Goal: Task Accomplishment & Management: Manage account settings

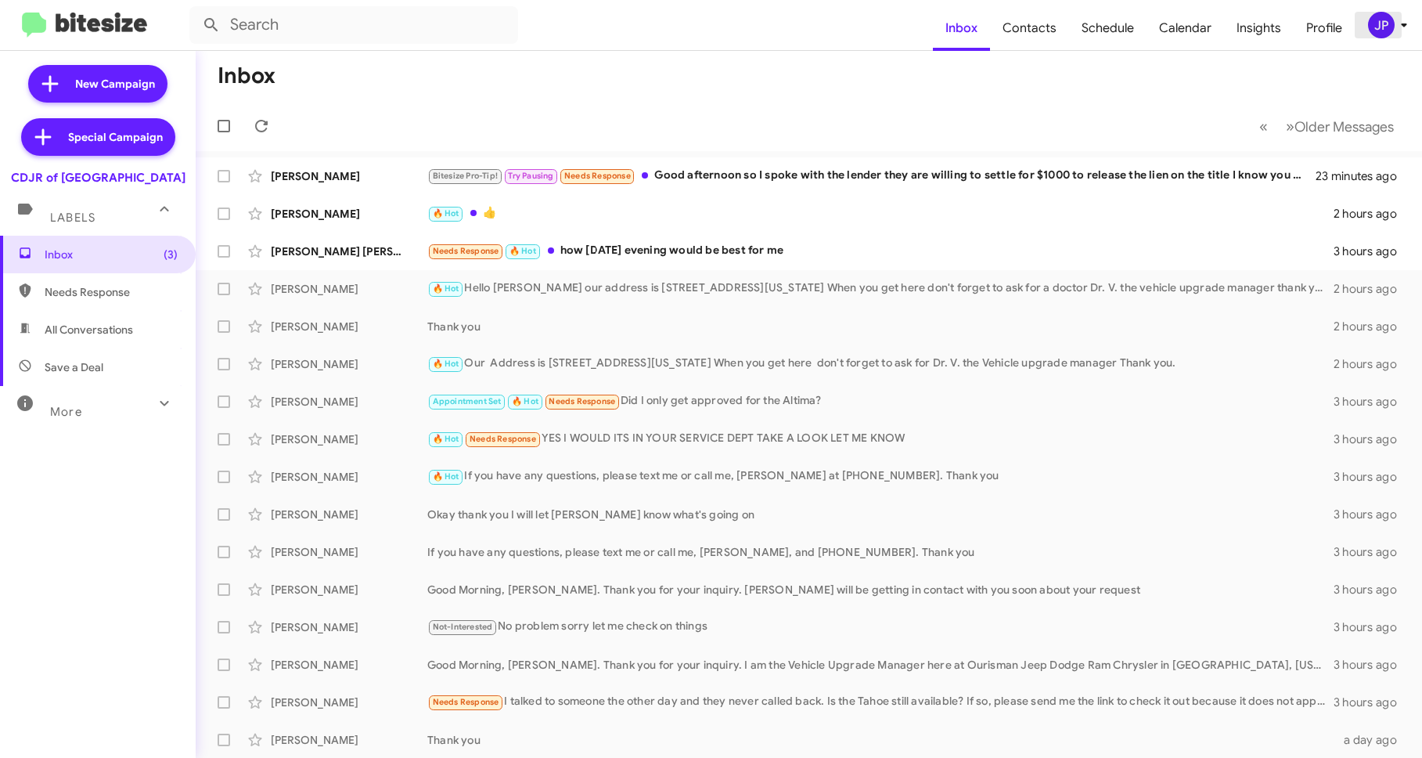
click at [1401, 16] on icon at bounding box center [1404, 25] width 19 height 19
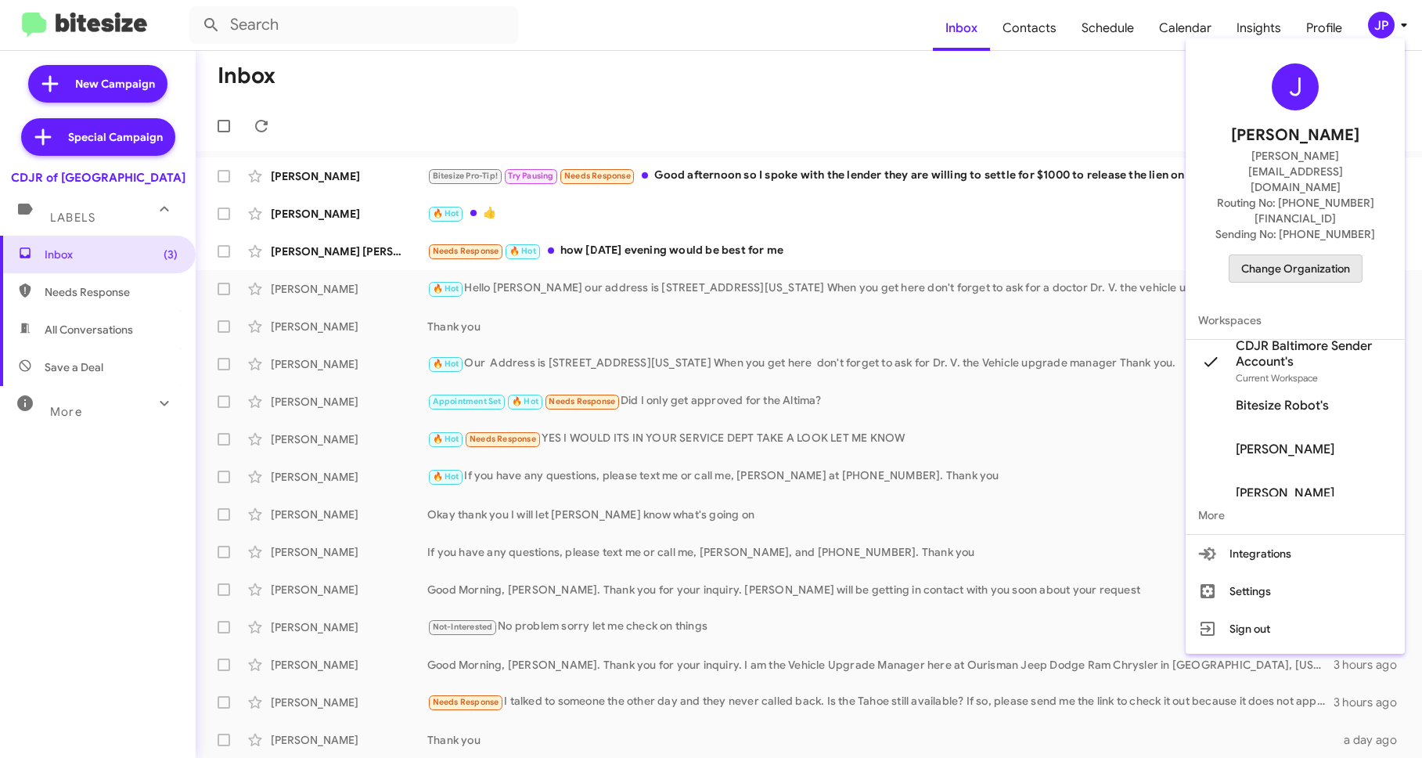
click at [1333, 255] on span "Change Organization" at bounding box center [1295, 268] width 109 height 27
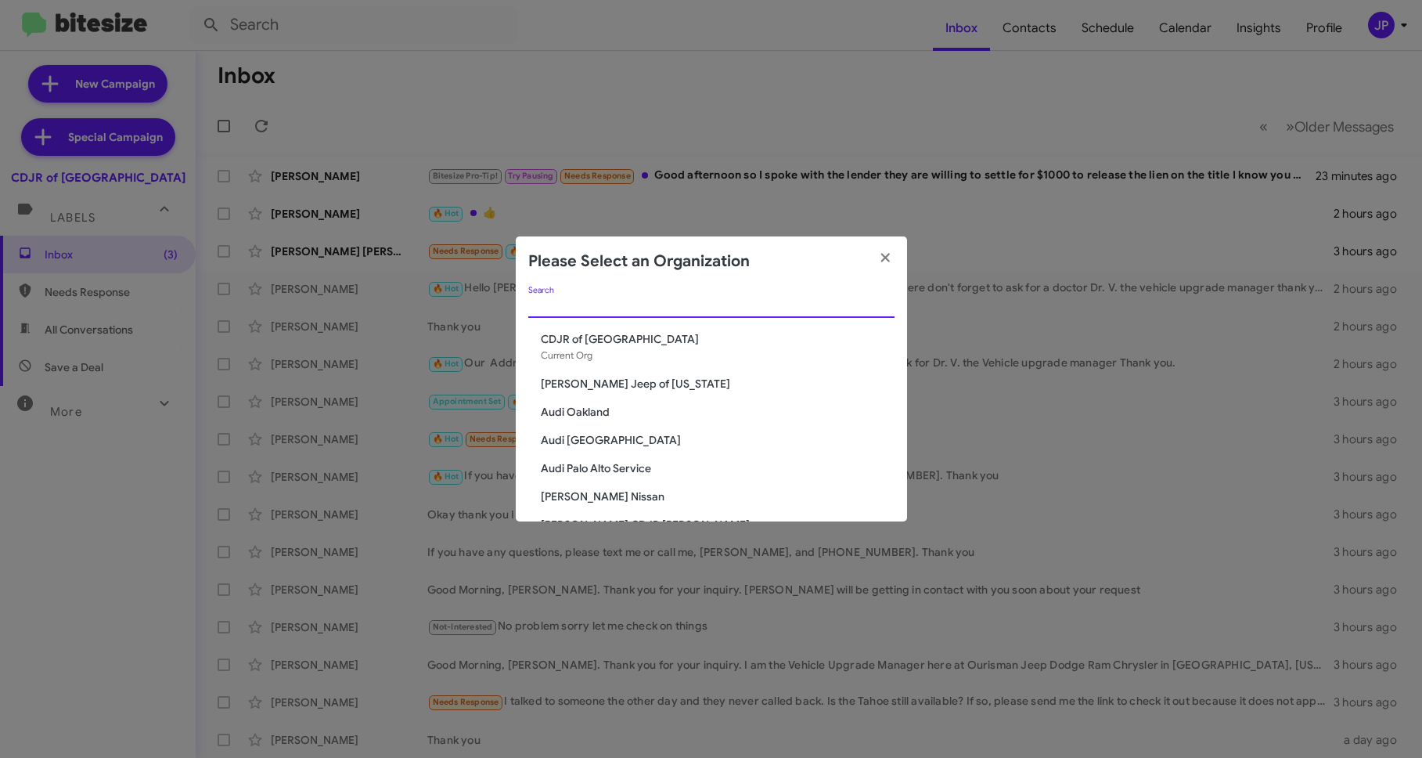
click at [794, 303] on input "Search" at bounding box center [711, 306] width 366 height 13
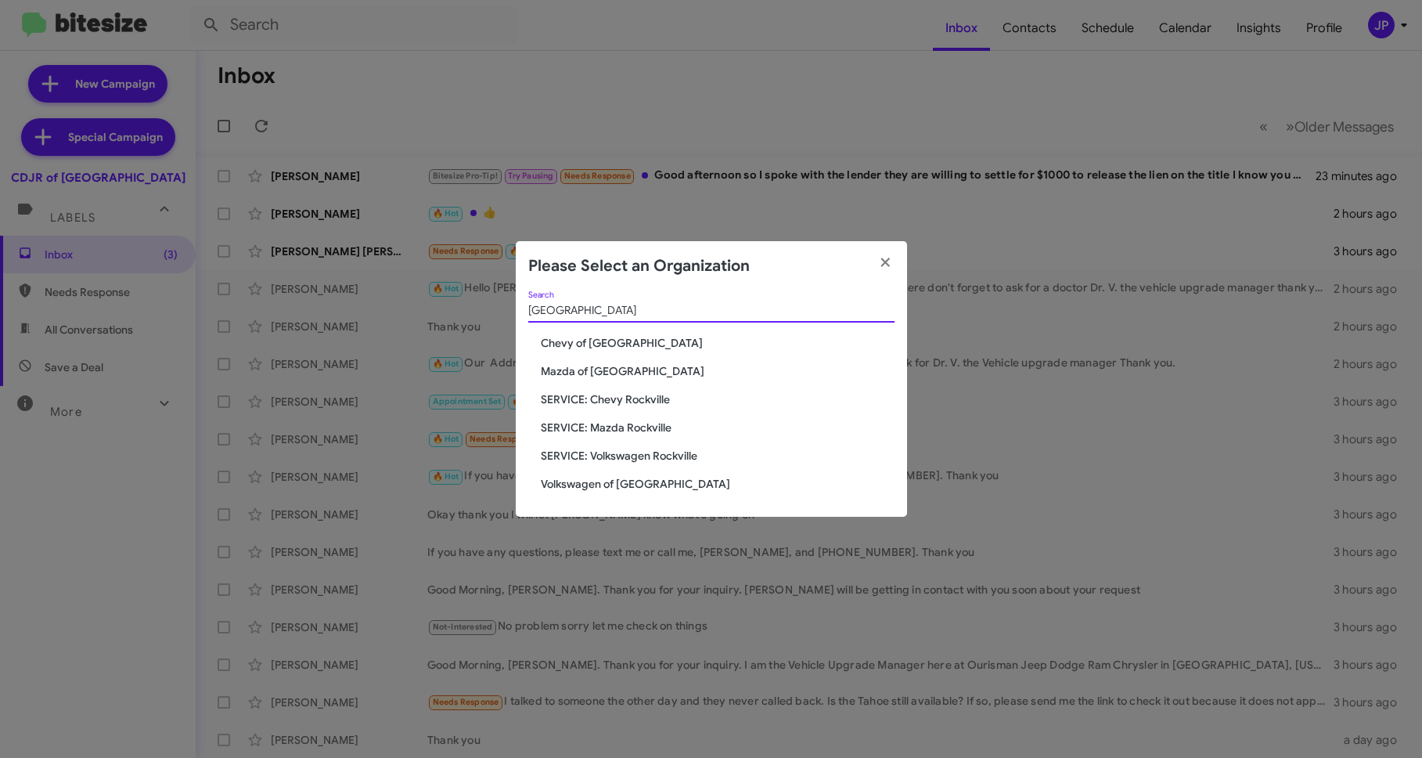
type input "Rockville"
click at [565, 478] on span "Volkswagen of [GEOGRAPHIC_DATA]" at bounding box center [718, 484] width 354 height 16
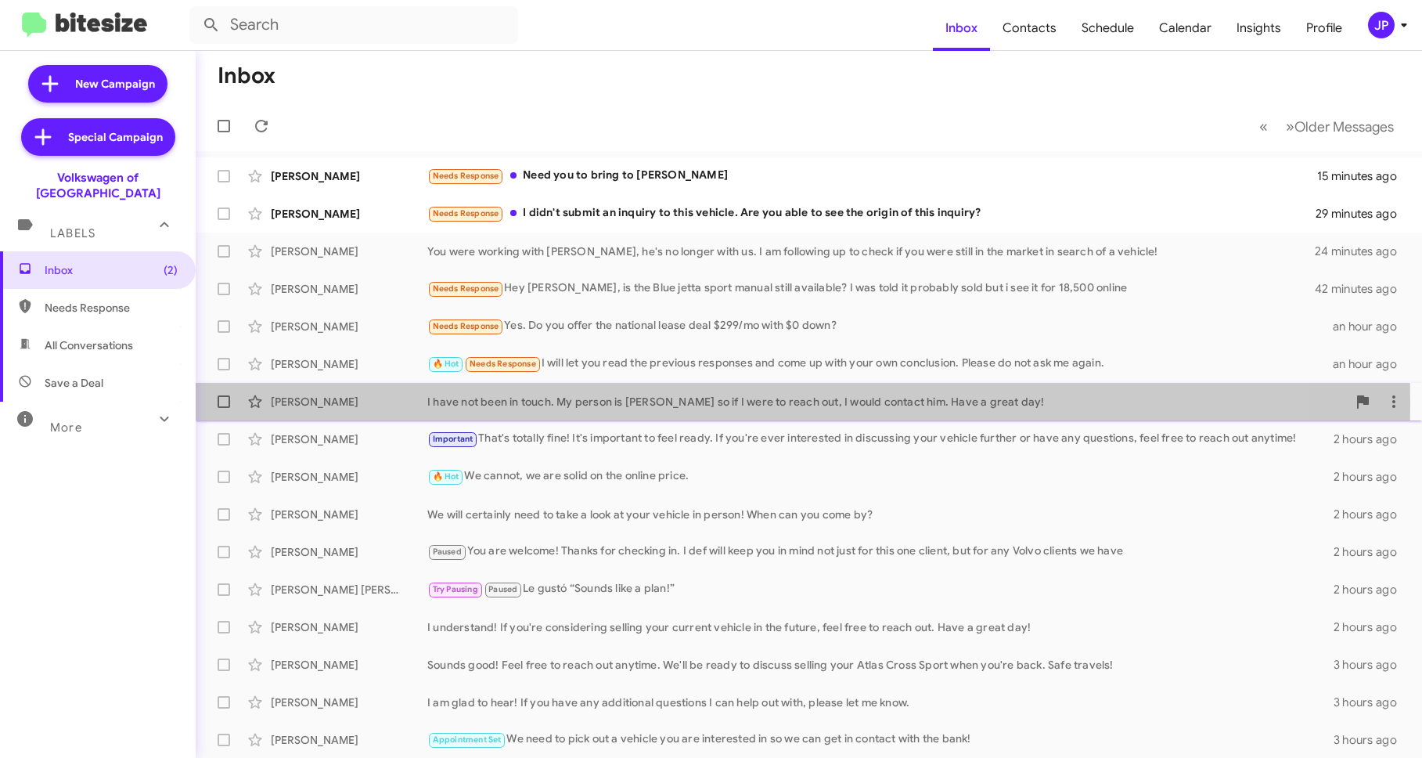
click at [564, 403] on div "I have not been in touch. My person is Reggie so if I were to reach out, I woul…" at bounding box center [887, 402] width 920 height 16
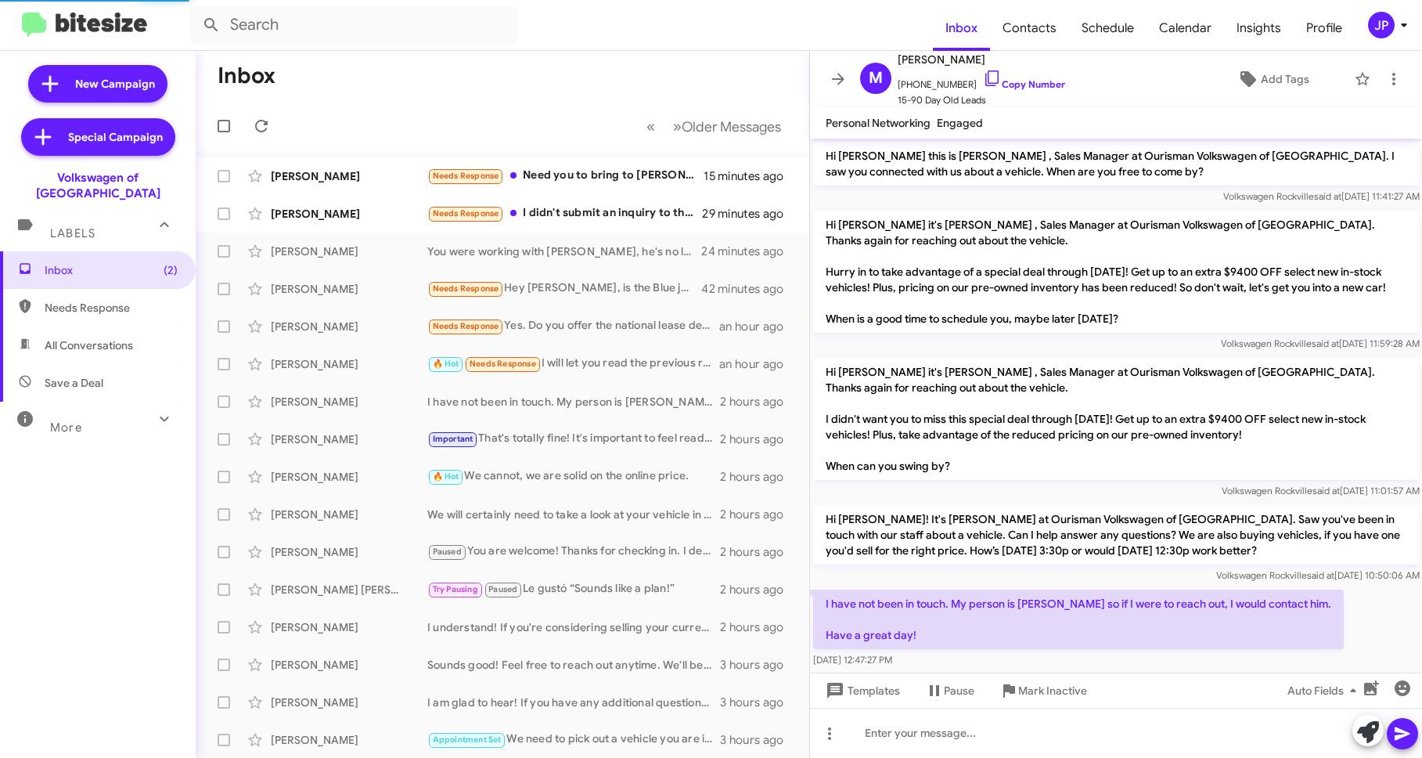
scroll to position [34, 0]
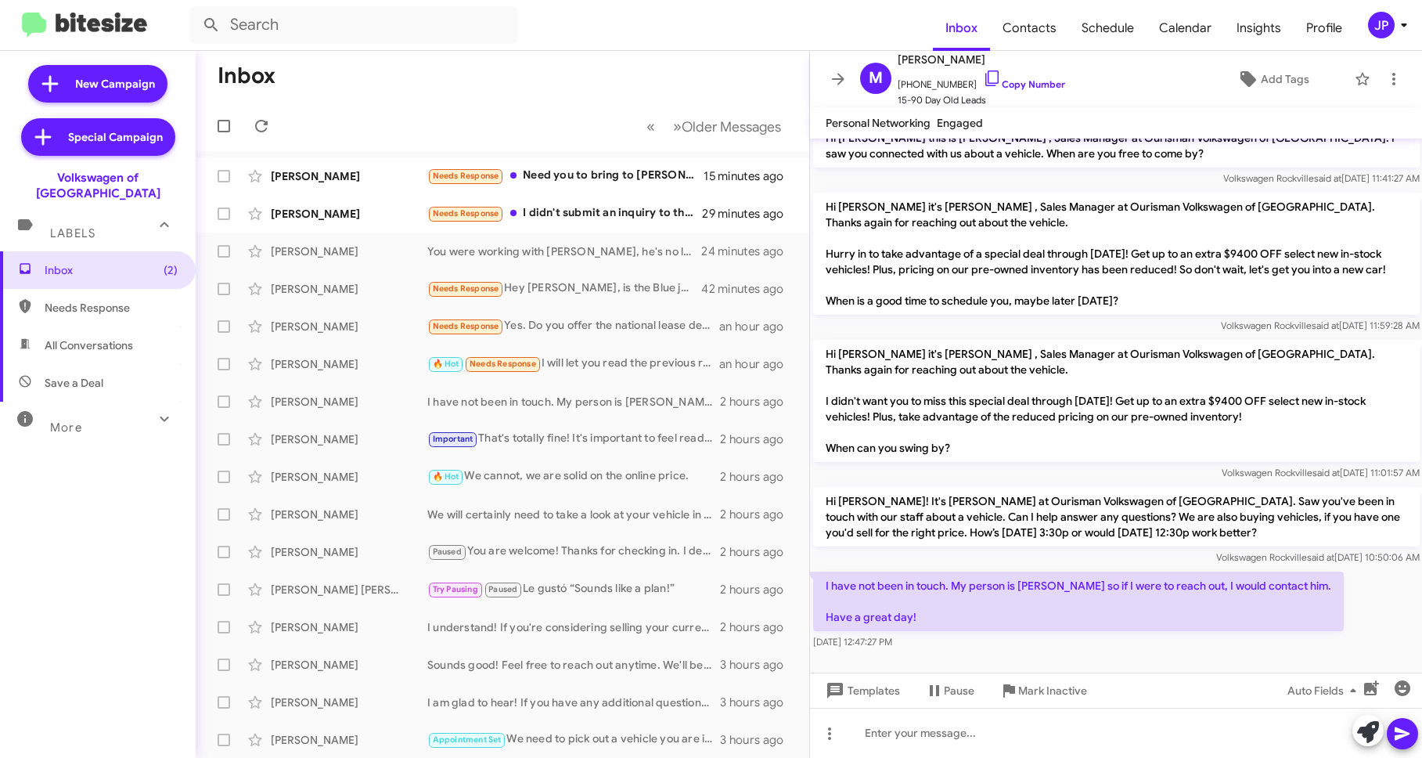
click at [45, 384] on span "Save a Deal" at bounding box center [98, 383] width 196 height 38
type input "in:not-interested"
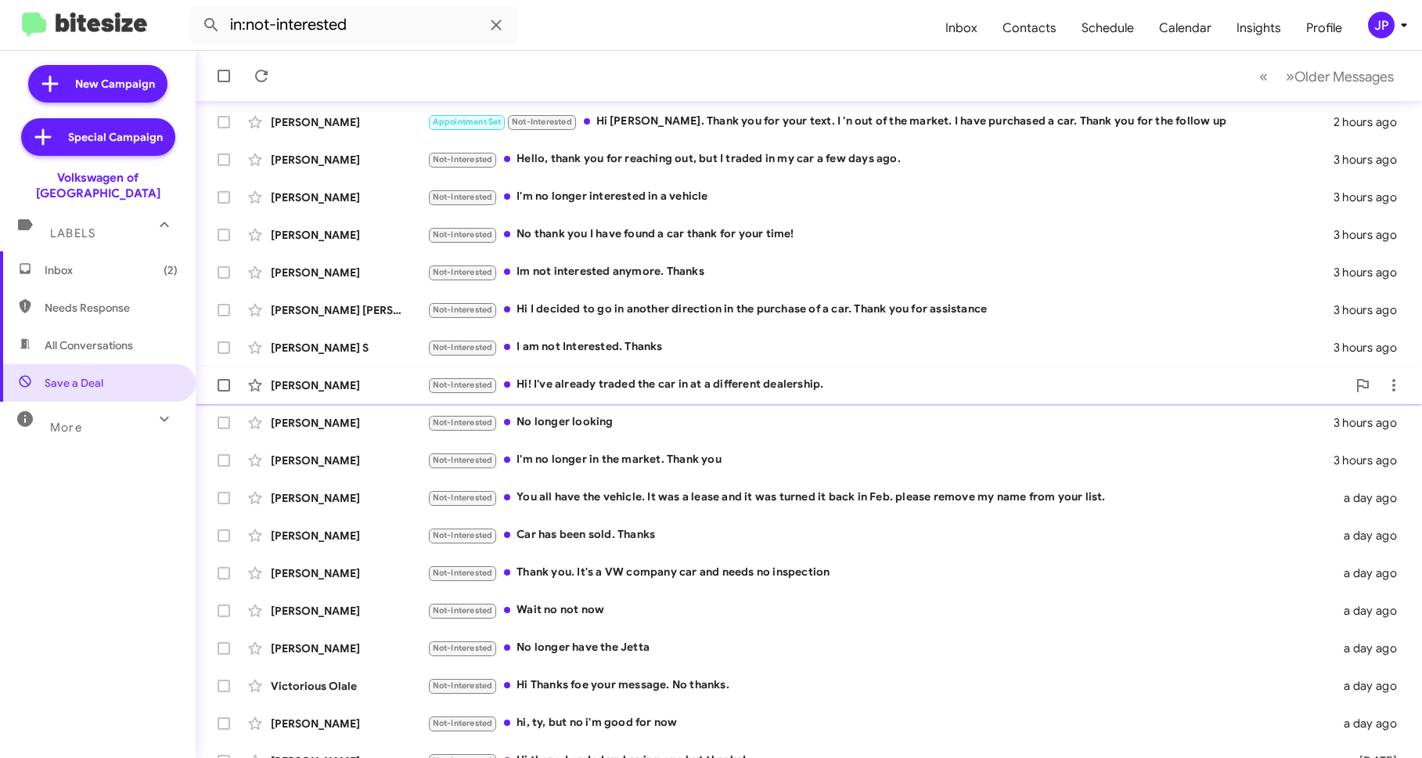
scroll to position [151, 0]
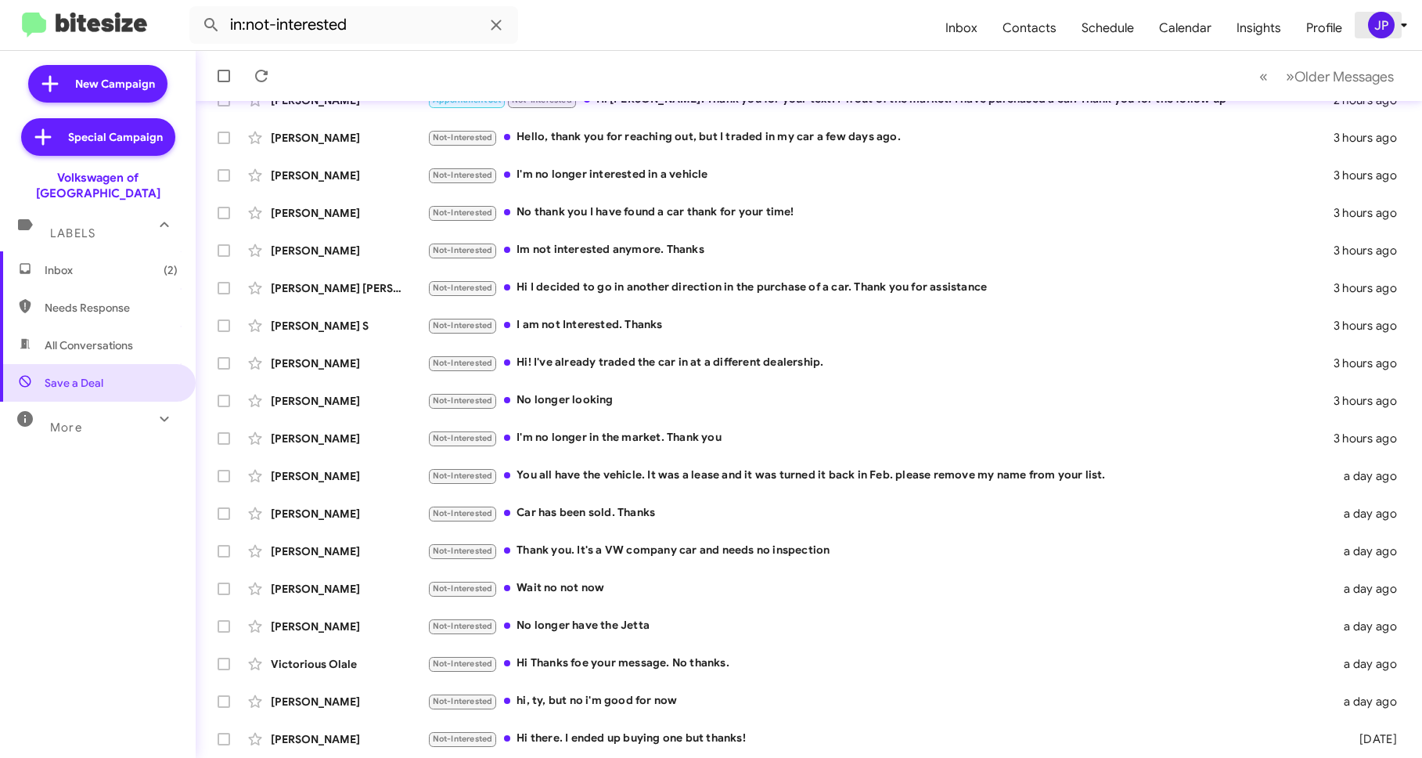
click at [1384, 31] on div "JP" at bounding box center [1381, 25] width 27 height 27
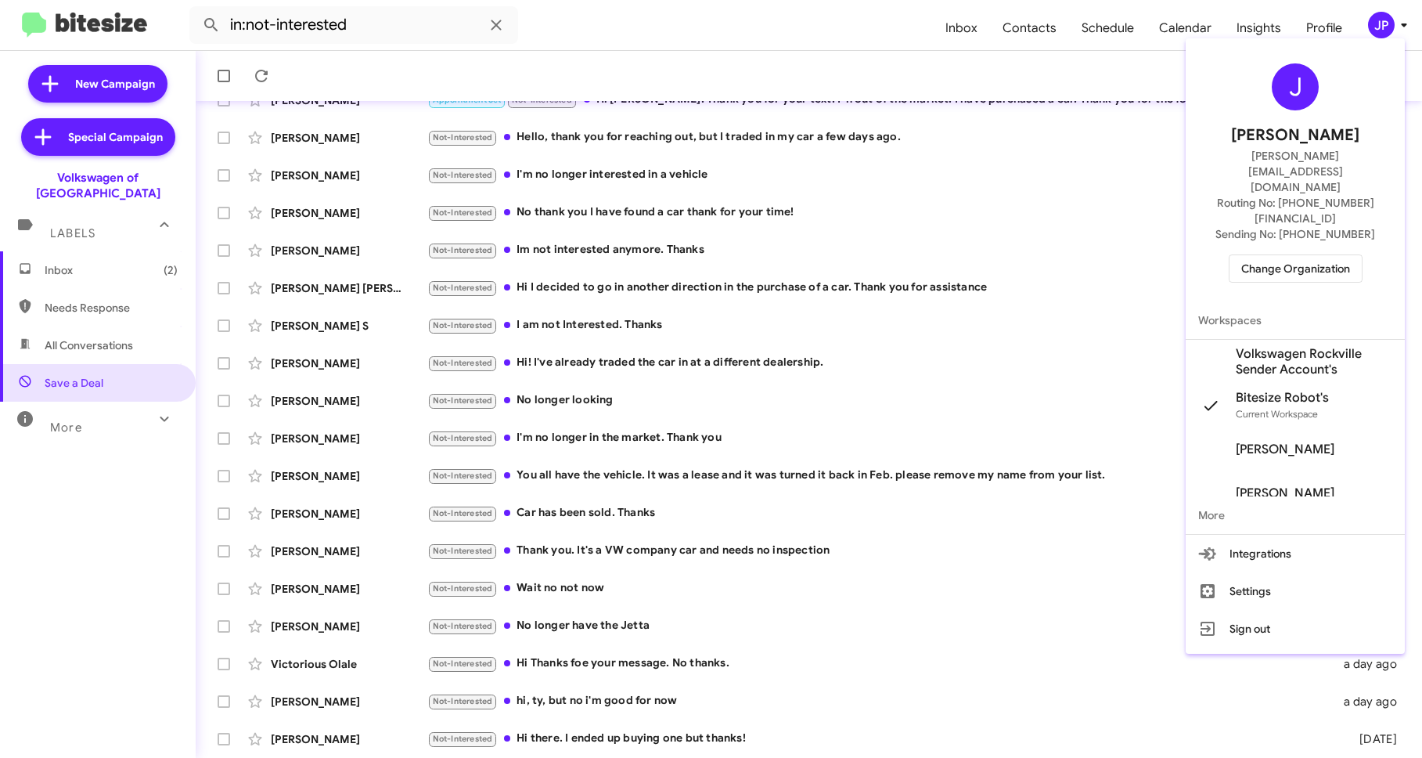
click at [116, 247] on div at bounding box center [711, 379] width 1422 height 758
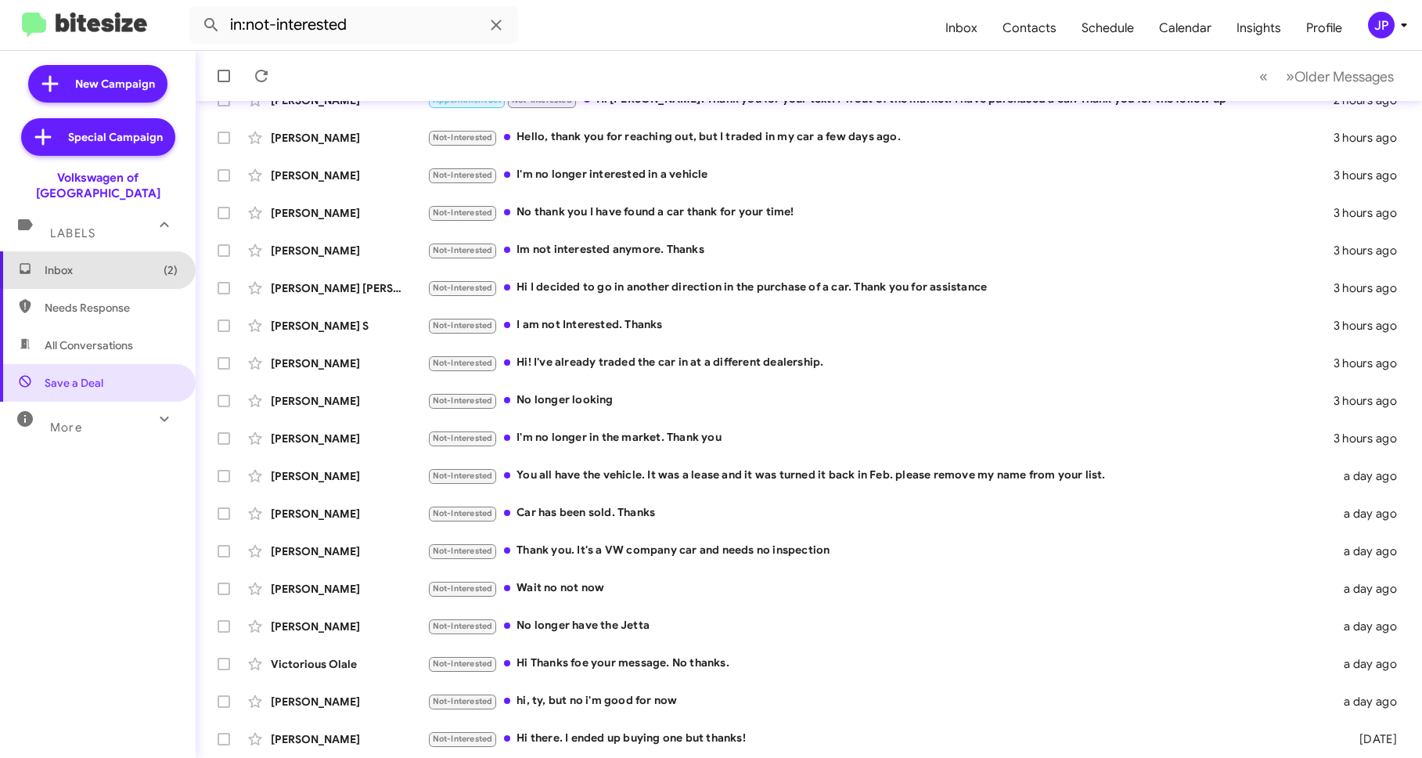
click at [97, 262] on span "Inbox (2)" at bounding box center [111, 270] width 133 height 16
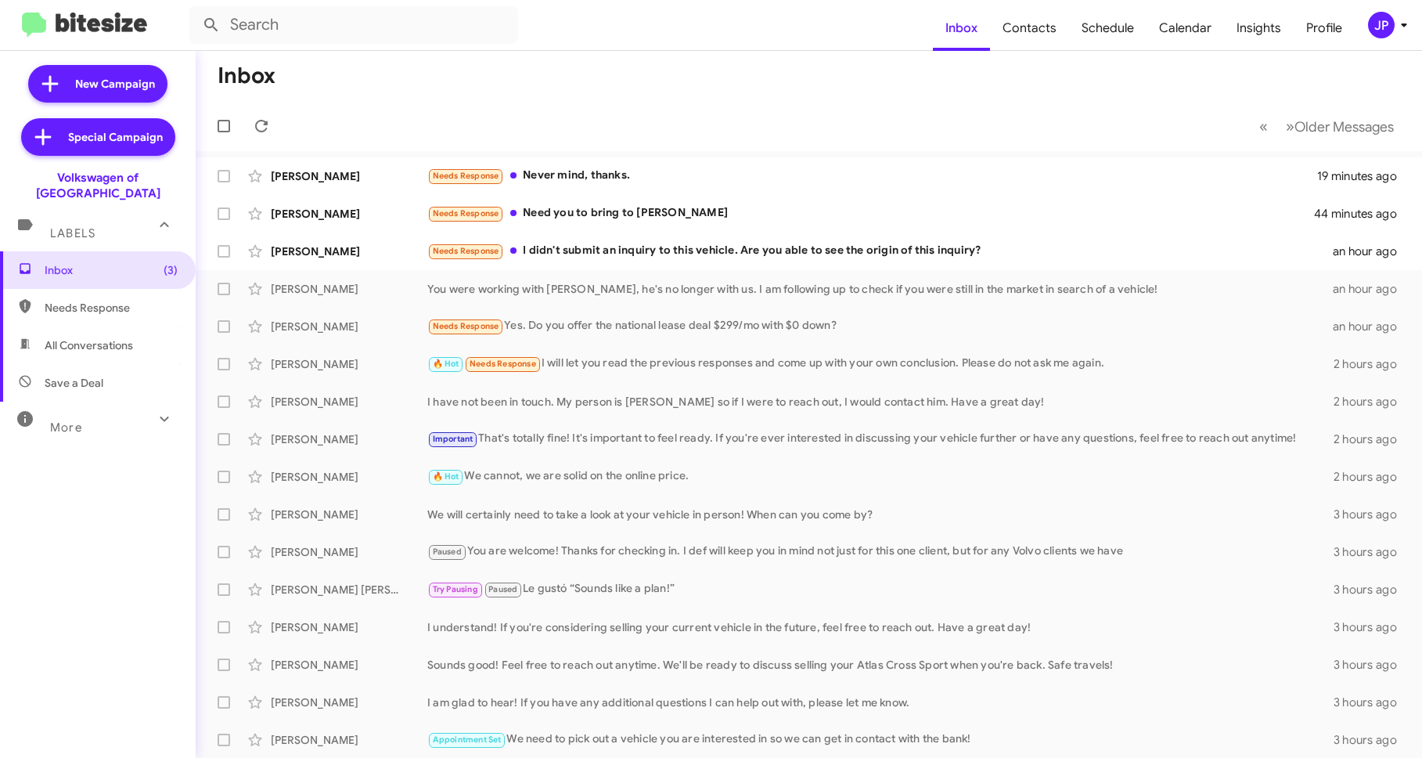
click at [1383, 27] on div "JP" at bounding box center [1381, 25] width 27 height 27
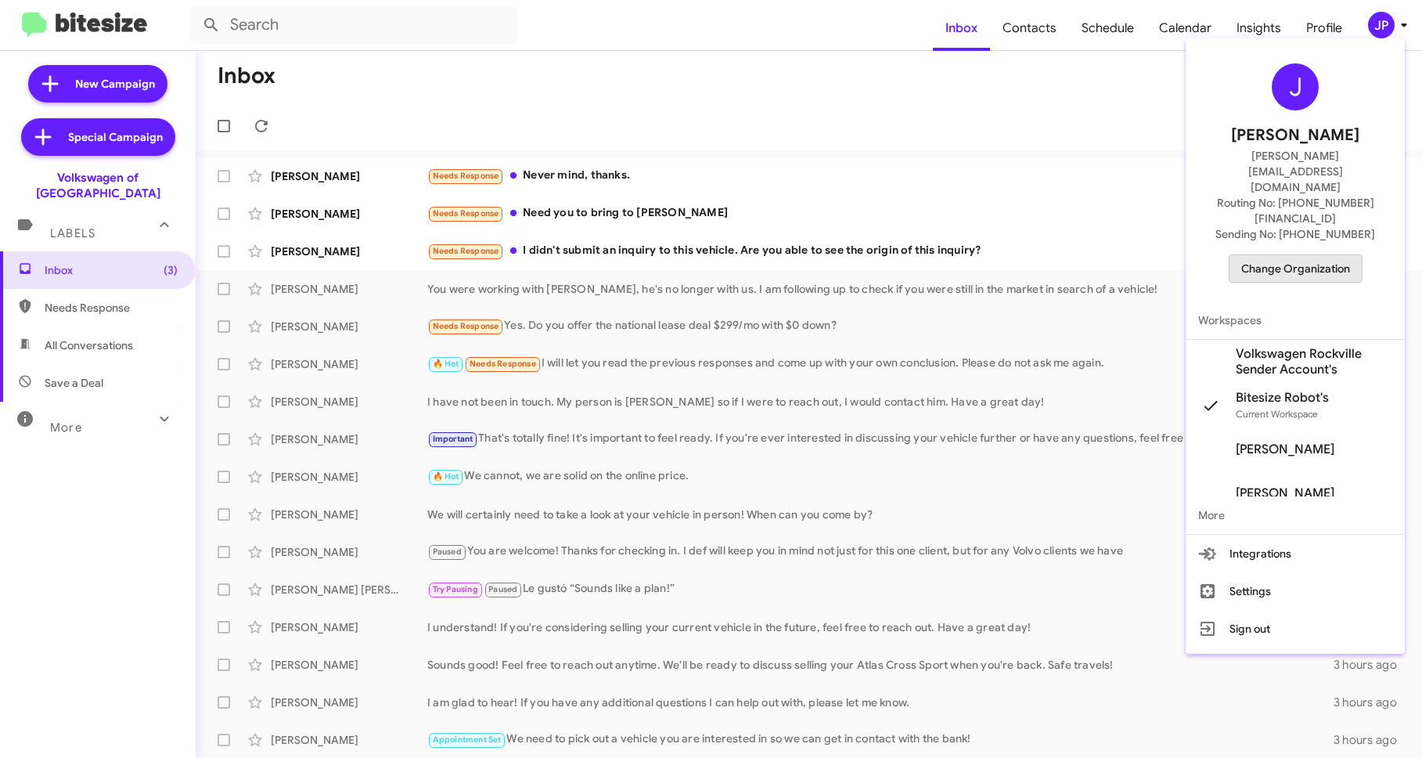
click at [1299, 255] on span "Change Organization" at bounding box center [1295, 268] width 109 height 27
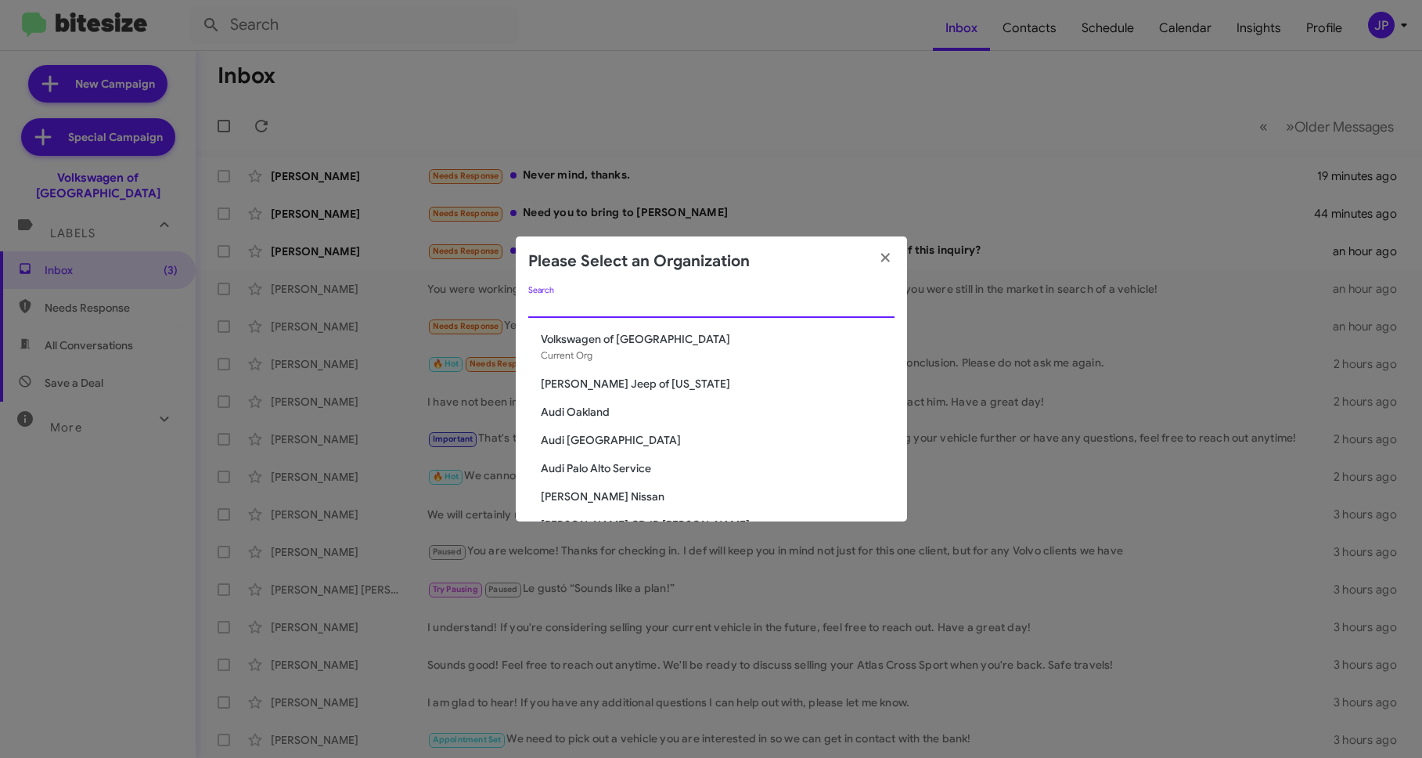
click at [774, 310] on input "Search" at bounding box center [711, 306] width 366 height 13
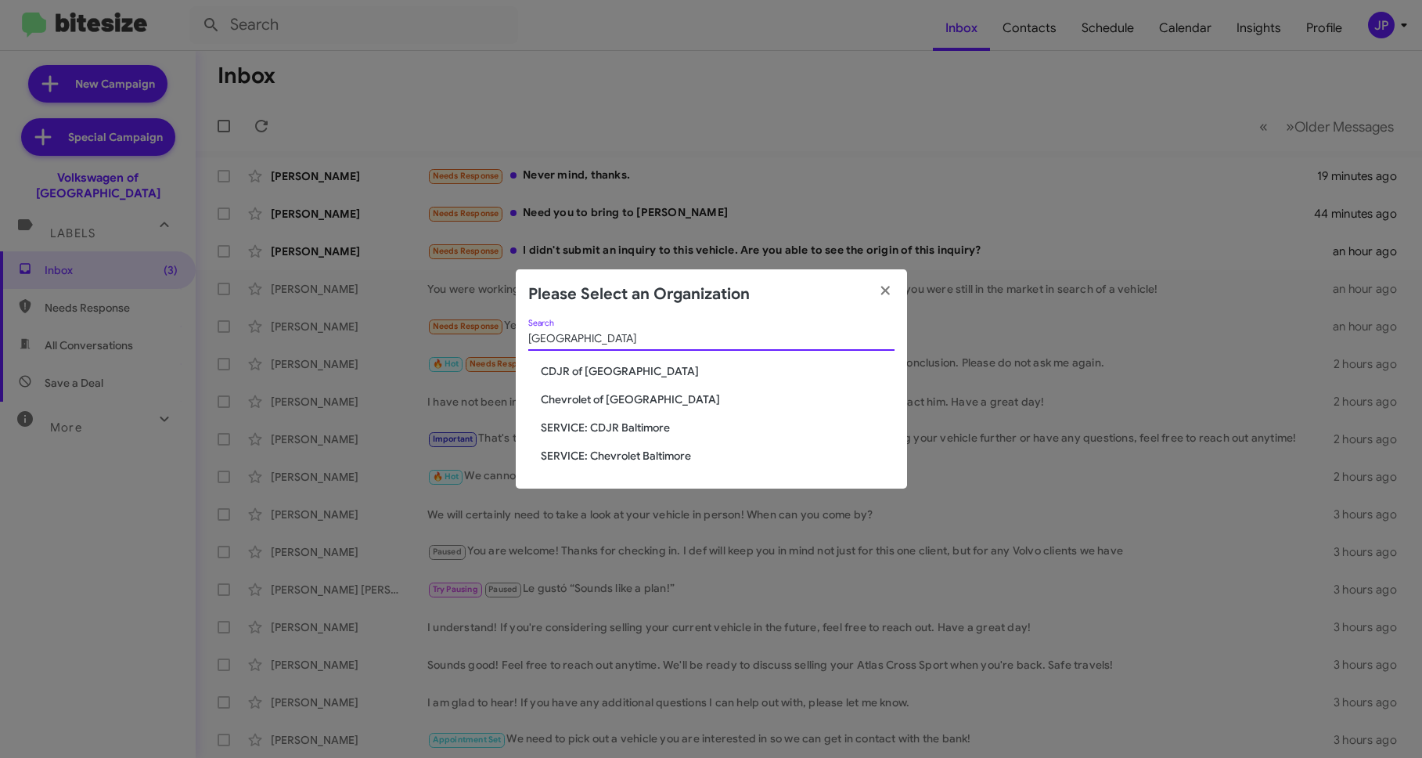
type input "Baltimore"
drag, startPoint x: 639, startPoint y: 396, endPoint x: 662, endPoint y: 389, distance: 24.5
click at [640, 396] on span "Chevrolet of [GEOGRAPHIC_DATA]" at bounding box center [718, 399] width 354 height 16
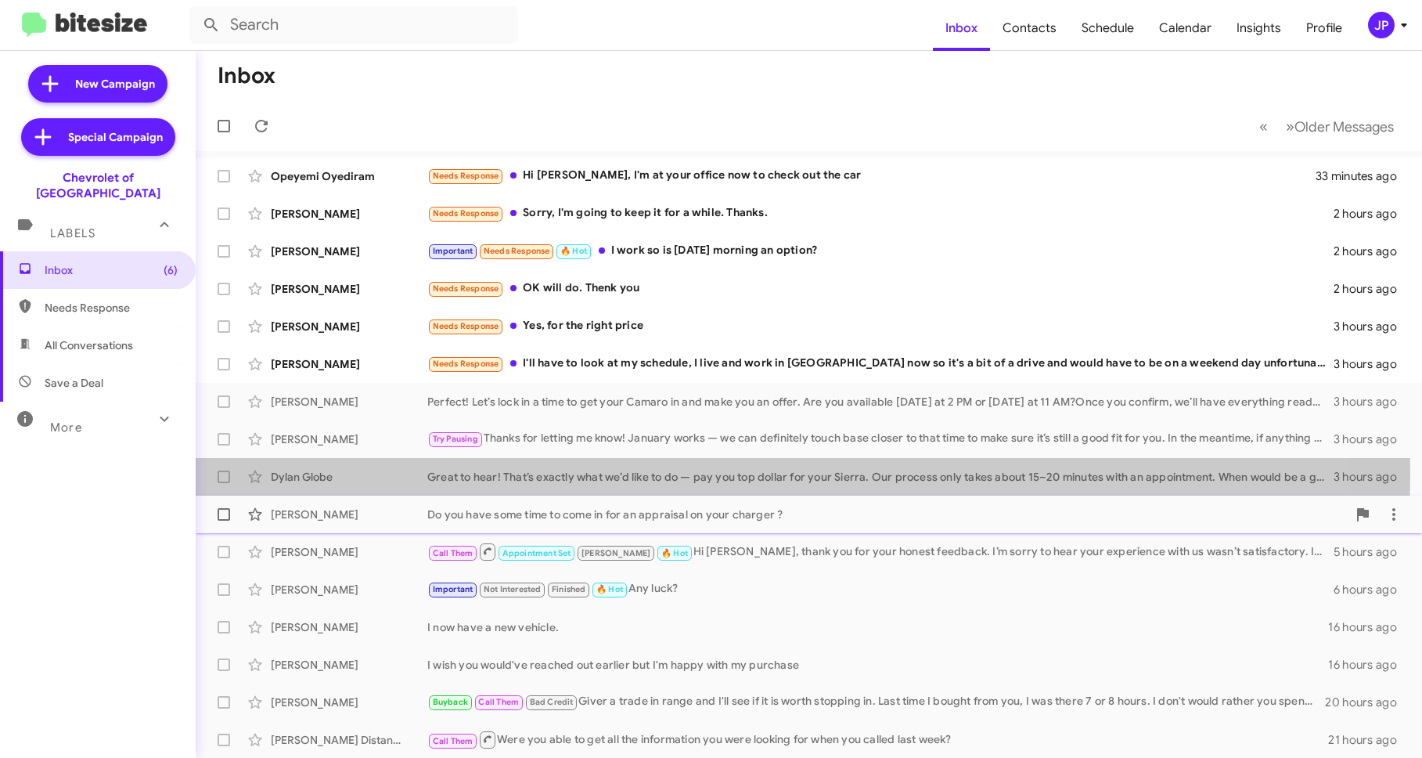
drag, startPoint x: 583, startPoint y: 473, endPoint x: 668, endPoint y: 504, distance: 89.9
click at [583, 474] on div "Great to hear! That’s exactly what we’d like to do — pay you top dollar for you…" at bounding box center [880, 477] width 906 height 16
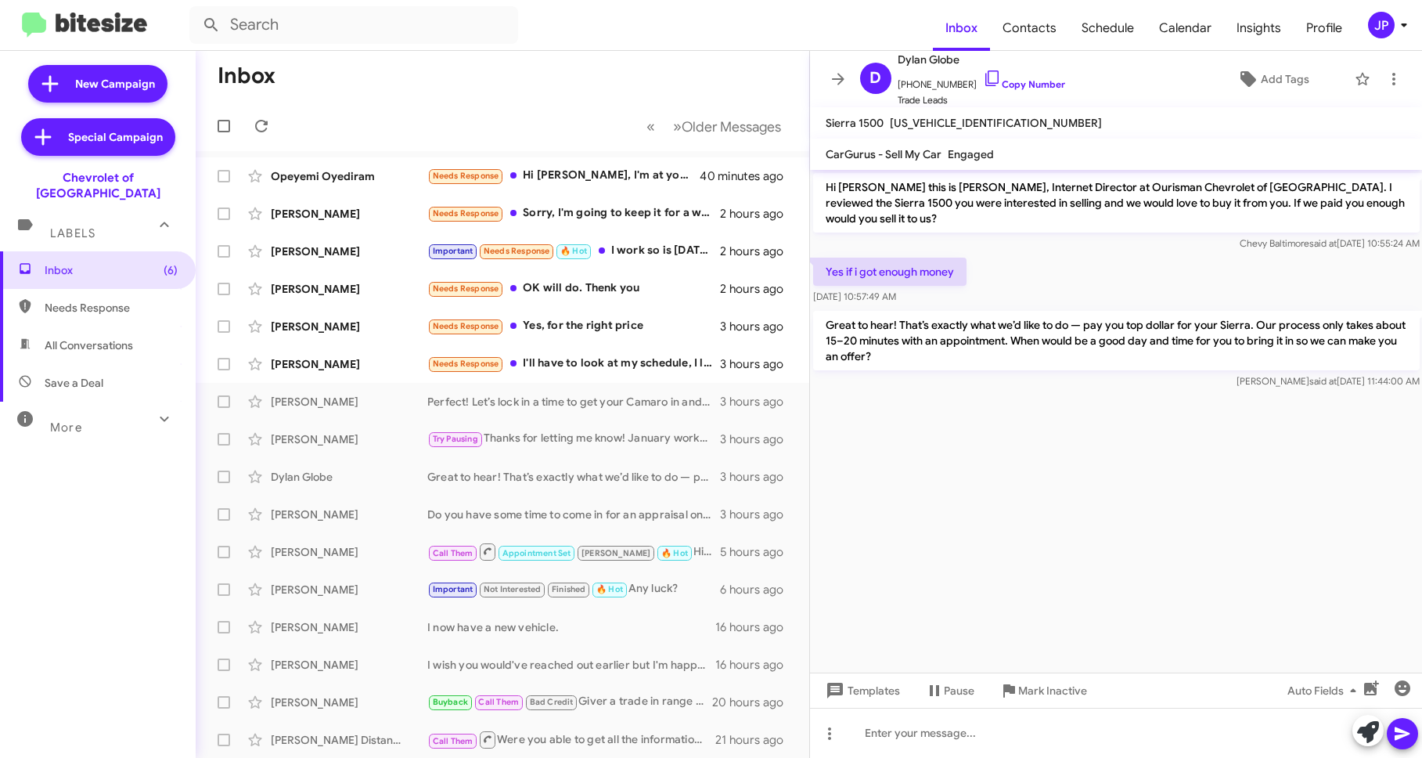
click at [80, 420] on span "More" at bounding box center [66, 427] width 32 height 14
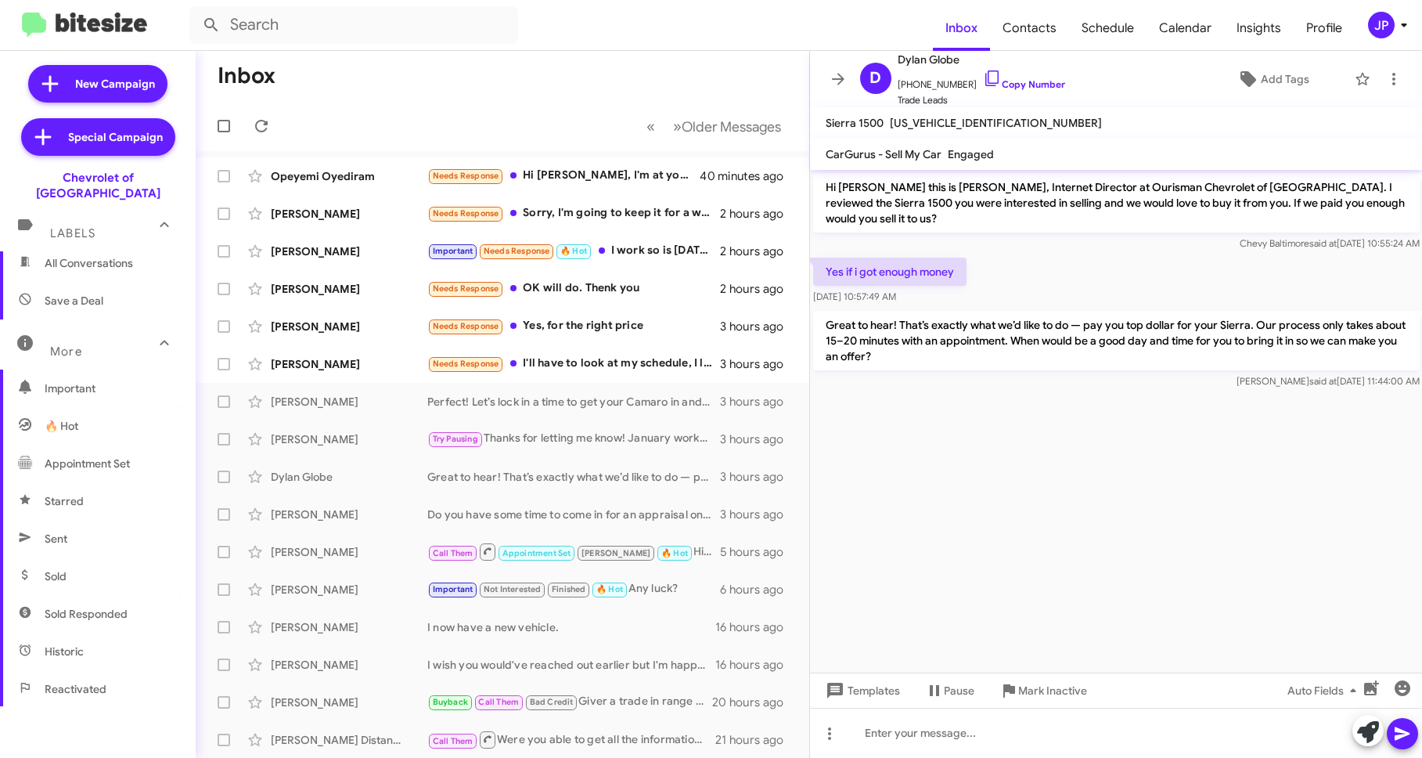
scroll to position [91, 0]
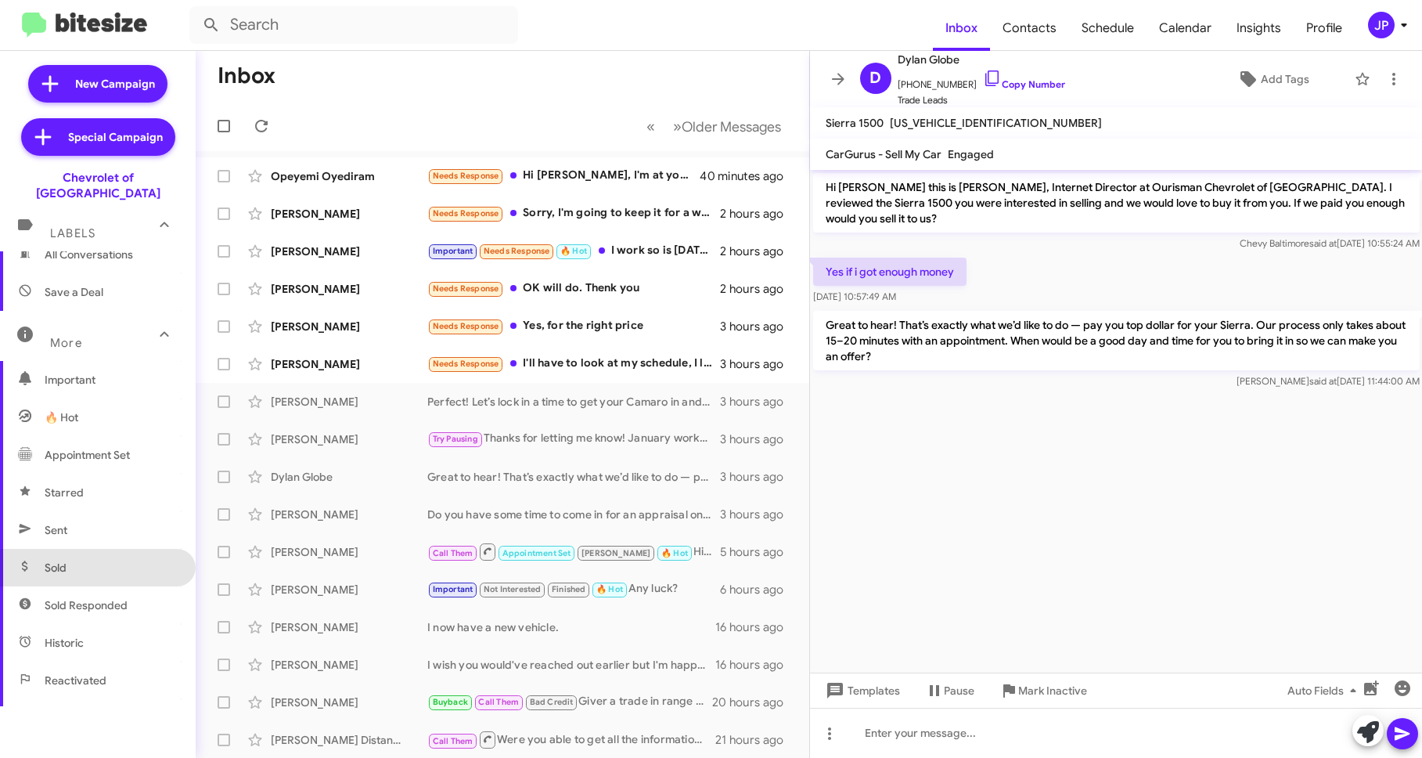
click at [110, 560] on span "Sold" at bounding box center [98, 568] width 196 height 38
type input "in:sold"
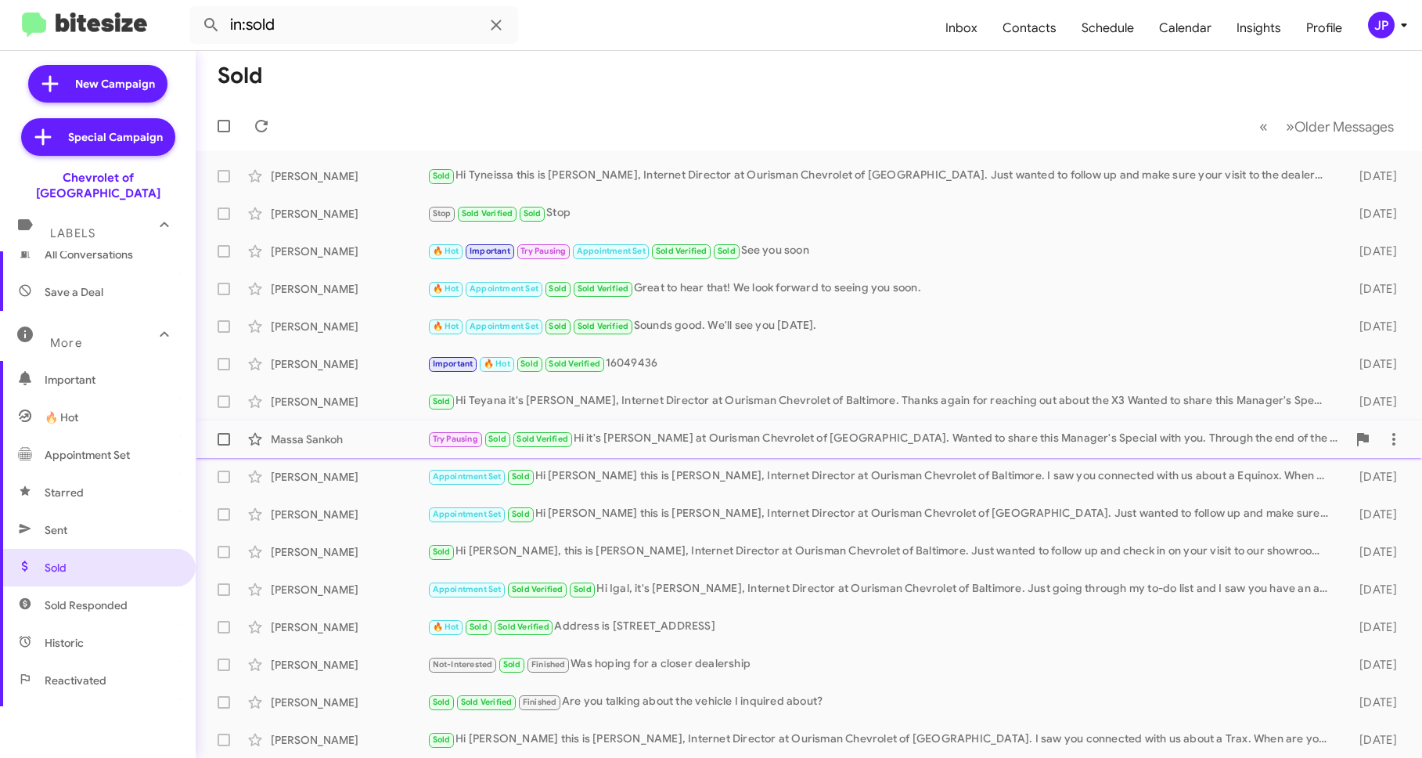
click at [740, 444] on div "Try Pausing Sold Sold Verified Hi it's Erik Hershan at Ourisman Chevrolet of Ba…" at bounding box center [887, 439] width 920 height 18
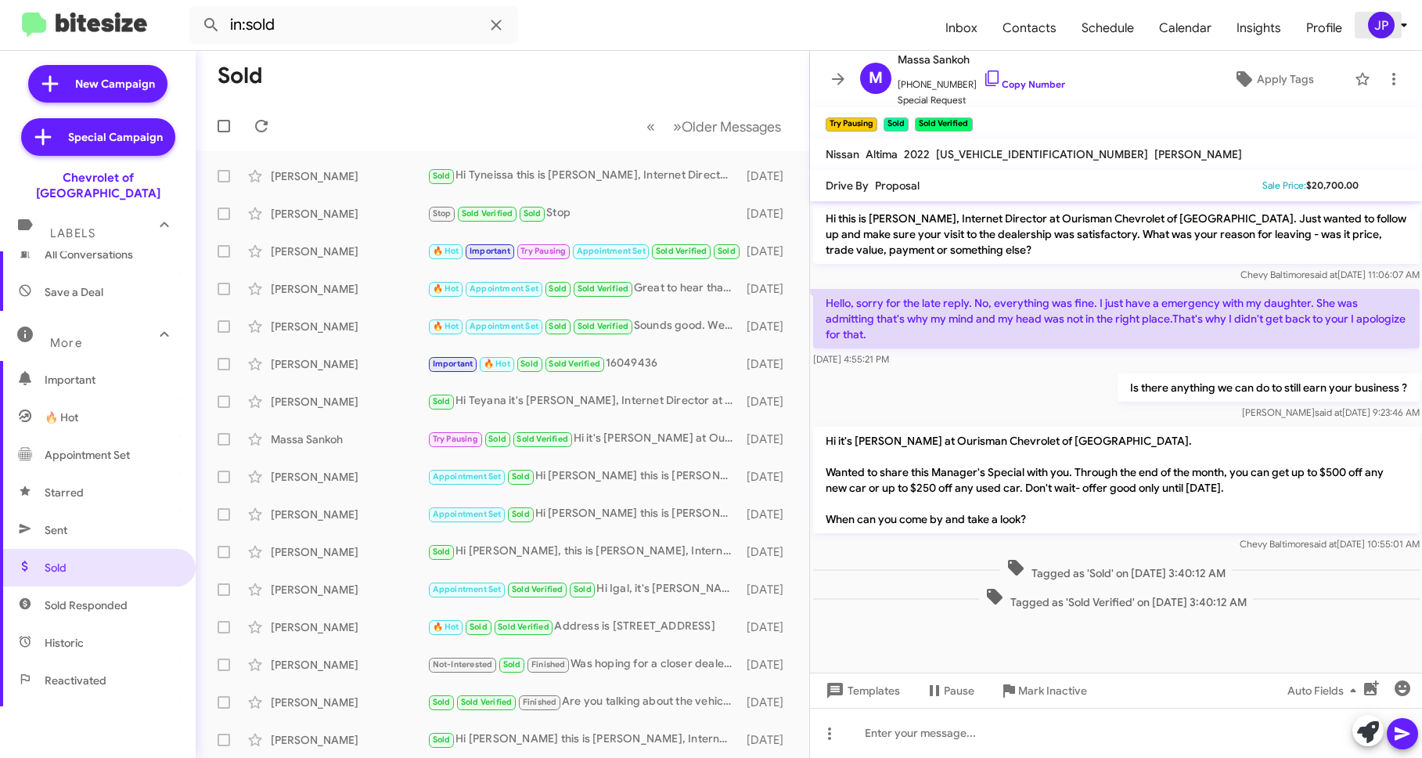
click at [1381, 30] on div "JP" at bounding box center [1381, 25] width 27 height 27
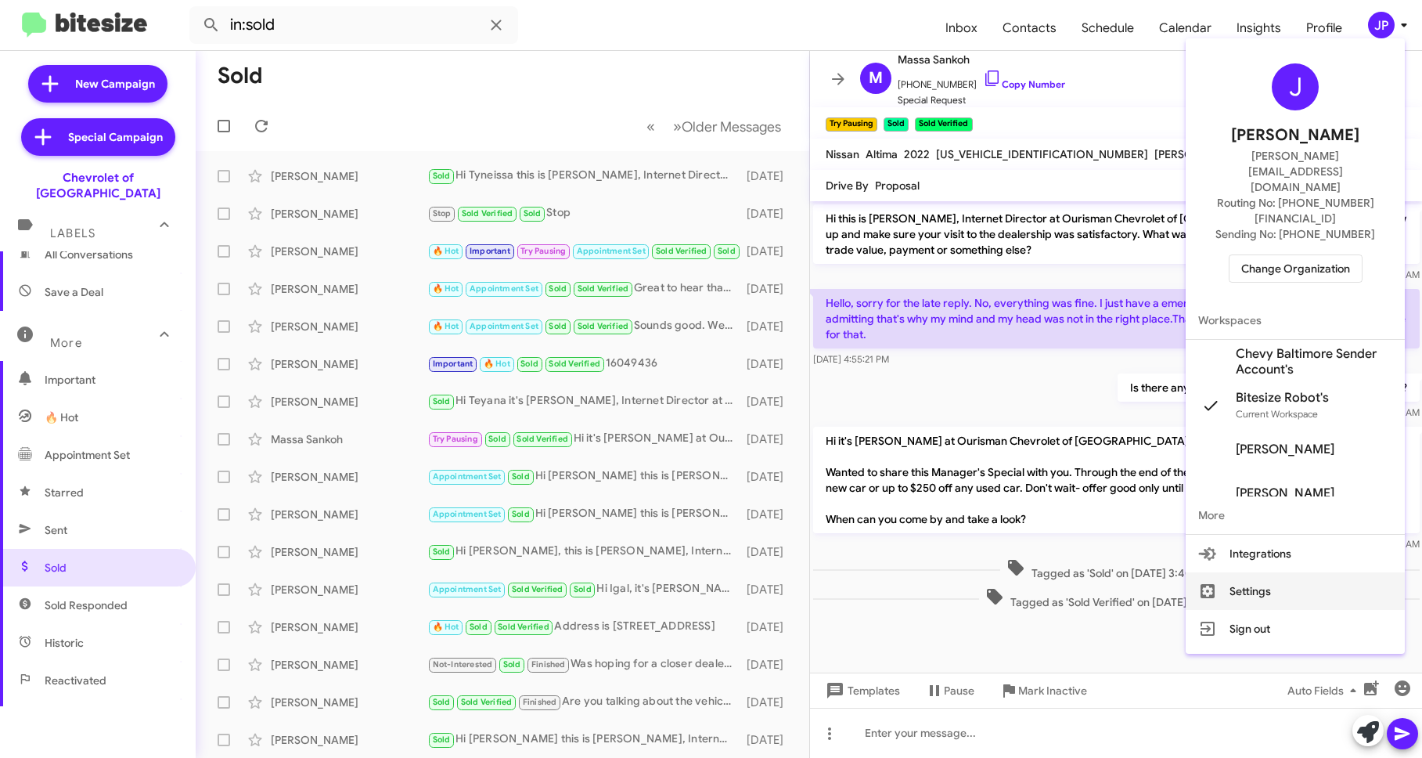
click at [1243, 572] on button "Settings" at bounding box center [1295, 591] width 219 height 38
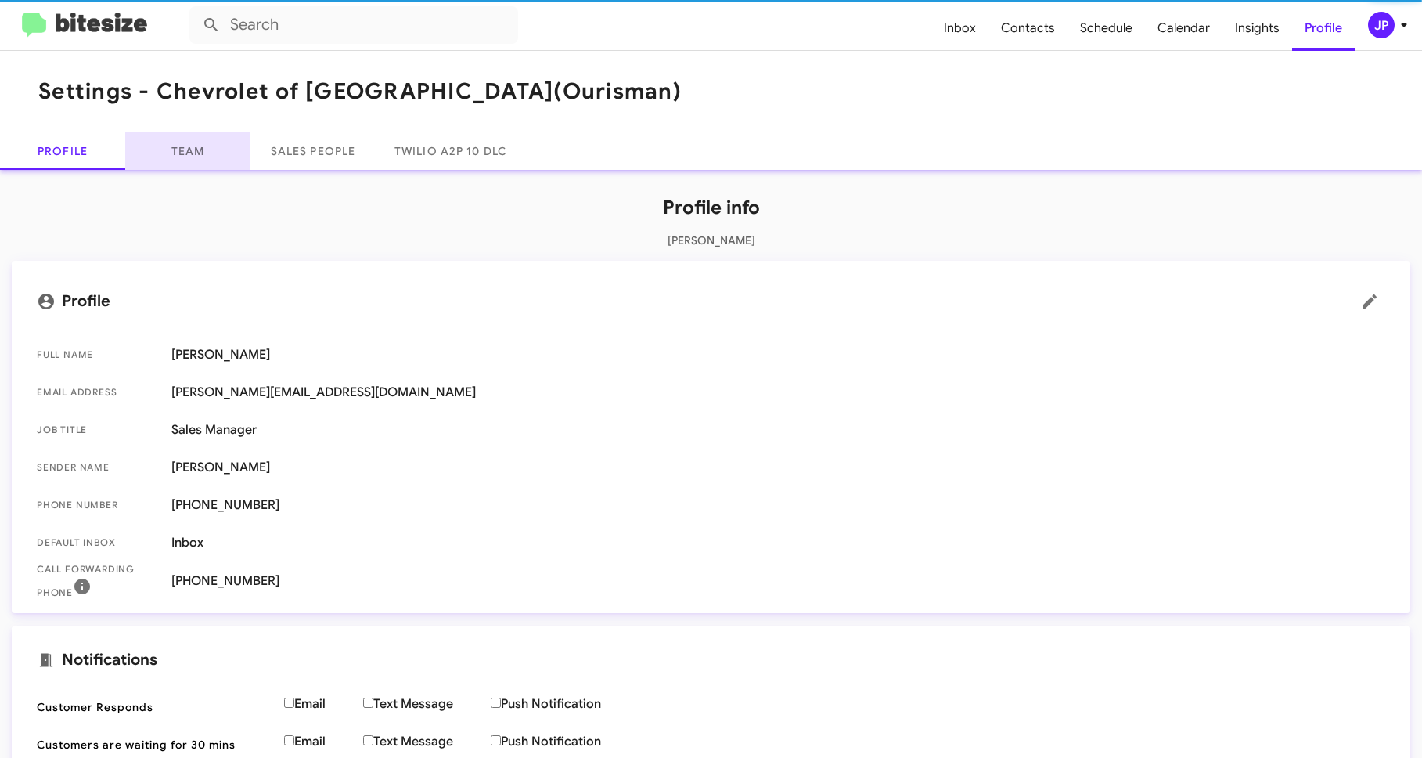
click at [213, 153] on link "Team" at bounding box center [187, 151] width 125 height 38
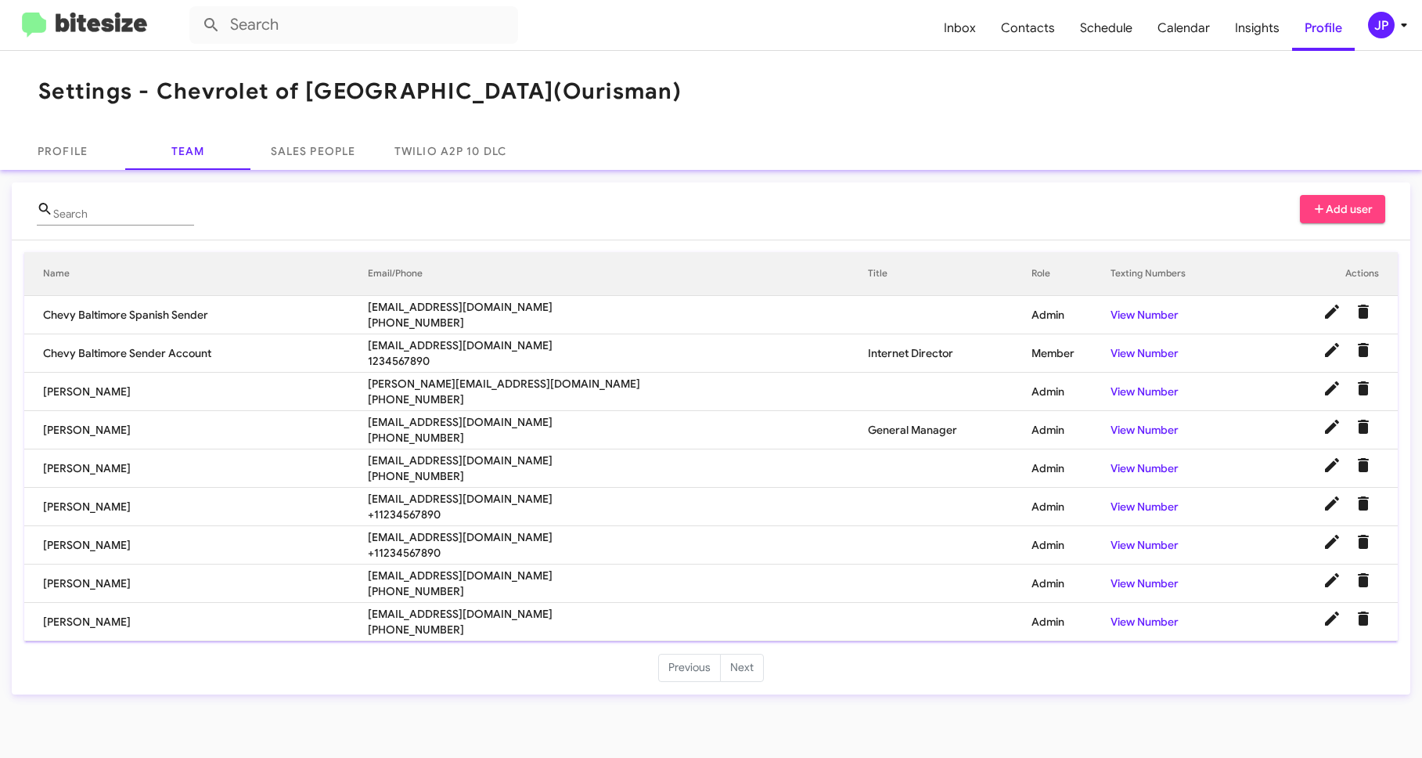
click at [1284, 347] on td at bounding box center [1322, 353] width 149 height 38
click at [1325, 347] on icon at bounding box center [1332, 349] width 19 height 19
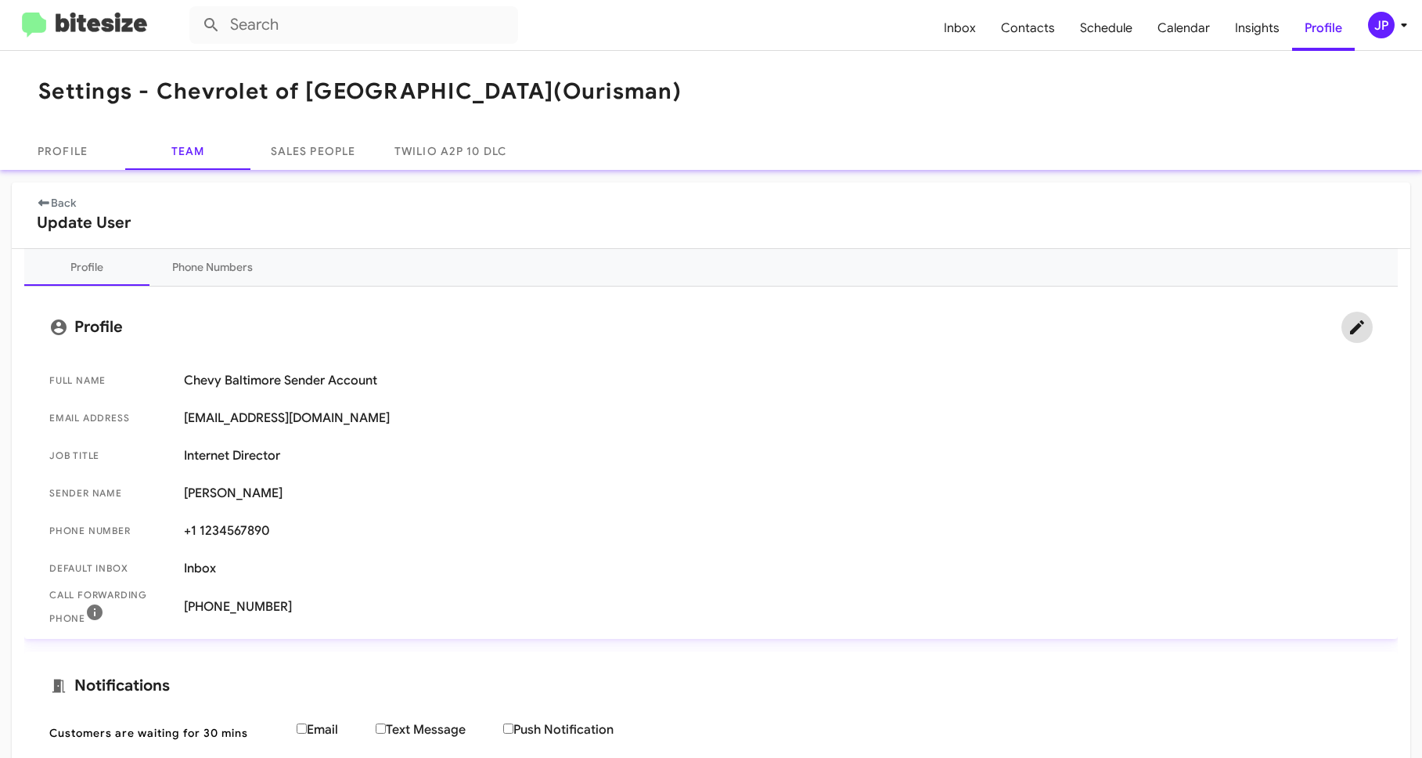
click at [1348, 334] on icon at bounding box center [1357, 327] width 19 height 19
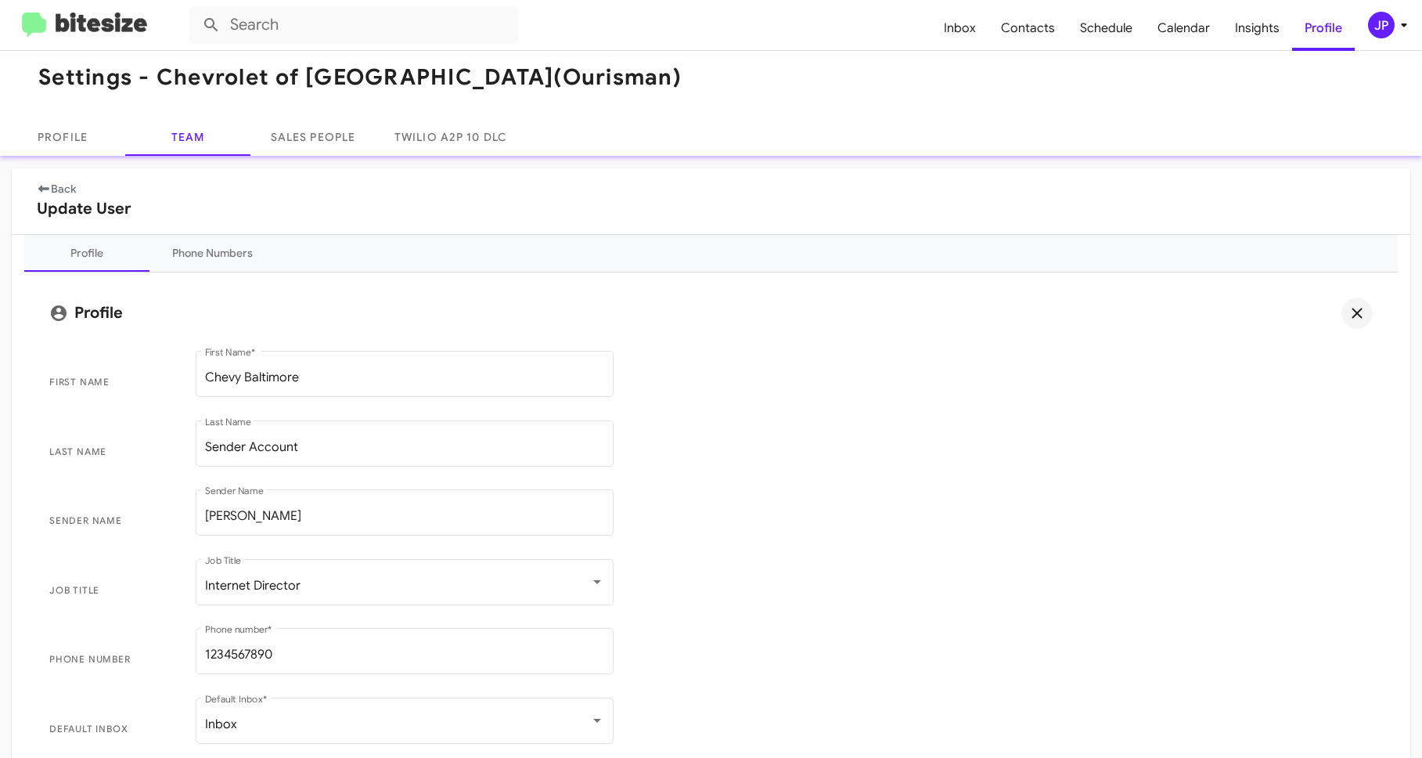
scroll to position [30, 0]
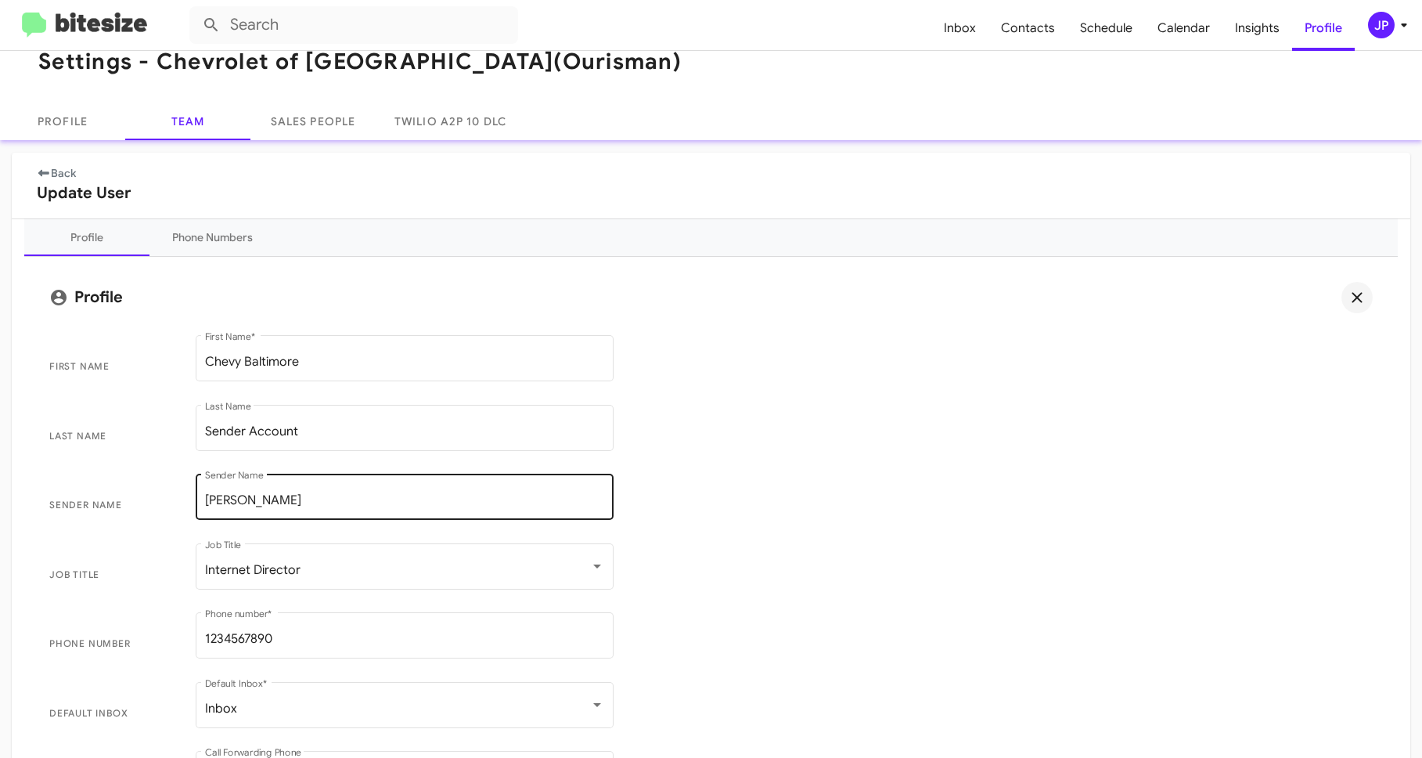
click at [291, 504] on input "Erik Hershan" at bounding box center [404, 500] width 399 height 14
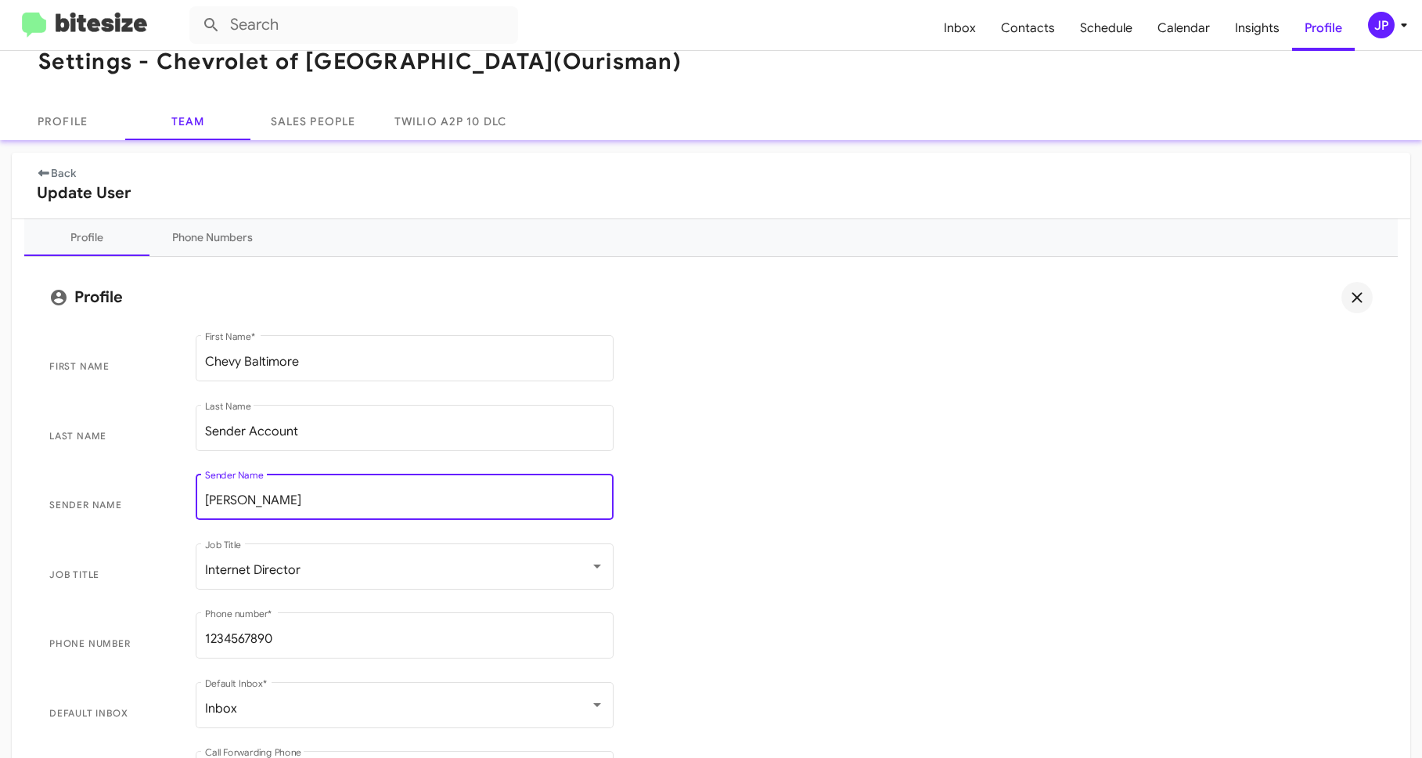
click at [291, 504] on input "Erik Hershan" at bounding box center [404, 500] width 399 height 14
type input "Blake Bing"
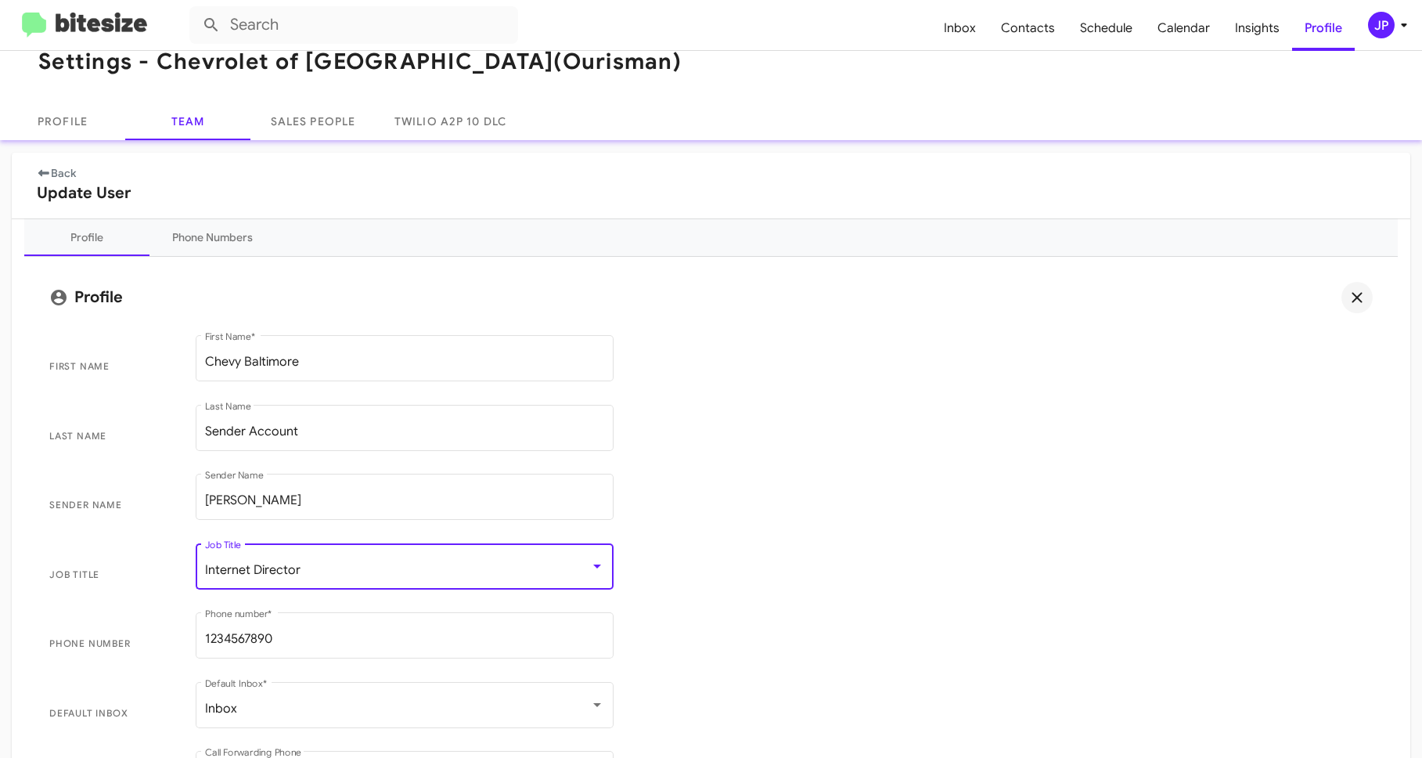
click at [332, 567] on div "Internet Director" at bounding box center [397, 570] width 385 height 14
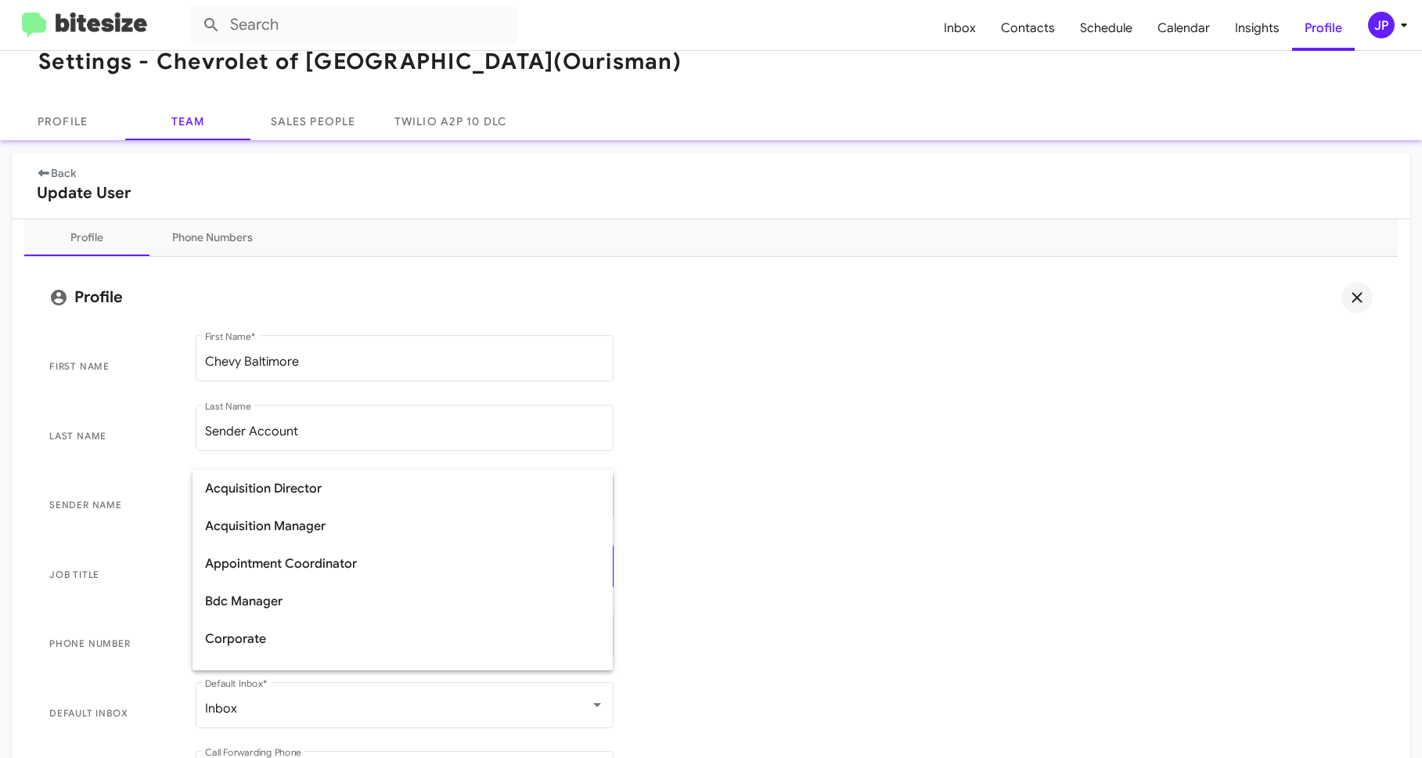
scroll to position [257, 0]
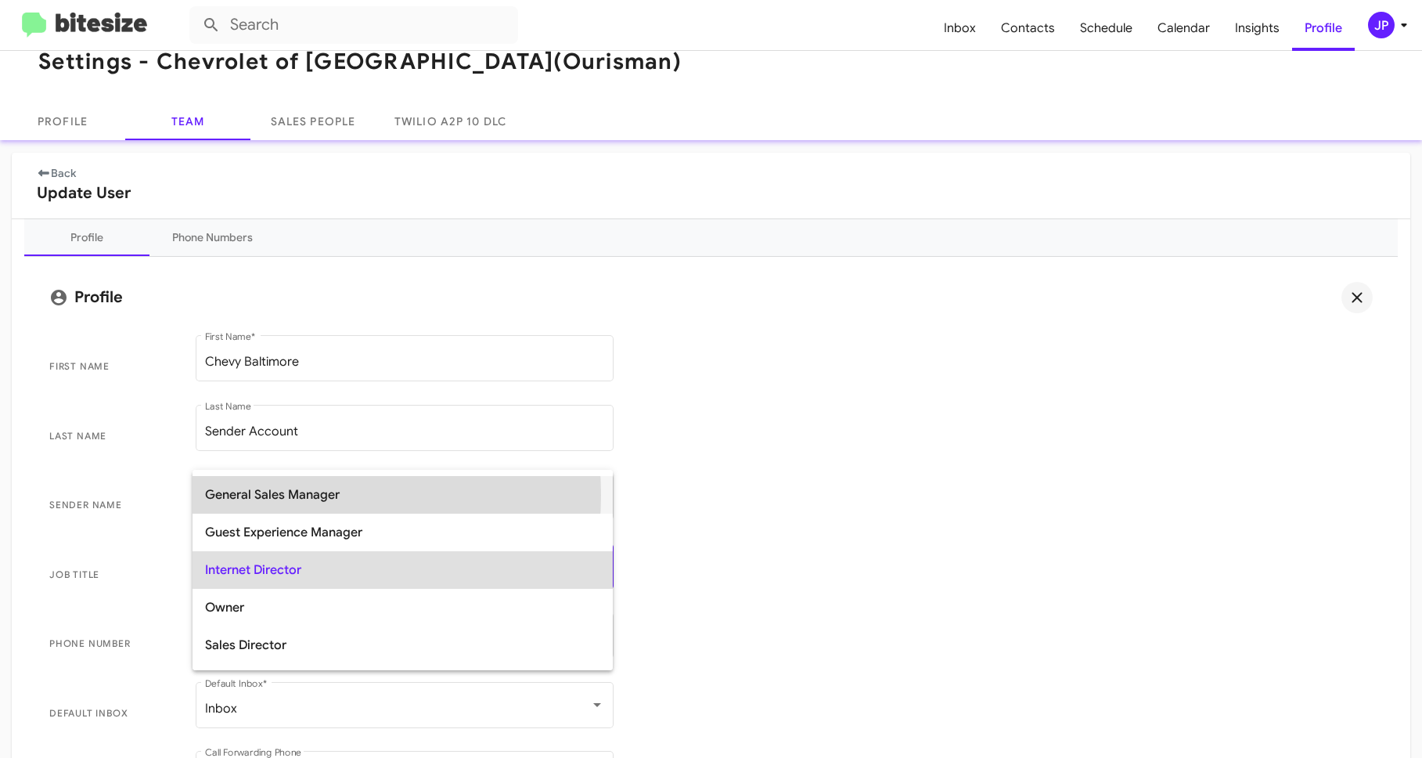
click at [284, 495] on span "General Sales Manager" at bounding box center [402, 495] width 395 height 38
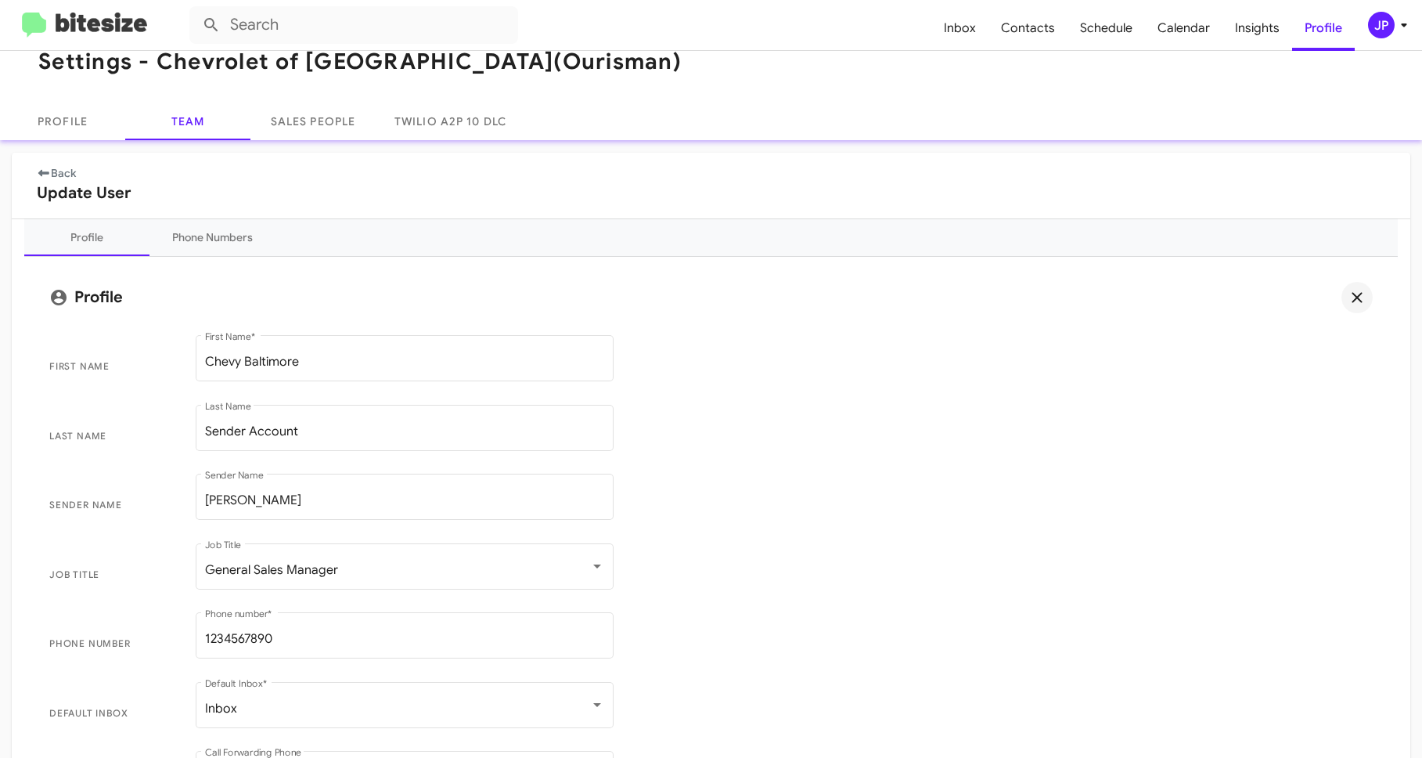
click at [774, 618] on span "Phone number 1234567890 Phone number *" at bounding box center [711, 644] width 1348 height 70
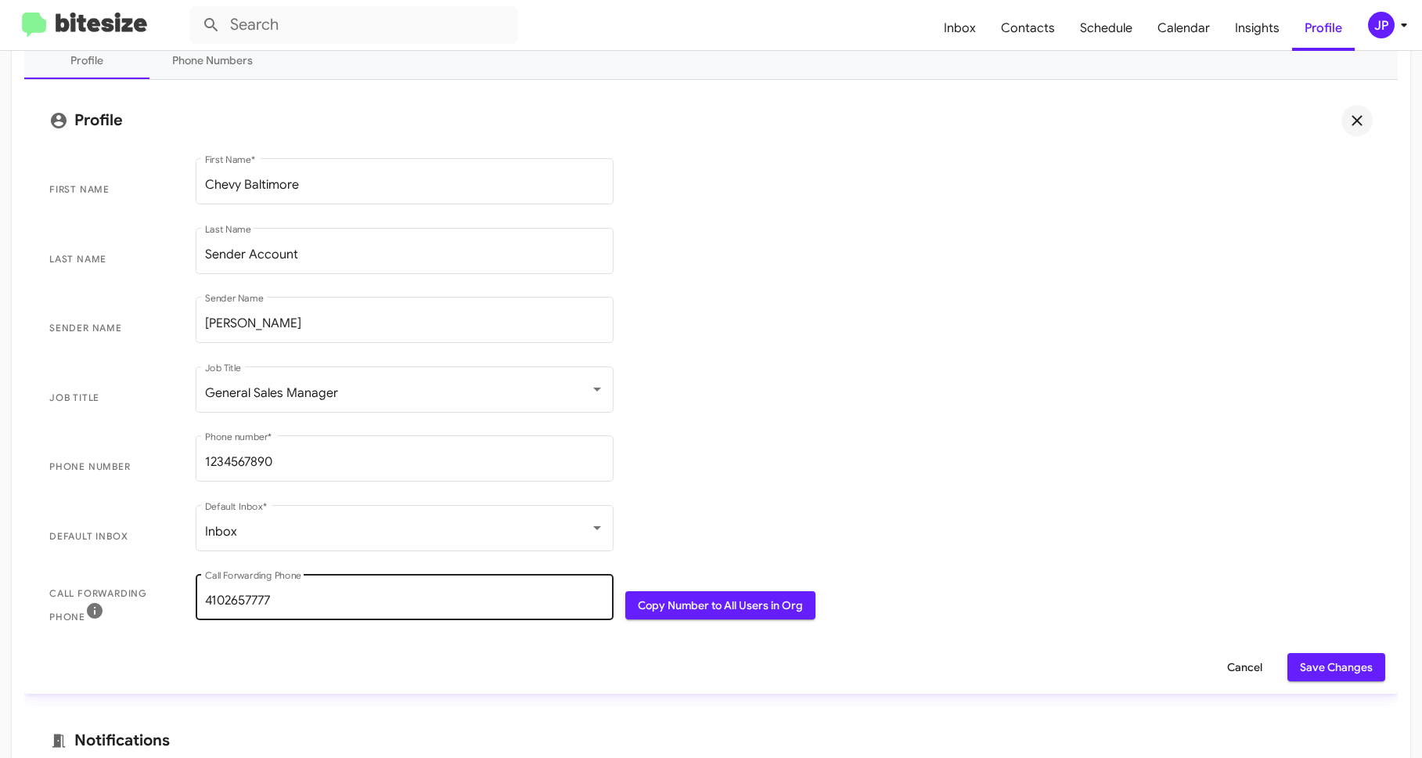
scroll to position [218, 0]
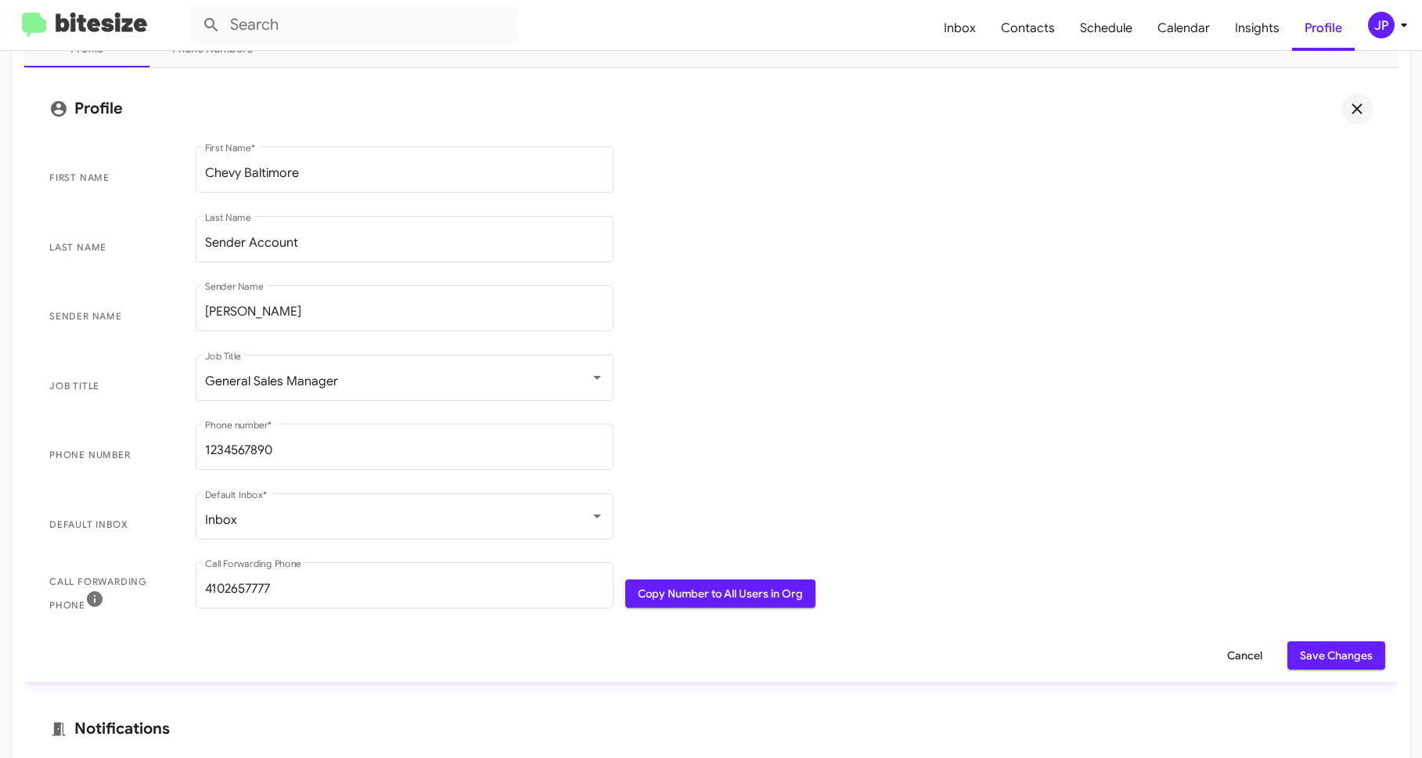
click at [797, 463] on span "Phone number 1234567890 Phone number *" at bounding box center [711, 455] width 1348 height 70
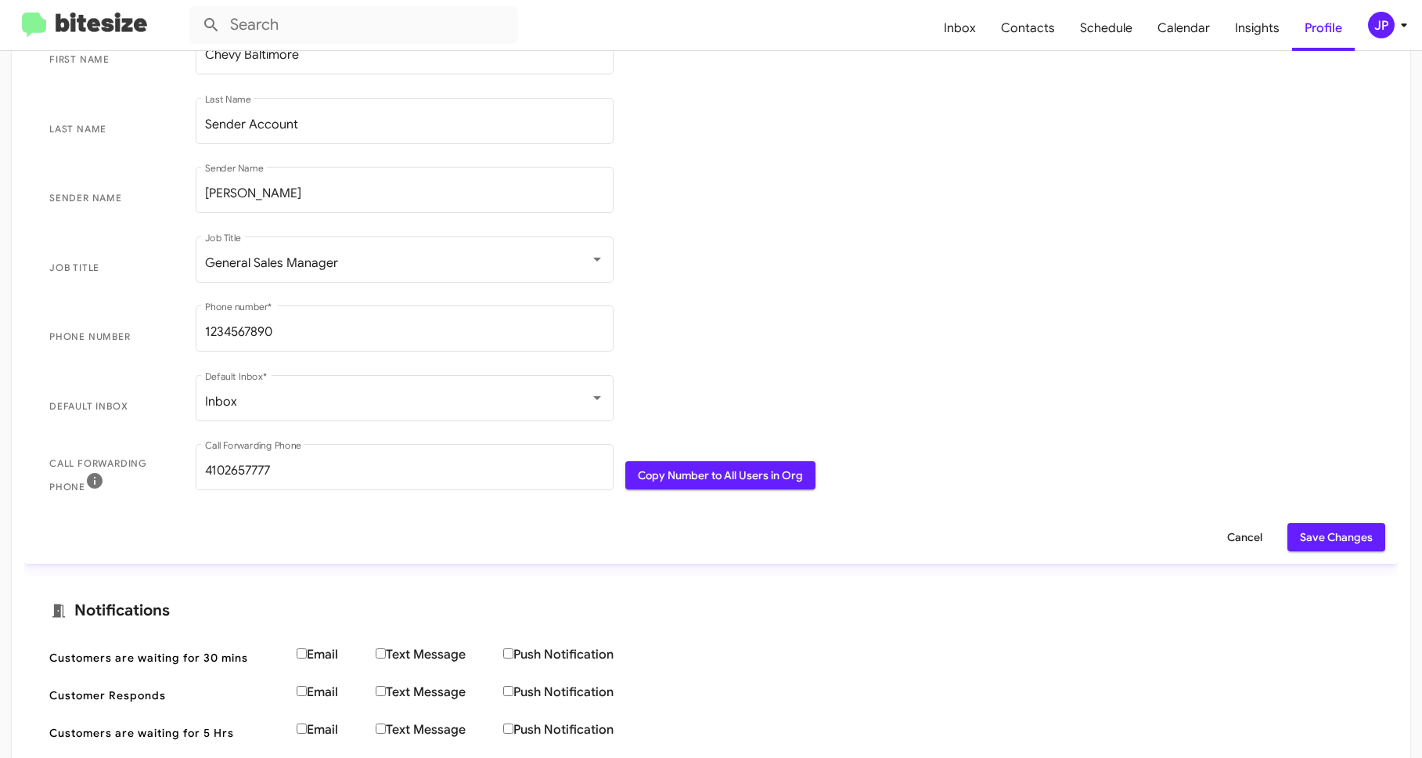
scroll to position [559, 0]
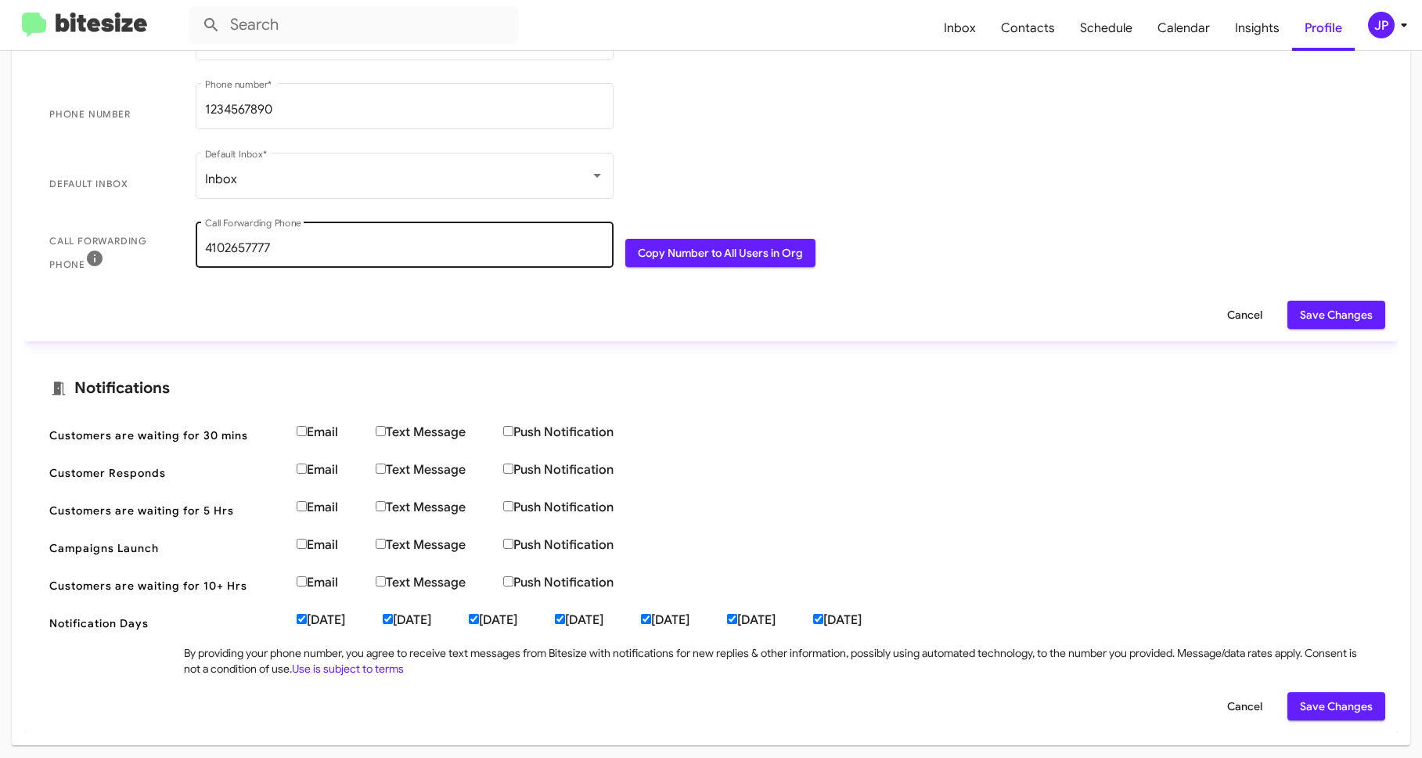
click at [292, 249] on input "4102657777" at bounding box center [404, 248] width 399 height 14
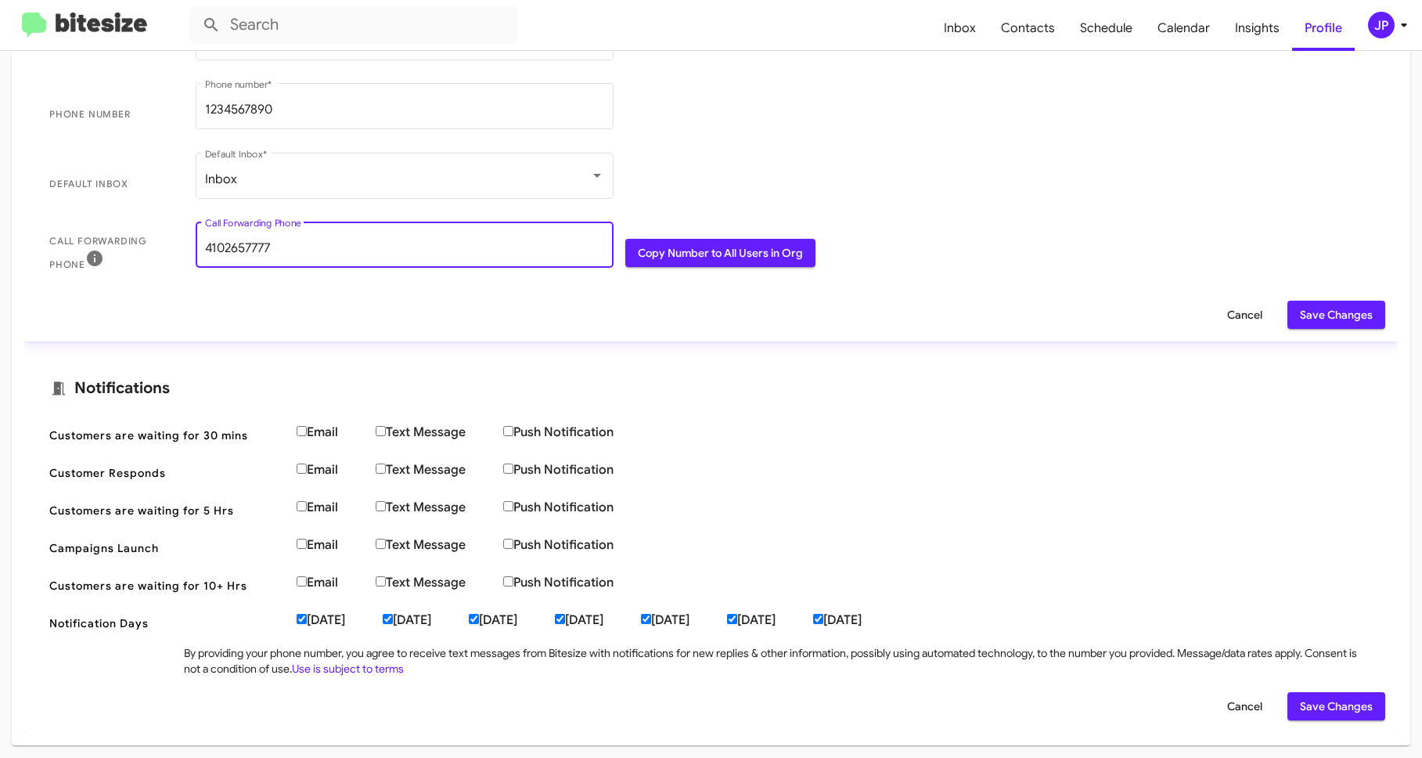
click at [292, 249] on input "4102657777" at bounding box center [404, 248] width 399 height 14
type input "2408050953"
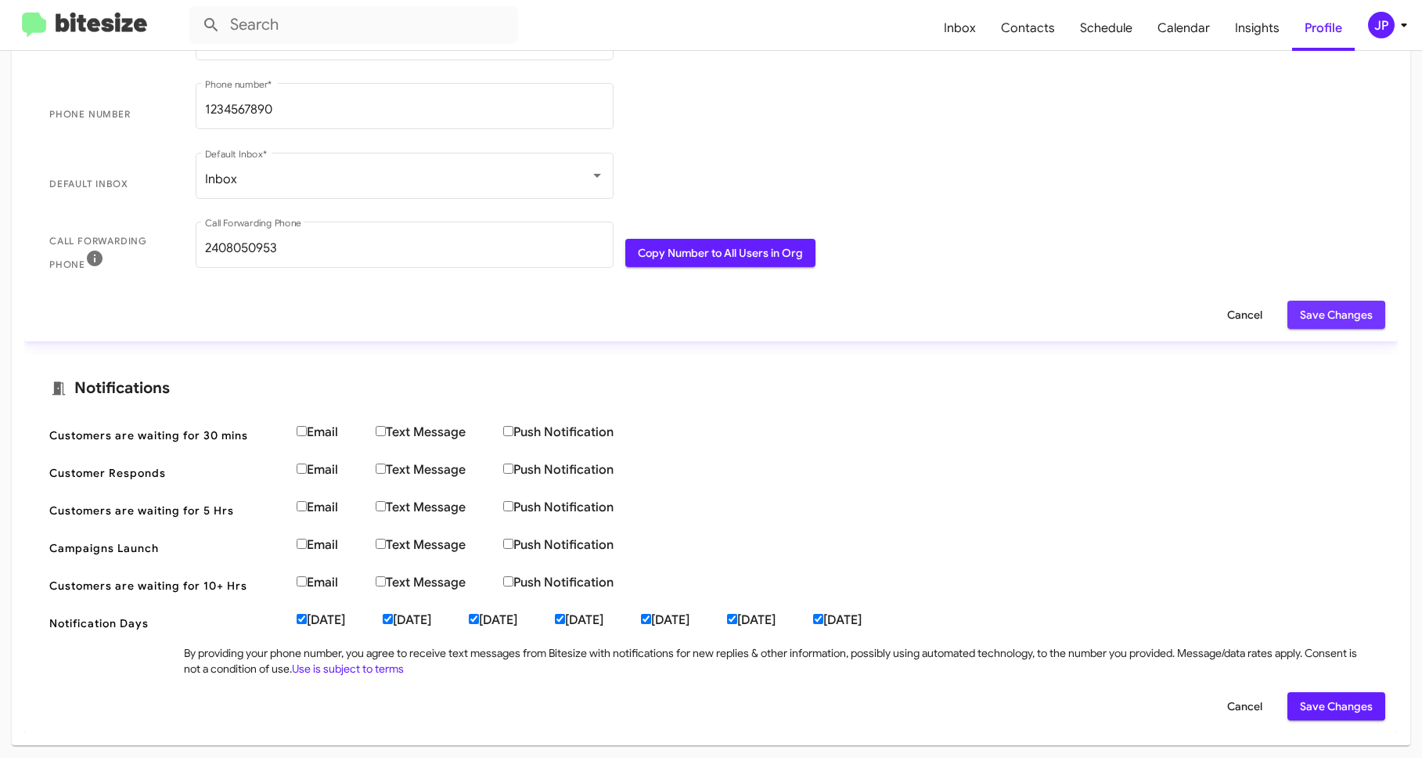
click at [1287, 319] on button "Save Changes" at bounding box center [1336, 315] width 98 height 28
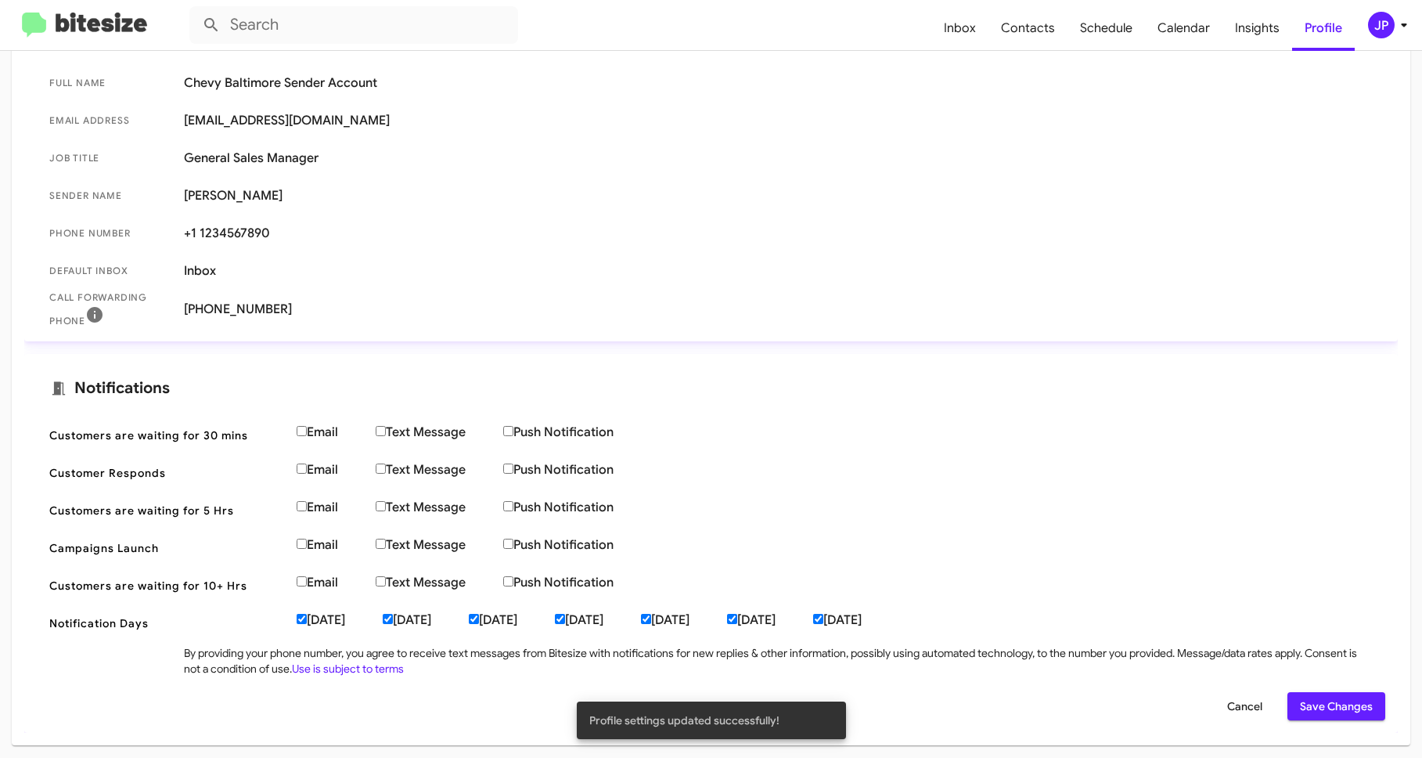
scroll to position [0, 0]
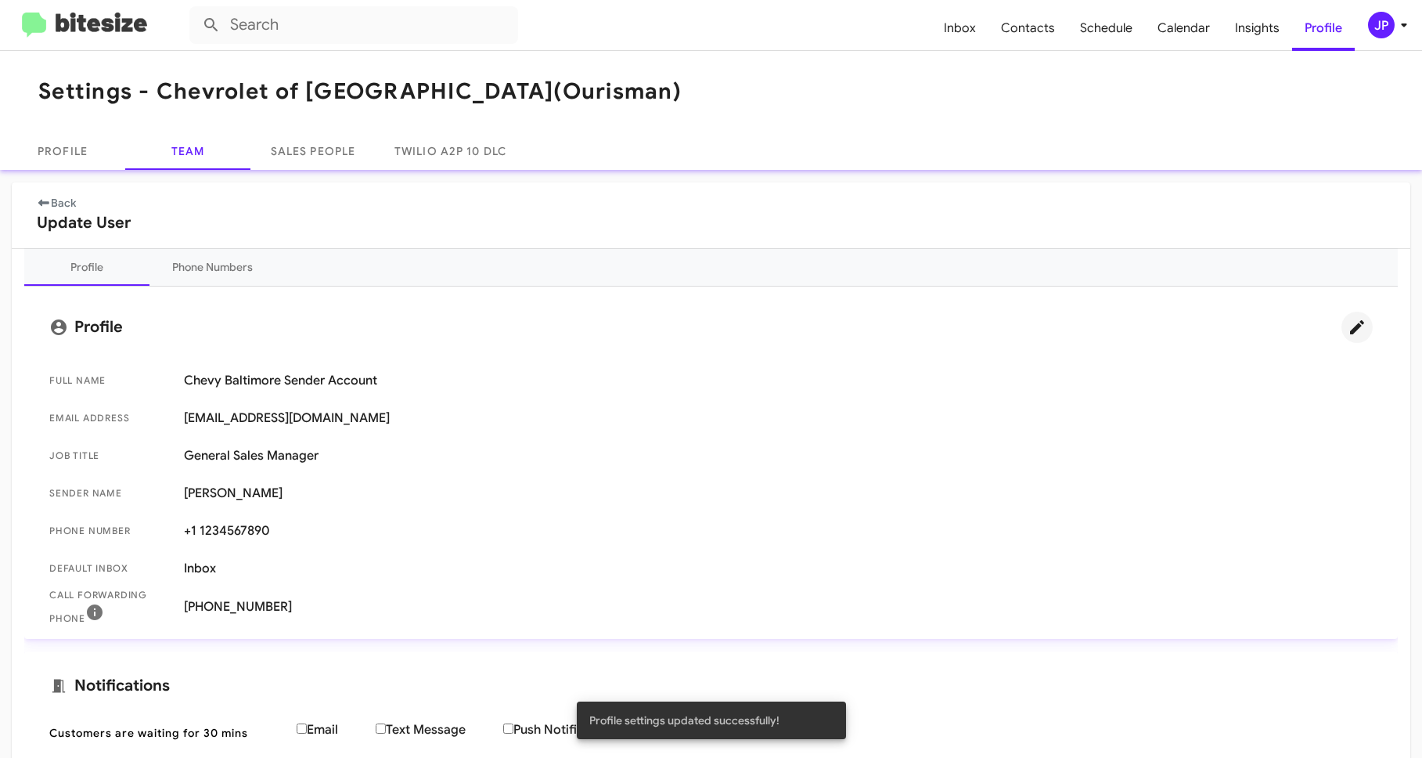
click at [108, 24] on img at bounding box center [84, 26] width 125 height 26
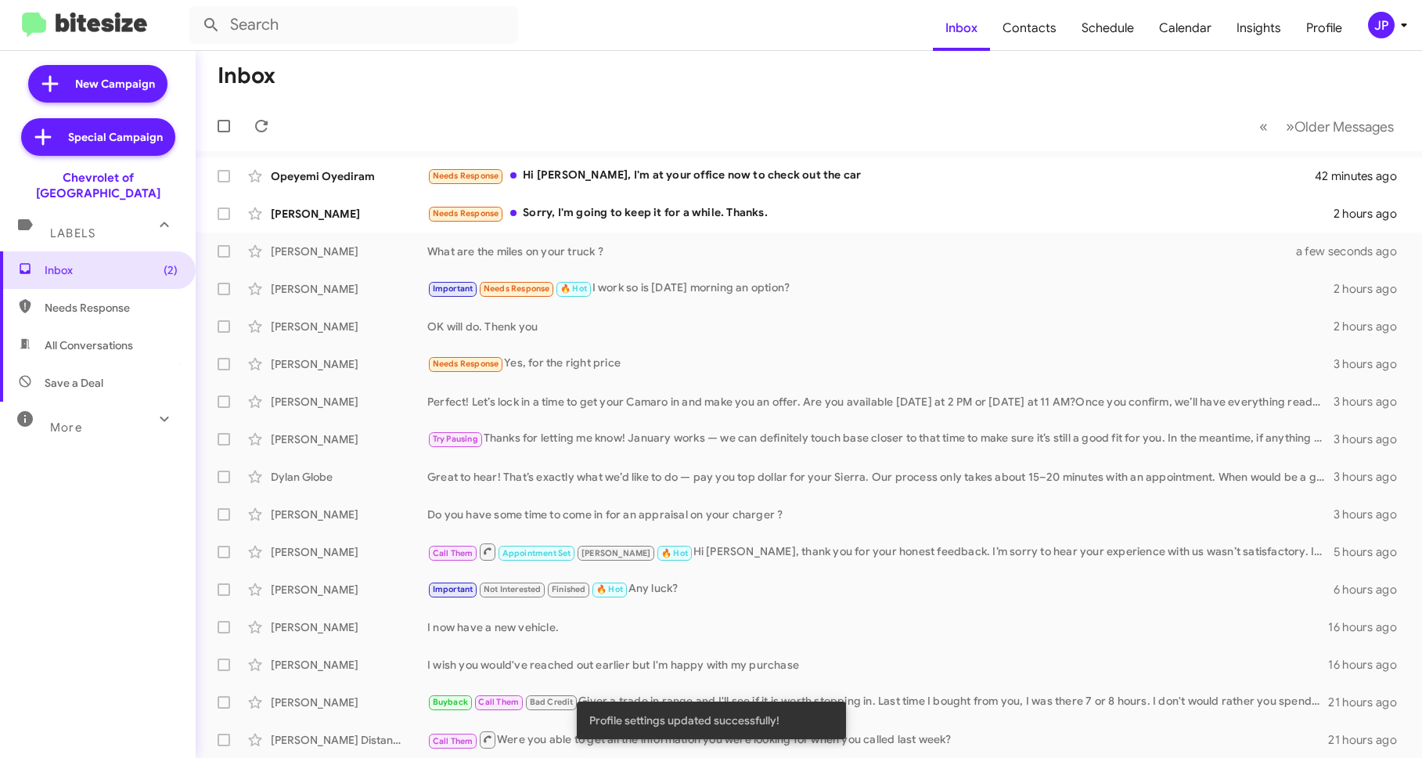
click at [1401, 14] on span "JP" at bounding box center [1390, 25] width 47 height 27
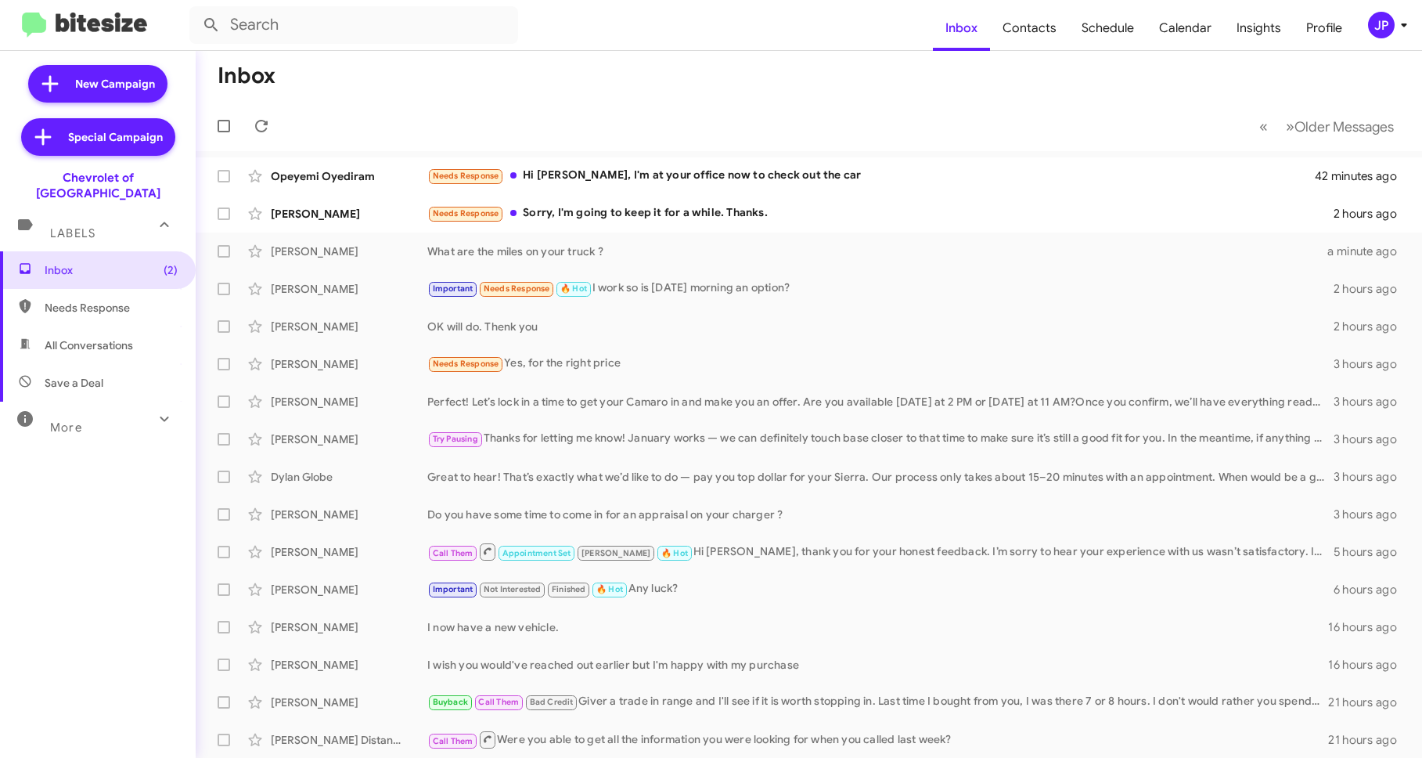
click at [1369, 26] on div "JP" at bounding box center [1381, 25] width 27 height 27
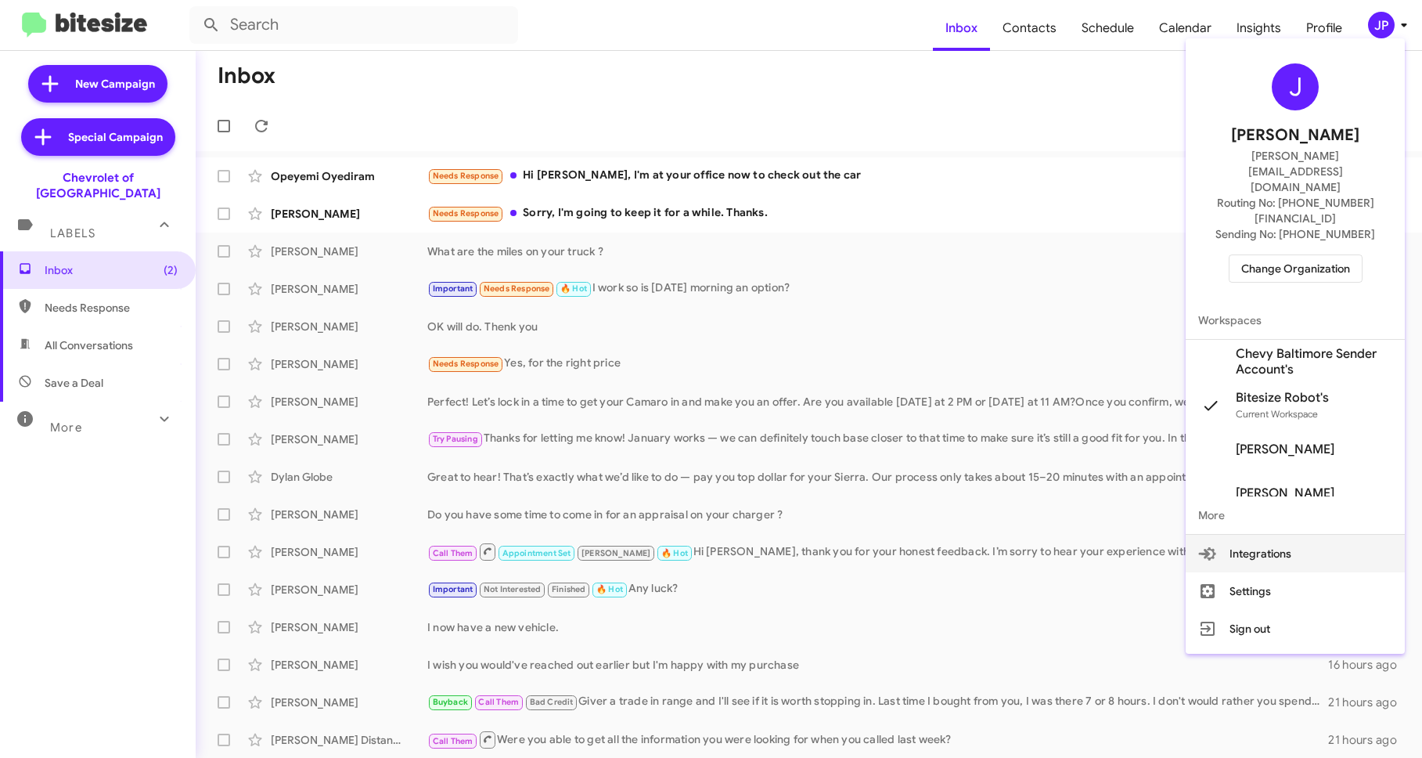
click at [967, 170] on div at bounding box center [711, 379] width 1422 height 758
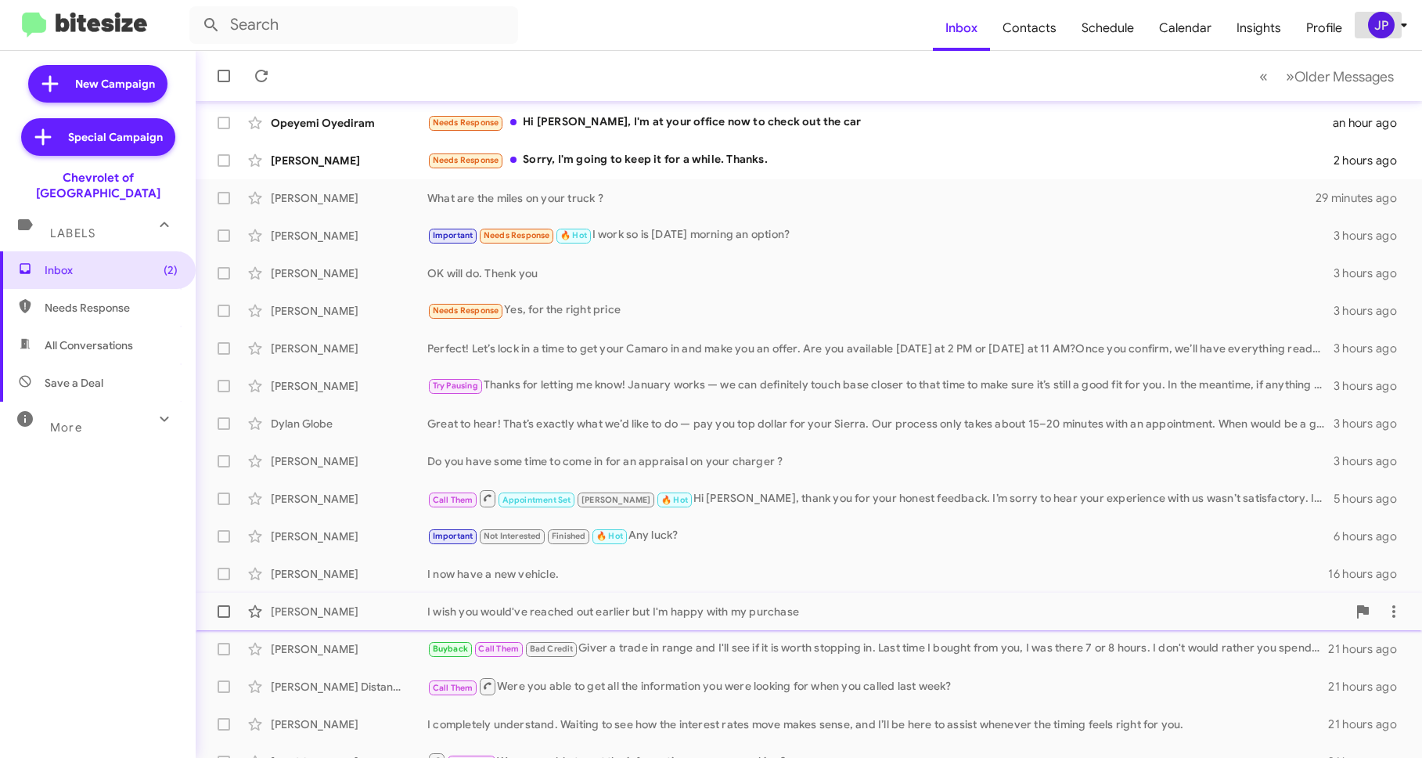
scroll to position [68, 0]
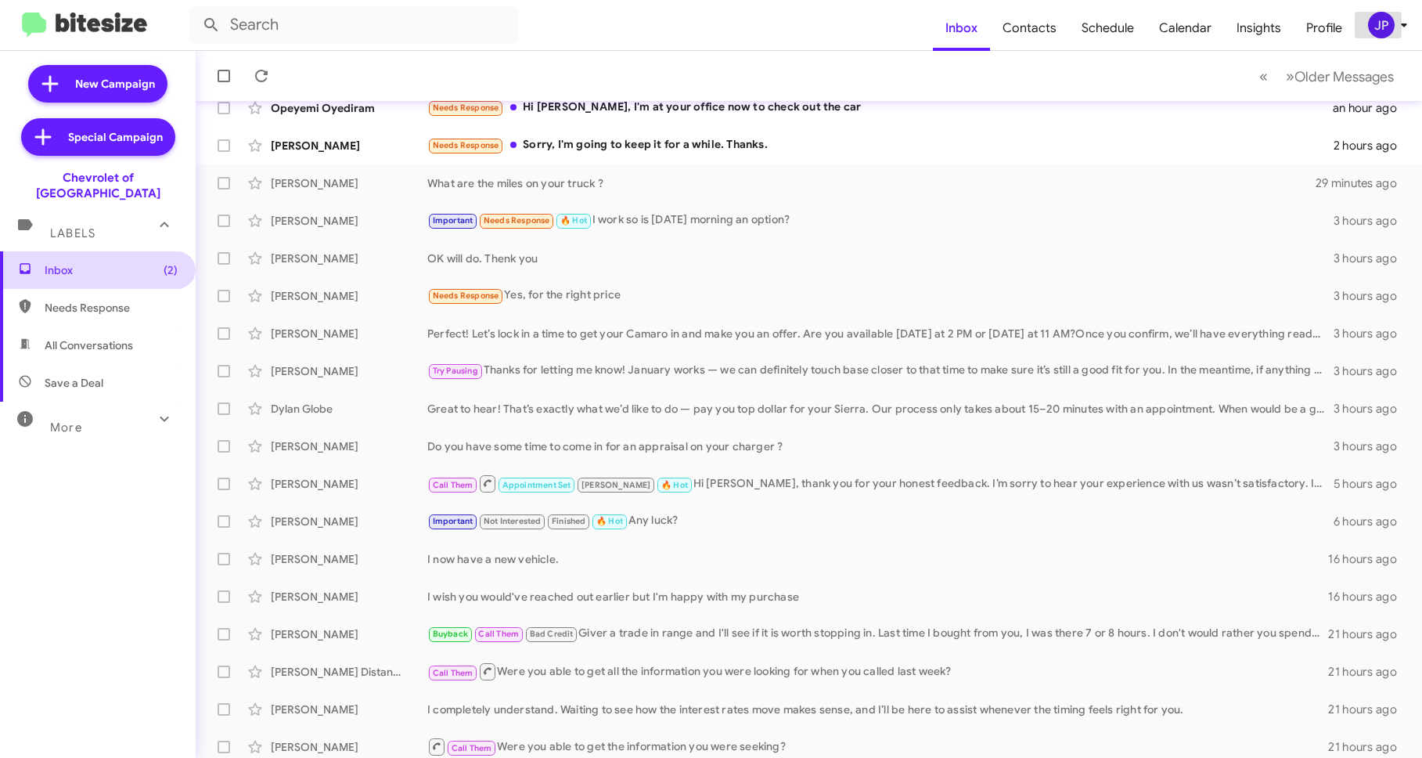
click at [71, 262] on span "Inbox (2)" at bounding box center [111, 270] width 133 height 16
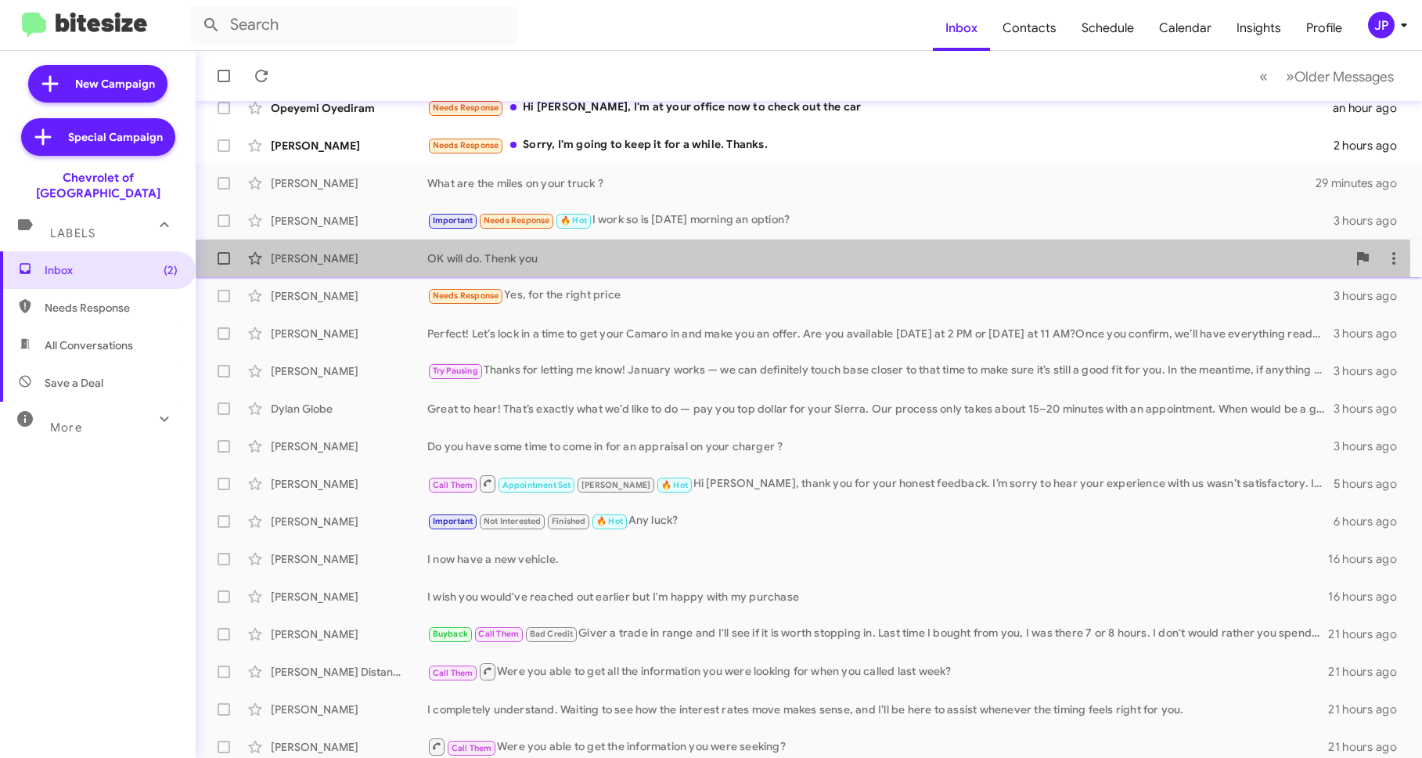
click at [375, 260] on div "[PERSON_NAME]" at bounding box center [349, 258] width 157 height 16
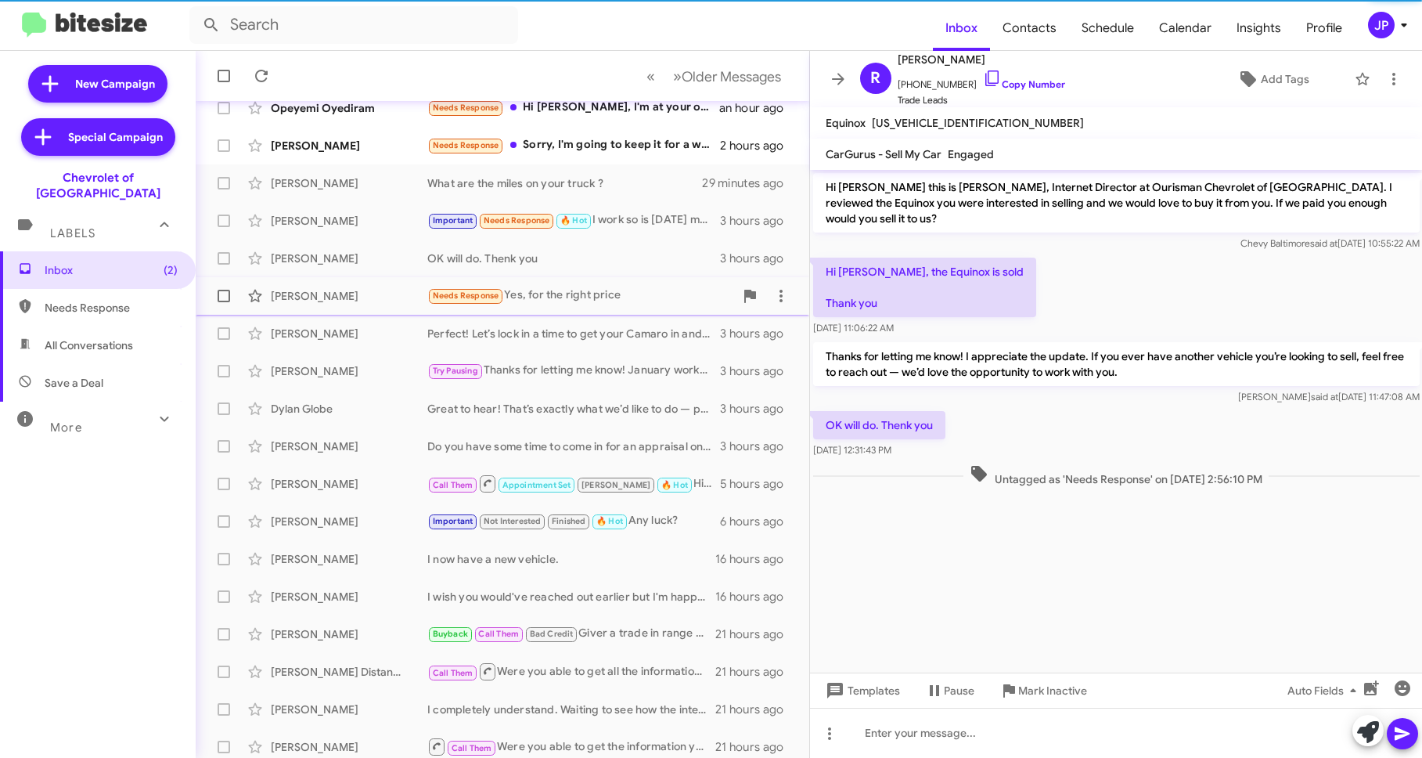
click at [391, 294] on div "[PERSON_NAME]" at bounding box center [349, 296] width 157 height 16
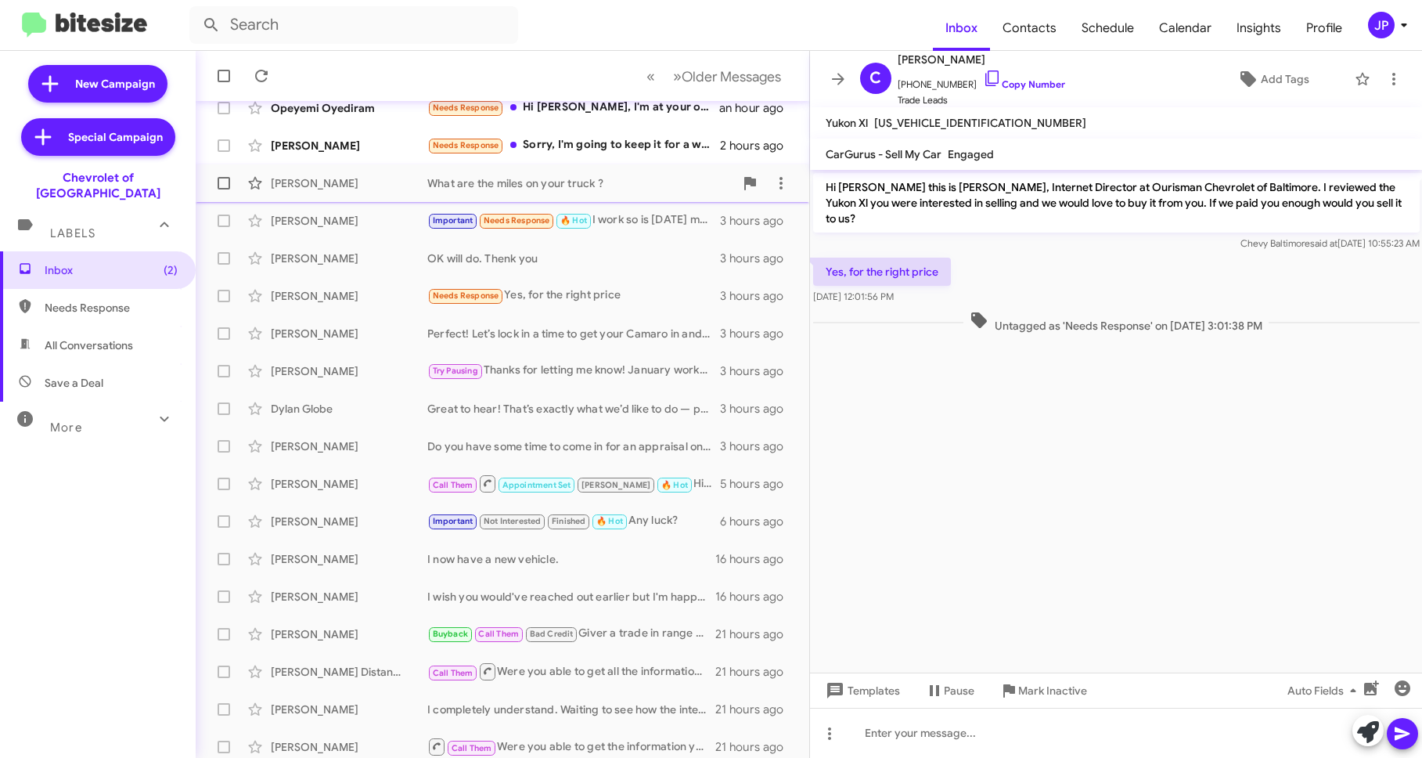
click at [504, 171] on div "Nathan Berthiaume What are the miles on your truck ? 29 minutes ago" at bounding box center [502, 182] width 589 height 31
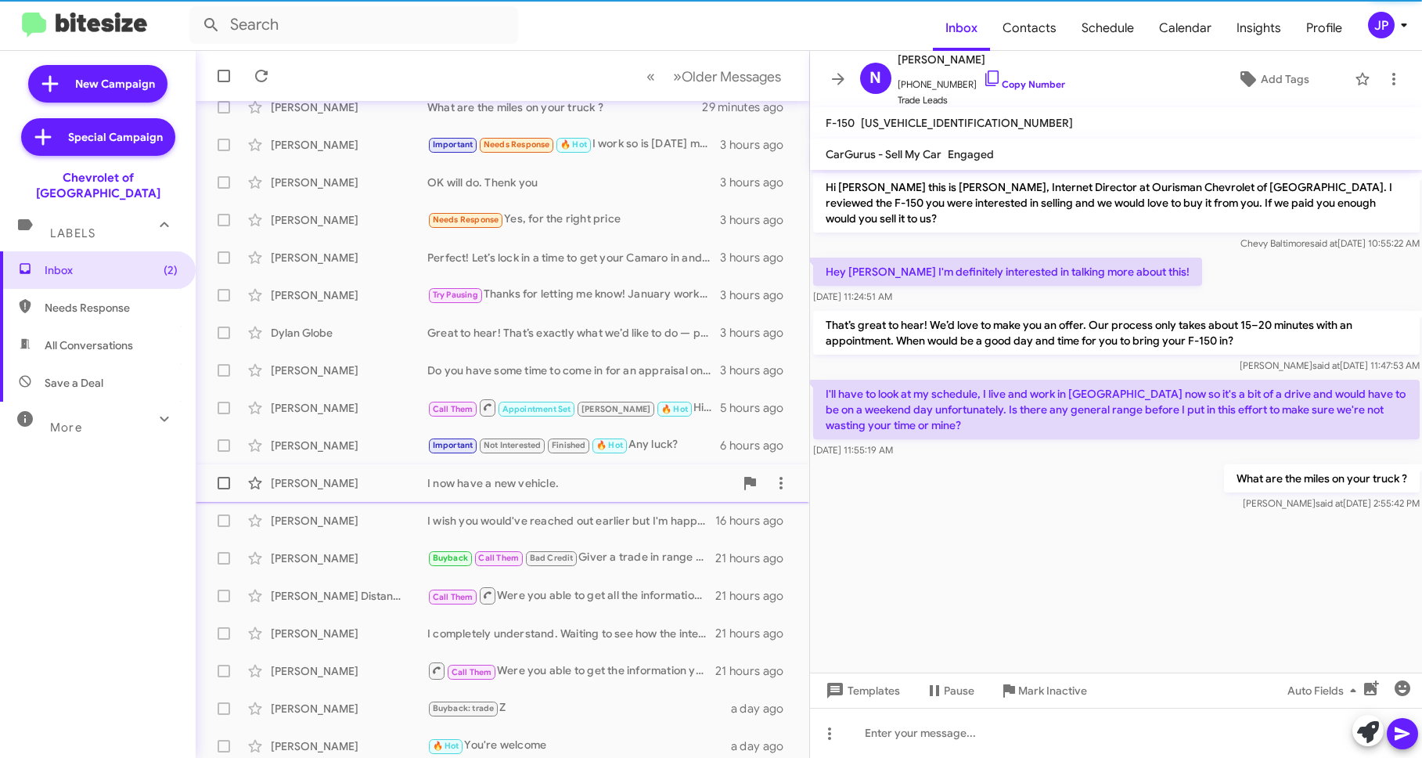
scroll to position [151, 0]
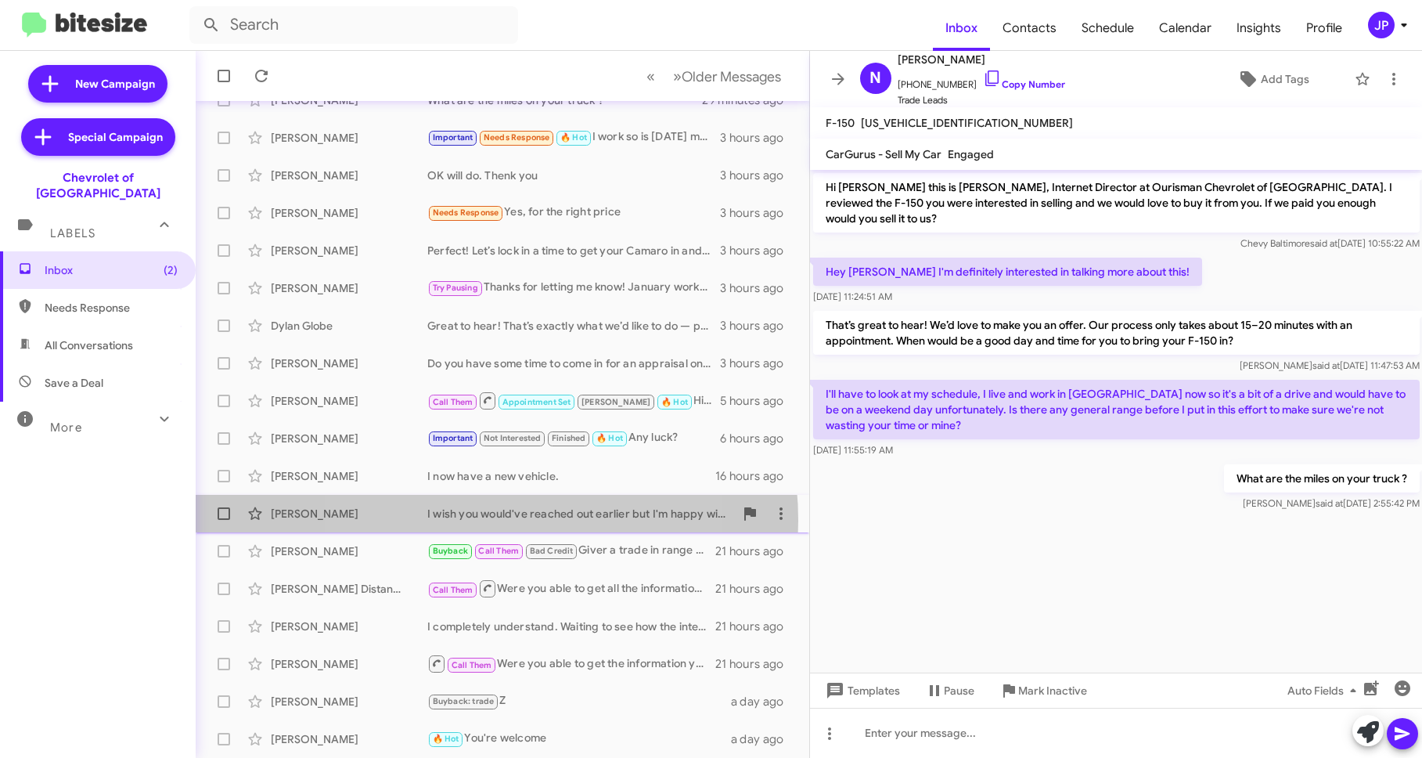
click at [462, 520] on div "I wish you would've reached out earlier but I'm happy with my purchase" at bounding box center [580, 514] width 307 height 16
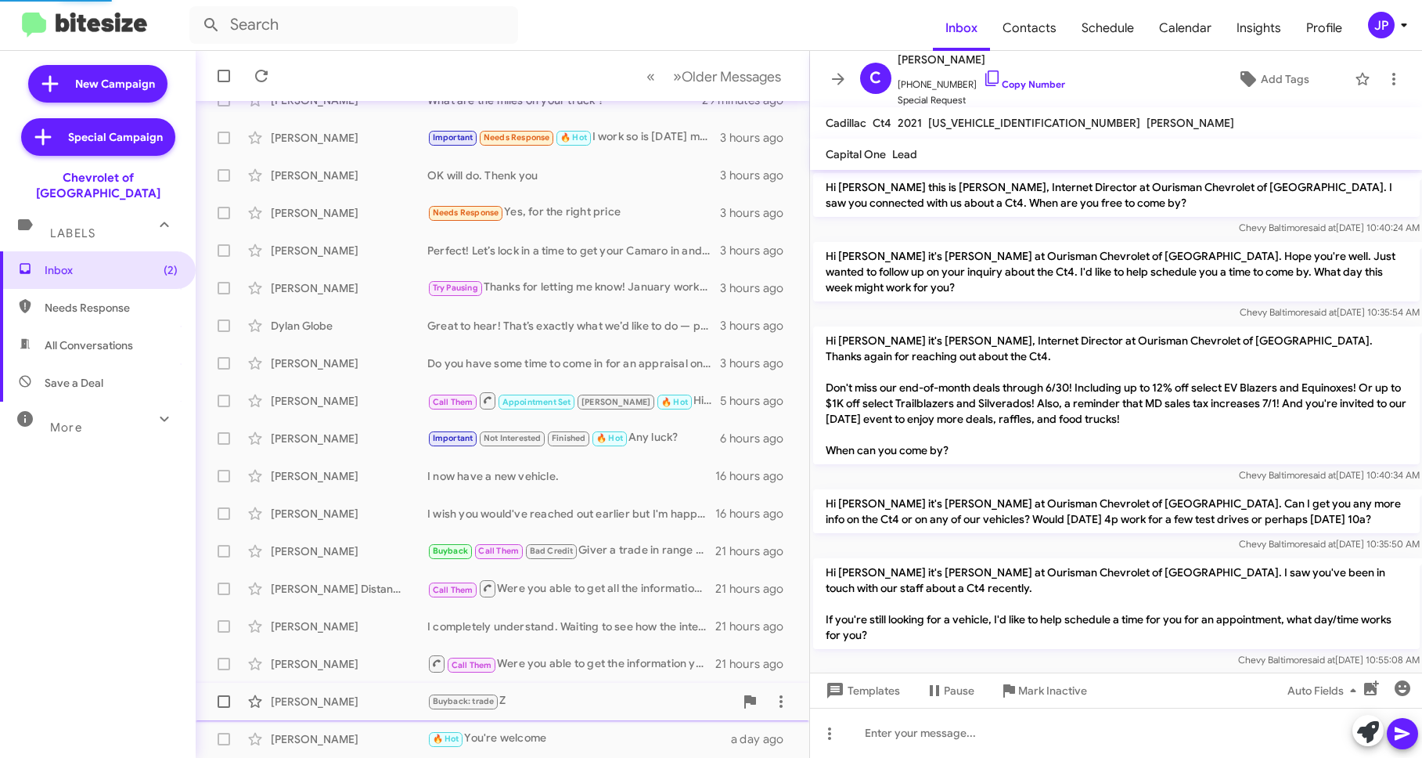
scroll to position [1399, 0]
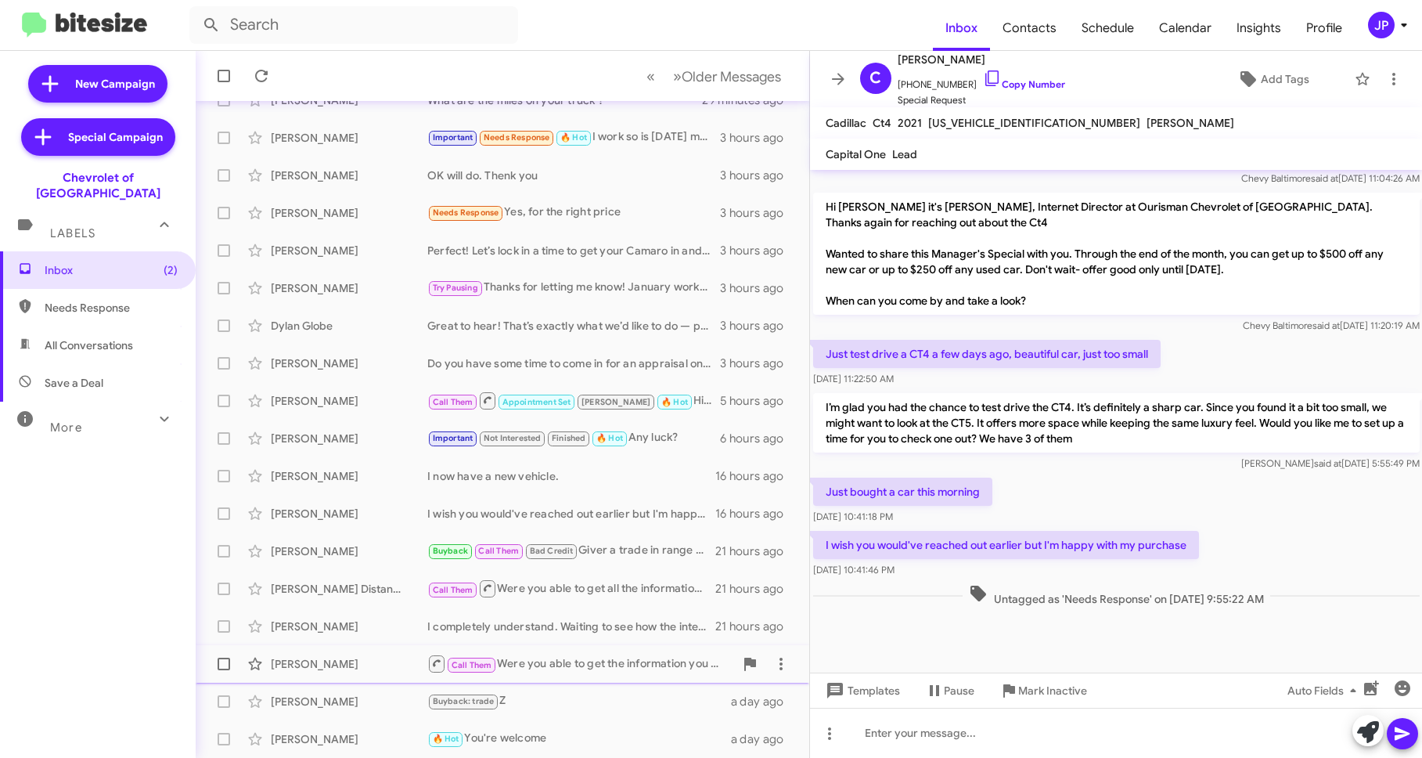
click at [398, 650] on div "David Yasharpou Call Them Were you able to get the information you were seeking…" at bounding box center [502, 663] width 589 height 31
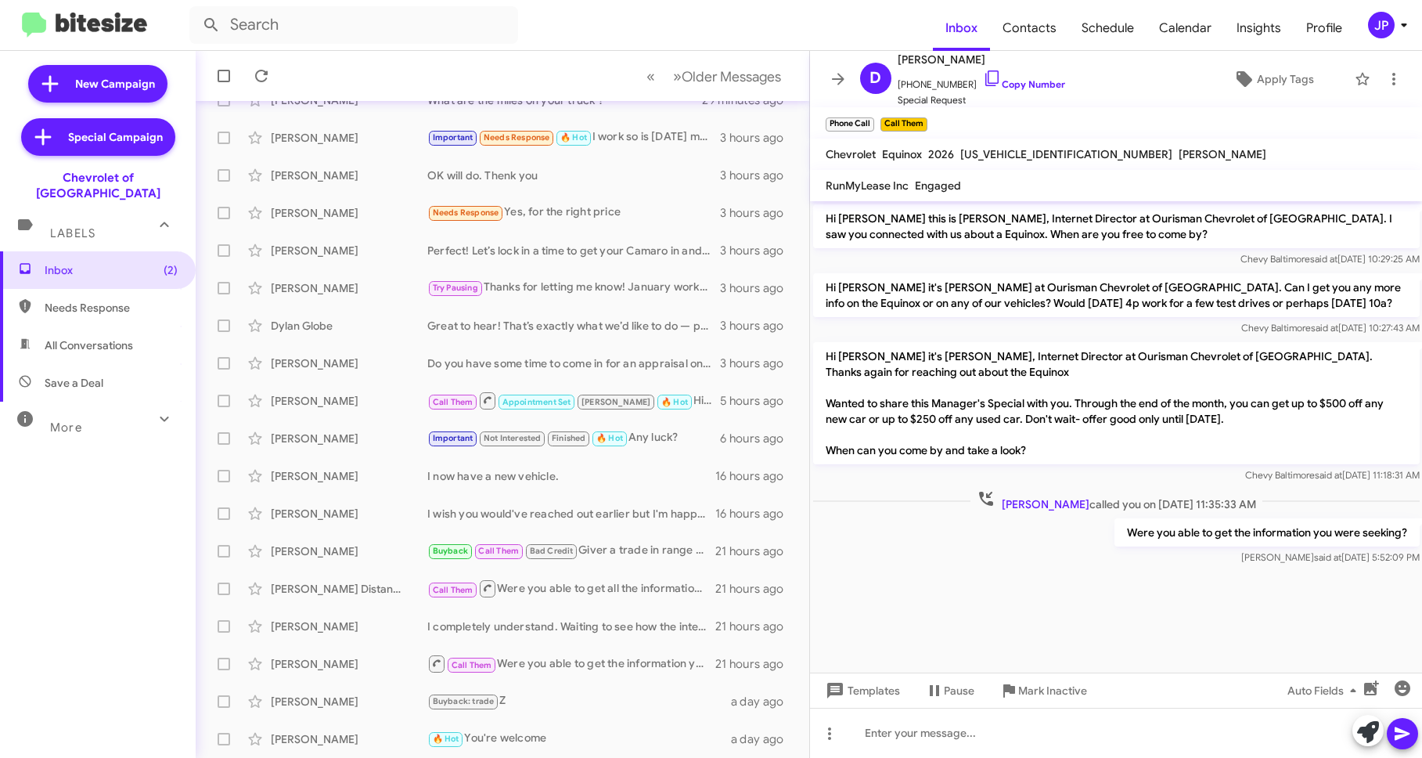
click at [1360, 27] on button "JP" at bounding box center [1380, 25] width 50 height 27
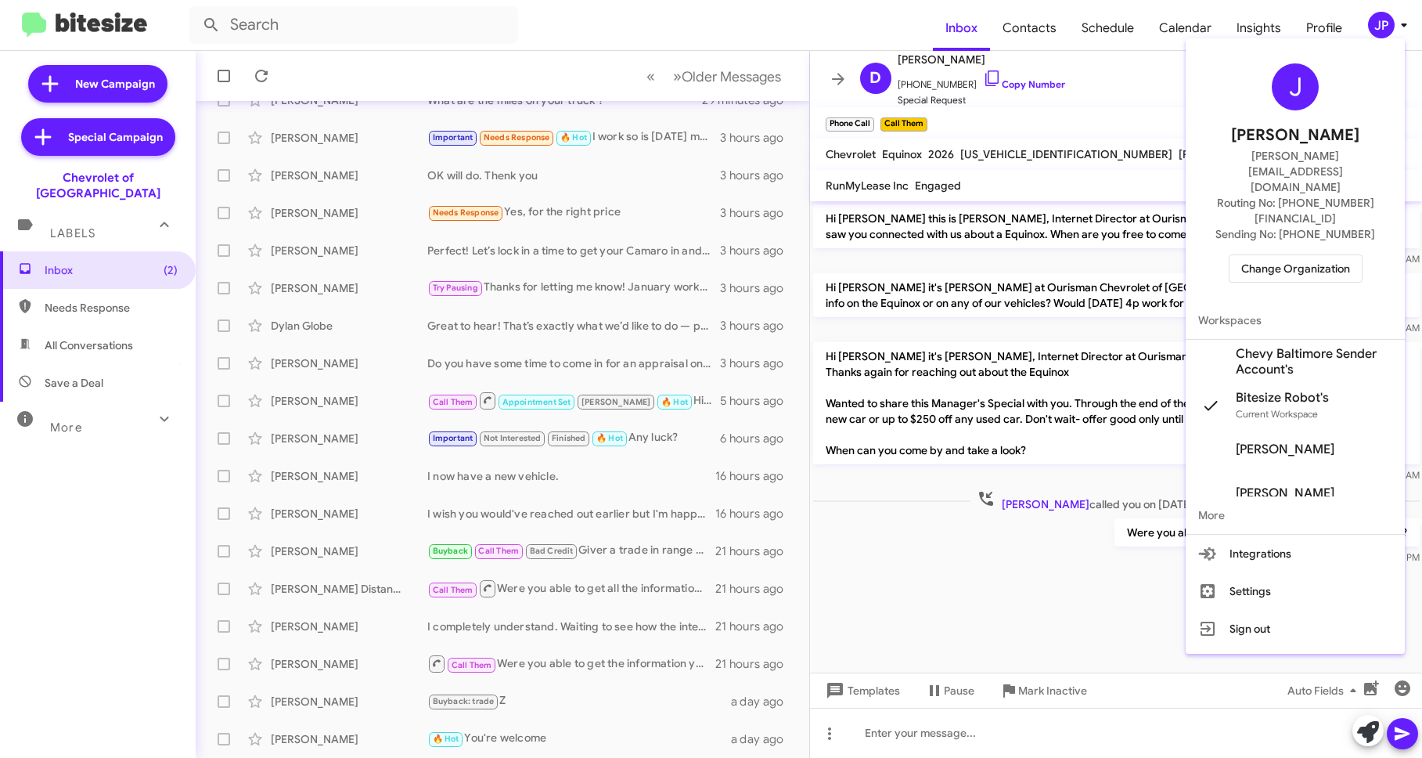
click at [1312, 255] on span "Change Organization" at bounding box center [1295, 268] width 109 height 27
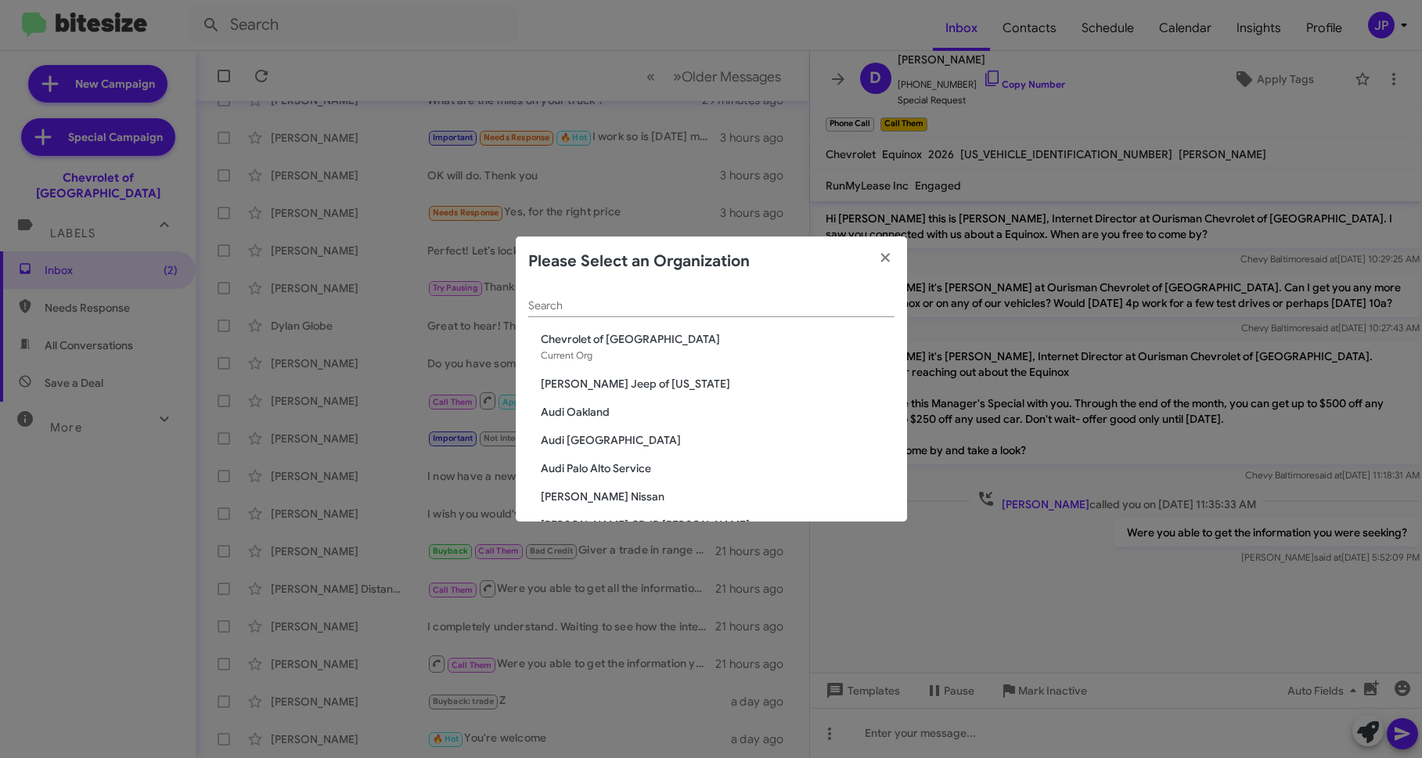
click at [777, 297] on div "Search" at bounding box center [711, 301] width 366 height 31
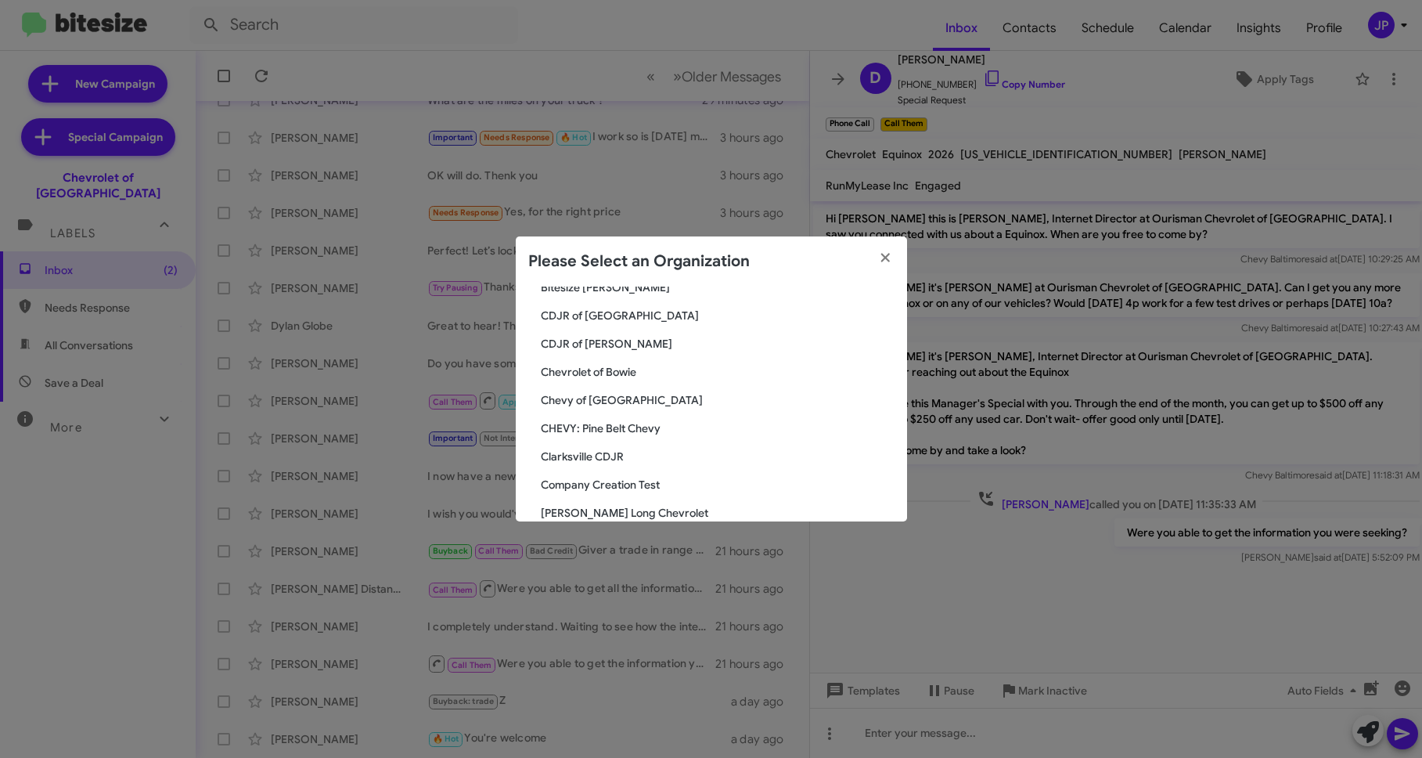
scroll to position [430, 0]
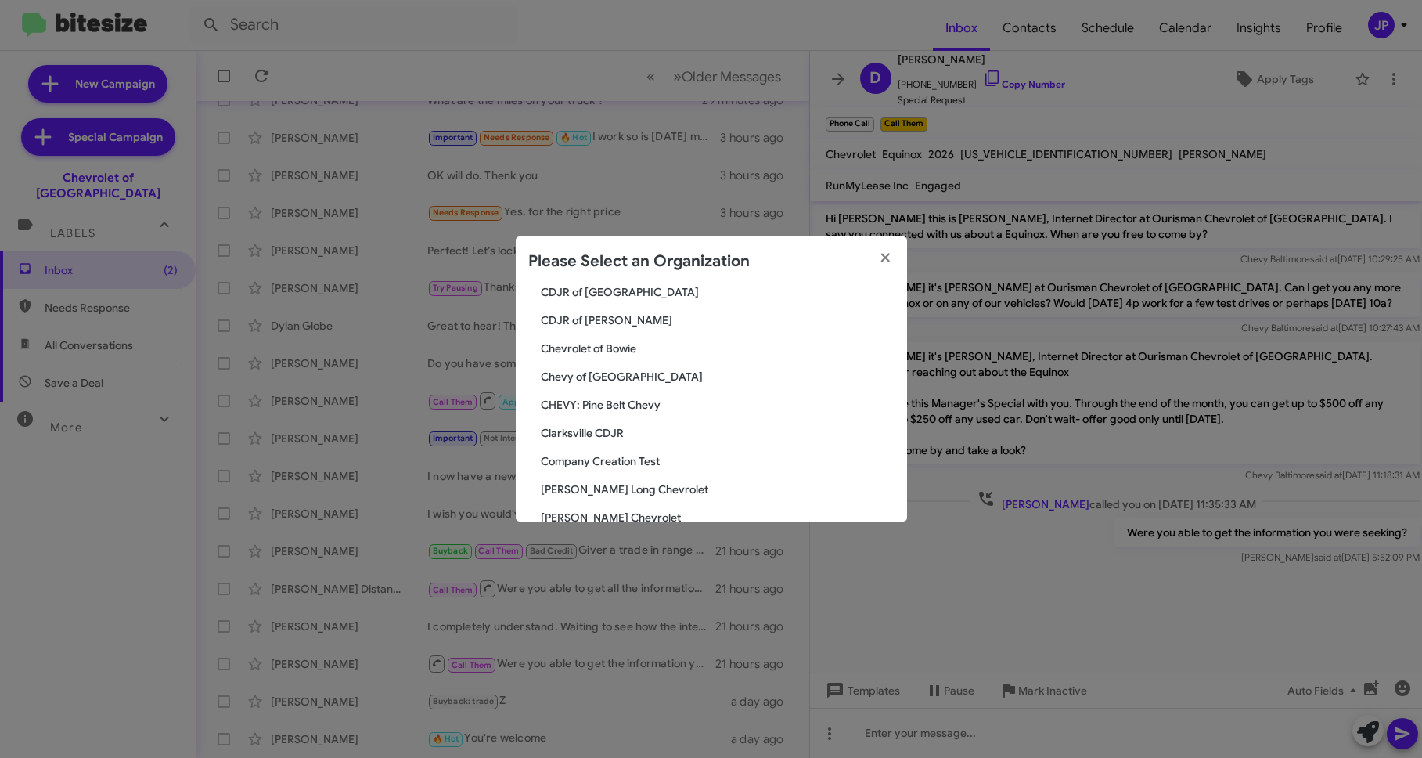
click at [652, 426] on span "Clarksville CDJR" at bounding box center [718, 433] width 354 height 16
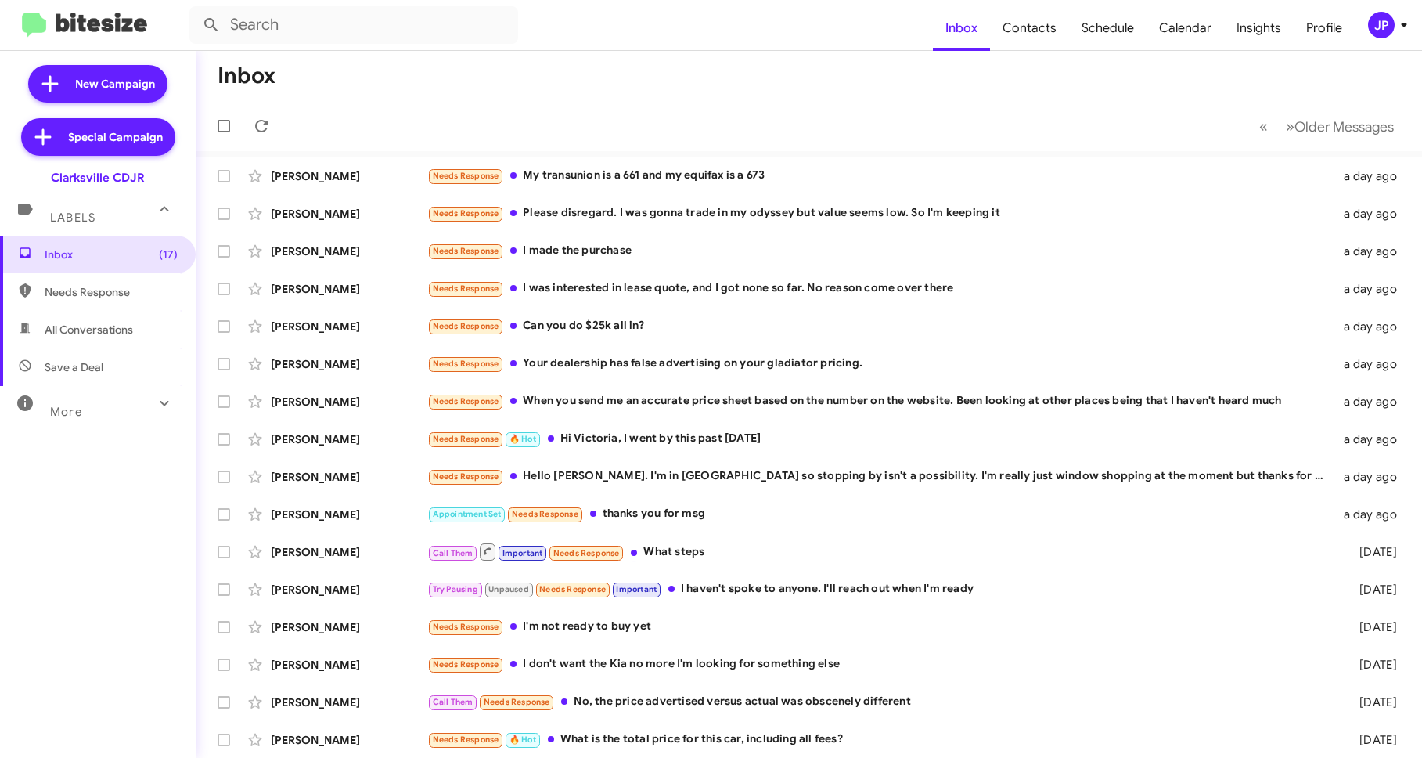
drag, startPoint x: 36, startPoint y: 179, endPoint x: -6, endPoint y: 179, distance: 42.3
click at [0, 179] on html "Inbox Contacts Schedule Calendar Insights Profile JP New Campaign Special Campa…" at bounding box center [711, 379] width 1422 height 758
copy div "Clarksville CDJR"
click at [1396, 16] on icon at bounding box center [1404, 25] width 19 height 19
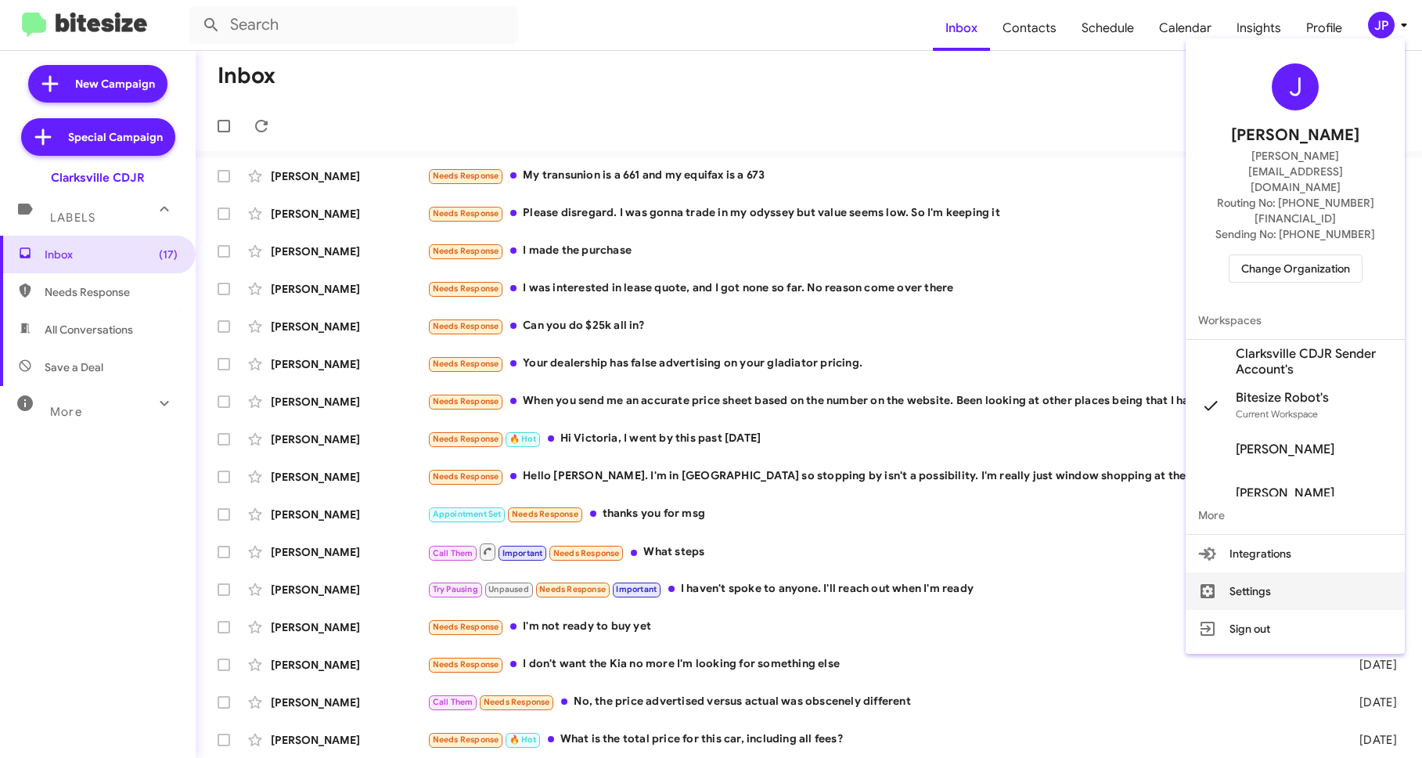
click at [1249, 572] on button "Settings" at bounding box center [1295, 591] width 219 height 38
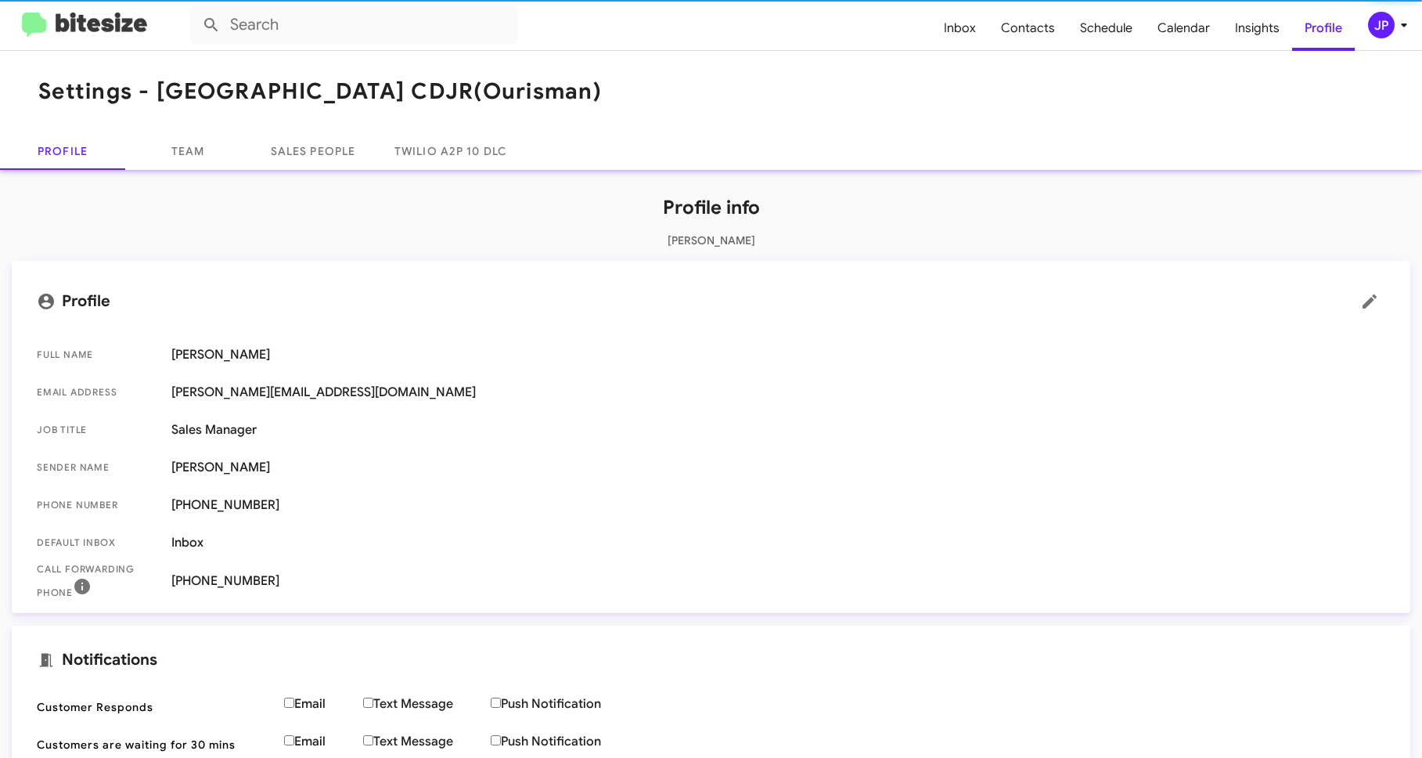
click at [180, 103] on h1 "Settings - Clarksville CDJR (Ourisman)" at bounding box center [320, 91] width 564 height 25
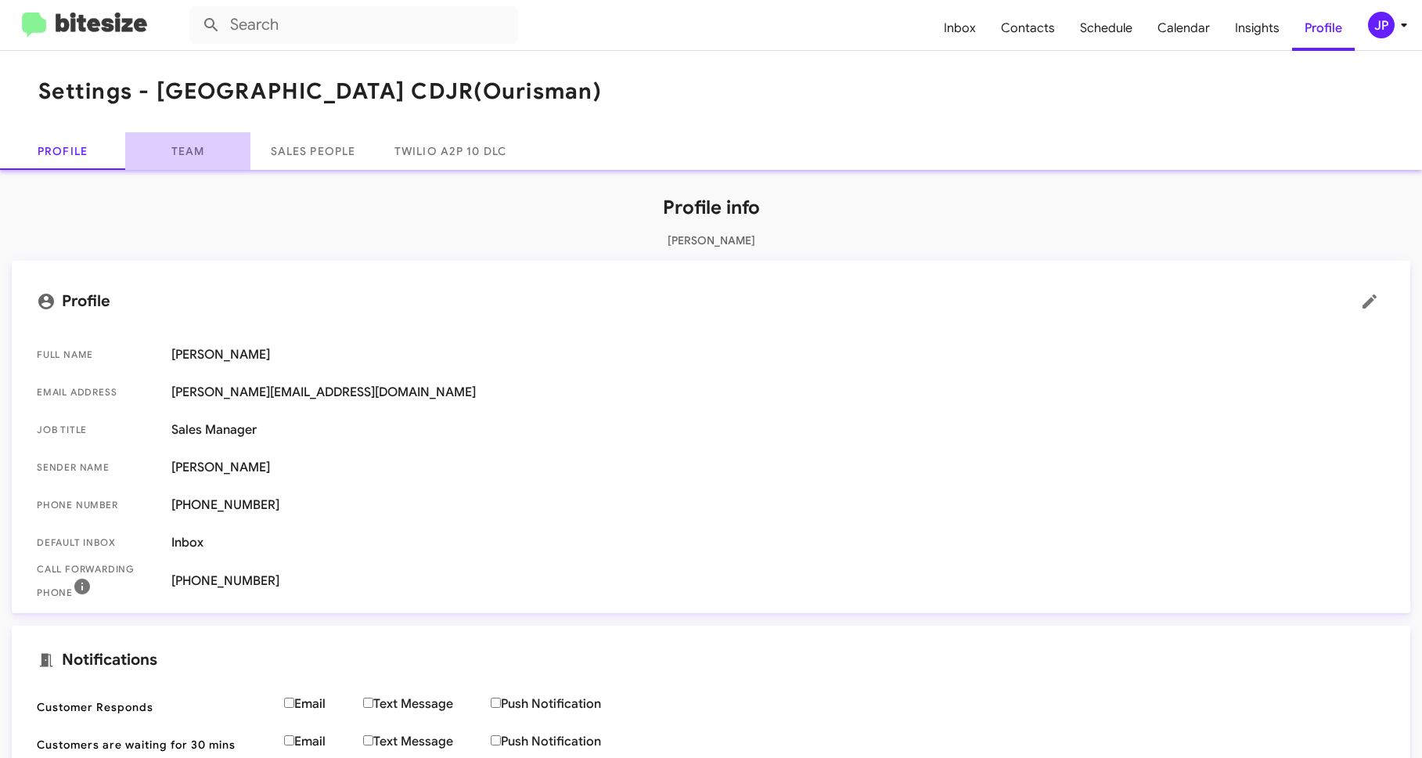
click at [175, 137] on link "Team" at bounding box center [187, 151] width 125 height 38
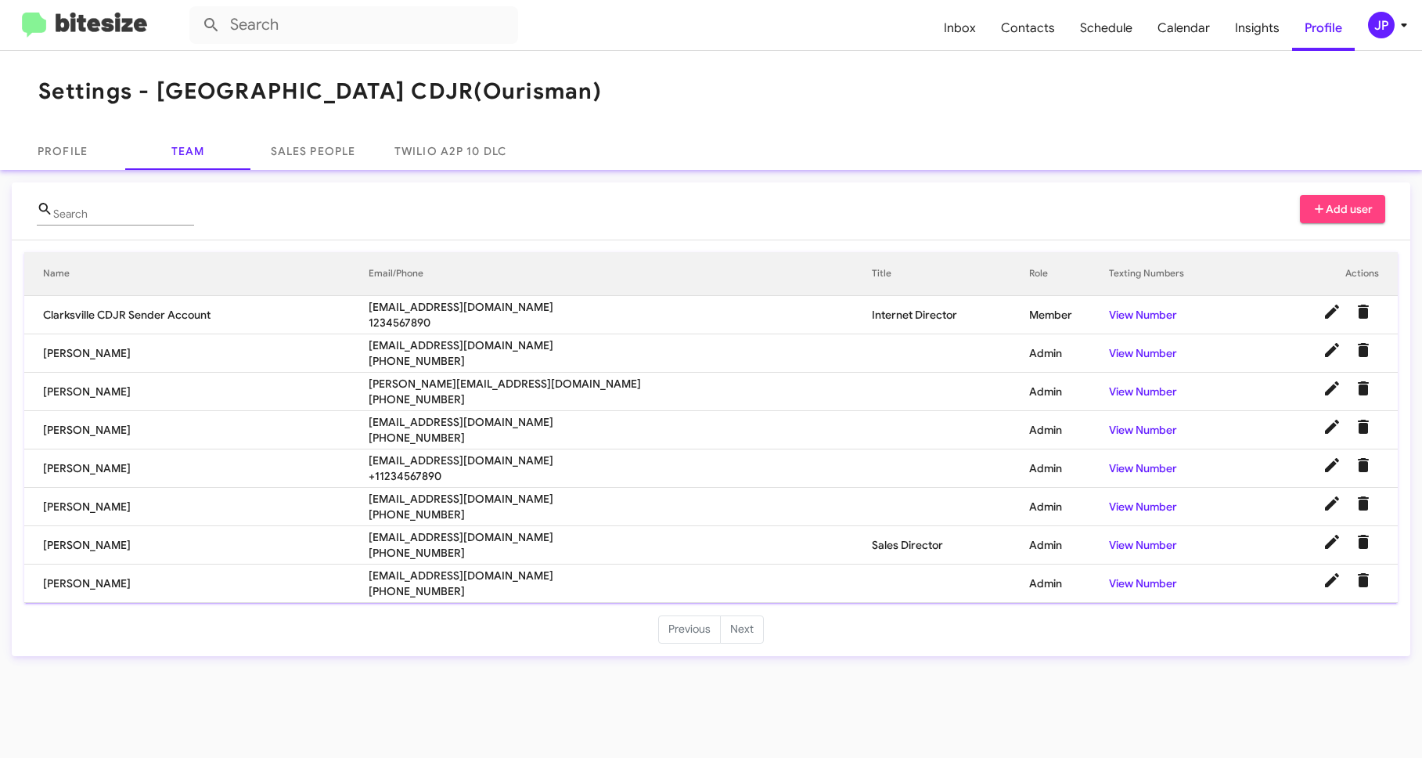
click at [474, 498] on span "jguest@ourismancars.com" at bounding box center [620, 499] width 503 height 16
click at [499, 417] on span "kunta@ourismancars.com" at bounding box center [620, 422] width 503 height 16
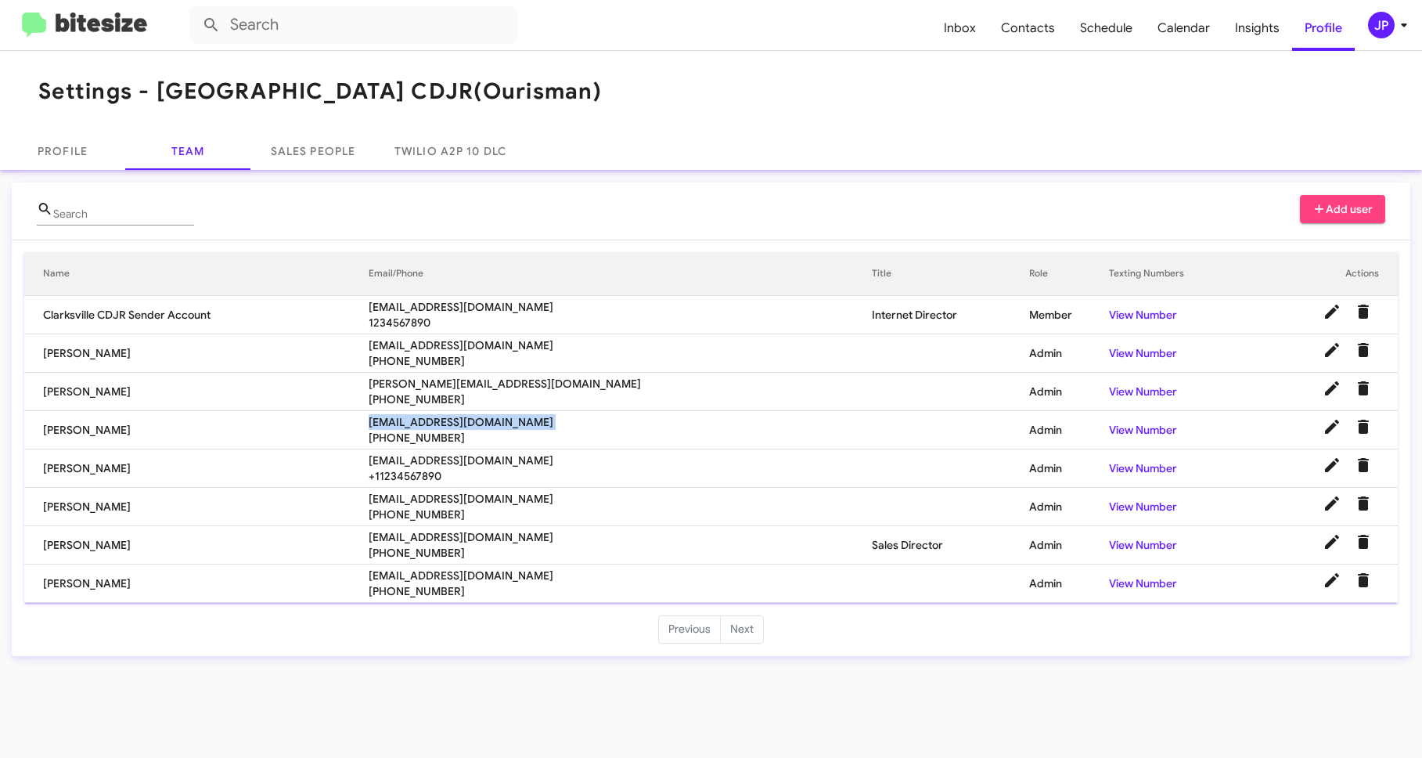
copy span "kunta@ourismancars.com"
click at [472, 344] on span "tbrickner@ourismancars.com" at bounding box center [620, 345] width 503 height 16
copy span "tbrickner@ourismancars.com"
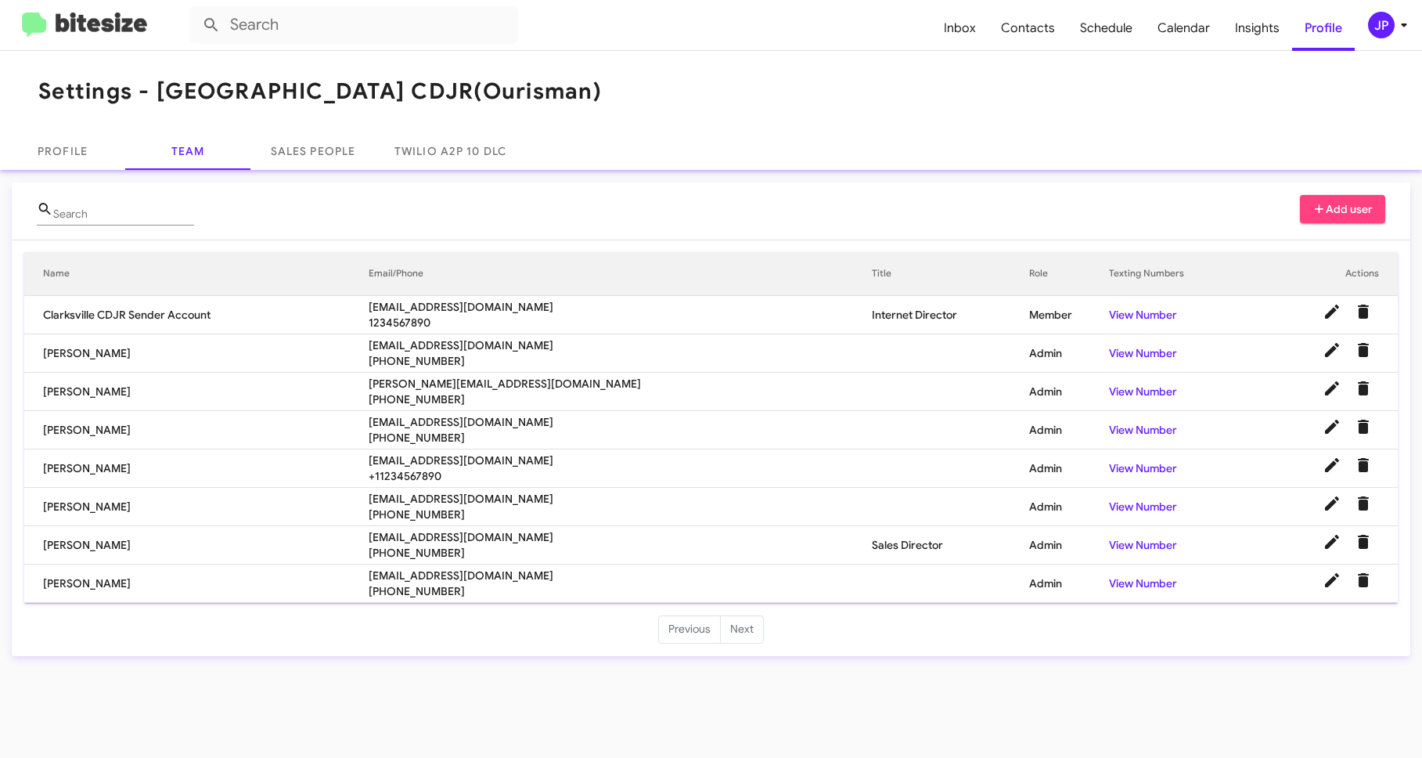
click at [476, 582] on span "vcook@ourismancars.com" at bounding box center [620, 575] width 503 height 16
copy span "vcook@ourismancars.com"
click at [495, 494] on span "jguest@ourismancars.com" at bounding box center [620, 499] width 503 height 16
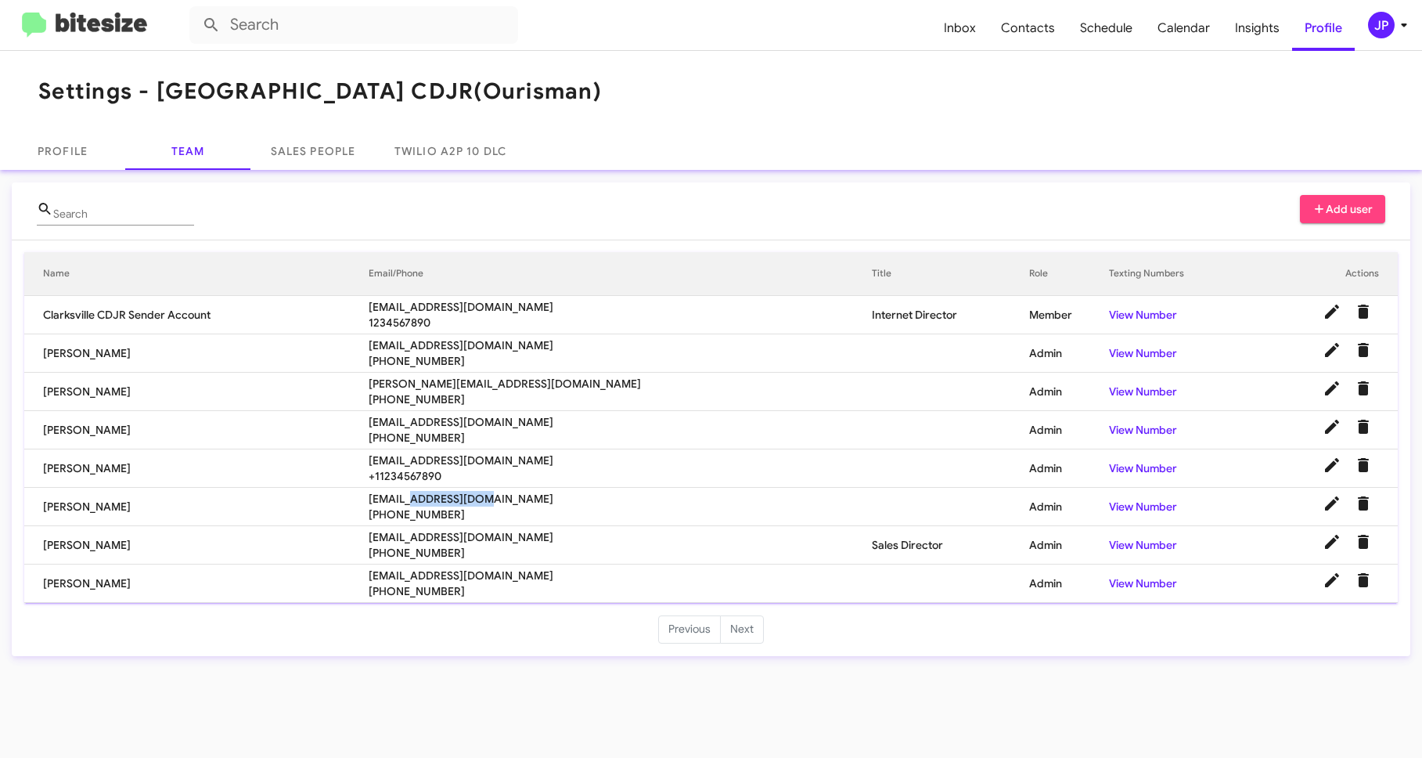
click at [495, 494] on span "jguest@ourismancars.com" at bounding box center [620, 499] width 503 height 16
copy span "jguest@ourismancars.com"
click at [333, 510] on td "Jimmy Guest" at bounding box center [196, 507] width 344 height 38
click at [1361, 506] on icon "Delete User" at bounding box center [1363, 503] width 11 height 14
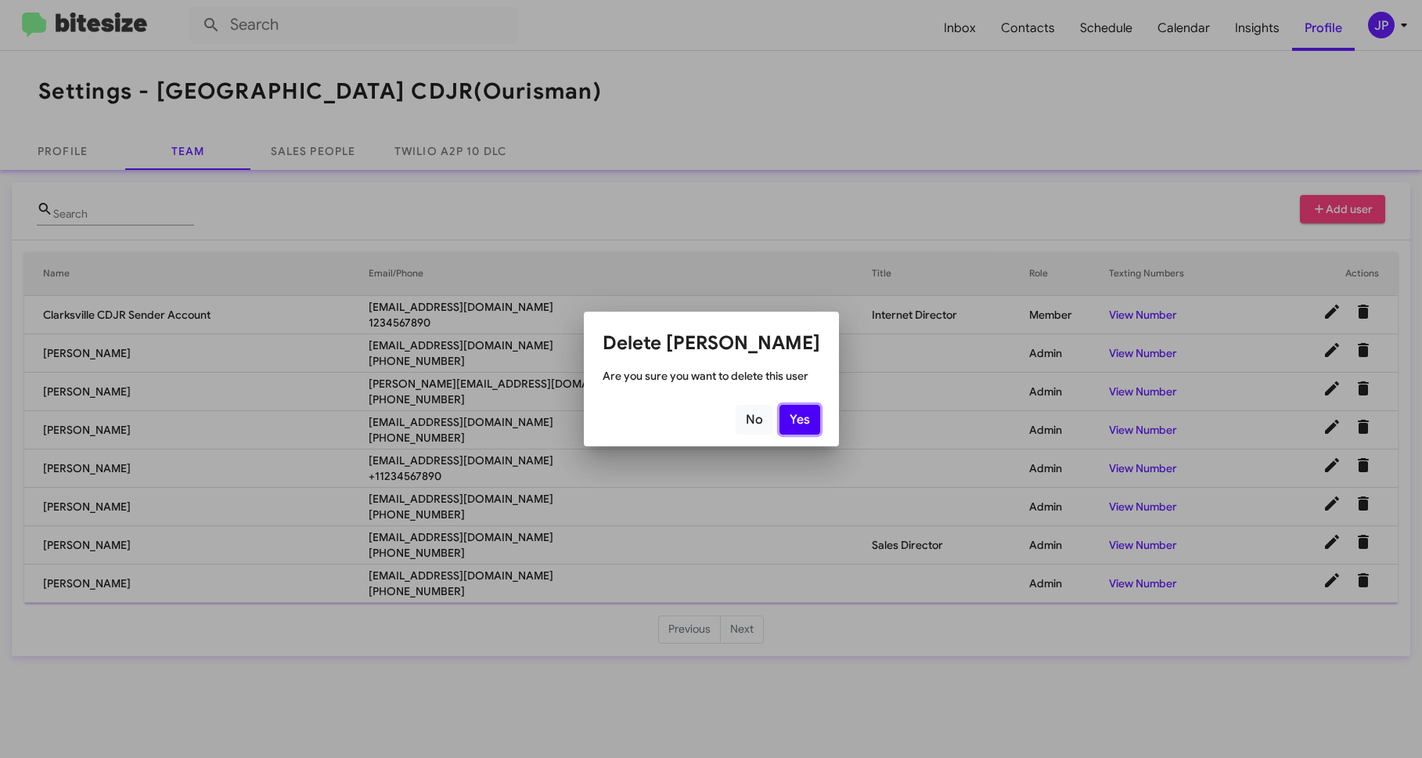
click at [794, 423] on button "Yes" at bounding box center [800, 420] width 41 height 30
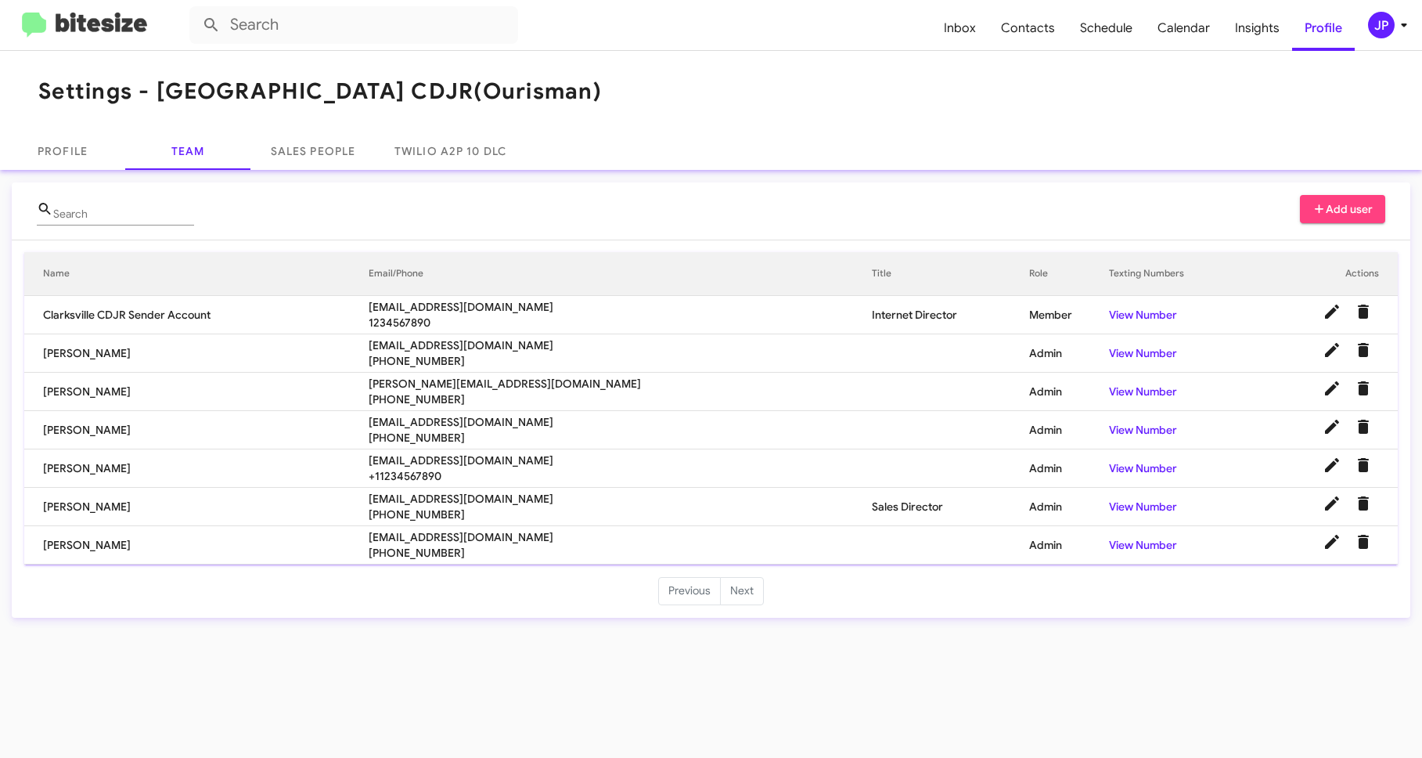
click at [141, 33] on img at bounding box center [84, 26] width 125 height 26
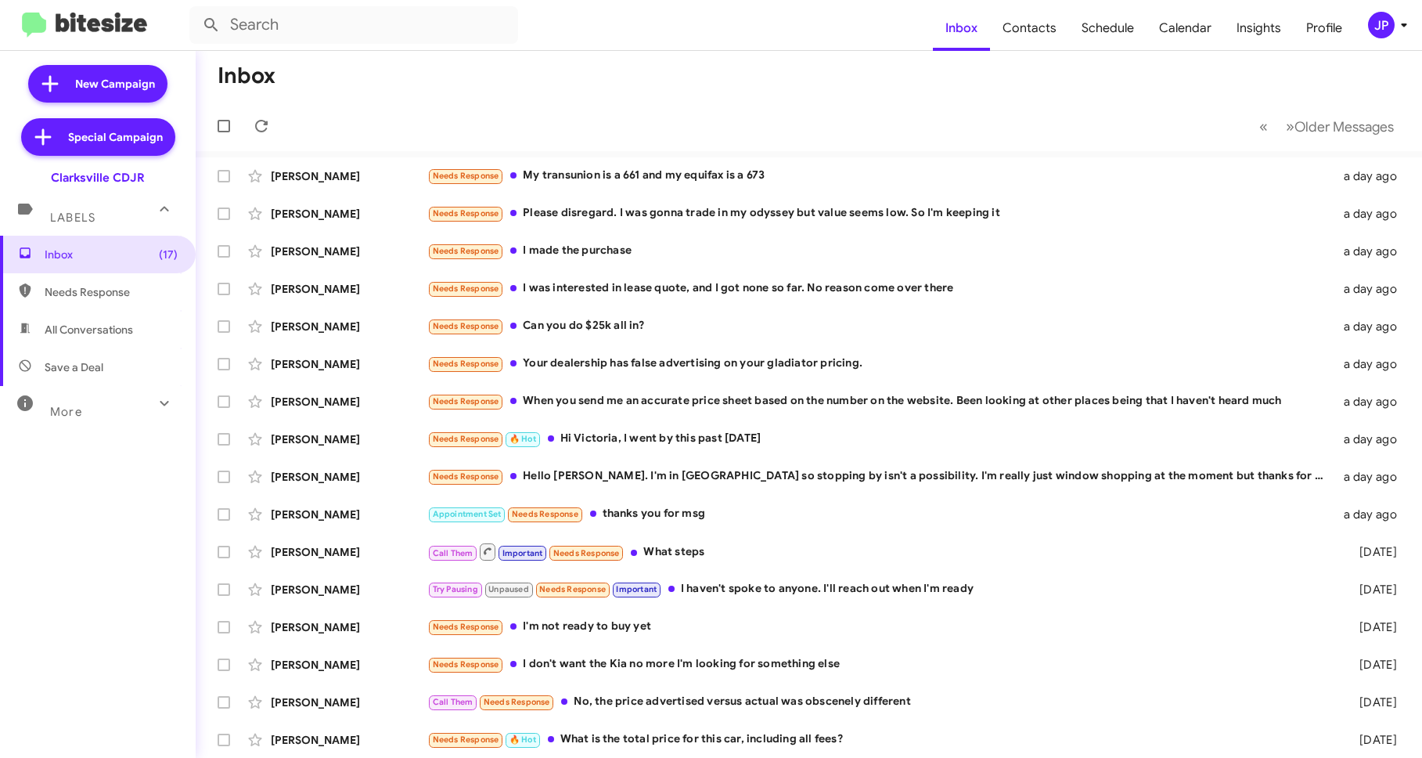
click at [1399, 38] on mat-toolbar "Inbox Contacts Schedule Calendar Insights Profile JP" at bounding box center [711, 25] width 1422 height 50
click at [1400, 33] on icon at bounding box center [1404, 25] width 19 height 19
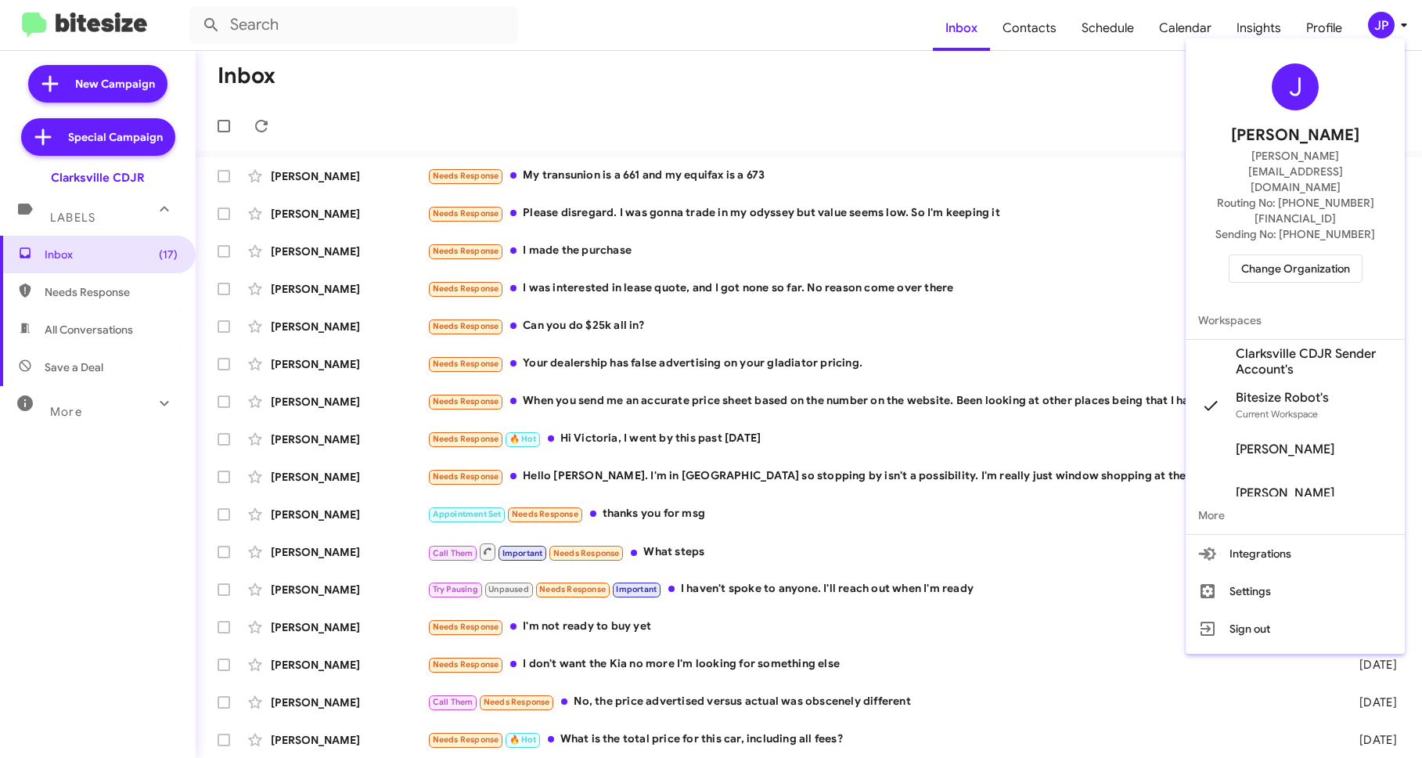
click at [1255, 255] on span "Change Organization" at bounding box center [1295, 268] width 109 height 27
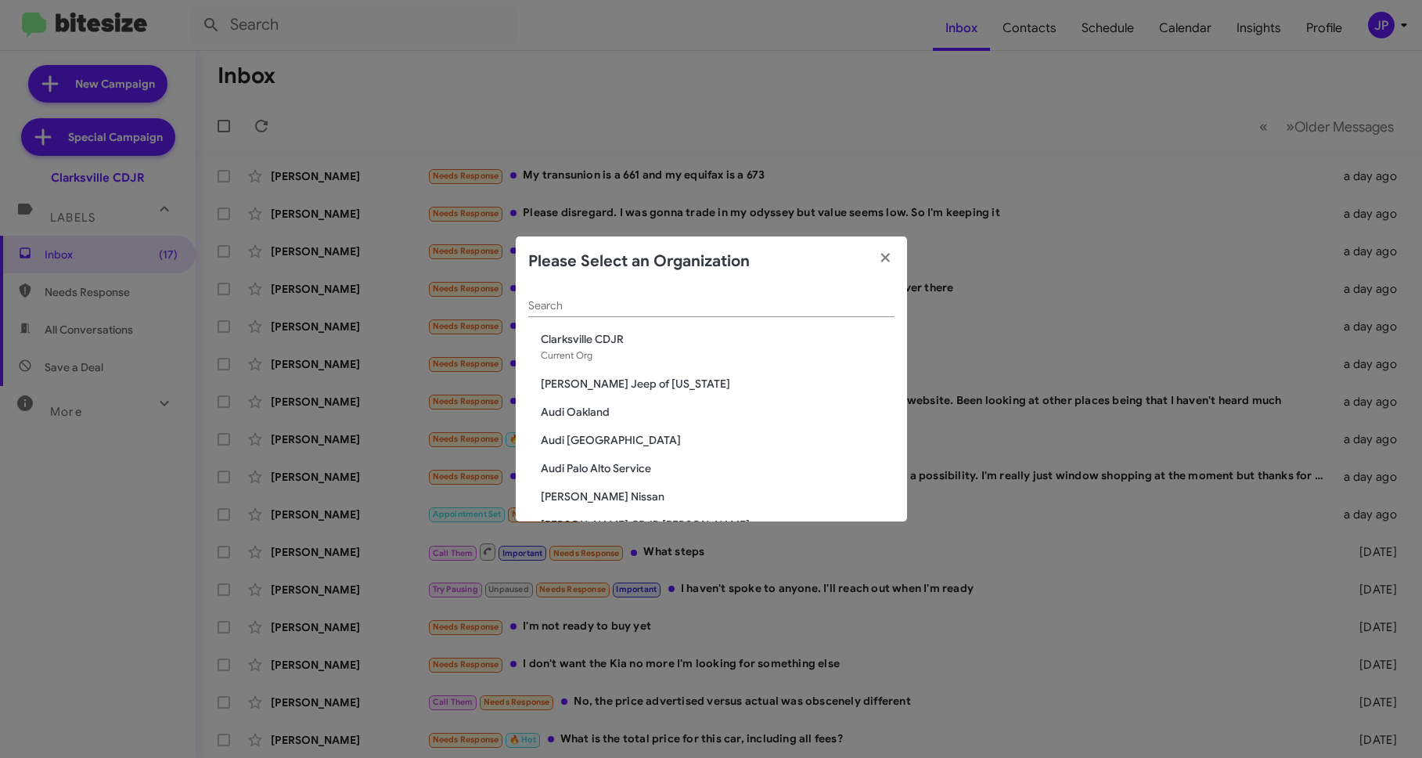
click at [847, 302] on input "Search" at bounding box center [711, 306] width 366 height 13
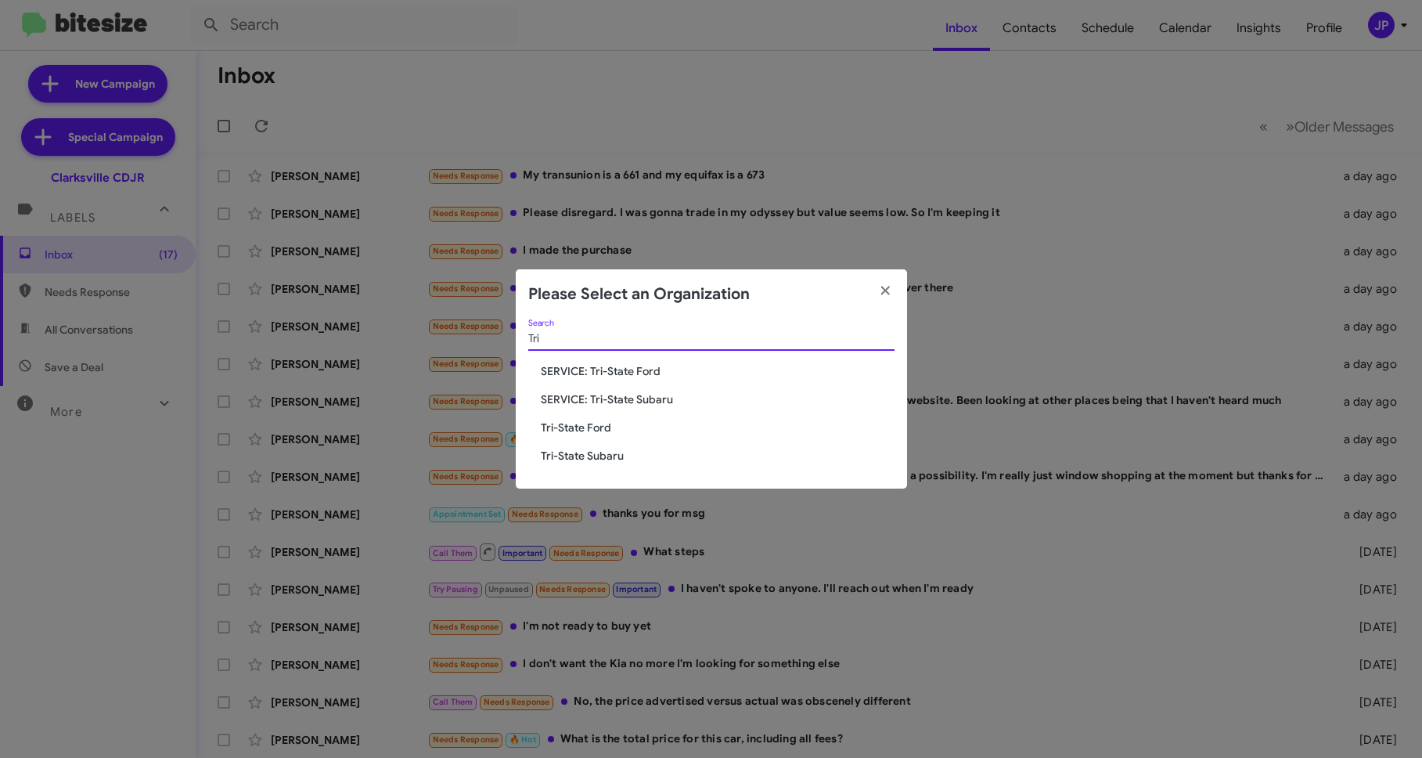
type input "Tri"
click at [630, 376] on span "SERVICE: Tri-State Ford" at bounding box center [718, 371] width 354 height 16
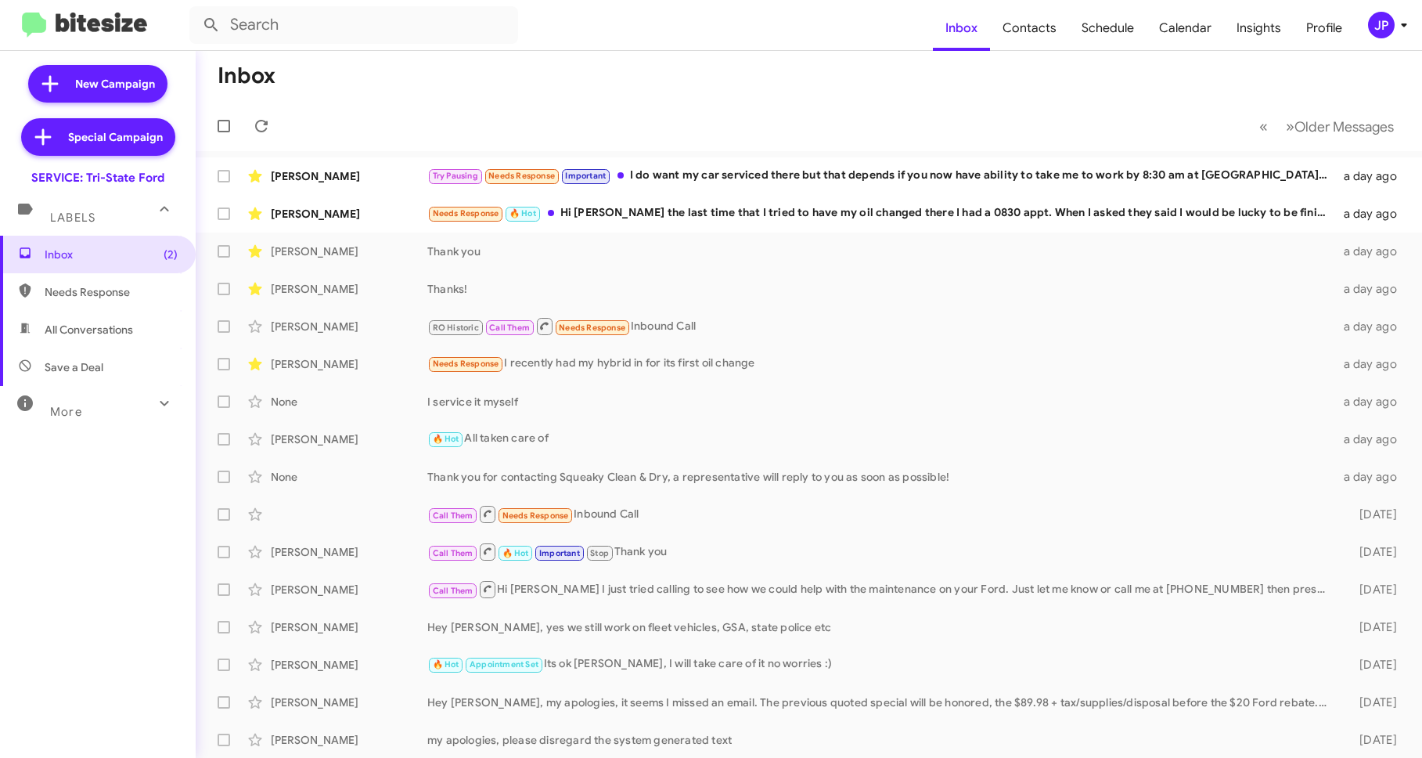
click at [1395, 31] on icon at bounding box center [1404, 25] width 19 height 19
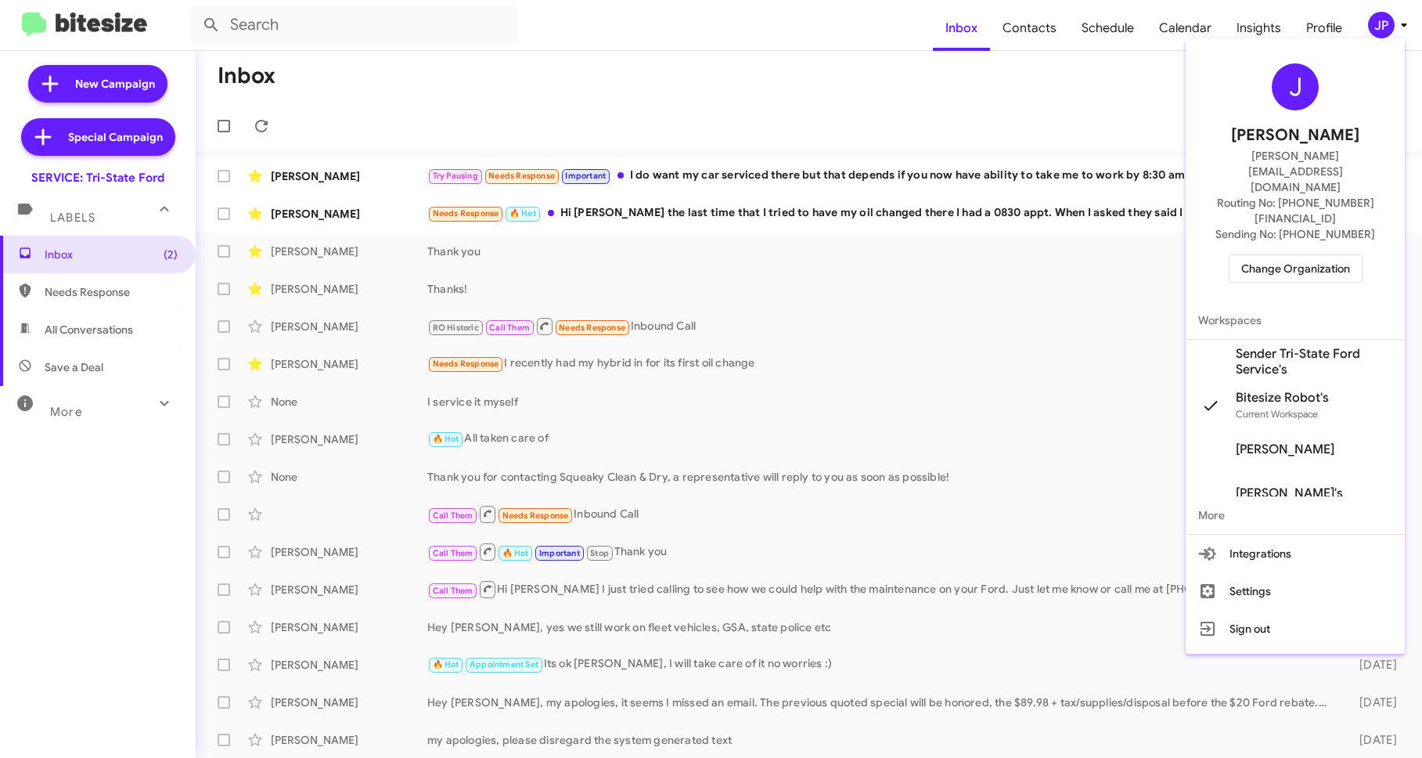
click at [1342, 255] on span "Change Organization" at bounding box center [1295, 268] width 109 height 27
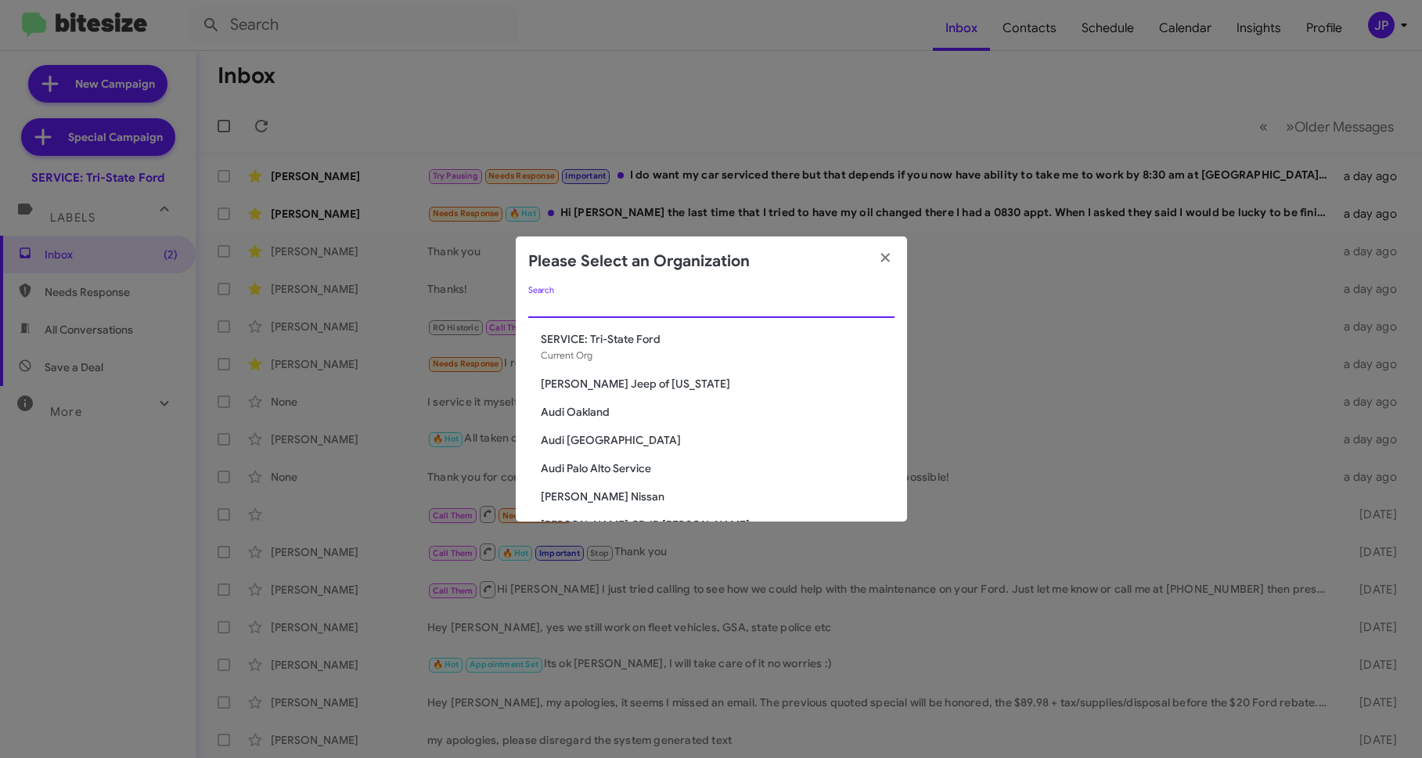
click at [586, 302] on input "Search" at bounding box center [711, 306] width 366 height 13
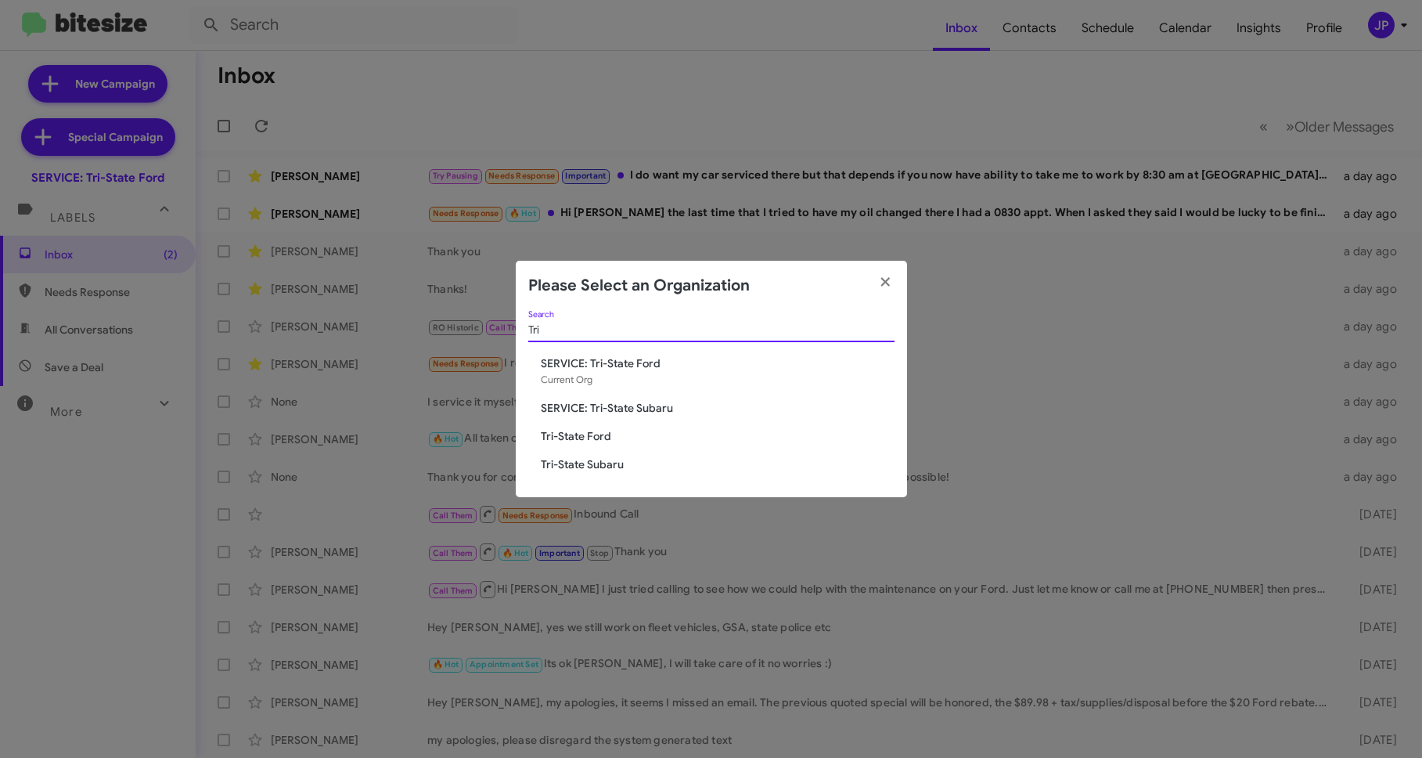
type input "Tri"
click at [560, 428] on span "Tri-State Ford" at bounding box center [718, 436] width 354 height 16
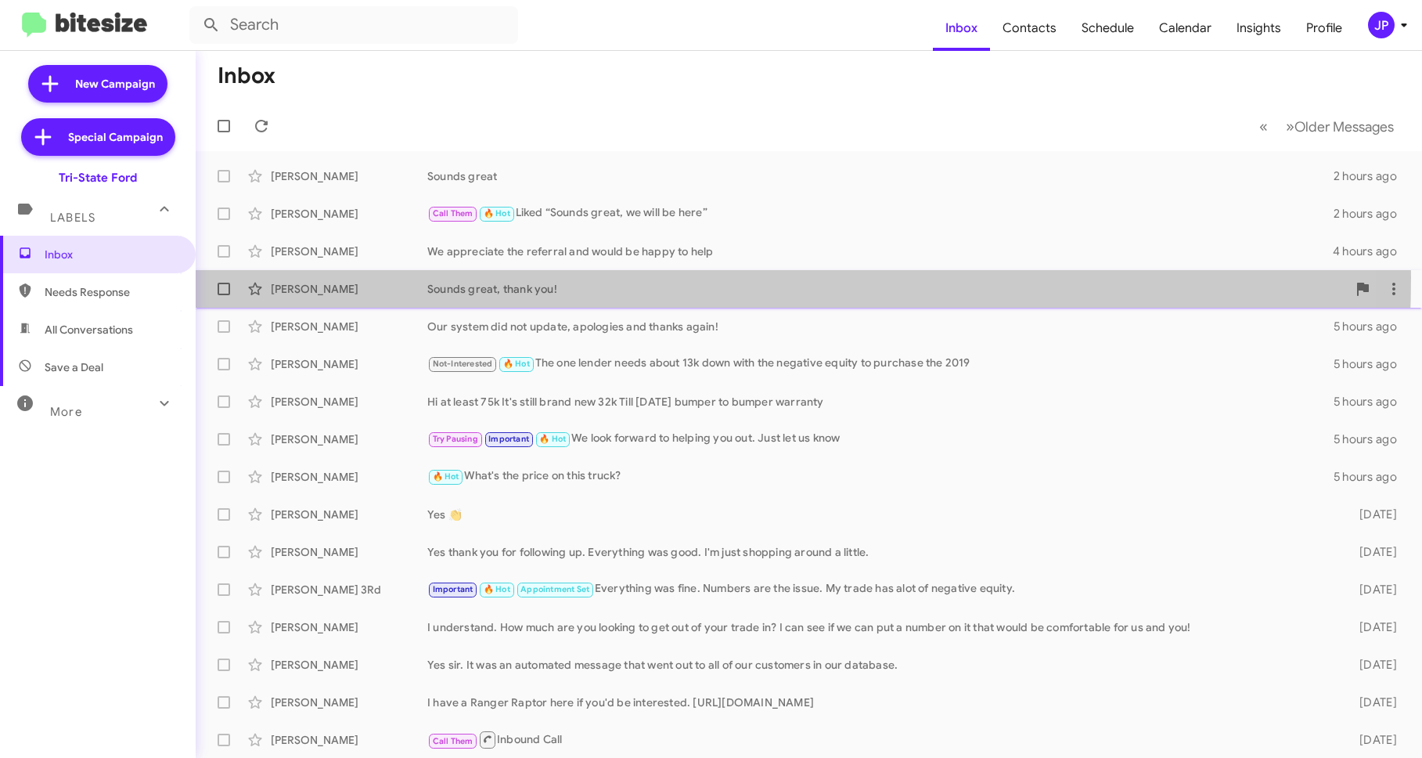
click at [499, 277] on div "[PERSON_NAME] Sounds great, thank you! 5 hours ago" at bounding box center [808, 288] width 1201 height 31
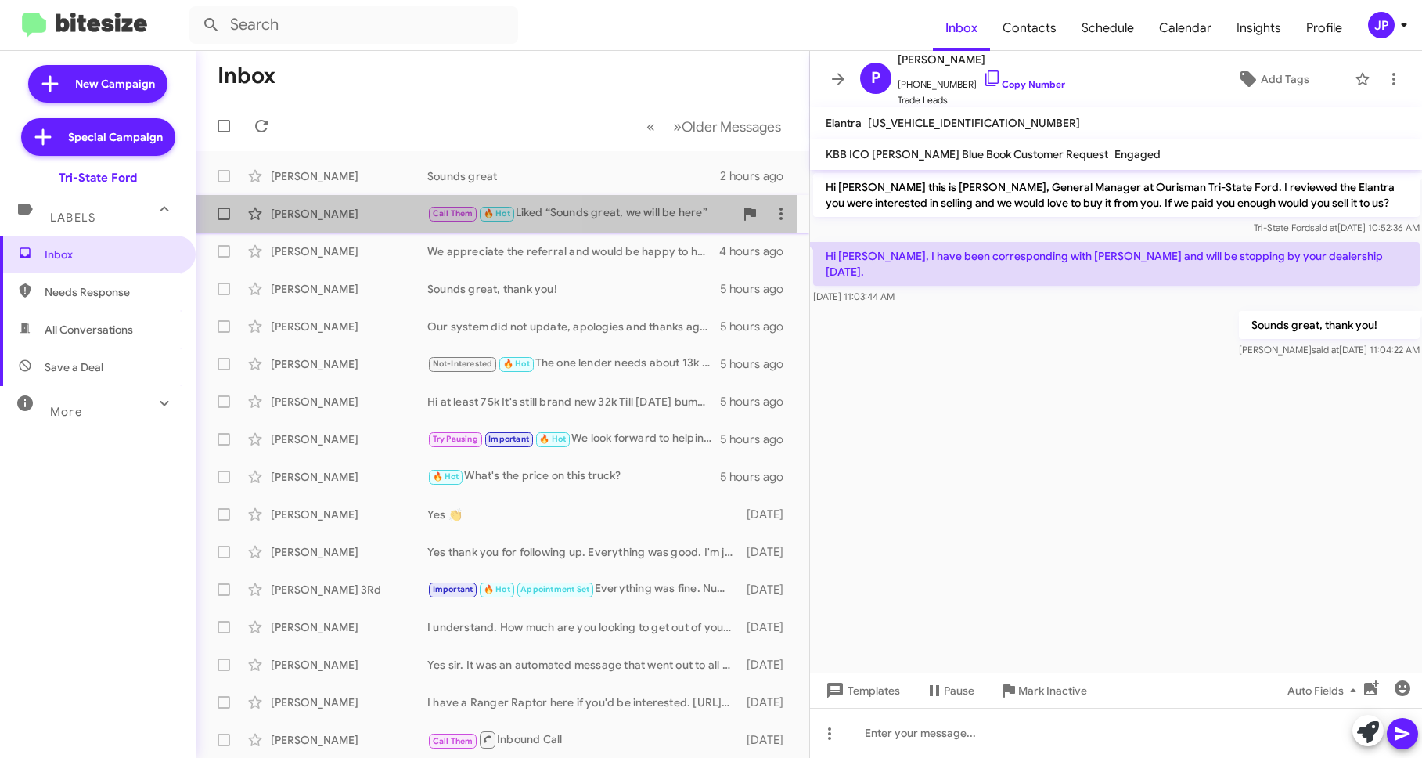
click at [391, 207] on div "[PERSON_NAME]" at bounding box center [349, 214] width 157 height 16
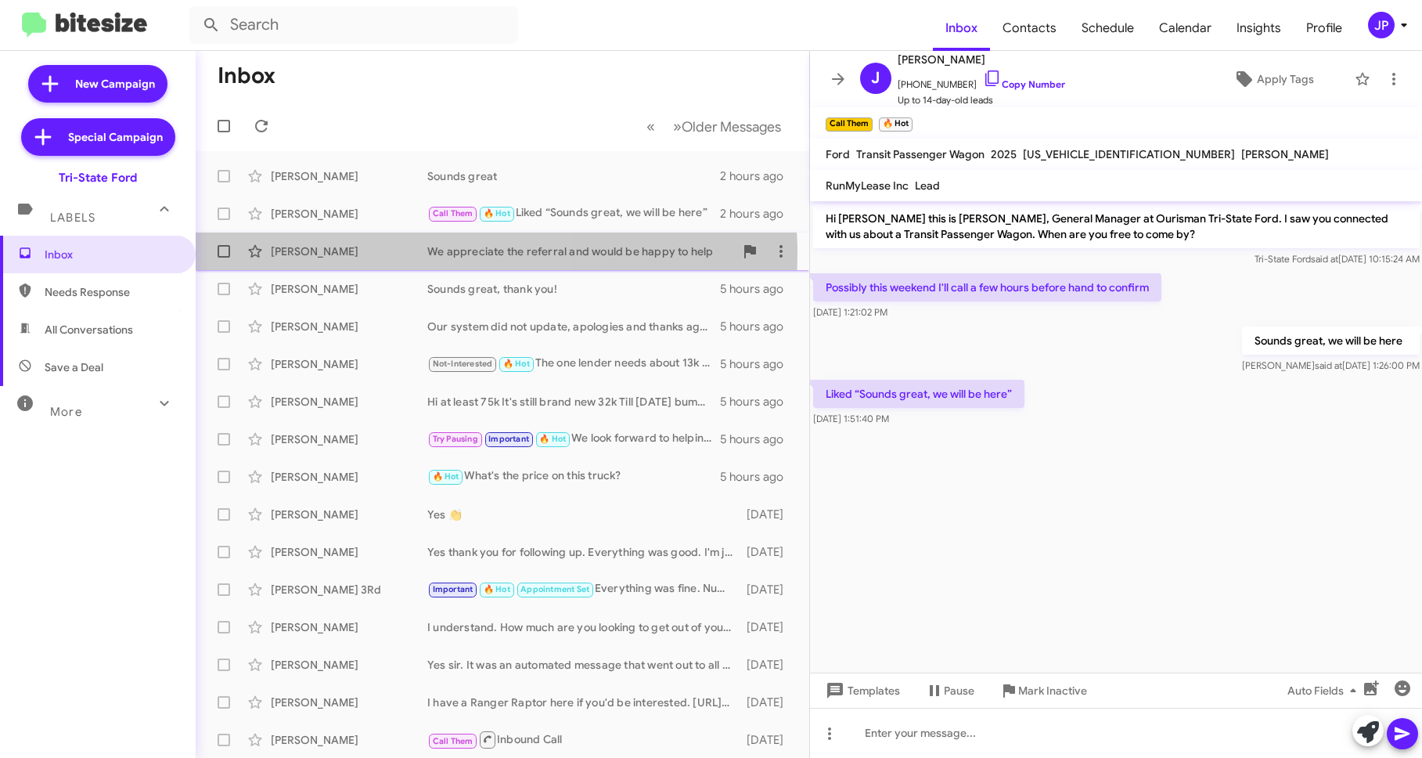
click at [386, 254] on div "Bill Ball" at bounding box center [349, 251] width 157 height 16
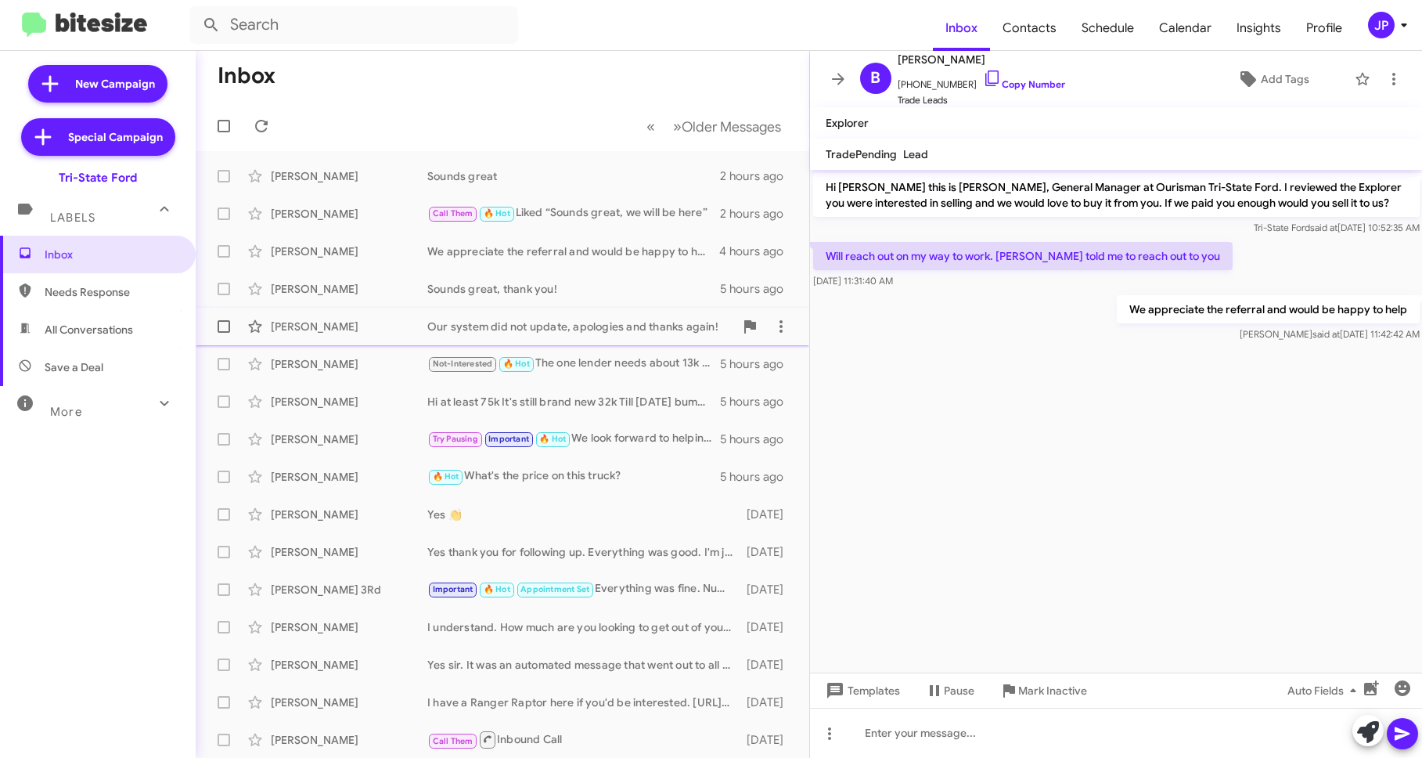
click at [383, 337] on div "Robert Cannon Our system did not update, apologies and thanks again! 5 hours ago" at bounding box center [502, 326] width 589 height 31
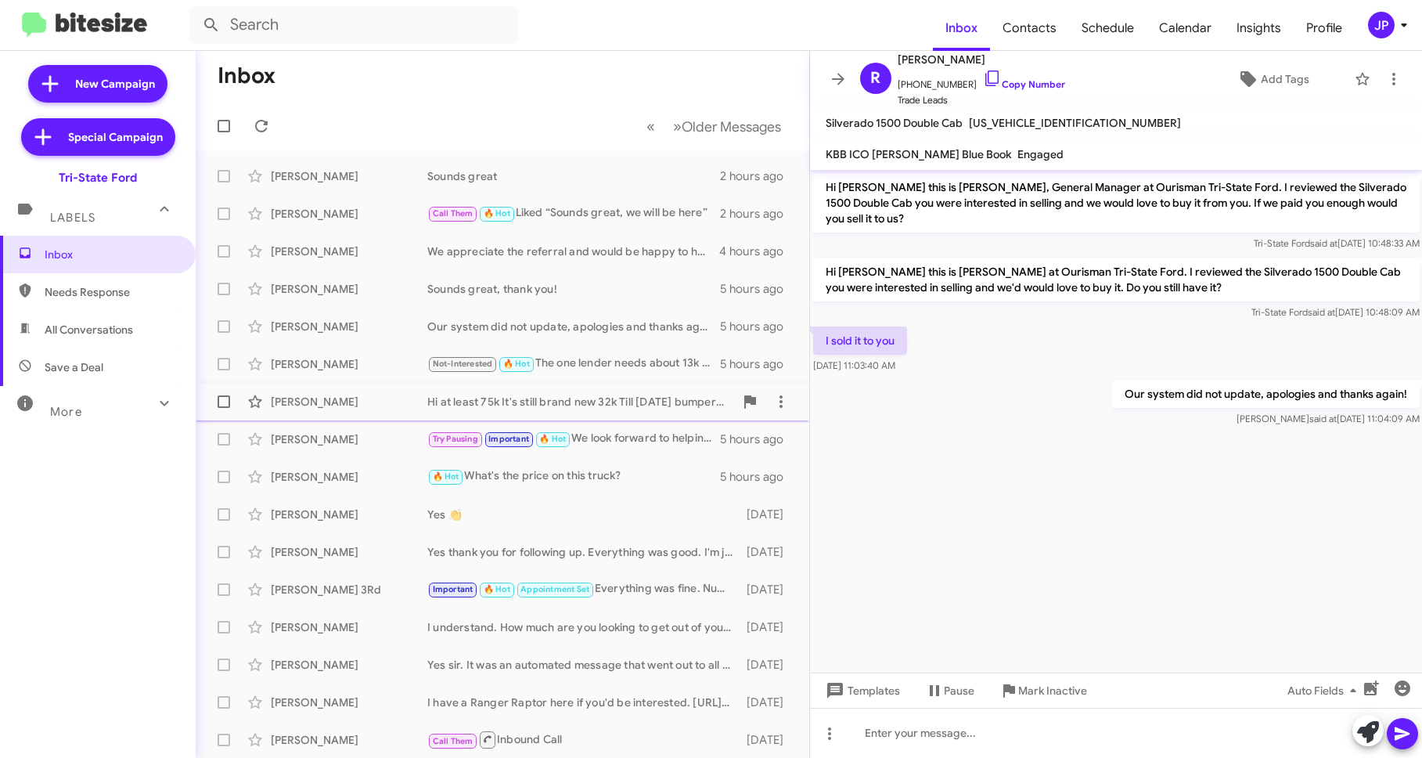
click at [388, 390] on div "Ashir Yousaf Hi at least 75k It's still brand new 32k Till July 26 bumper to bu…" at bounding box center [502, 401] width 589 height 31
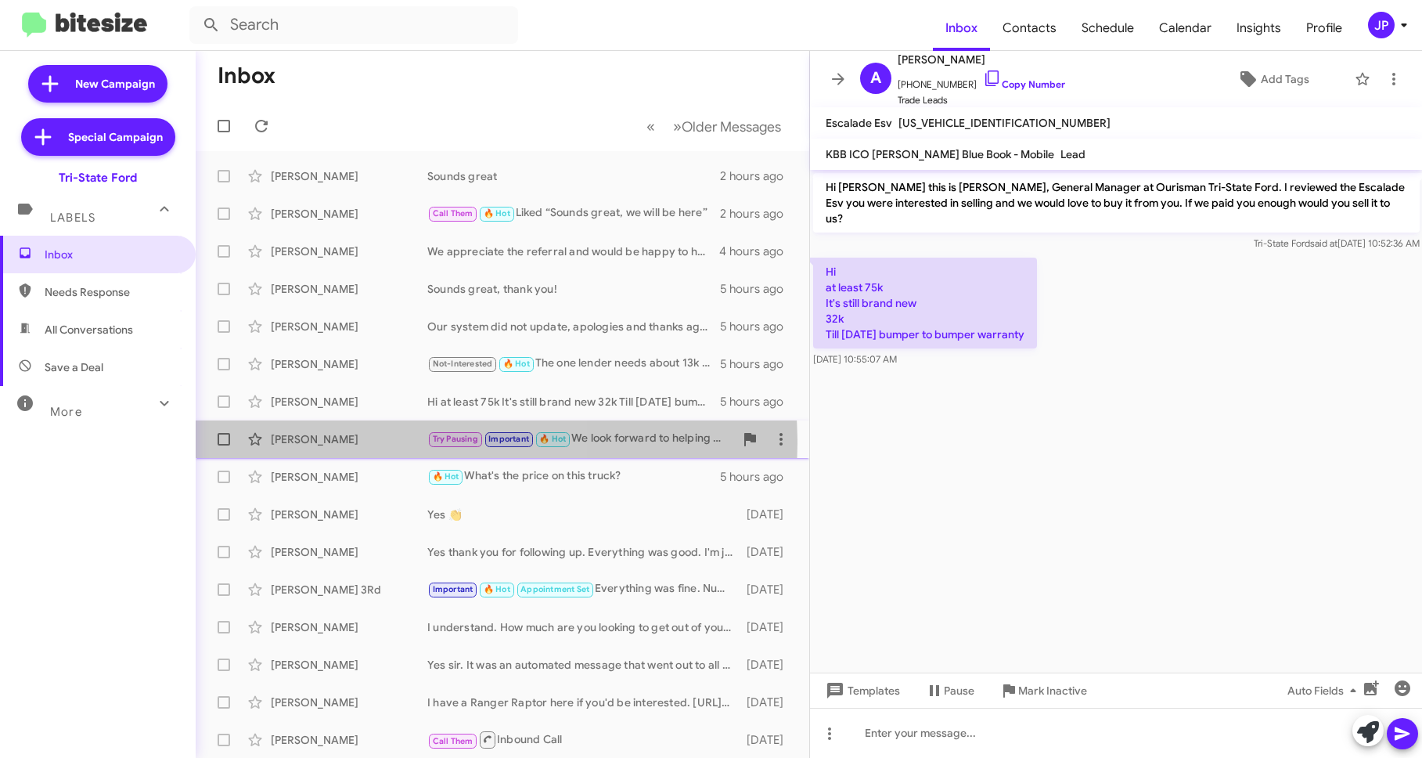
click at [394, 443] on div "Connie Collins" at bounding box center [349, 439] width 157 height 16
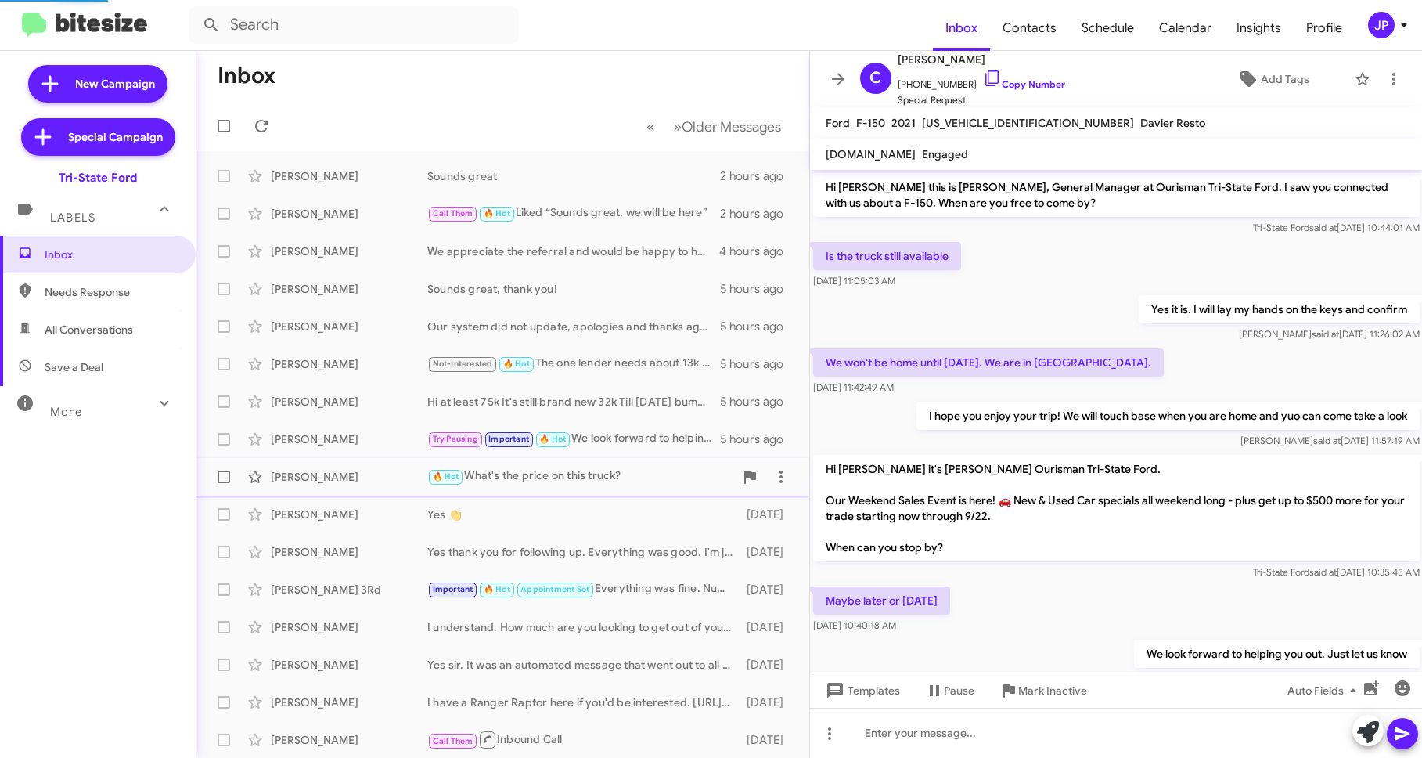
scroll to position [49, 0]
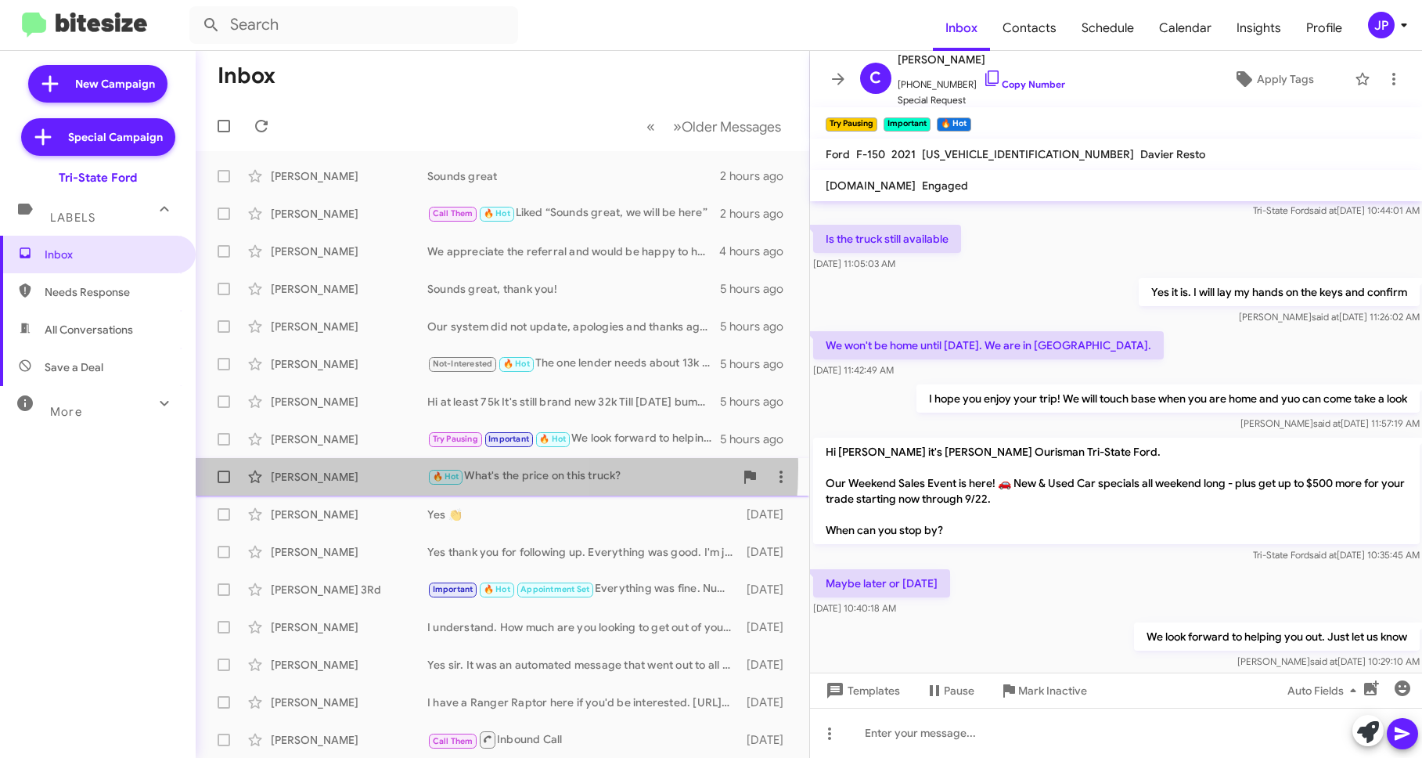
click at [395, 467] on div "Mike Creed 🔥 Hot What's the price on this truck? 5 hours ago" at bounding box center [502, 476] width 589 height 31
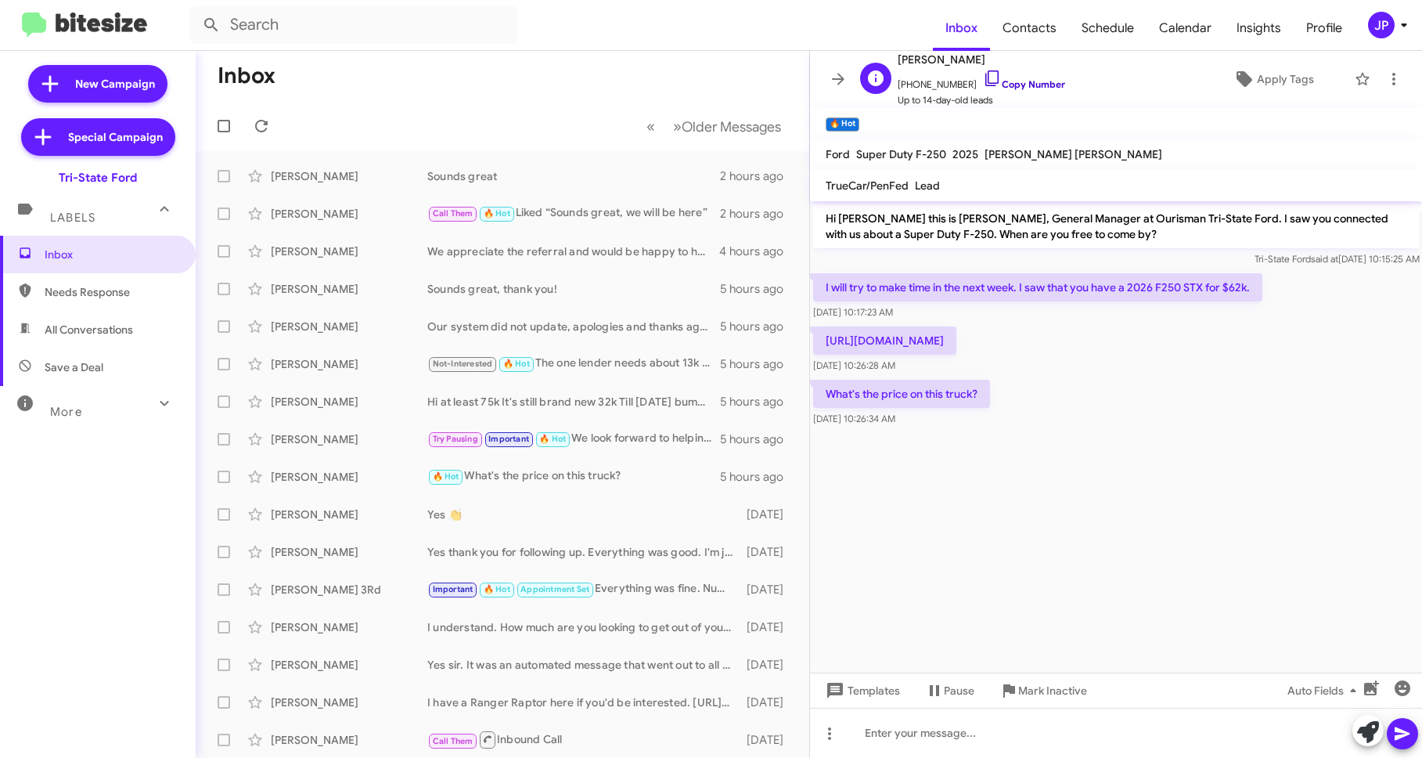
click at [1034, 81] on link "Copy Number" at bounding box center [1024, 84] width 82 height 12
click at [1293, 83] on span "Apply Tags" at bounding box center [1285, 79] width 57 height 28
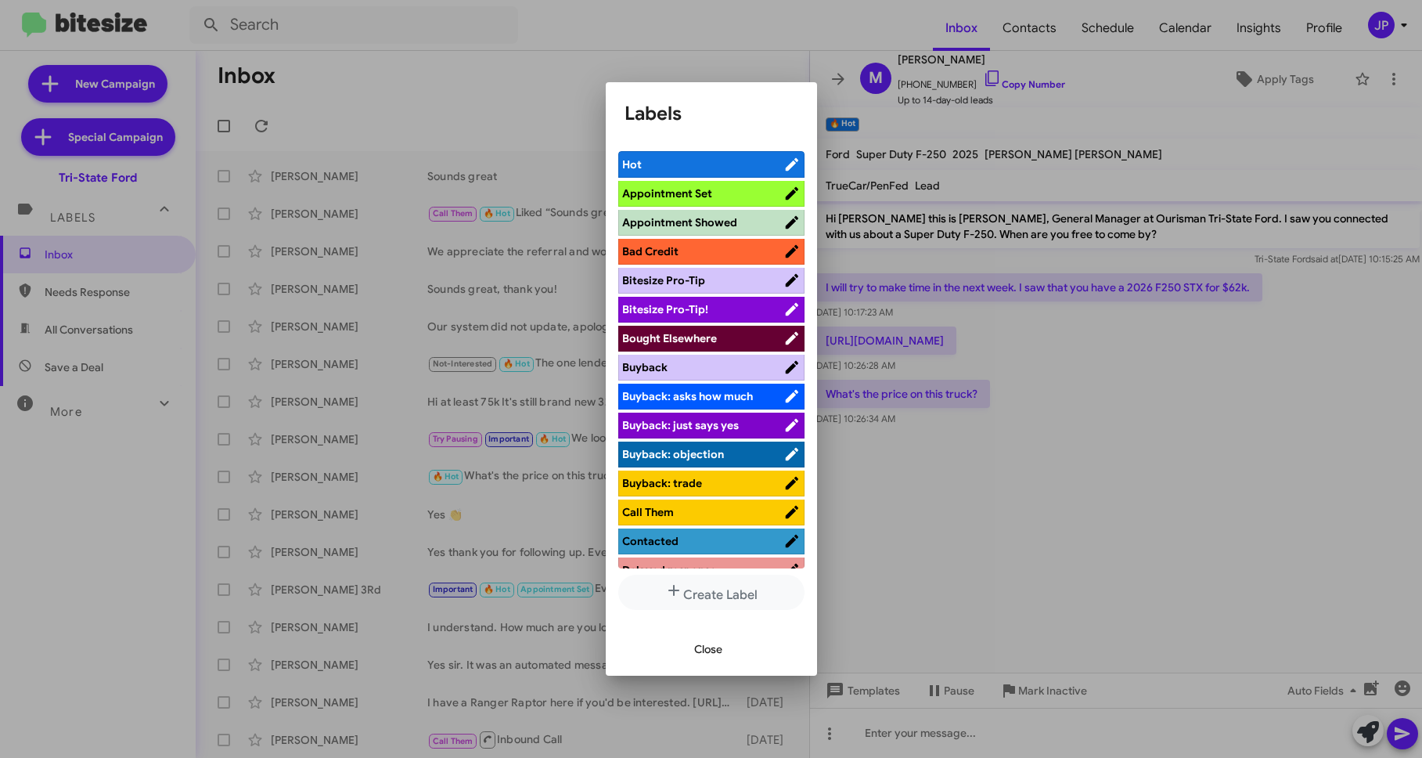
click at [740, 305] on span "Bitesize Pro-Tip!" at bounding box center [702, 309] width 161 height 16
click at [1123, 455] on div at bounding box center [711, 379] width 1422 height 758
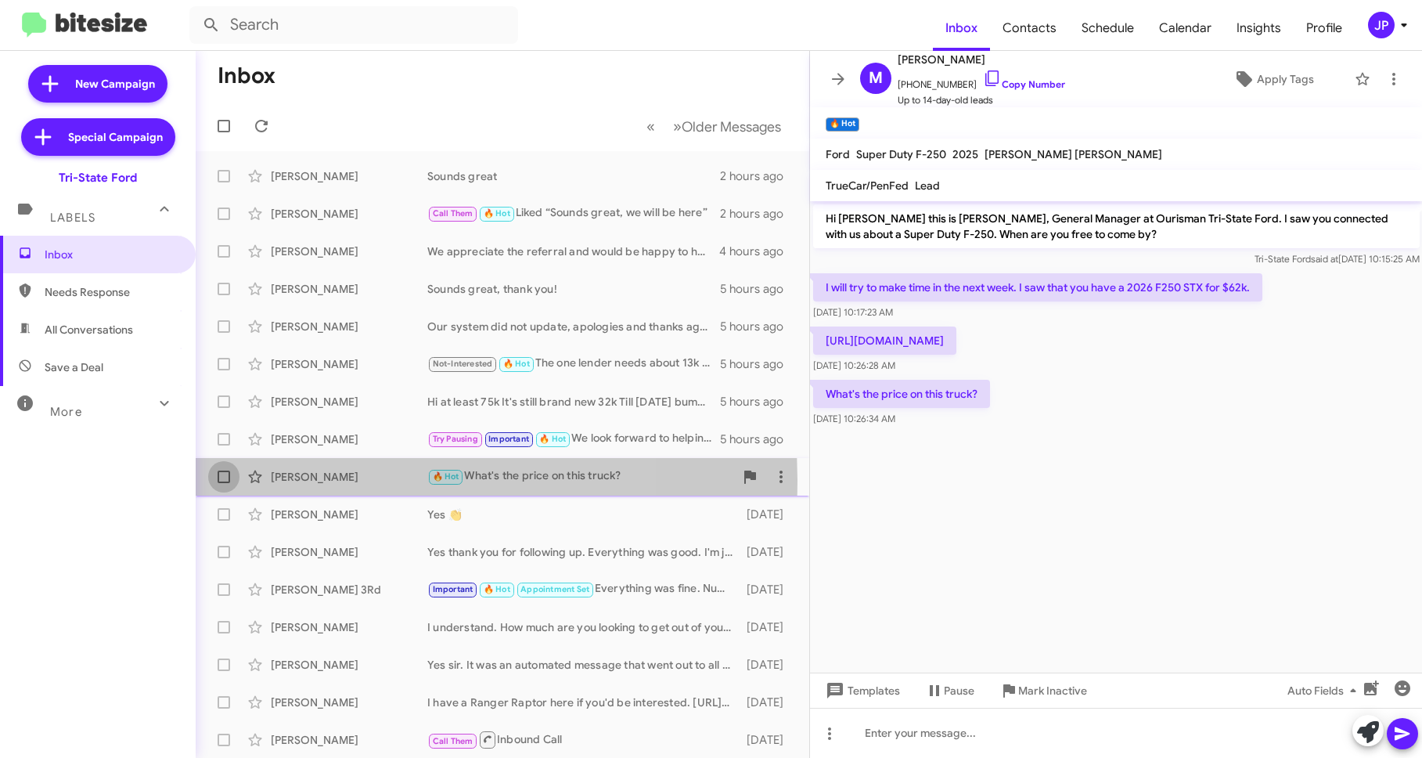
drag, startPoint x: 229, startPoint y: 480, endPoint x: 274, endPoint y: 453, distance: 51.9
click at [230, 480] on label at bounding box center [223, 476] width 31 height 31
click at [224, 483] on input "checkbox" at bounding box center [223, 483] width 1 height 1
checkbox input "true"
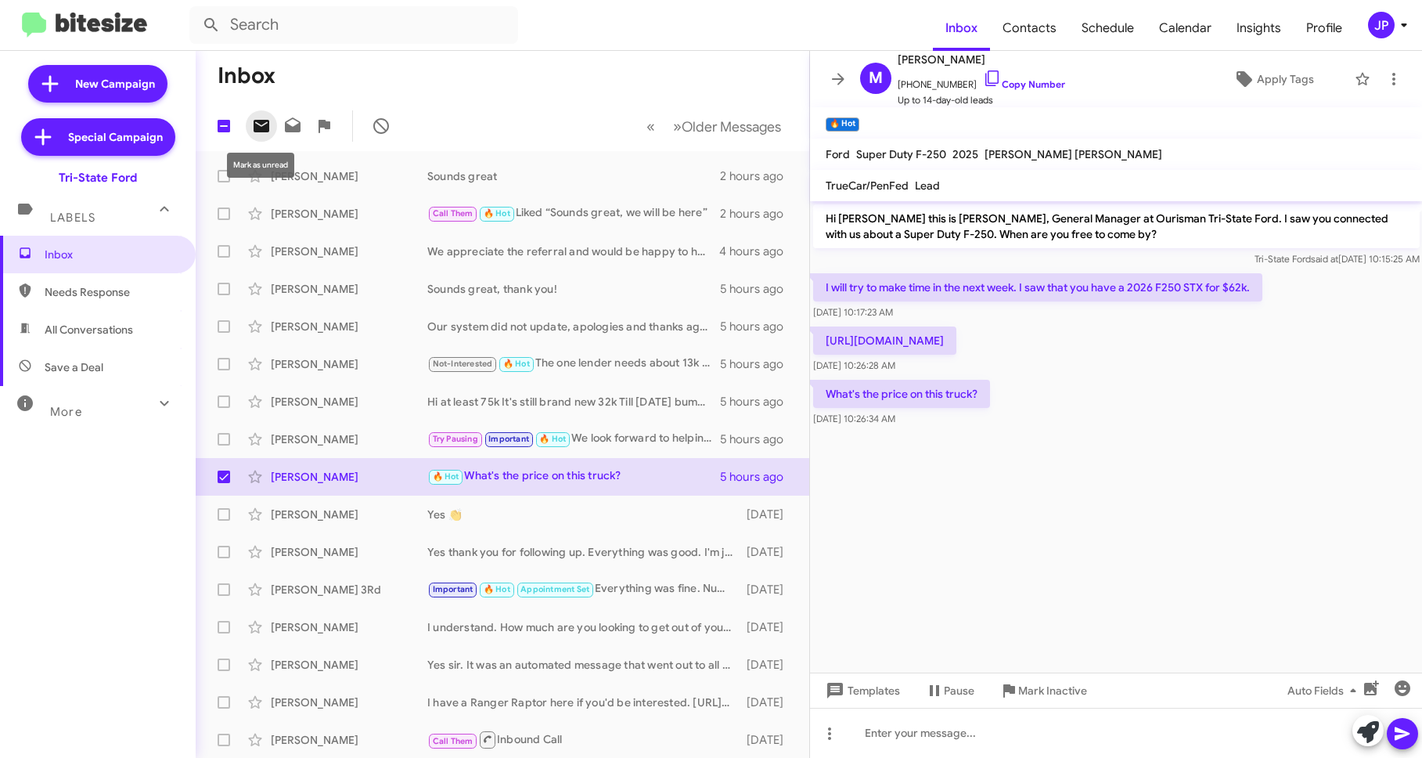
click at [259, 124] on icon at bounding box center [261, 126] width 19 height 19
click at [834, 78] on icon at bounding box center [838, 79] width 13 height 12
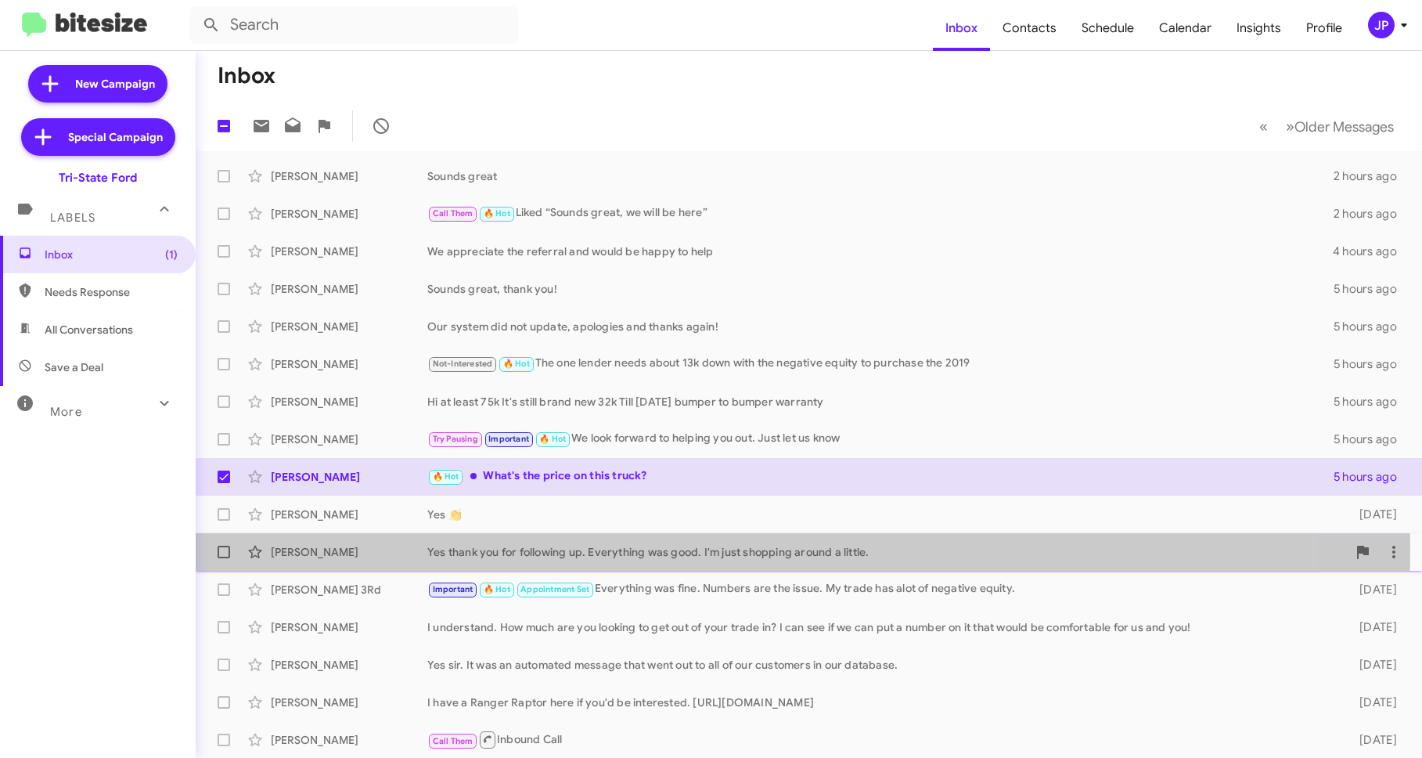
click at [567, 548] on div "Yes thank you for following up. Everything was good. I'm just shopping around a…" at bounding box center [887, 552] width 920 height 16
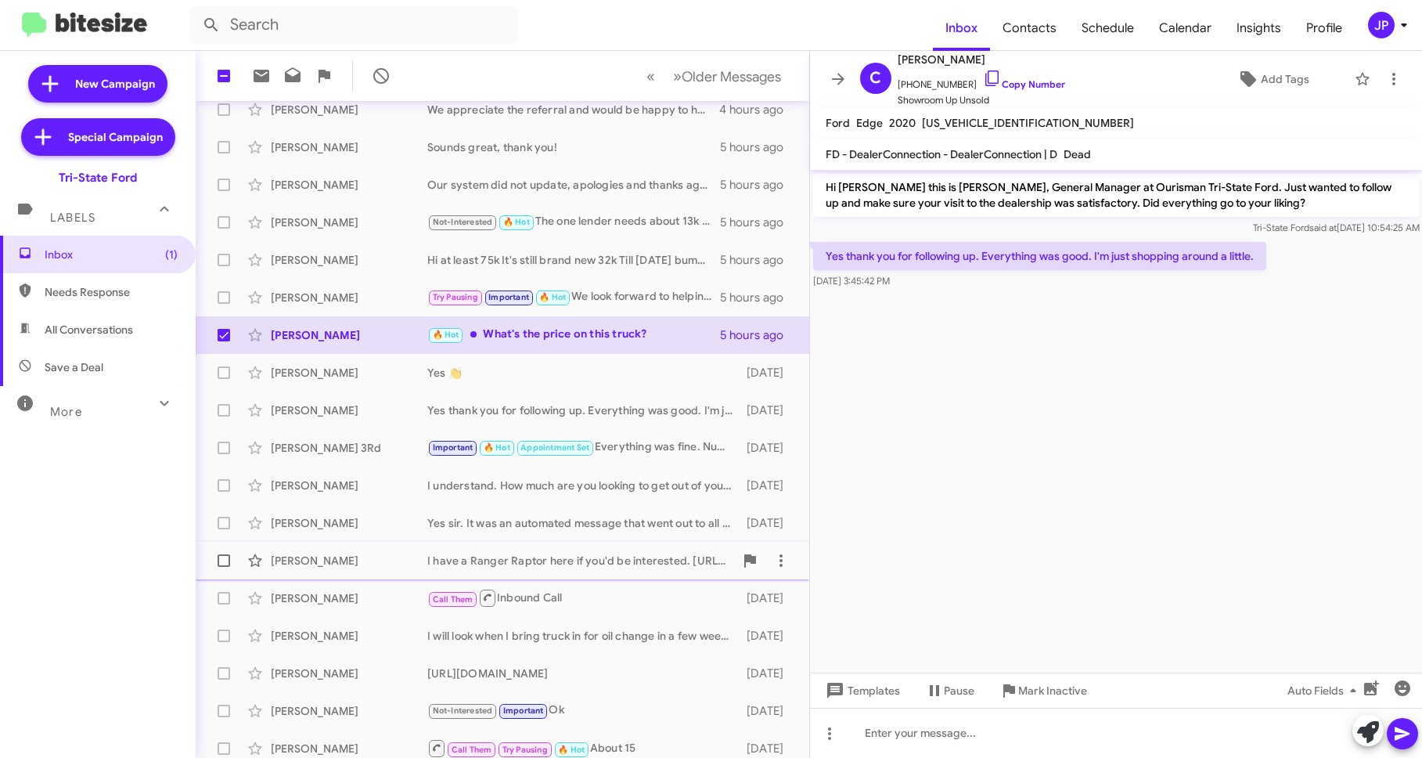
scroll to position [151, 0]
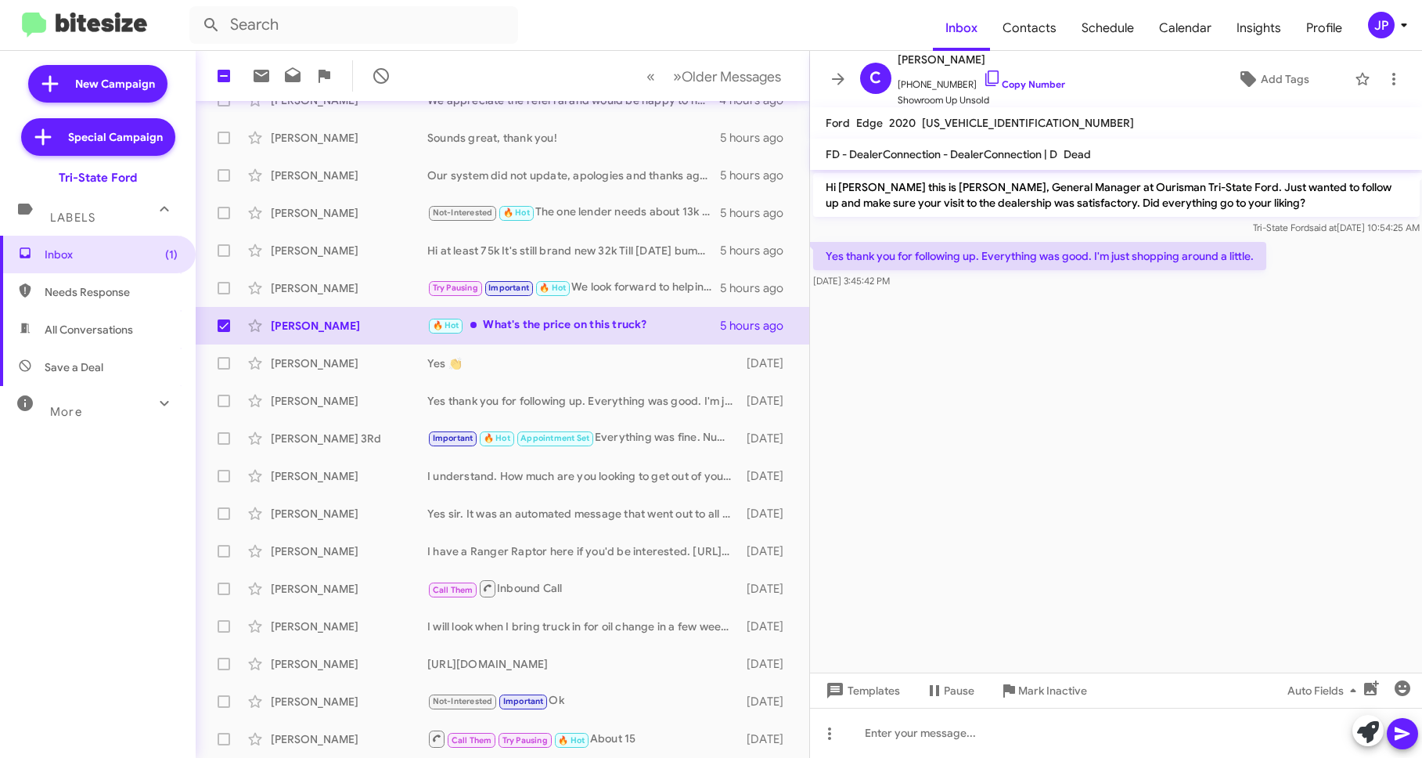
click at [1007, 439] on cdk-virtual-scroll-viewport "Hi Charlotte this is Derek Haga, General Manager at Ourisman Tri-State Ford. Ju…" at bounding box center [1116, 421] width 613 height 502
click at [1006, 88] on link "Copy Number" at bounding box center [1024, 84] width 82 height 12
click at [455, 548] on div "I have a Ranger Raptor here if you'd be interested. https://www.ourismantristat…" at bounding box center [580, 551] width 307 height 16
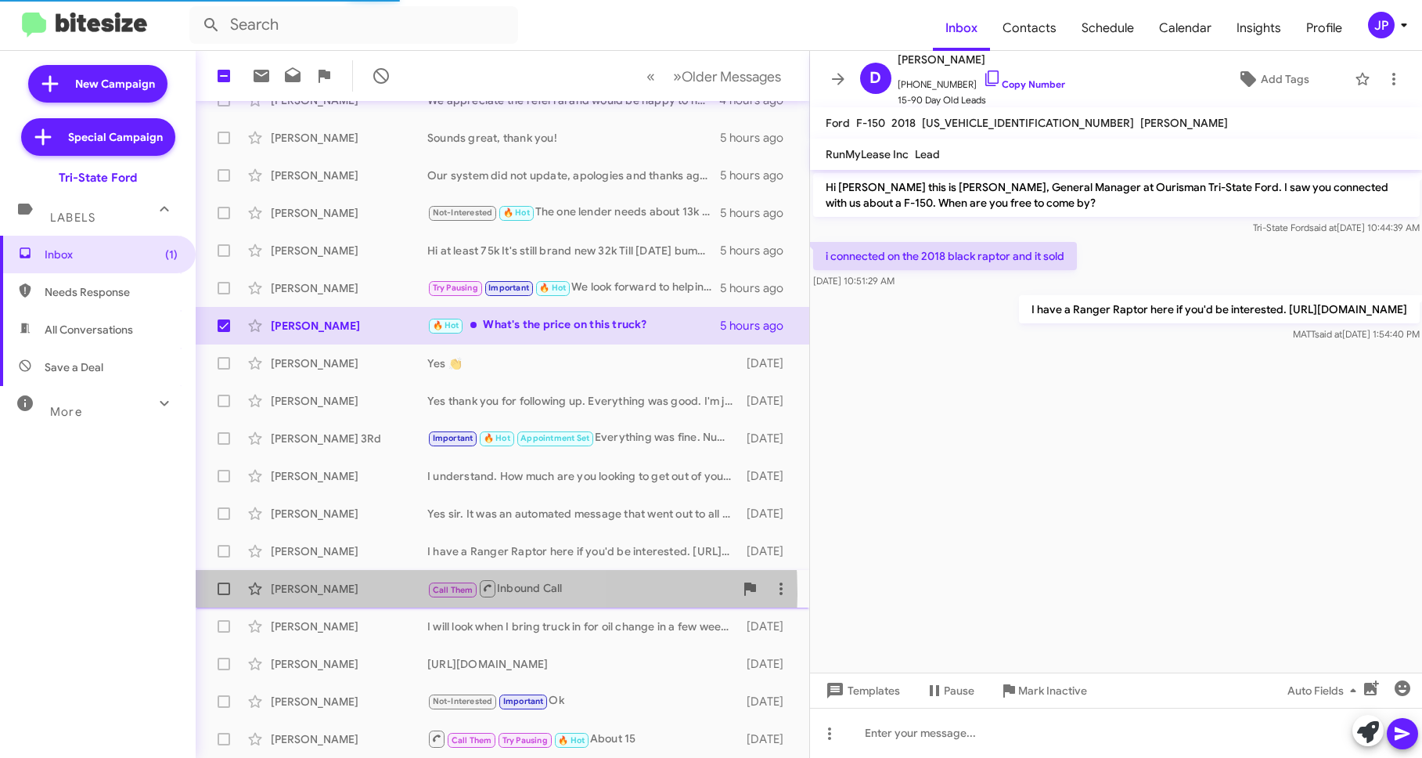
click at [403, 592] on div "Scott Duhamell" at bounding box center [349, 589] width 157 height 16
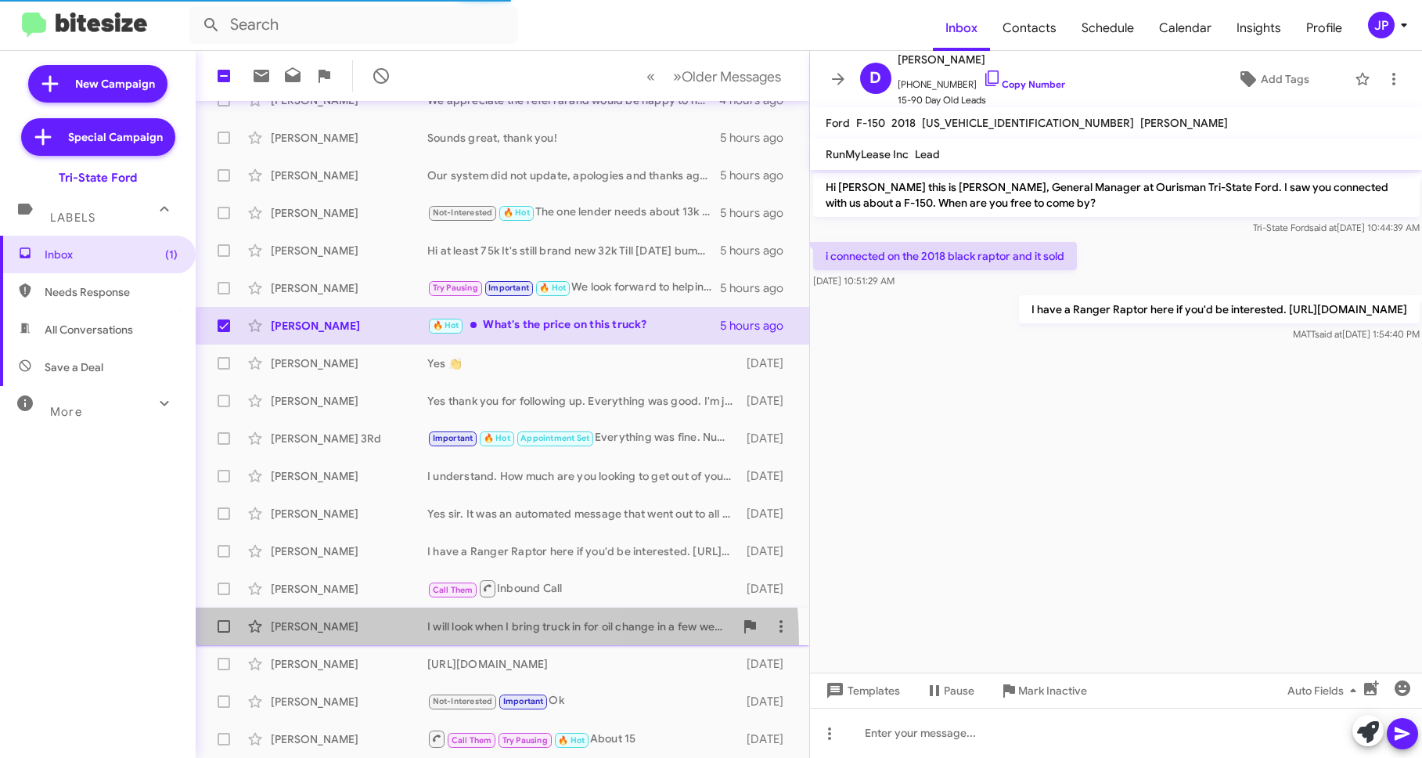
click at [409, 643] on span "Michael Baker I will look when I bring truck in for oil change in a few weeks. …" at bounding box center [503, 626] width 614 height 38
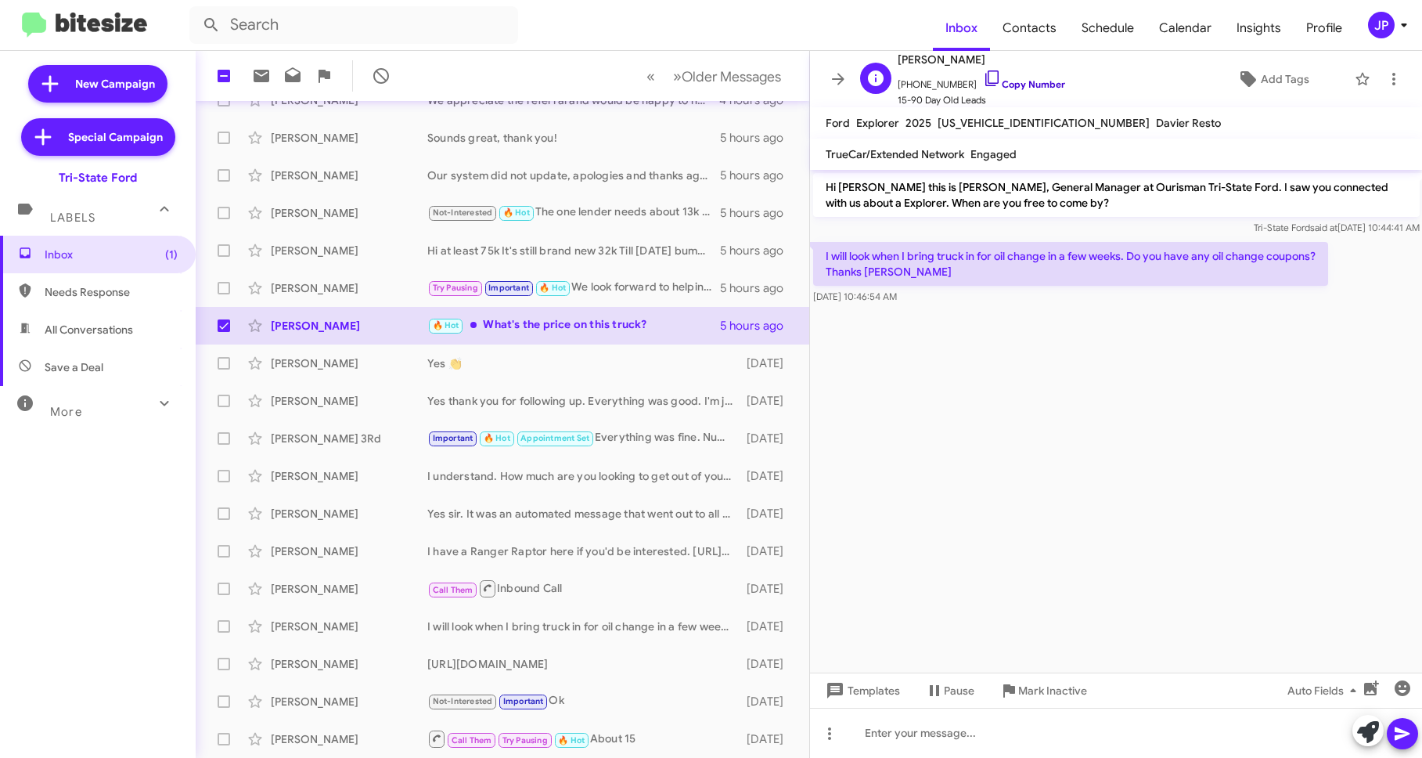
click at [1019, 80] on link "Copy Number" at bounding box center [1024, 84] width 82 height 12
click at [1378, 88] on button at bounding box center [1393, 78] width 31 height 31
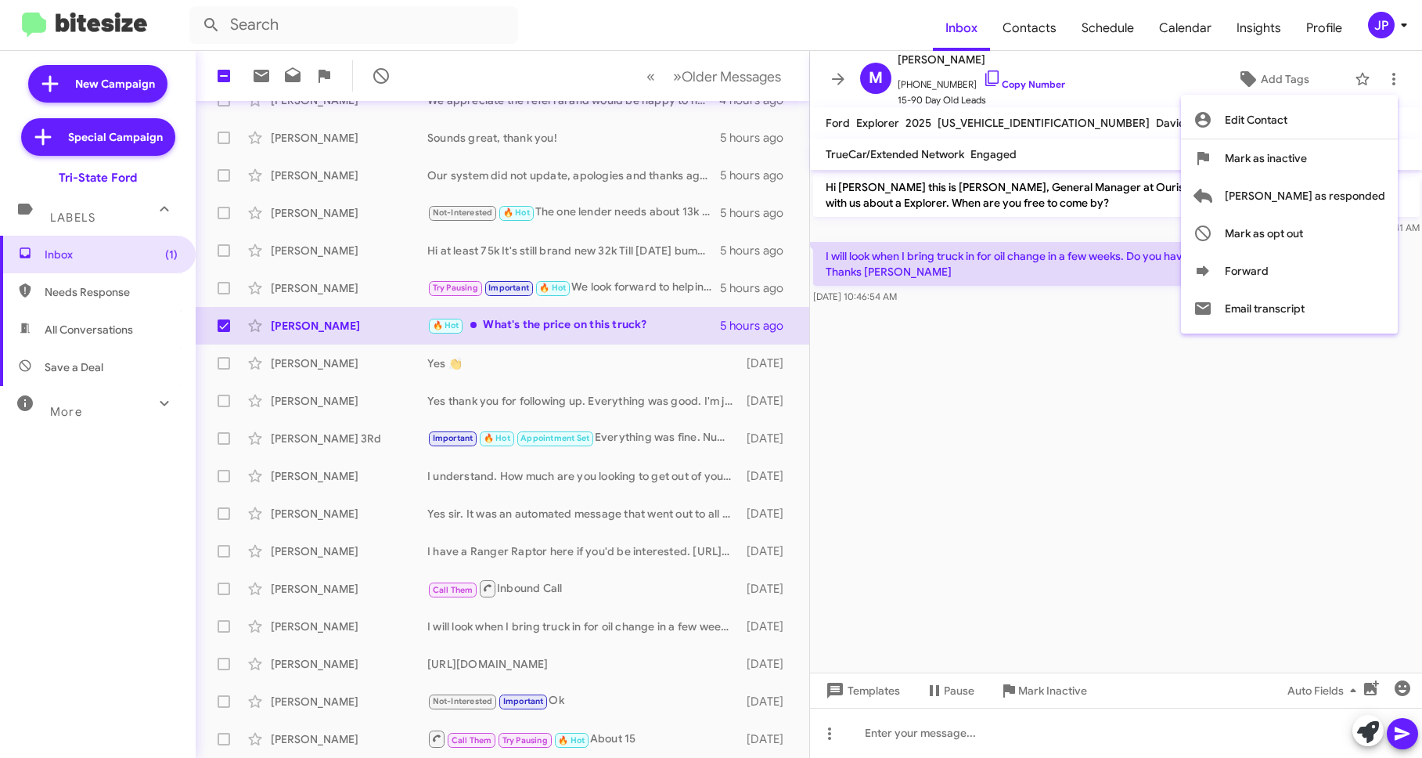
click at [1273, 84] on div at bounding box center [711, 379] width 1422 height 758
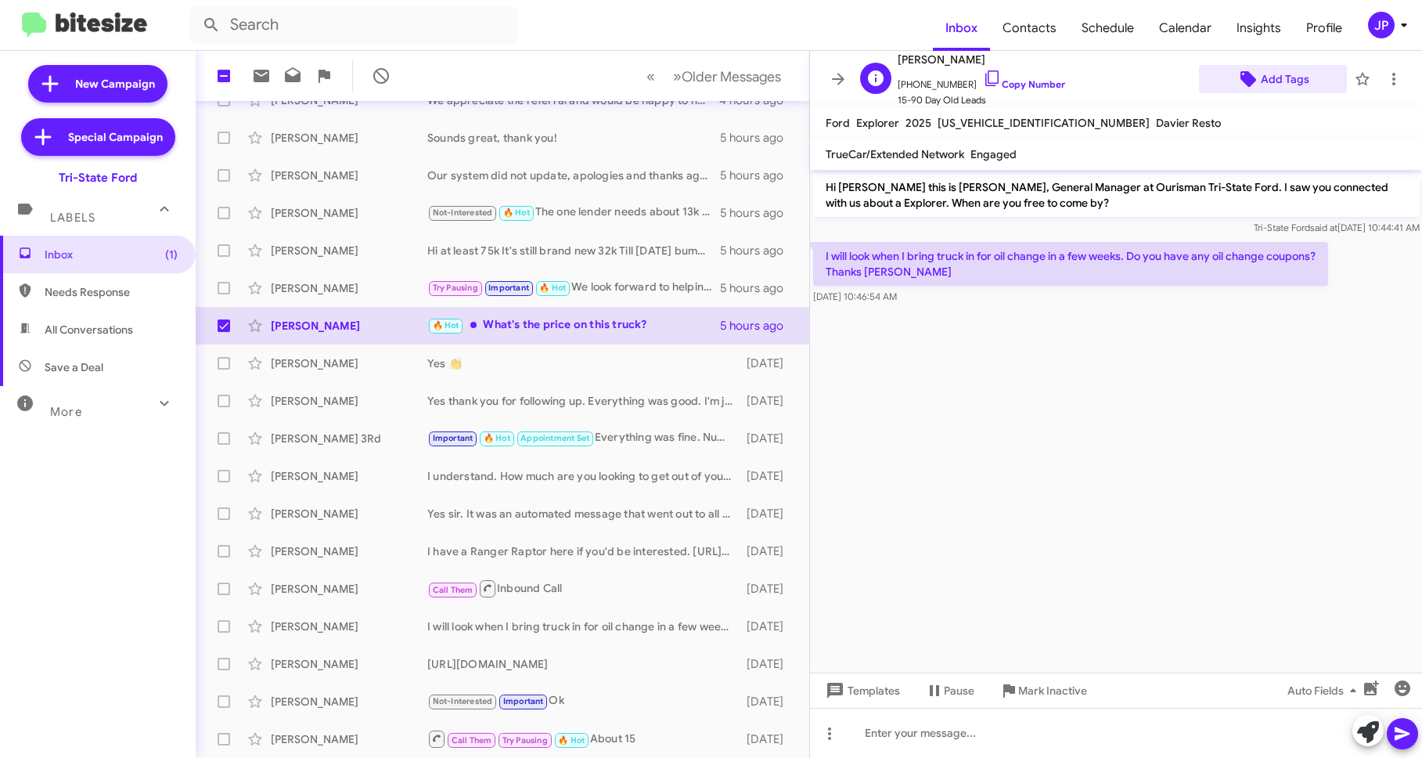
click at [1269, 81] on span "Add Tags" at bounding box center [1285, 79] width 49 height 28
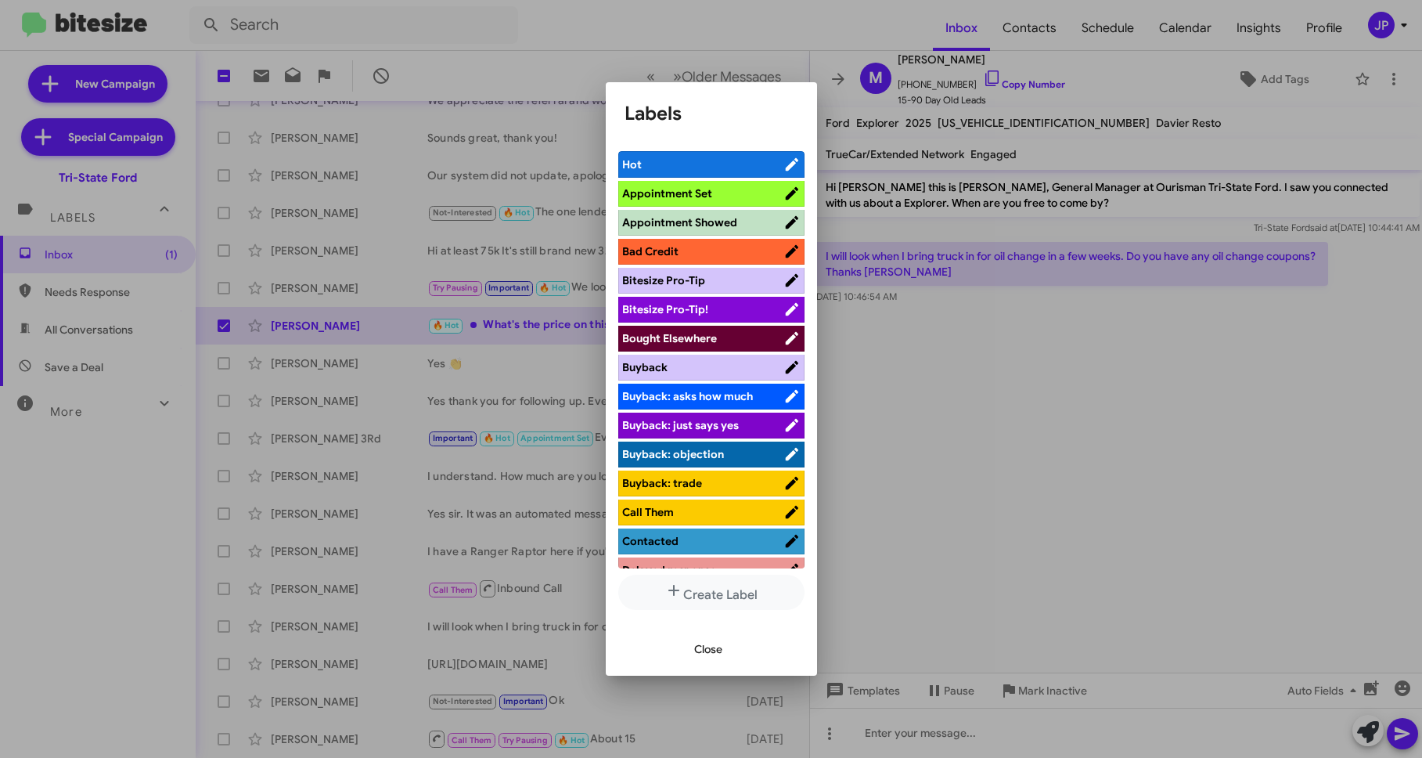
click at [748, 301] on span "Bitesize Pro-Tip!" at bounding box center [702, 309] width 161 height 16
click at [1167, 412] on div at bounding box center [711, 379] width 1422 height 758
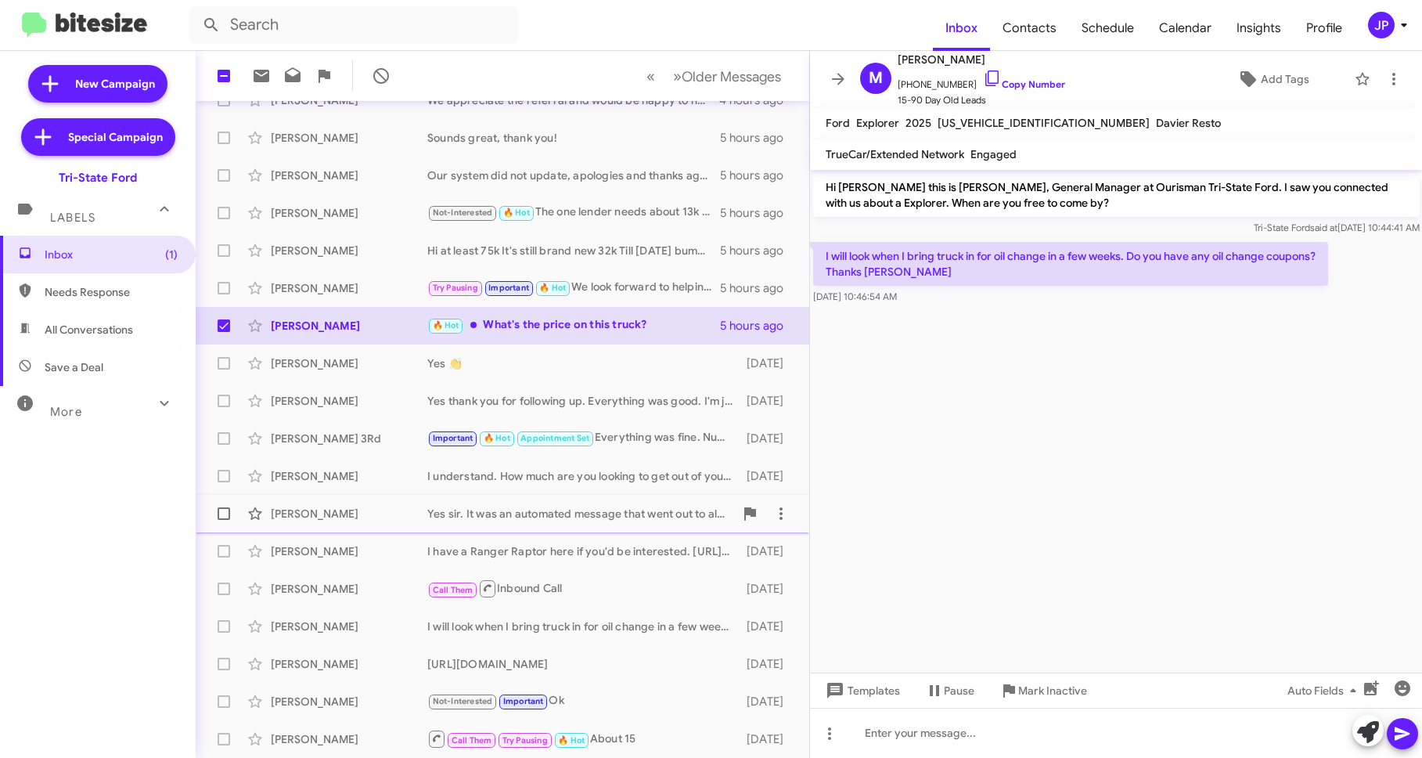
click at [428, 523] on div "Robert Gordon Yes sir. It was an automated message that went out to all of our …" at bounding box center [502, 513] width 589 height 31
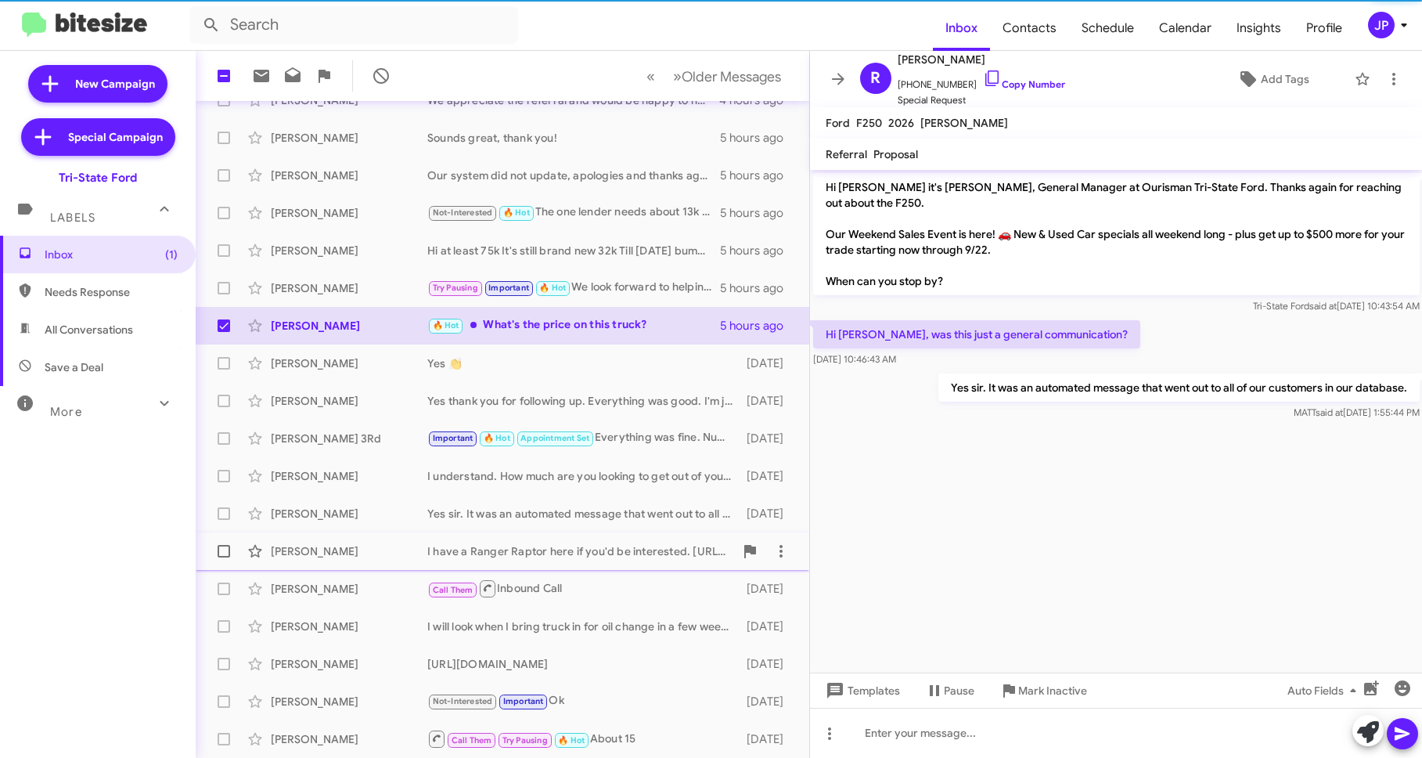
click at [391, 552] on div "David Edwards" at bounding box center [349, 551] width 157 height 16
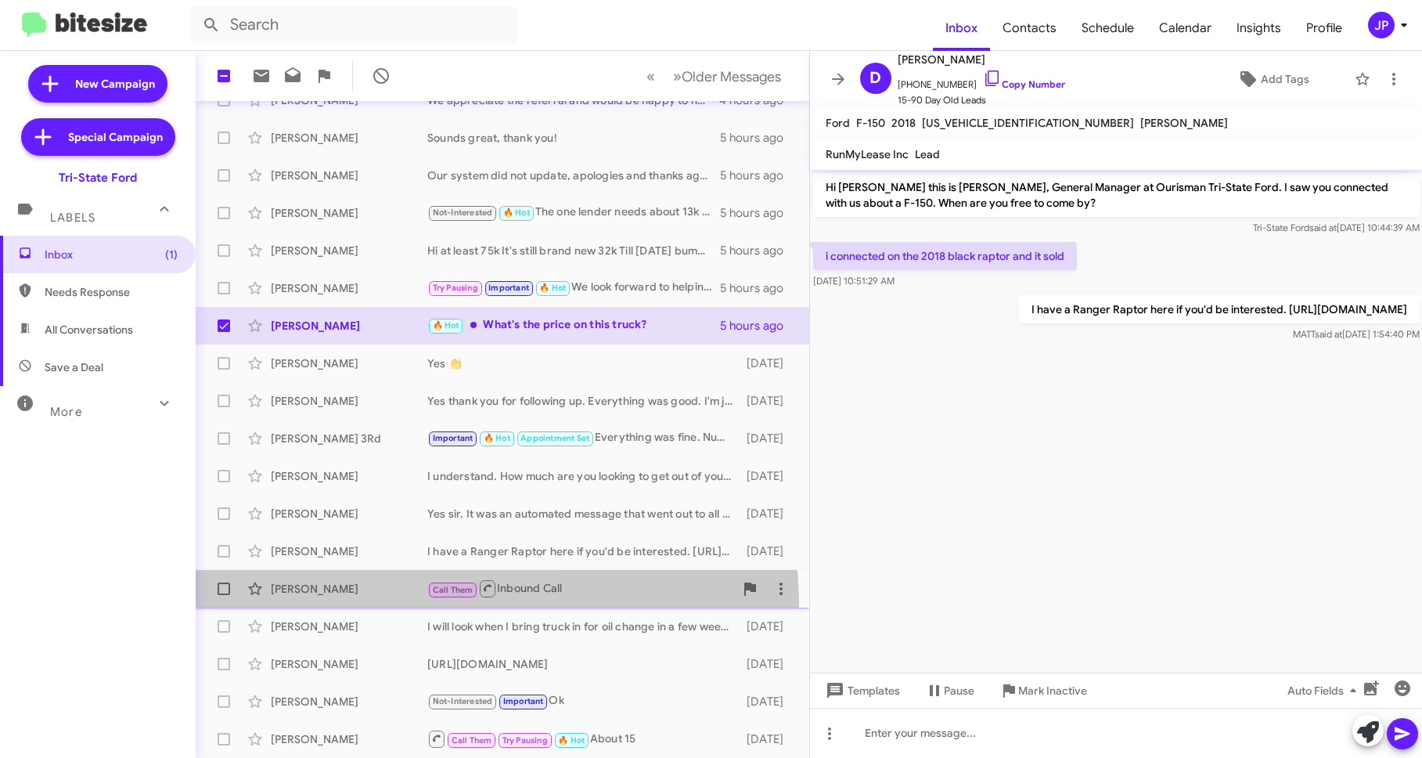
click at [380, 606] on span "Scott Duhamell Call Them Inbound Call 6 days ago" at bounding box center [503, 589] width 614 height 38
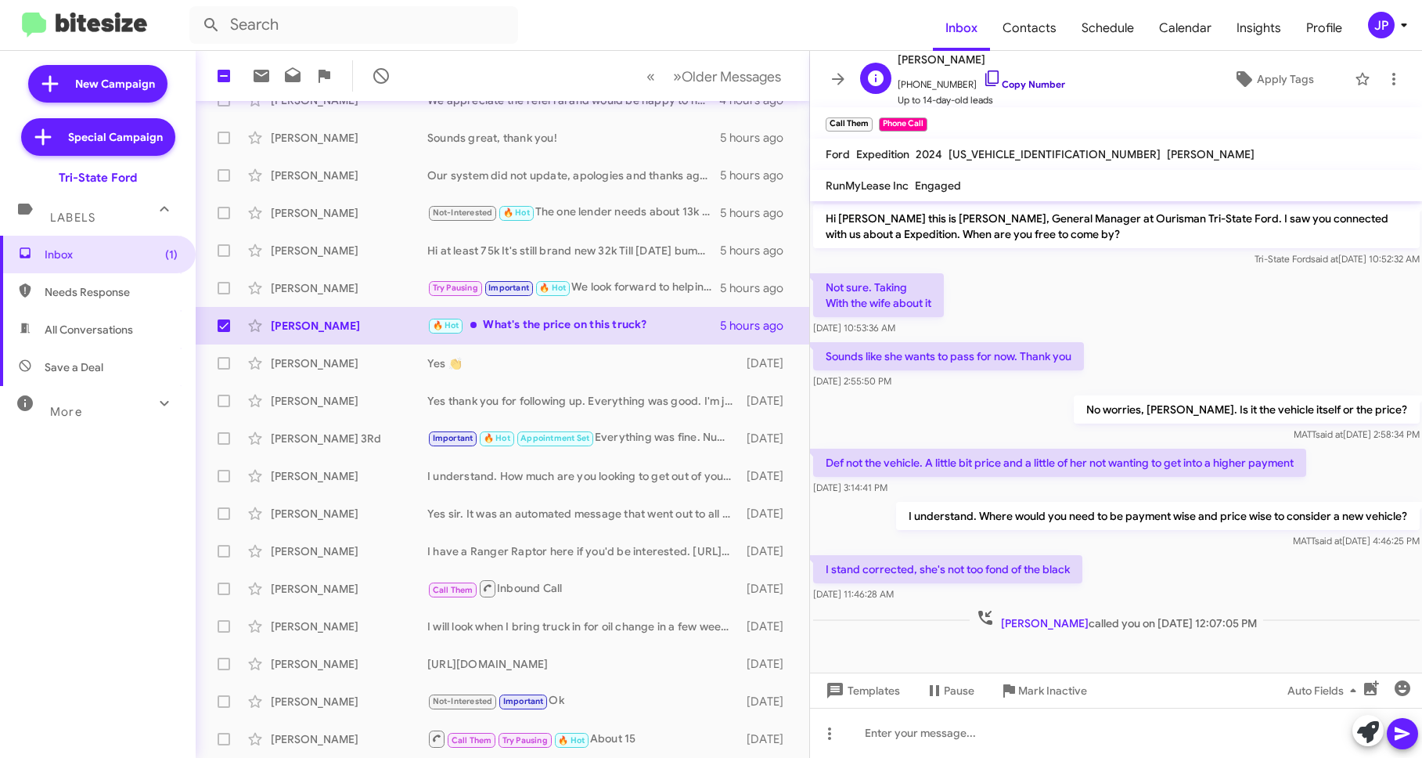
click at [1022, 89] on link "Copy Number" at bounding box center [1024, 84] width 82 height 12
click at [1384, 83] on icon at bounding box center [1393, 79] width 19 height 19
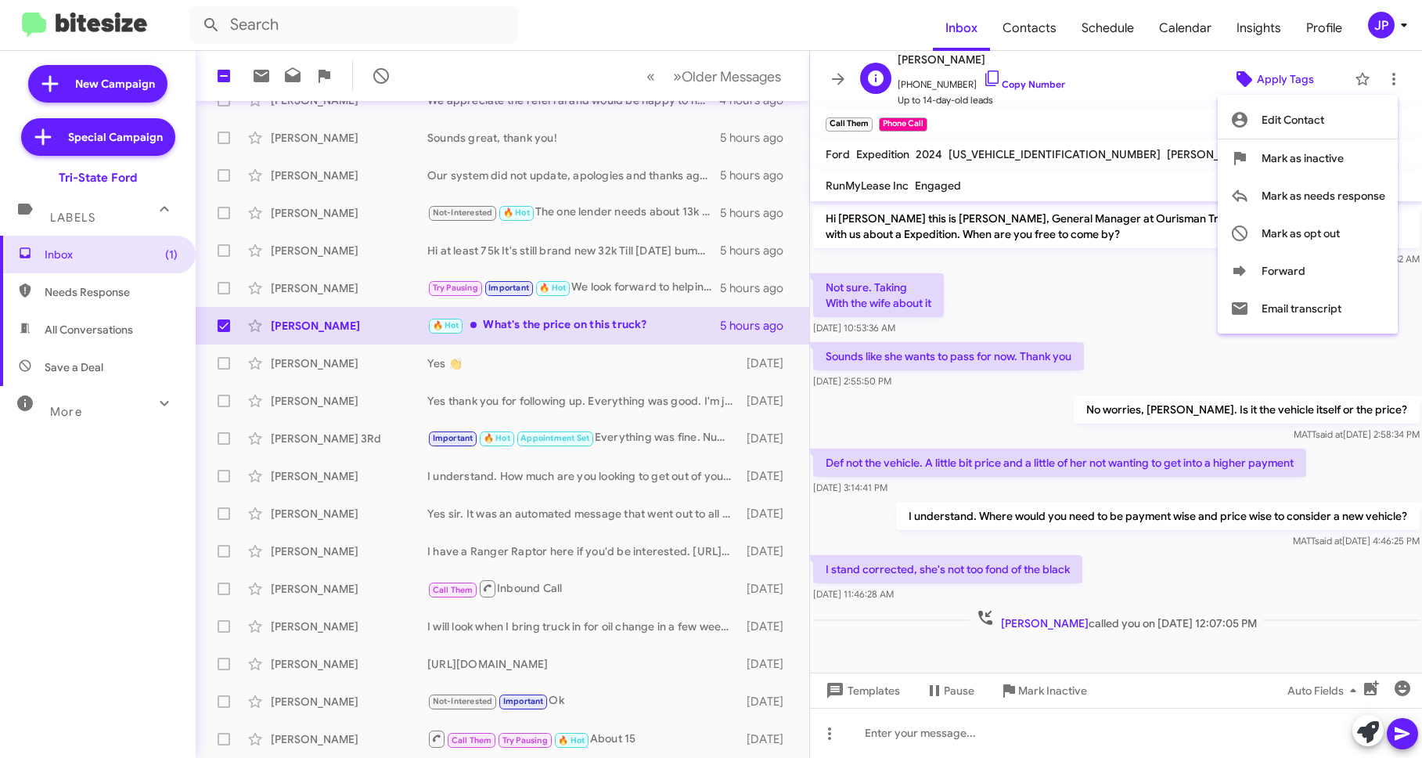
drag, startPoint x: 1111, startPoint y: 93, endPoint x: 1307, endPoint y: 80, distance: 196.9
click at [1112, 93] on div at bounding box center [711, 379] width 1422 height 758
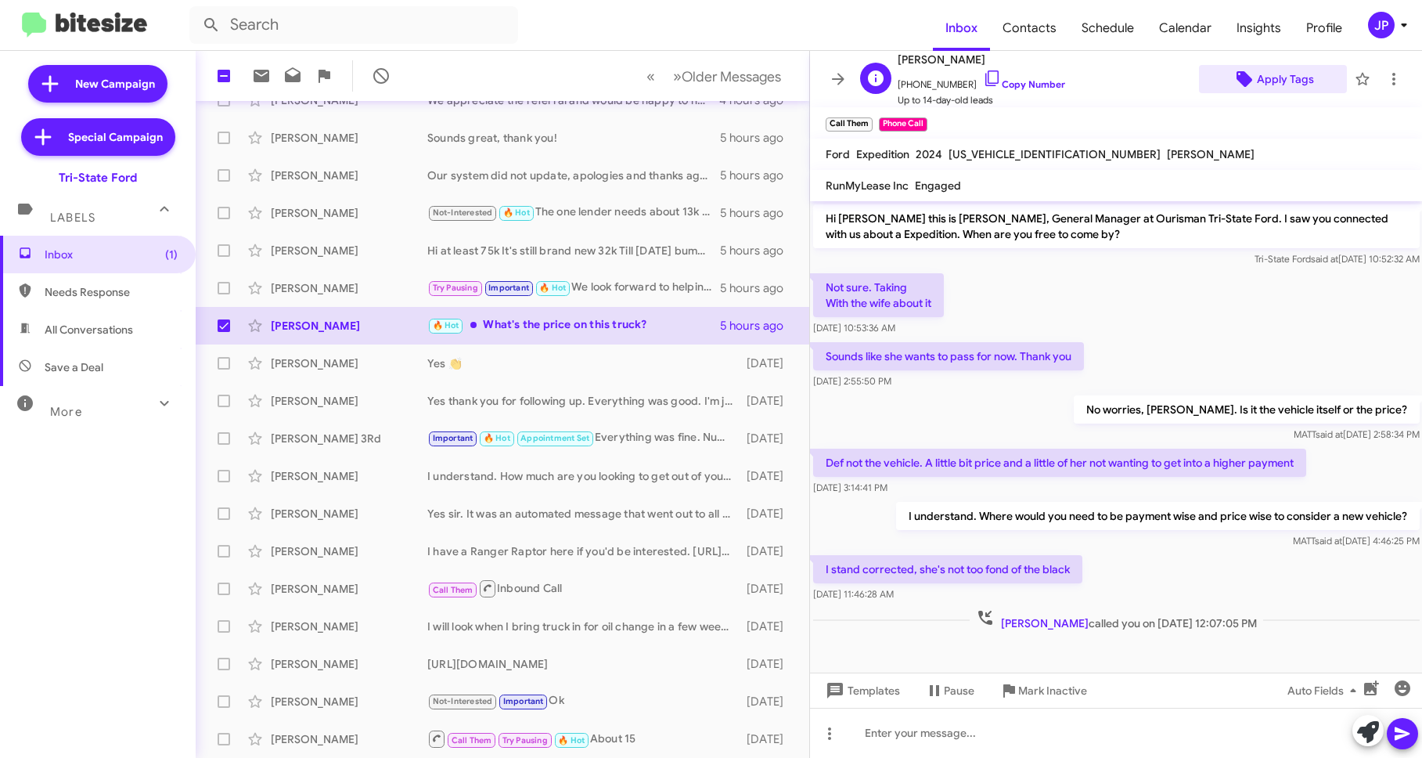
click at [1302, 81] on span "Apply Tags" at bounding box center [1285, 79] width 57 height 28
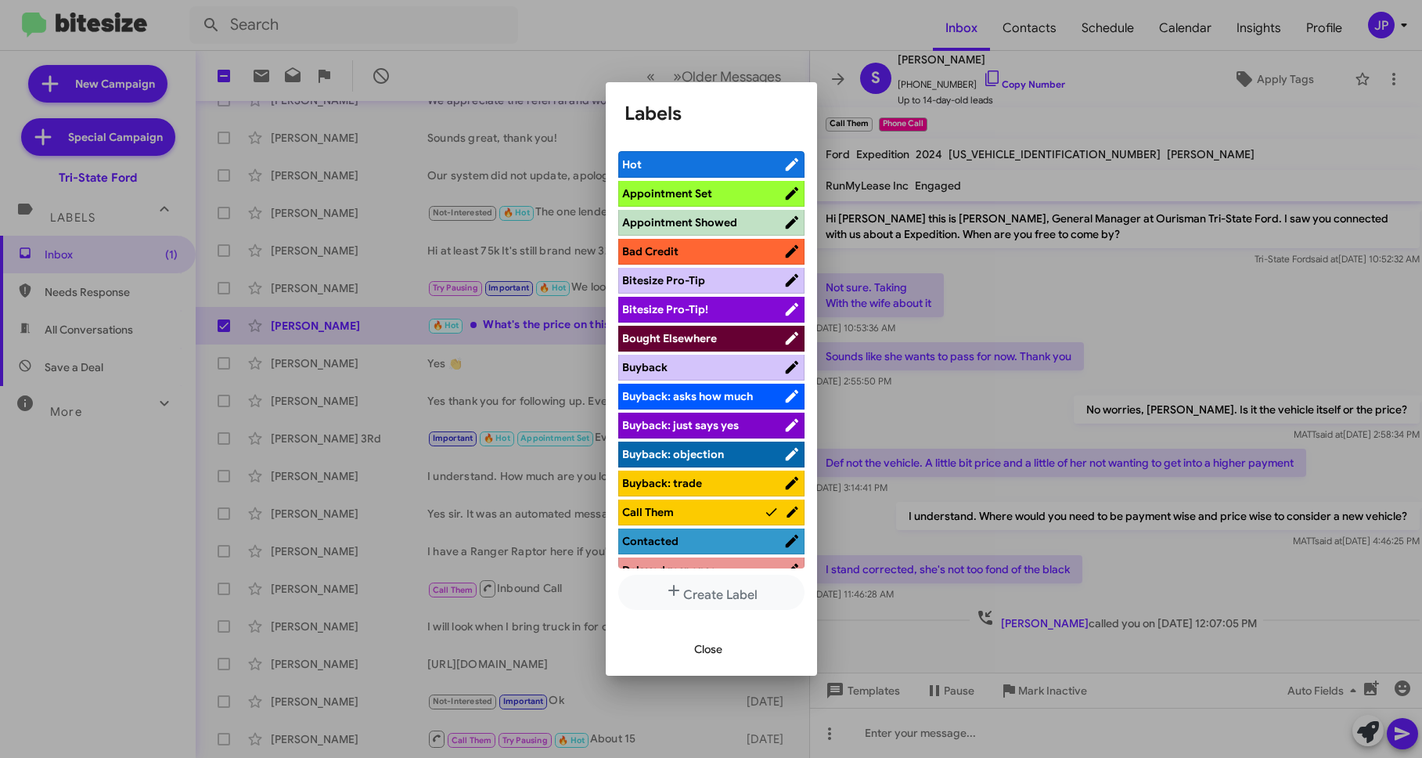
click at [733, 304] on span "Bitesize Pro-Tip!" at bounding box center [702, 309] width 161 height 16
click at [1145, 330] on div at bounding box center [711, 379] width 1422 height 758
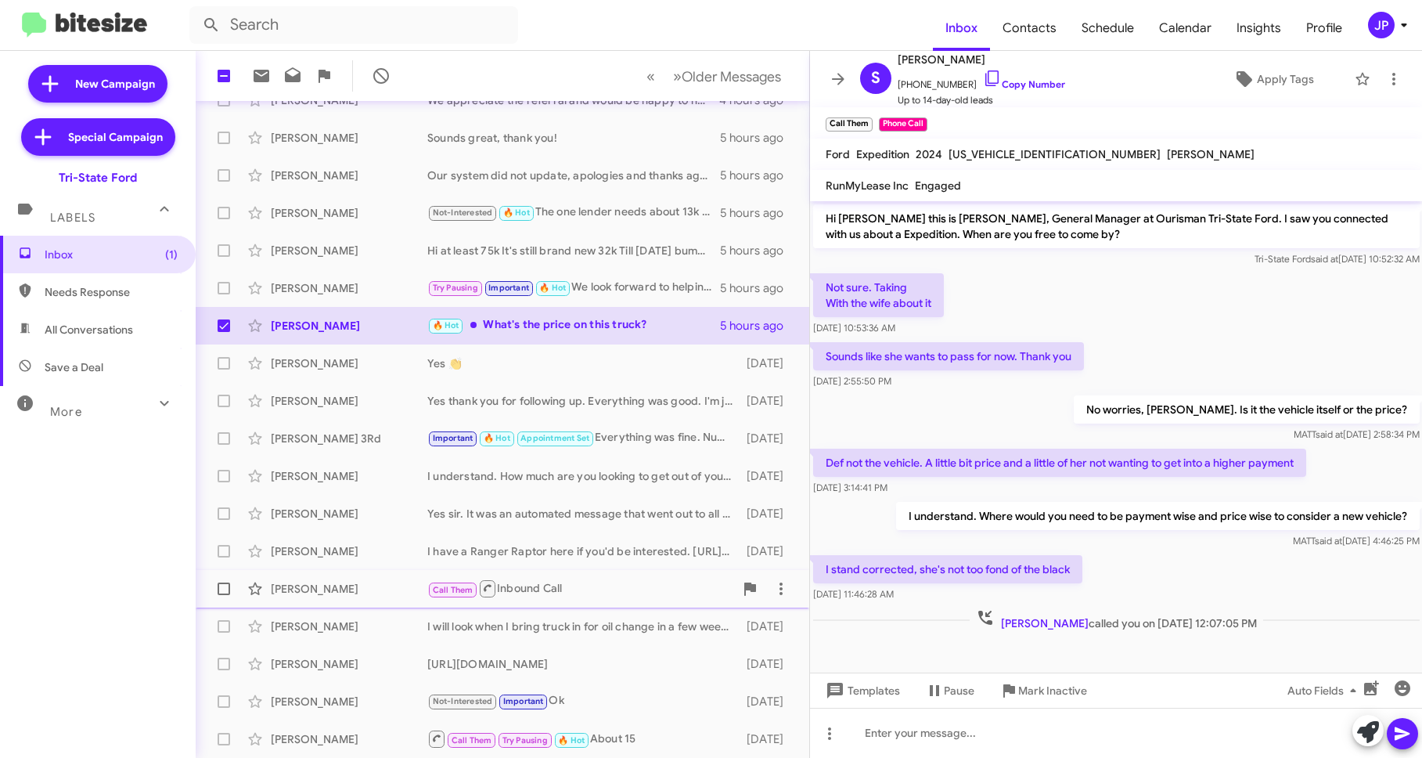
click at [228, 589] on span at bounding box center [224, 588] width 13 height 13
click at [224, 595] on input "checkbox" at bounding box center [223, 595] width 1 height 1
checkbox input "true"
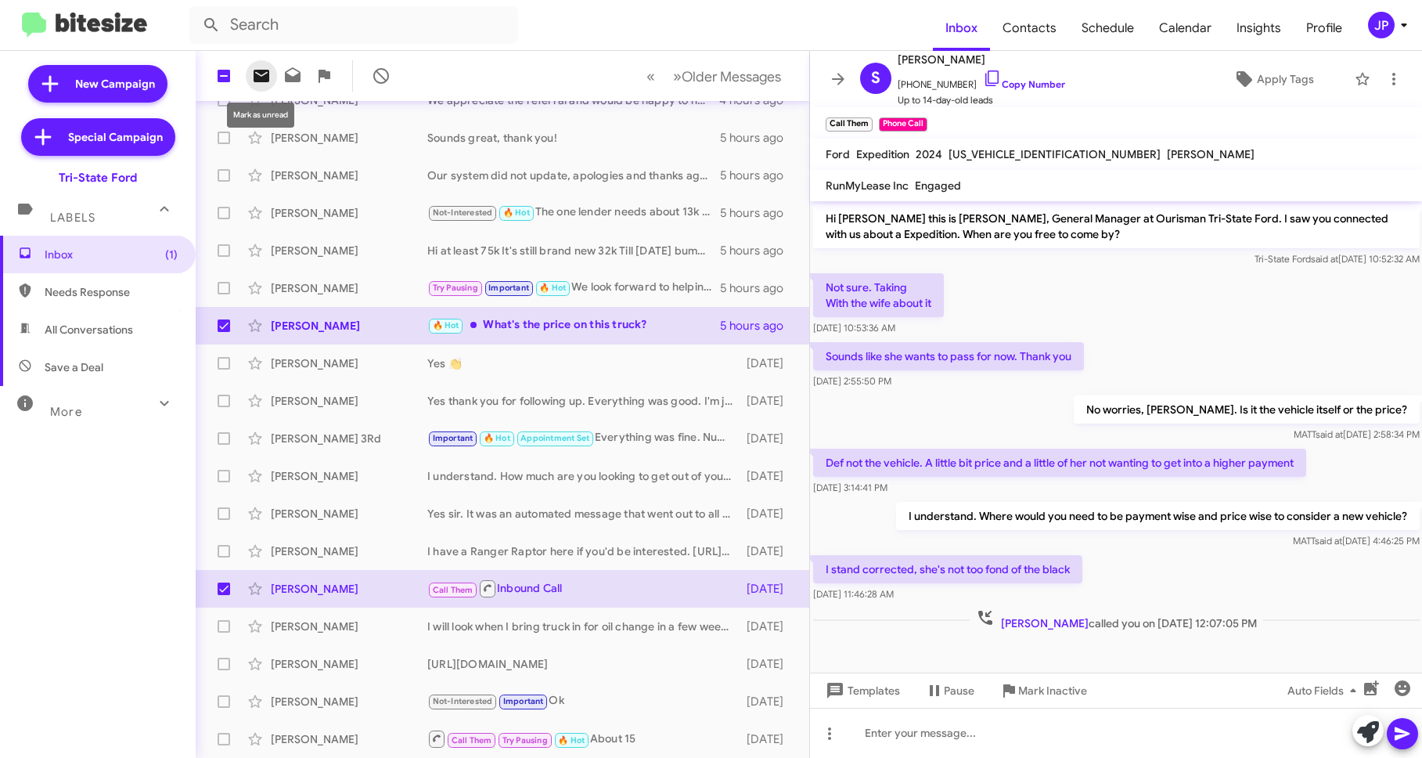
click at [253, 73] on icon at bounding box center [261, 76] width 19 height 19
click at [89, 254] on span "Inbox (2)" at bounding box center [111, 255] width 133 height 16
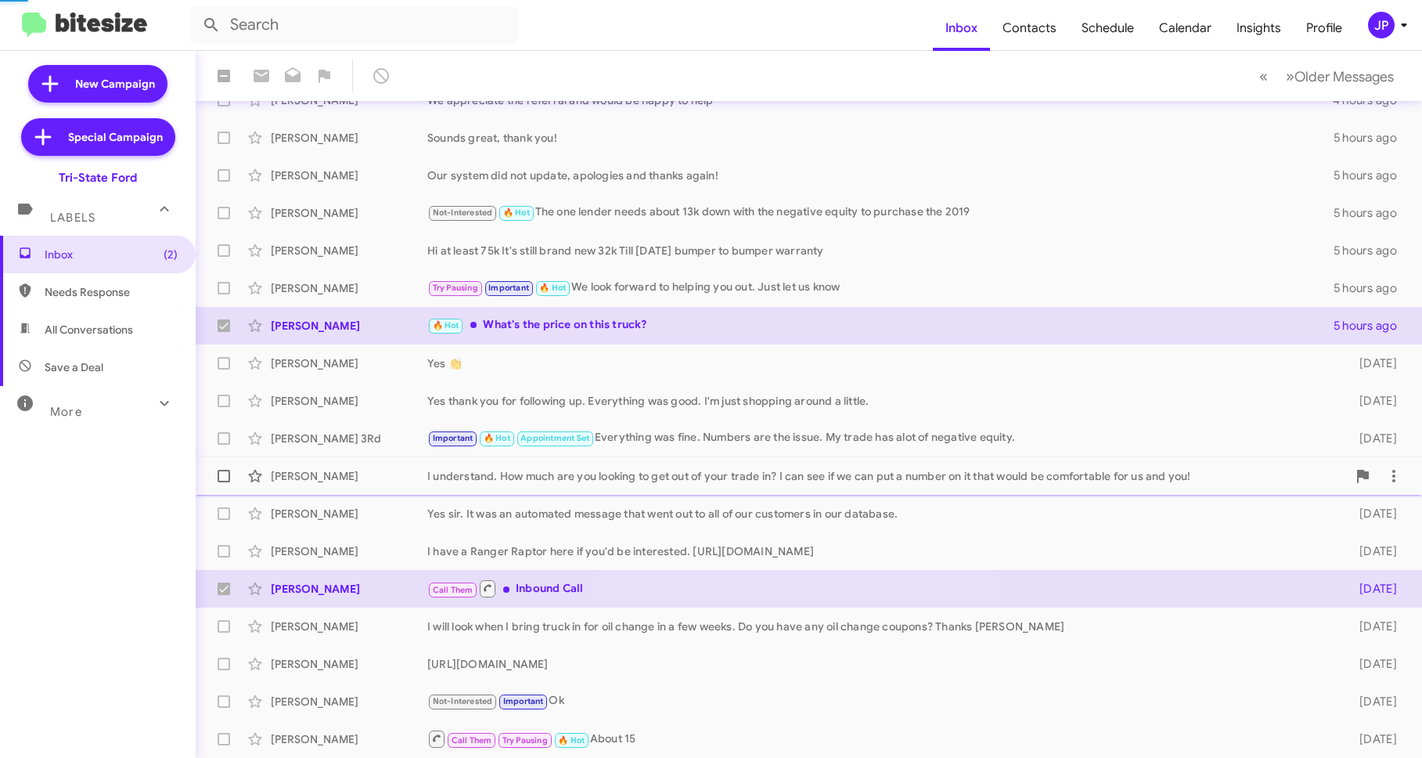
checkbox input "false"
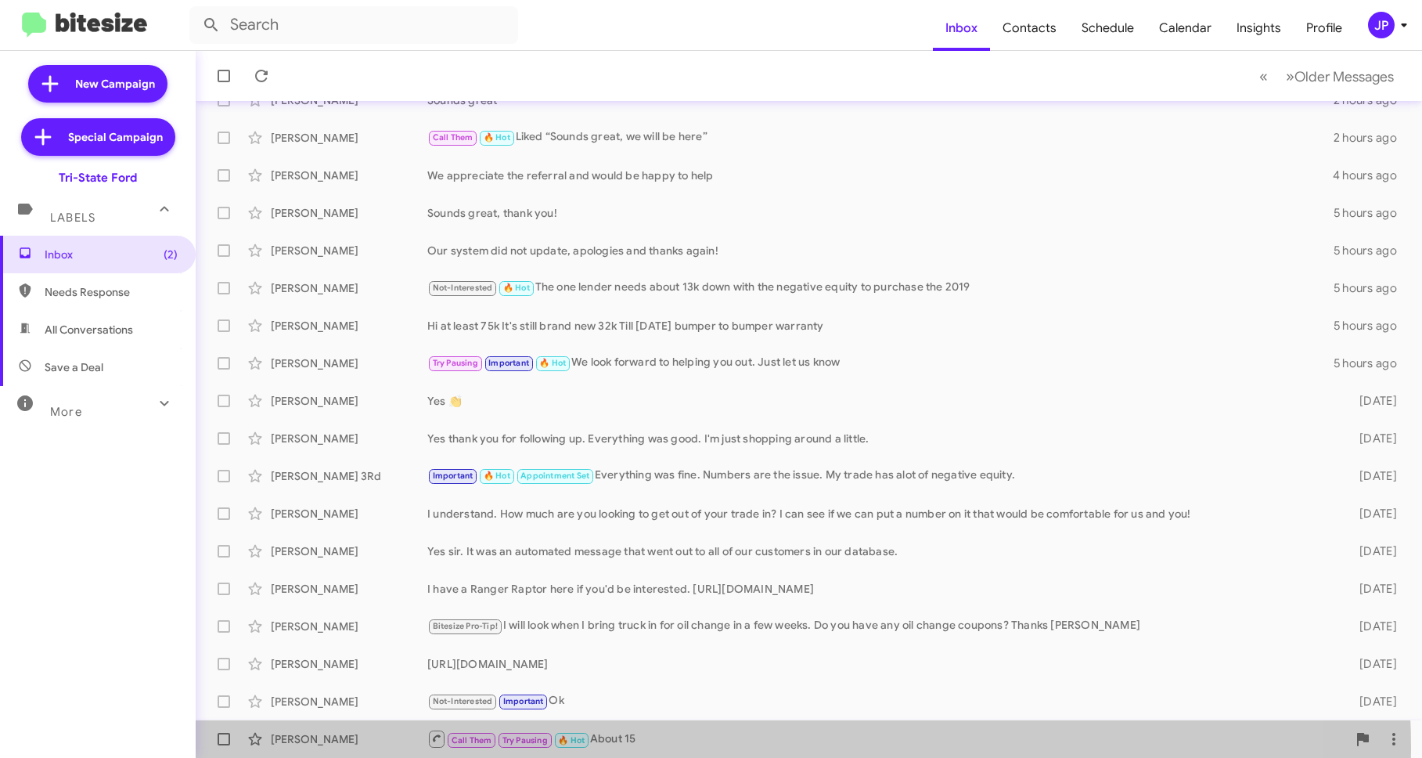
click at [671, 749] on div "Larry Maynar Call Them Try Pausing 🔥 Hot About 15 7 days ago" at bounding box center [808, 738] width 1201 height 31
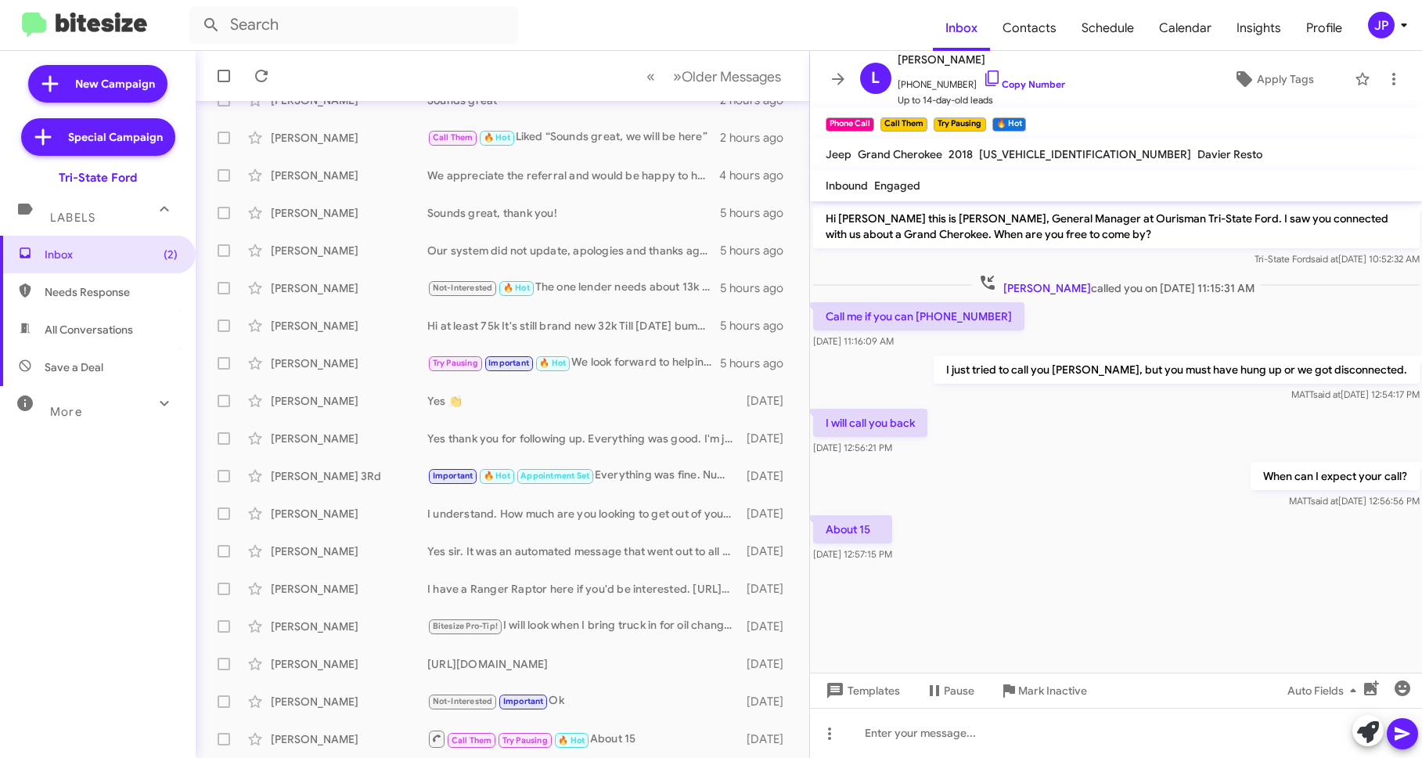
click at [1100, 578] on div at bounding box center [1116, 578] width 613 height 27
click at [1041, 82] on link "Copy Number" at bounding box center [1024, 84] width 82 height 12
click at [715, 75] on span "Older Messages" at bounding box center [731, 76] width 99 height 17
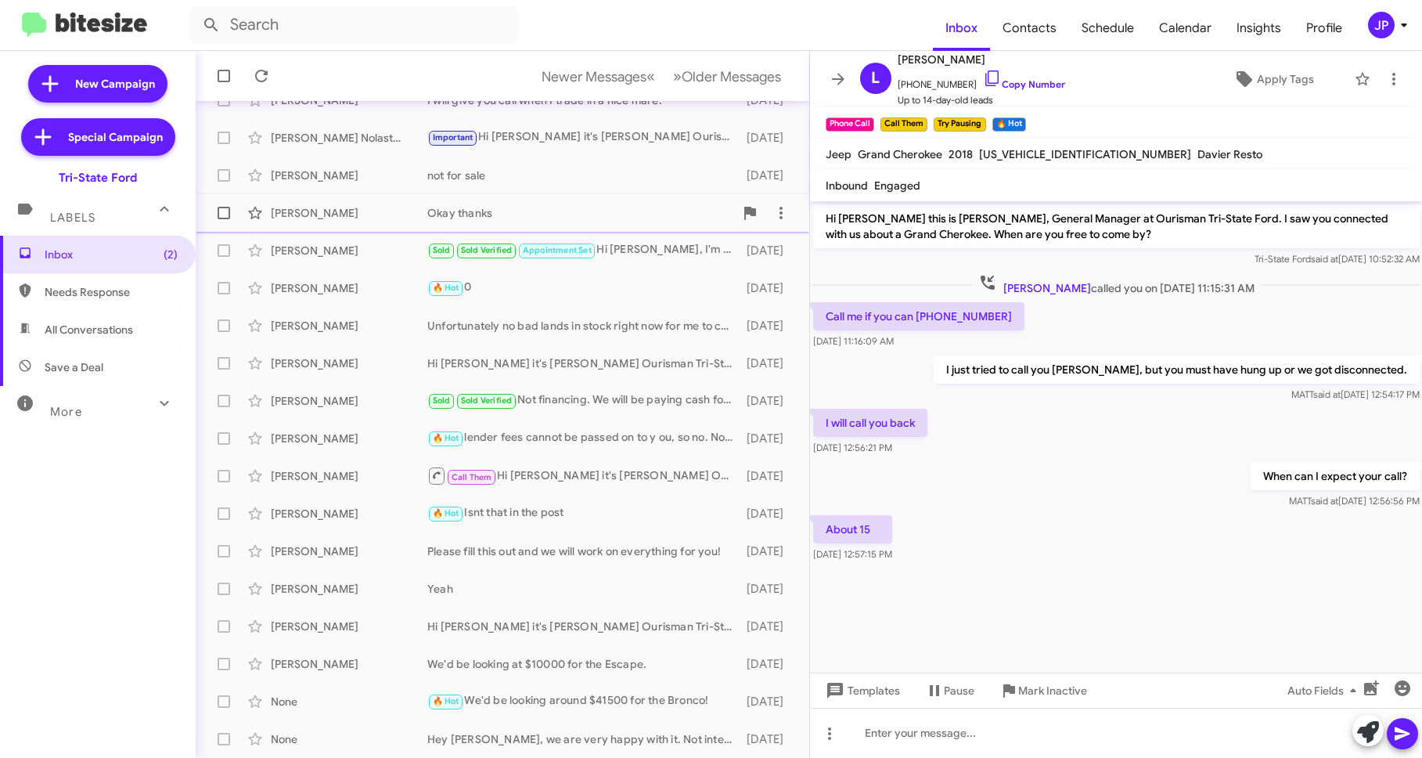
click at [431, 214] on div "Okay thanks" at bounding box center [580, 213] width 307 height 16
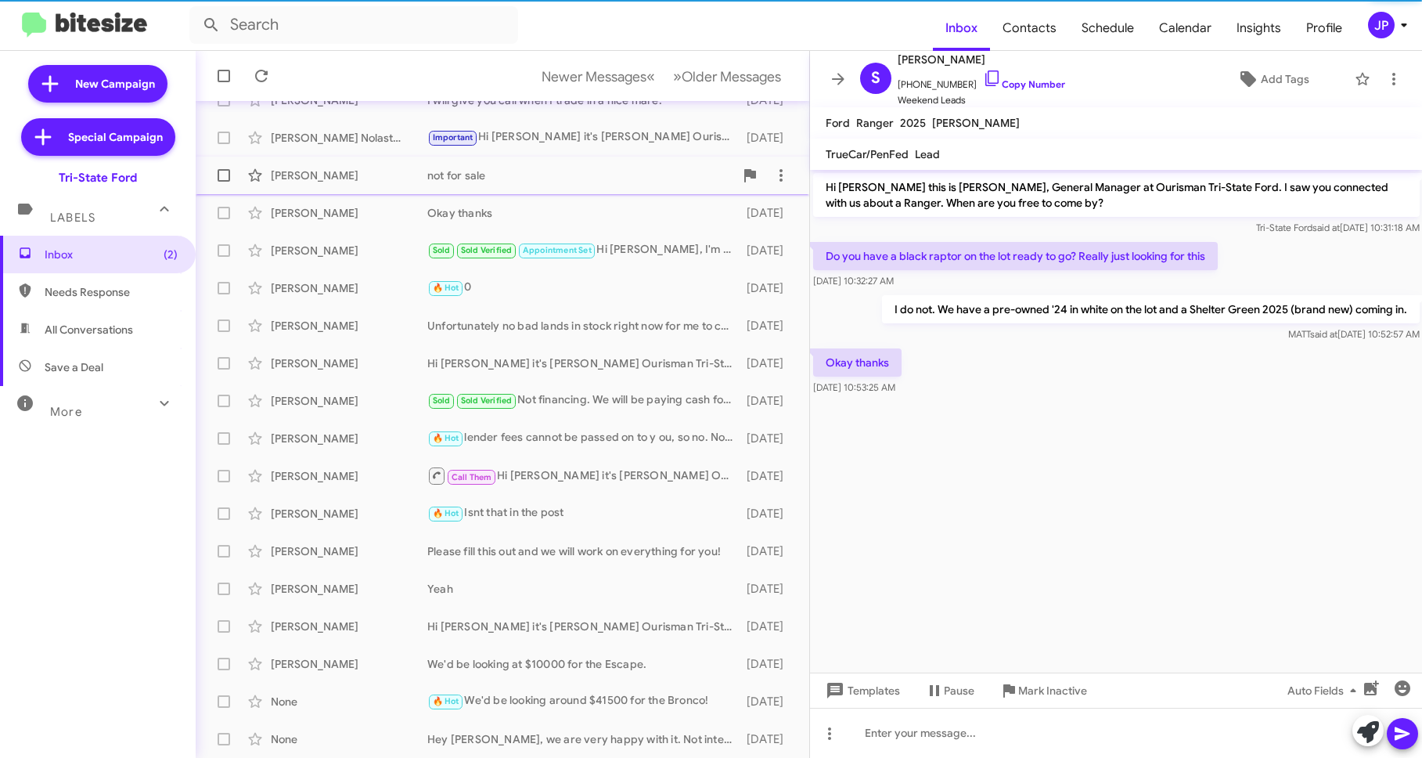
click at [445, 187] on div "Bryan Hall not for sale 9 days ago" at bounding box center [502, 175] width 589 height 31
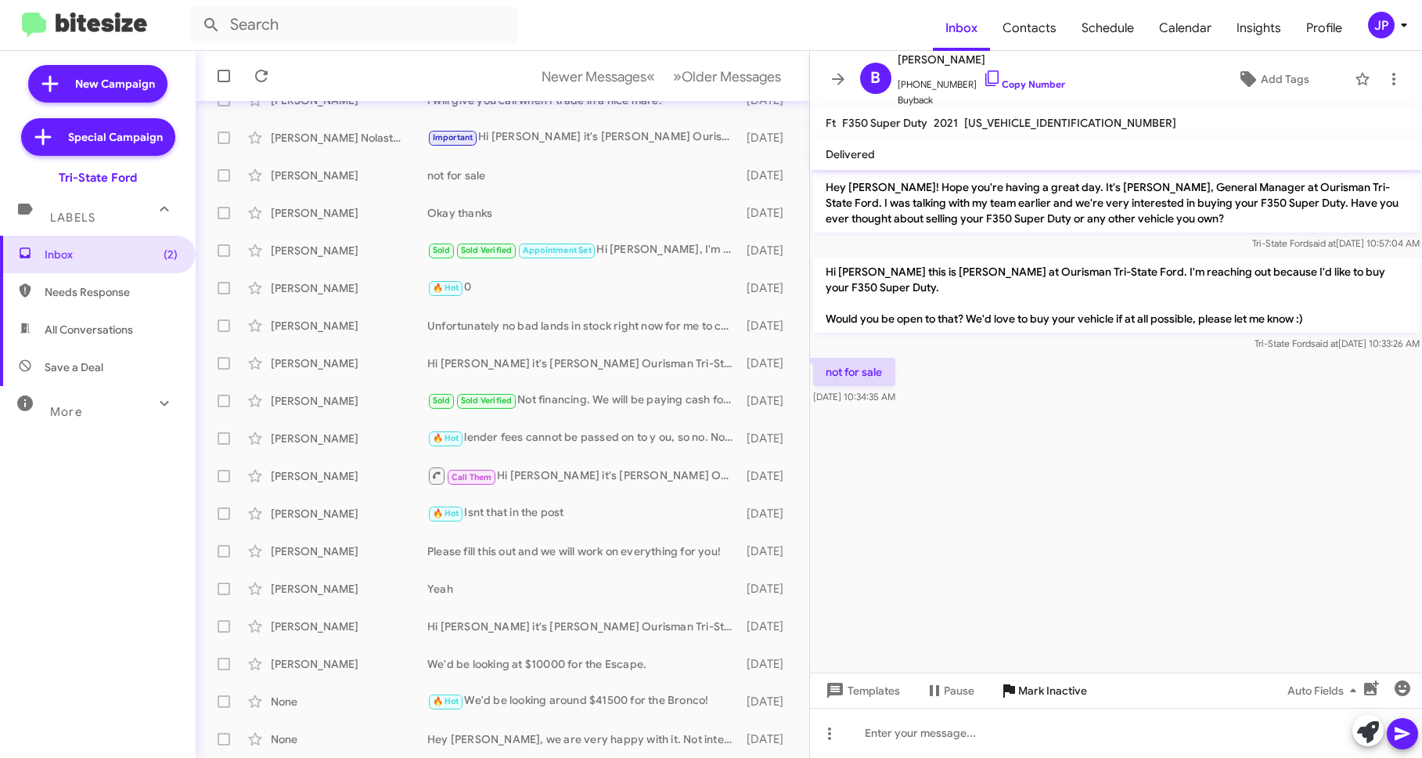
click at [1049, 691] on span "Mark Inactive" at bounding box center [1052, 690] width 69 height 28
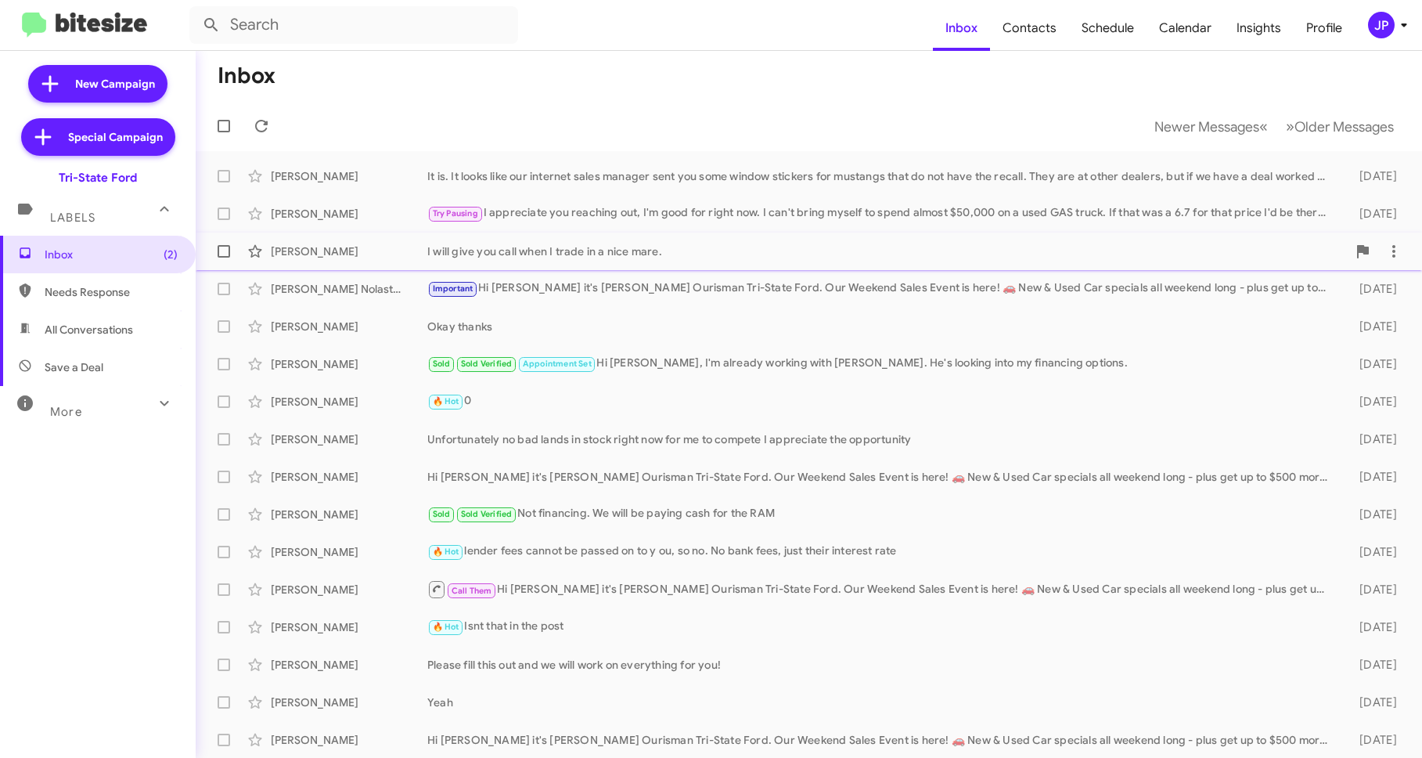
click at [561, 247] on div "I will give you call when I trade in a nice mare." at bounding box center [887, 251] width 920 height 16
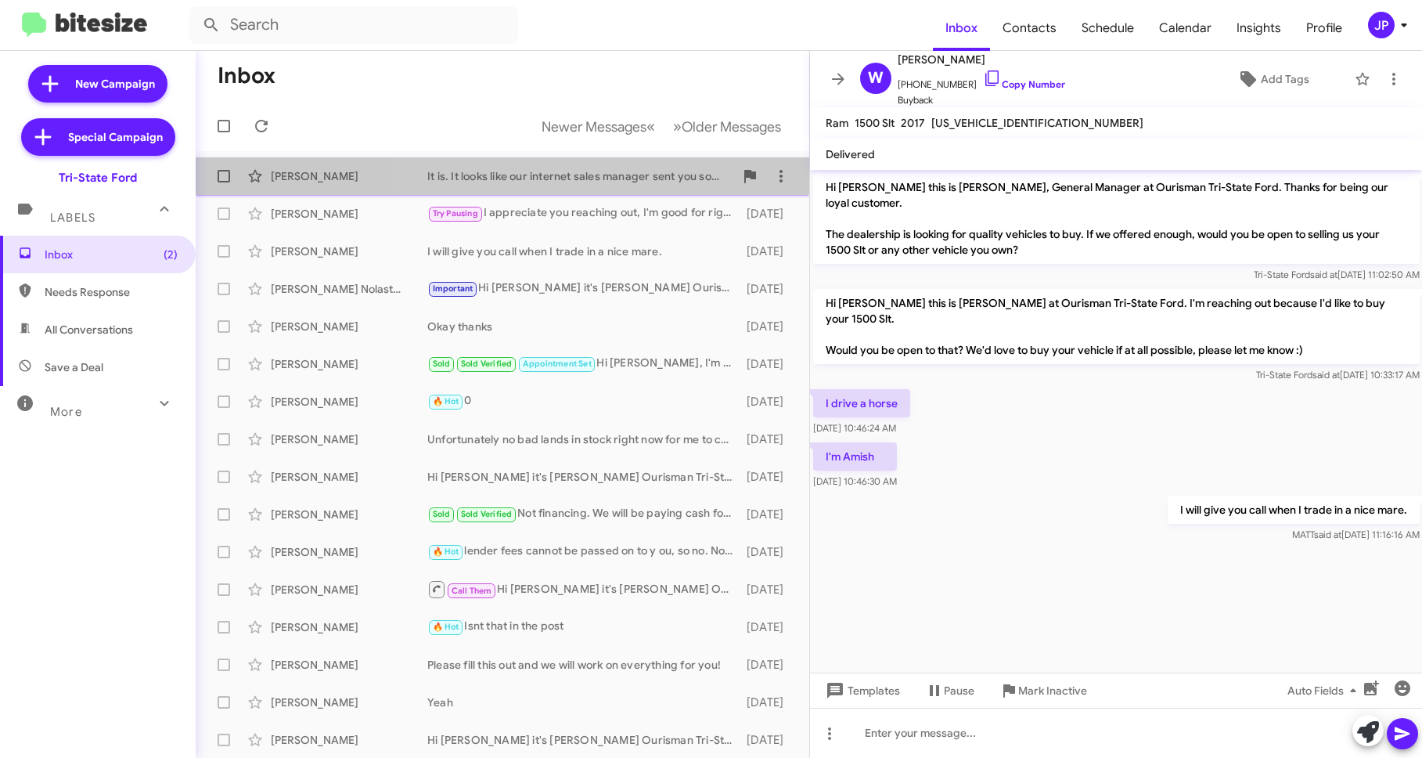
click at [648, 162] on div "Abraham Pereira It is. It looks like our internet sales manager sent you some w…" at bounding box center [502, 175] width 589 height 31
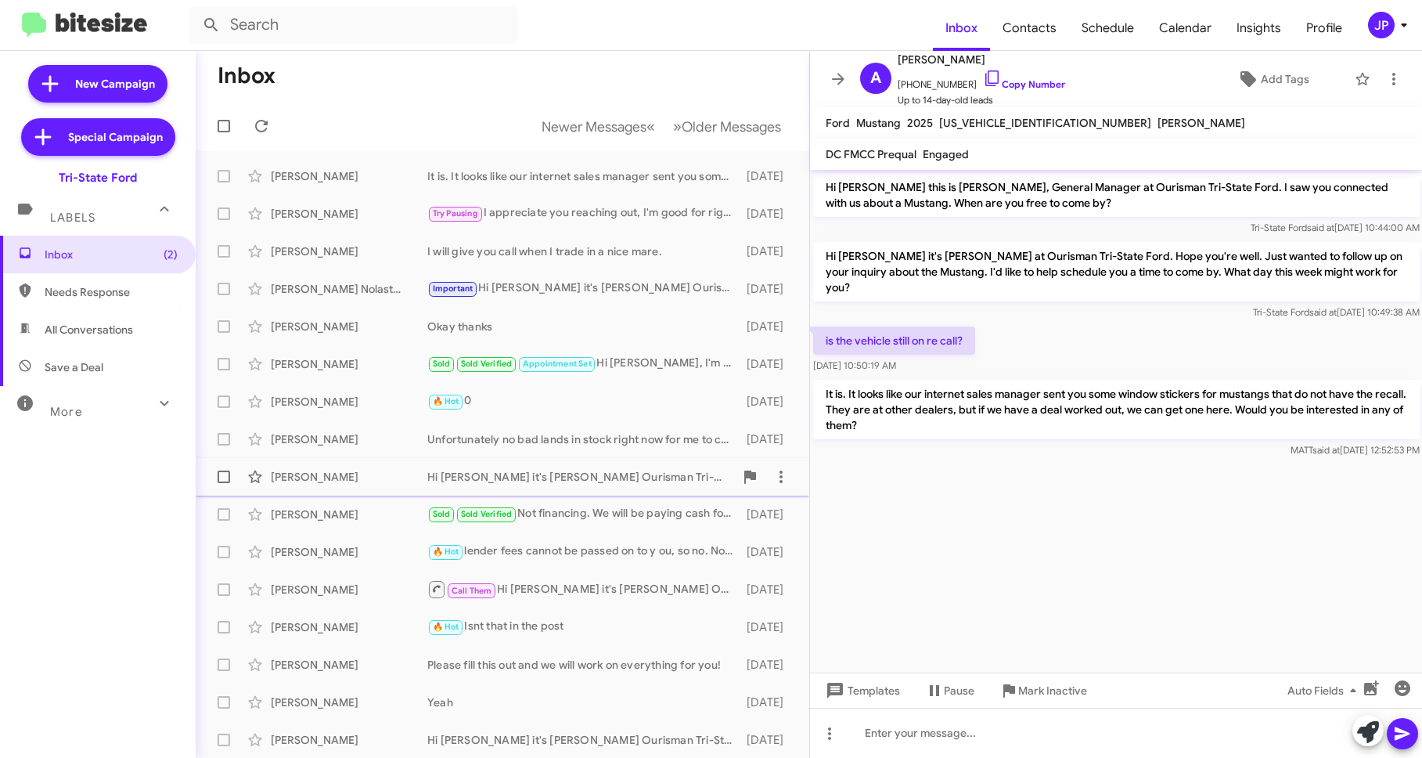
click at [628, 470] on div "Hi Gary it's Derek Haga Ourisman Tri-State Ford. Our Weekend Sales Event is her…" at bounding box center [580, 477] width 307 height 16
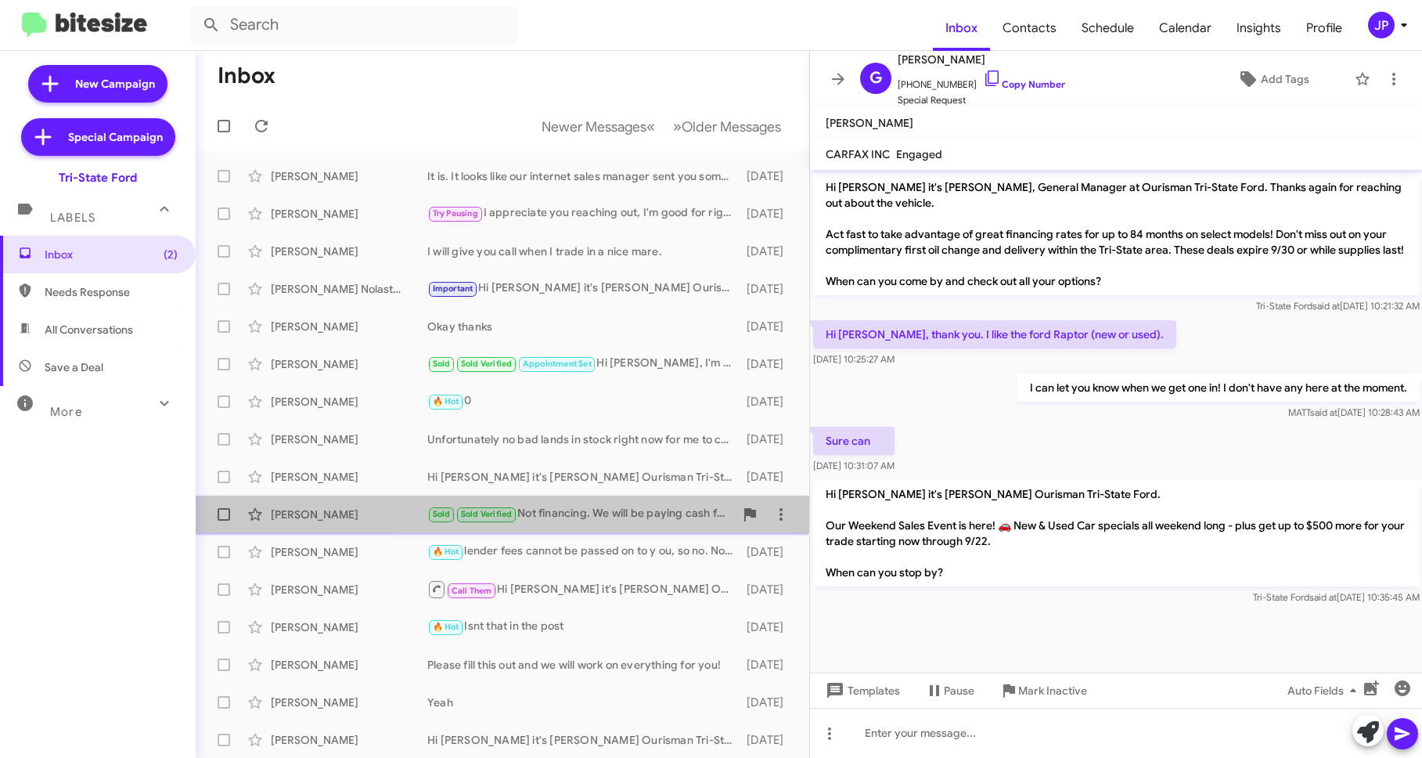
click at [592, 520] on div "Sold Sold Verified Not financing. We will be paying cash for the RAM" at bounding box center [580, 514] width 307 height 18
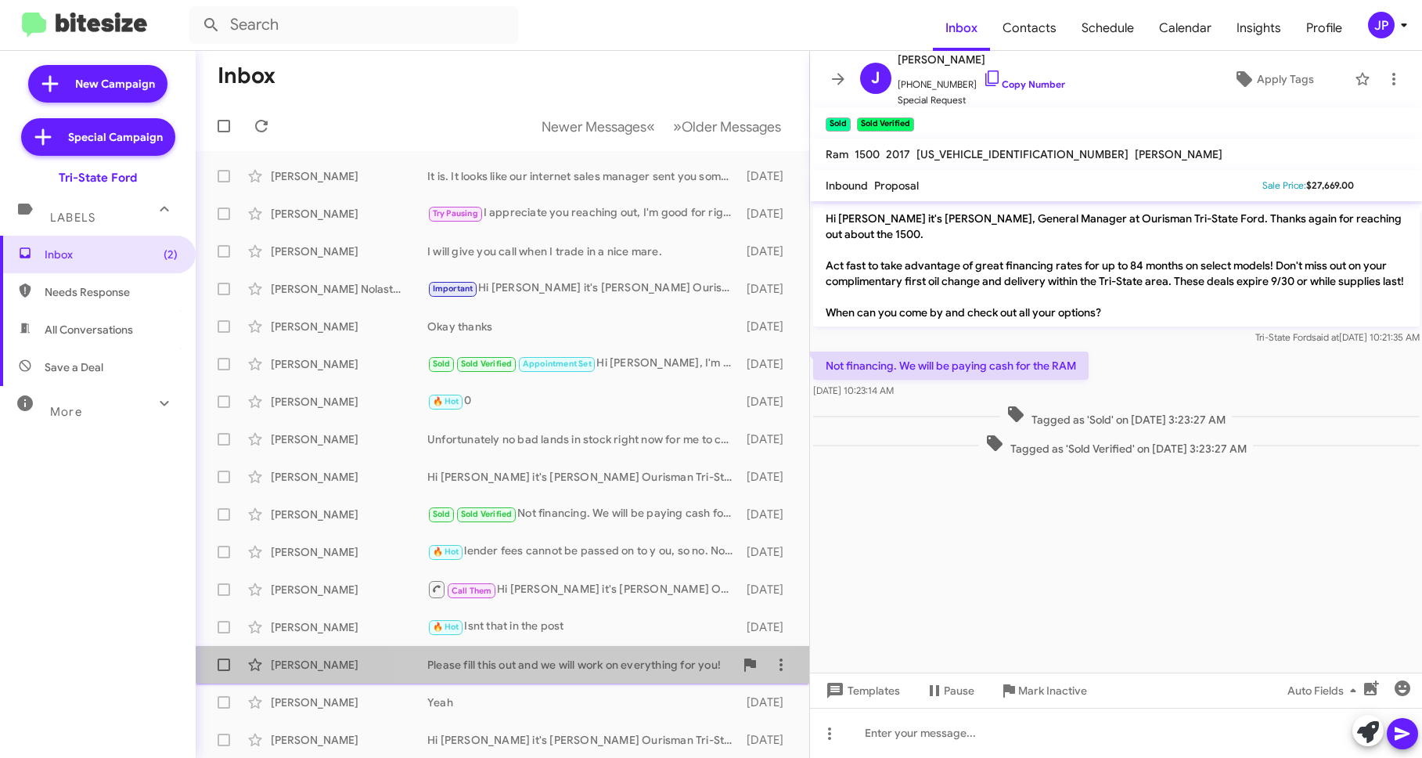
click at [521, 647] on span "Dorothy Pritt Please fill this out and we will work on everything for you! 14 d…" at bounding box center [503, 665] width 614 height 38
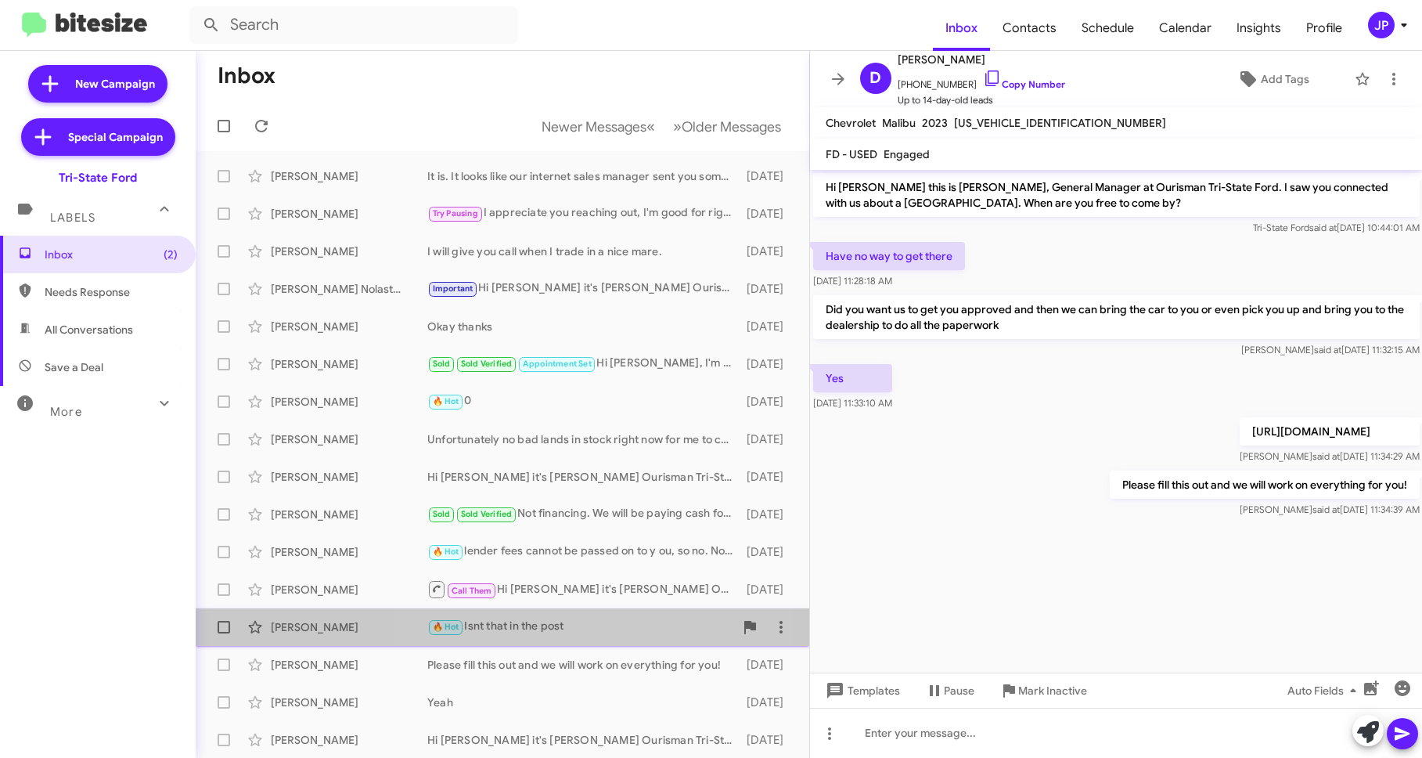
click at [520, 632] on div "🔥 Hot Isnt that in the post" at bounding box center [580, 627] width 307 height 18
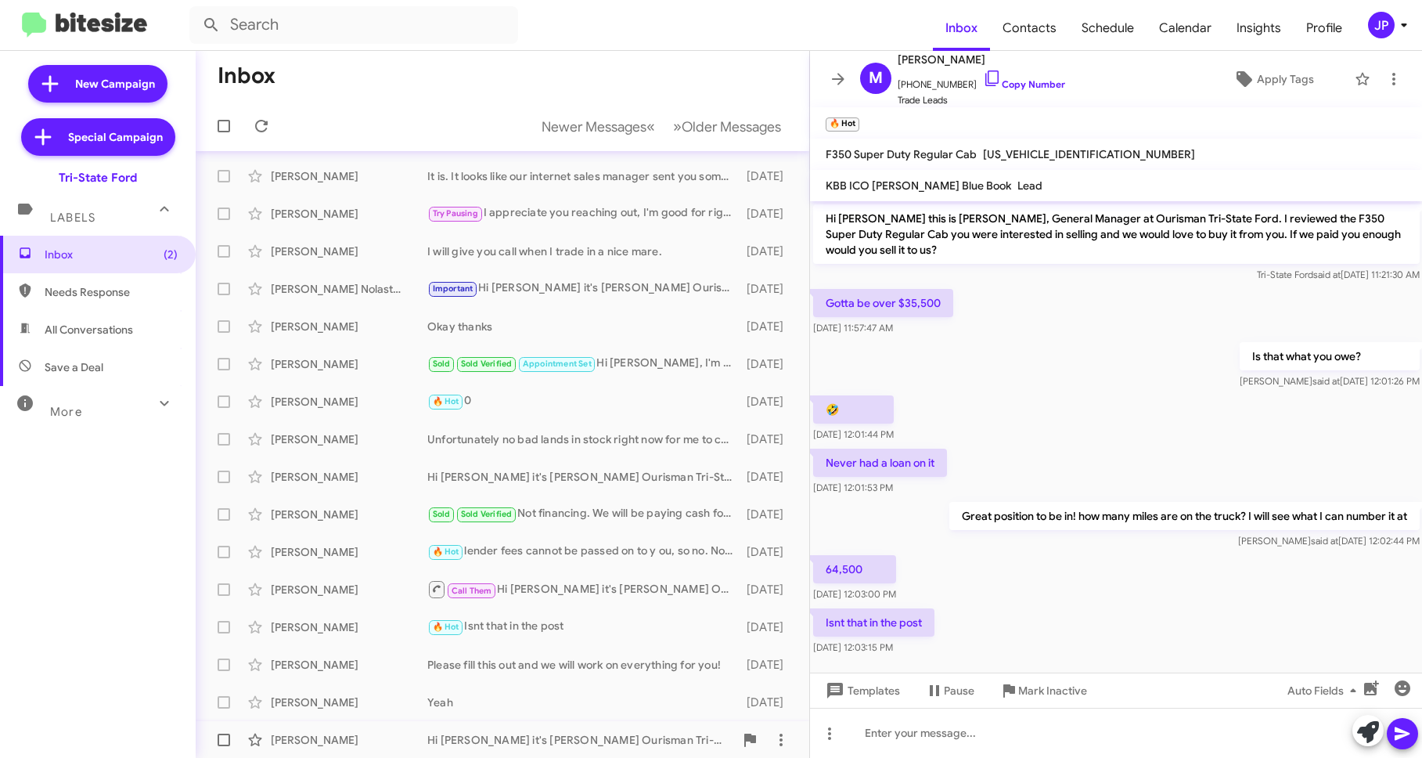
scroll to position [113, 0]
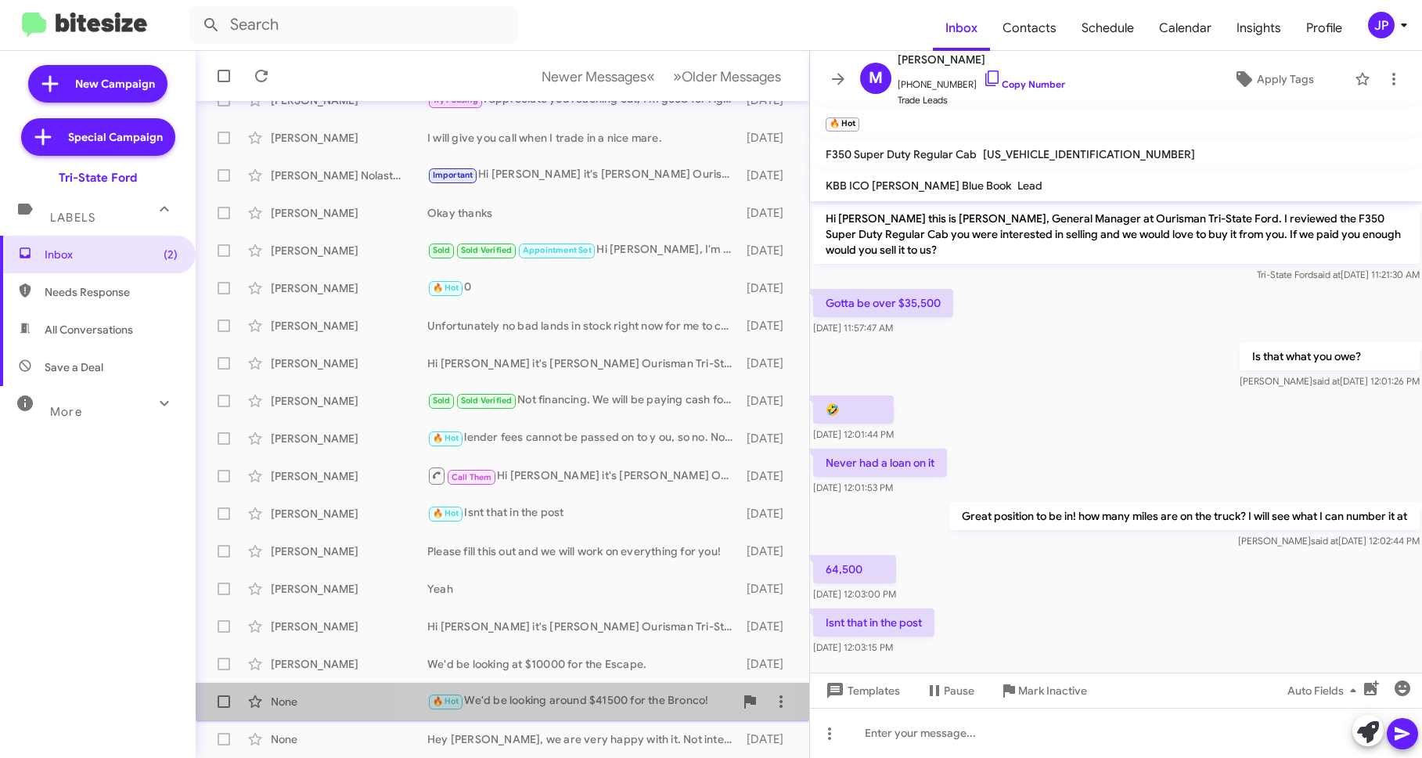
click at [512, 696] on div "🔥 Hot We'd be looking around $41500 for the Bronco!" at bounding box center [580, 701] width 307 height 18
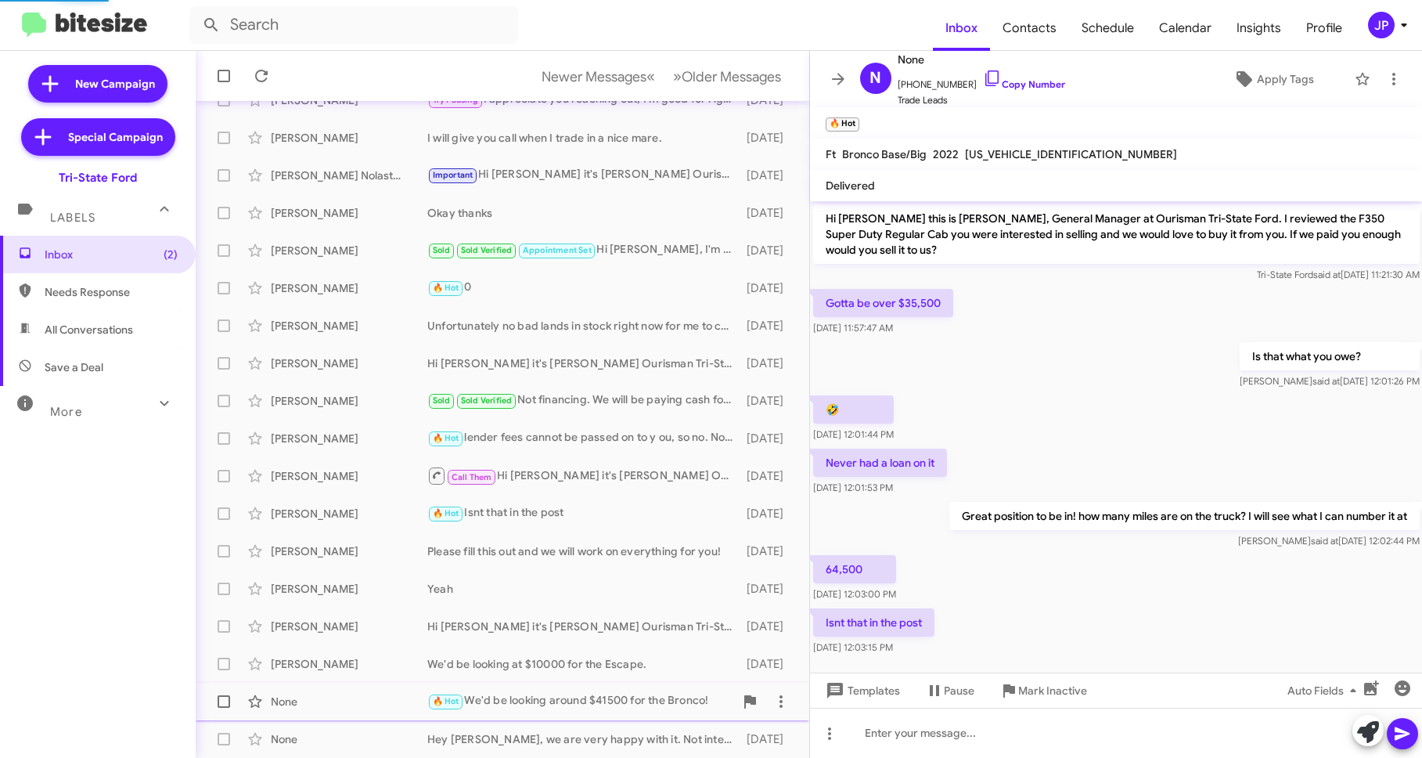
scroll to position [449, 0]
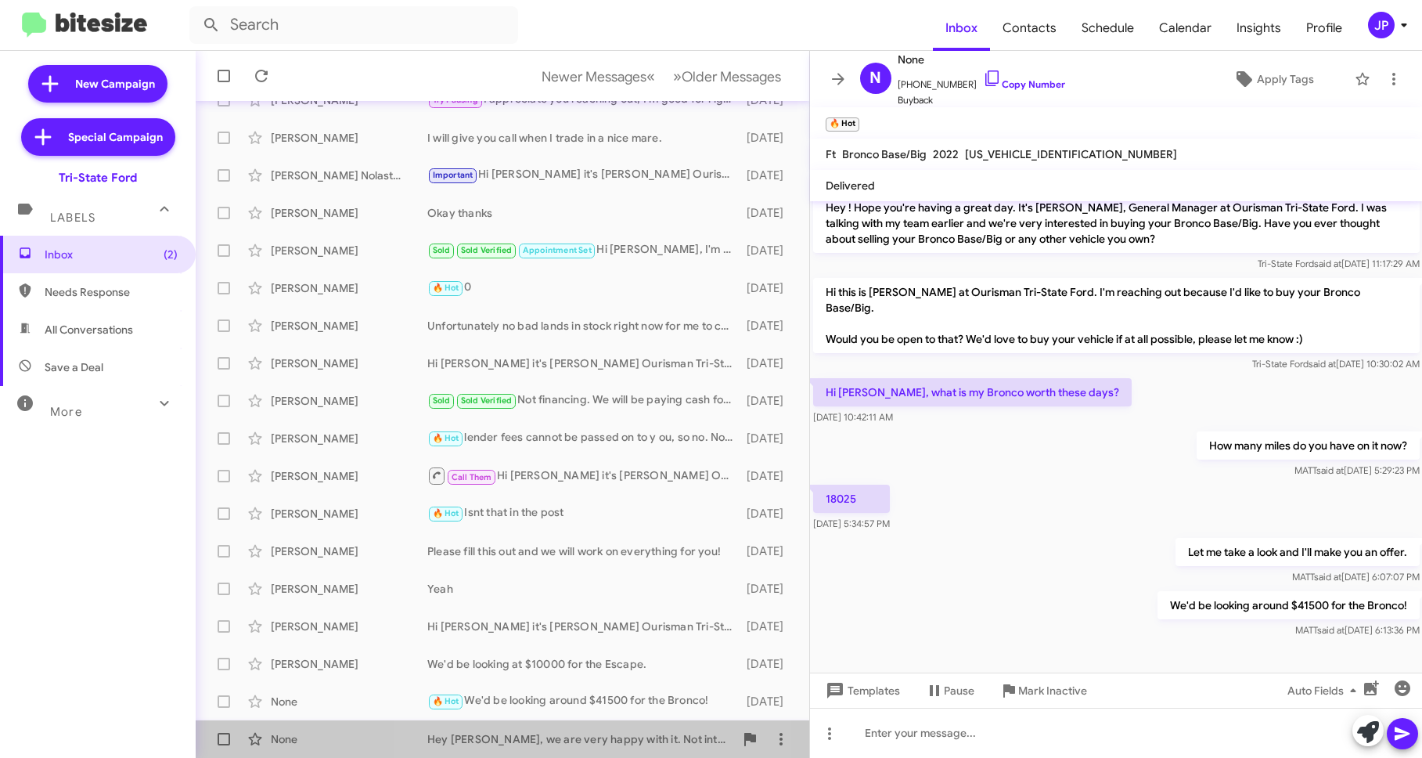
click at [525, 729] on div "None Hey Derek, we are very happy with it. Not interested in selling it at this…" at bounding box center [502, 738] width 589 height 31
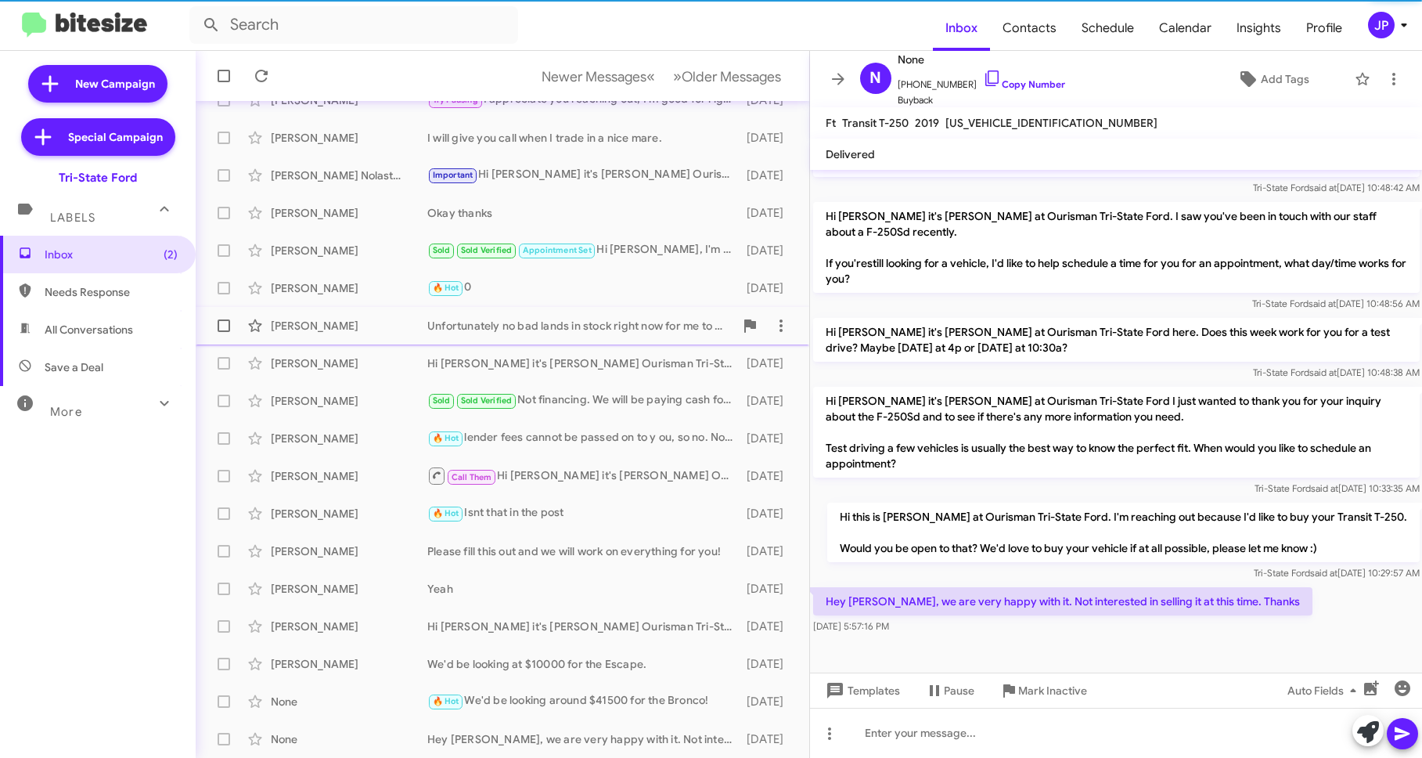
scroll to position [309, 0]
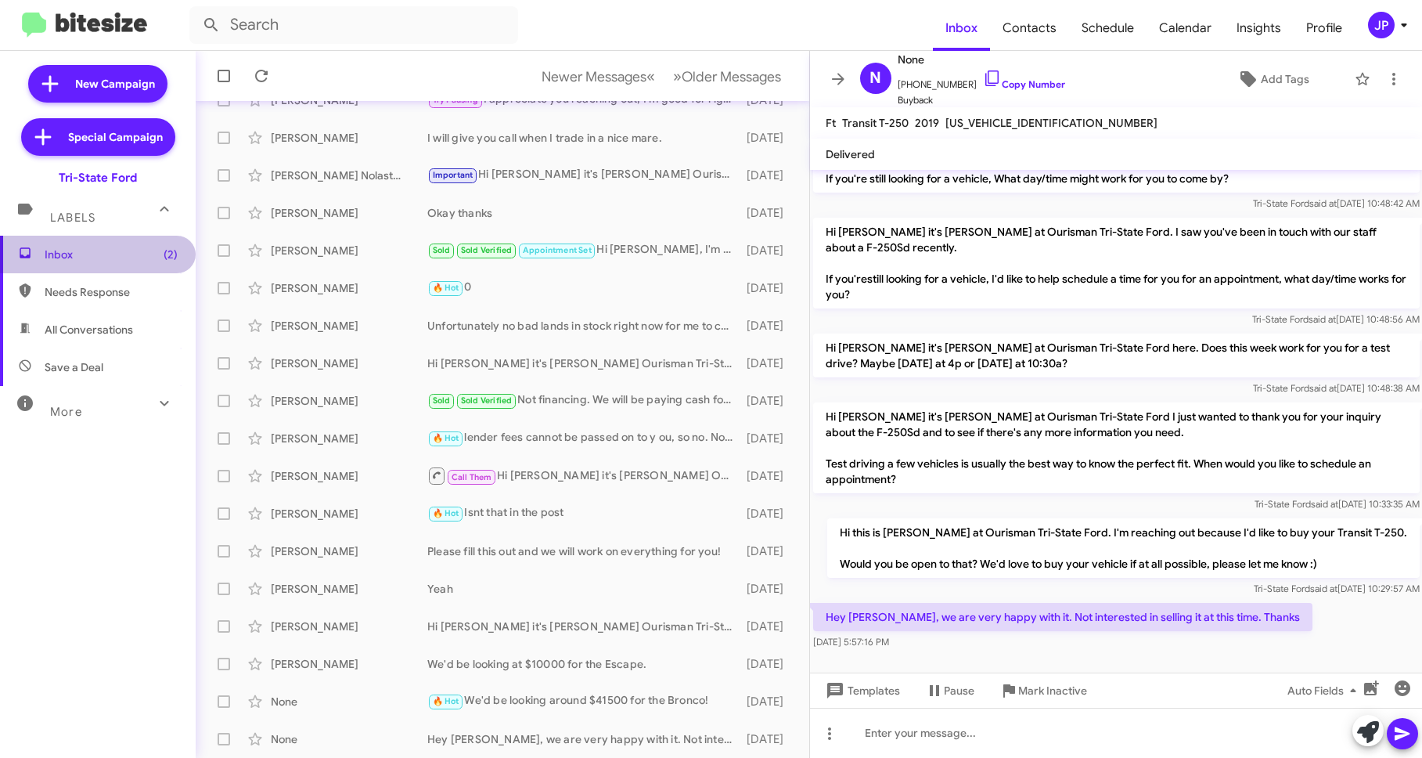
click at [103, 244] on span "Inbox (2)" at bounding box center [98, 255] width 196 height 38
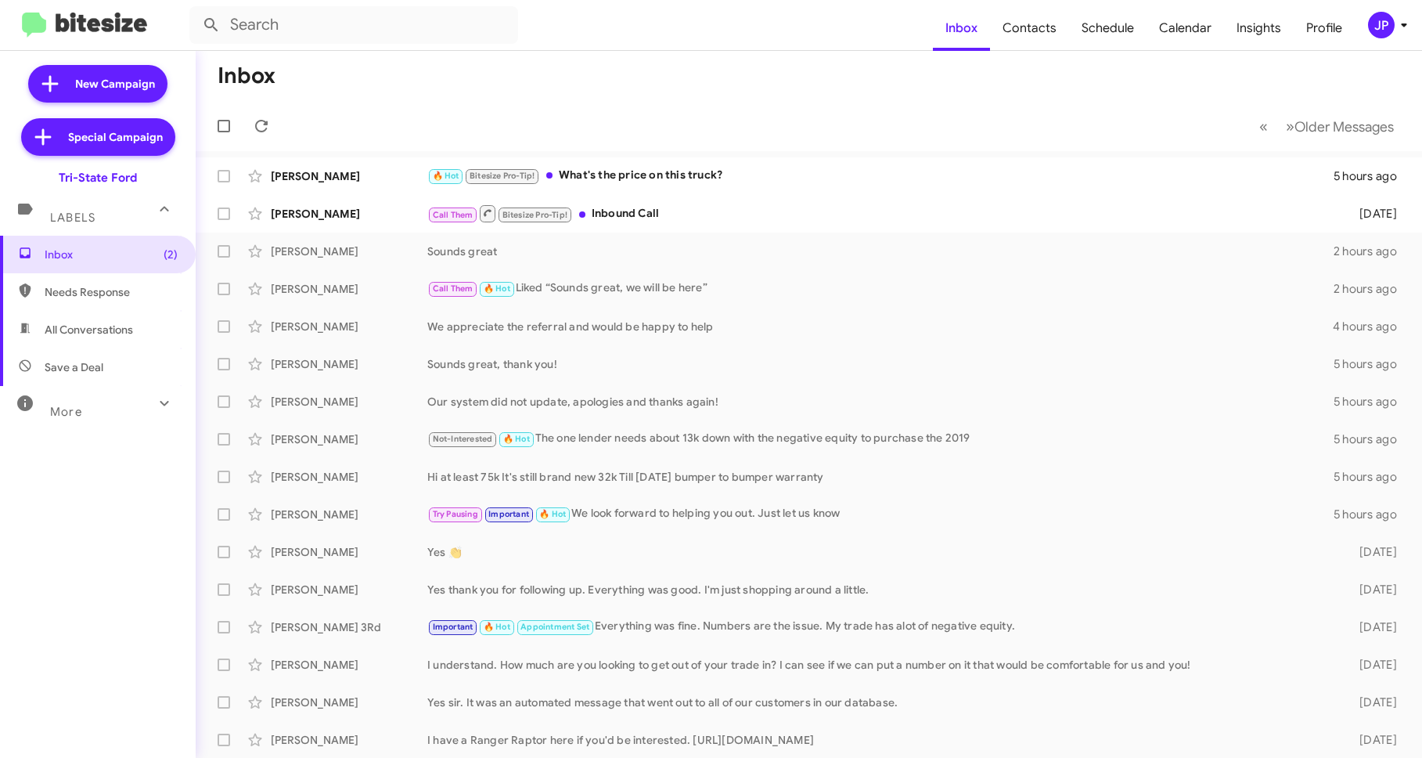
click at [133, 377] on span "Save a Deal" at bounding box center [98, 367] width 196 height 38
type input "in:not-interested"
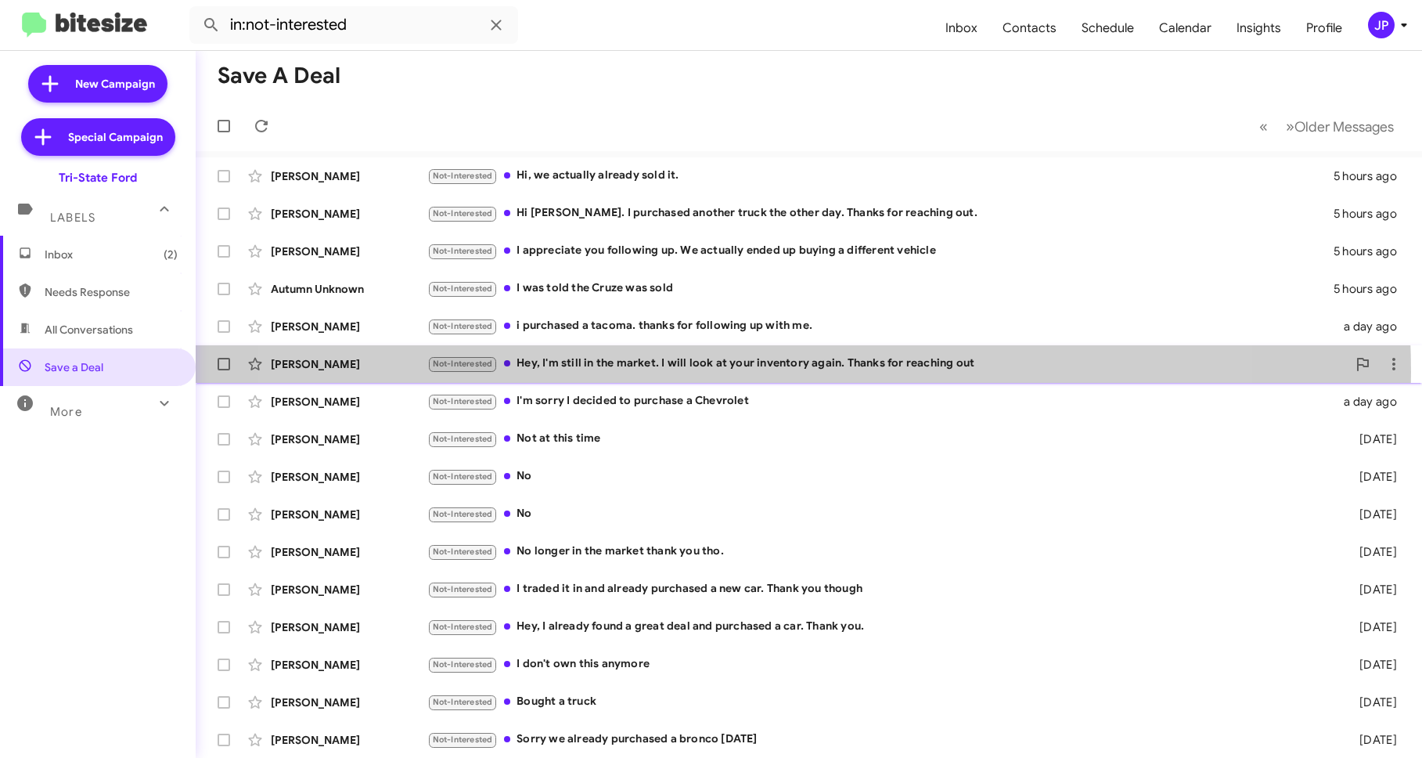
click at [735, 372] on div "Not-Interested Hey, I'm still in the market. I will look at your inventory agai…" at bounding box center [887, 364] width 920 height 18
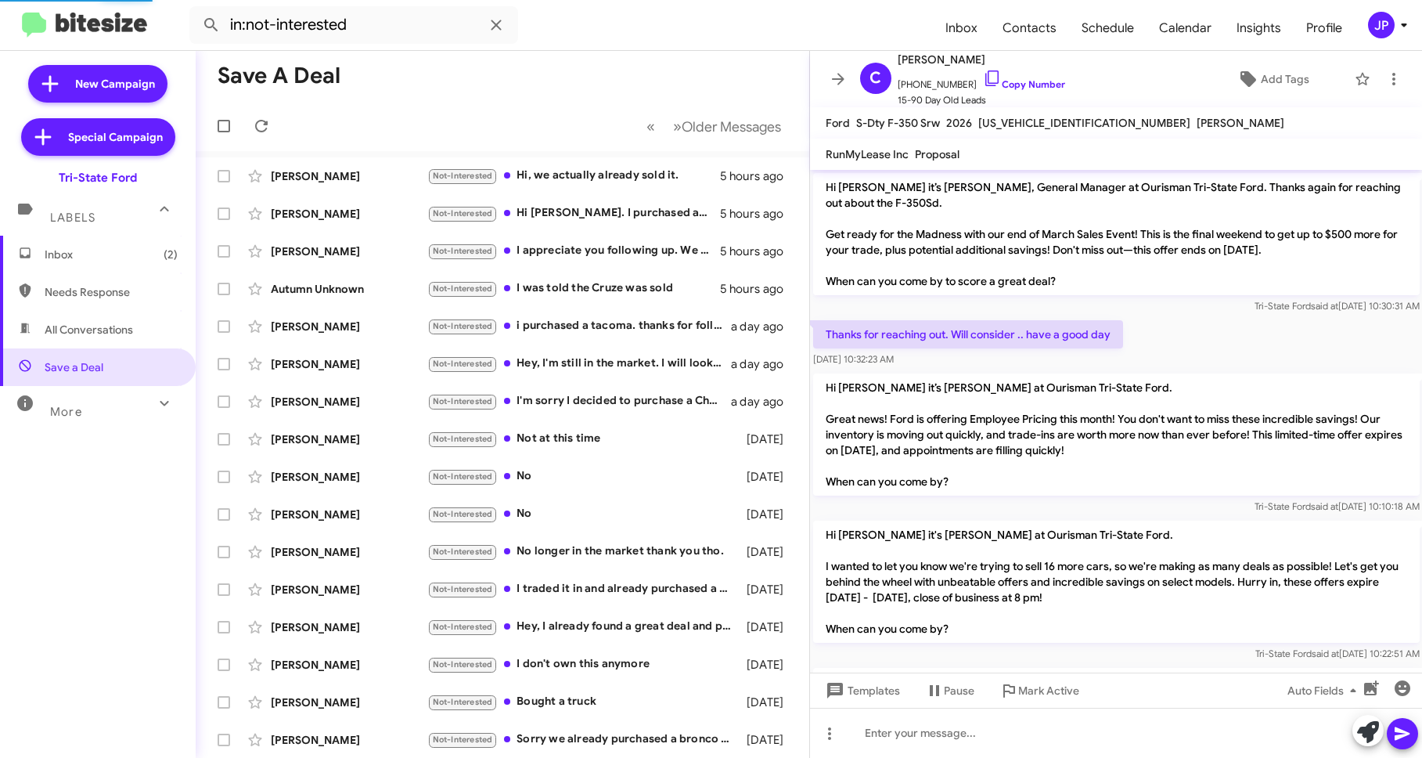
scroll to position [759, 0]
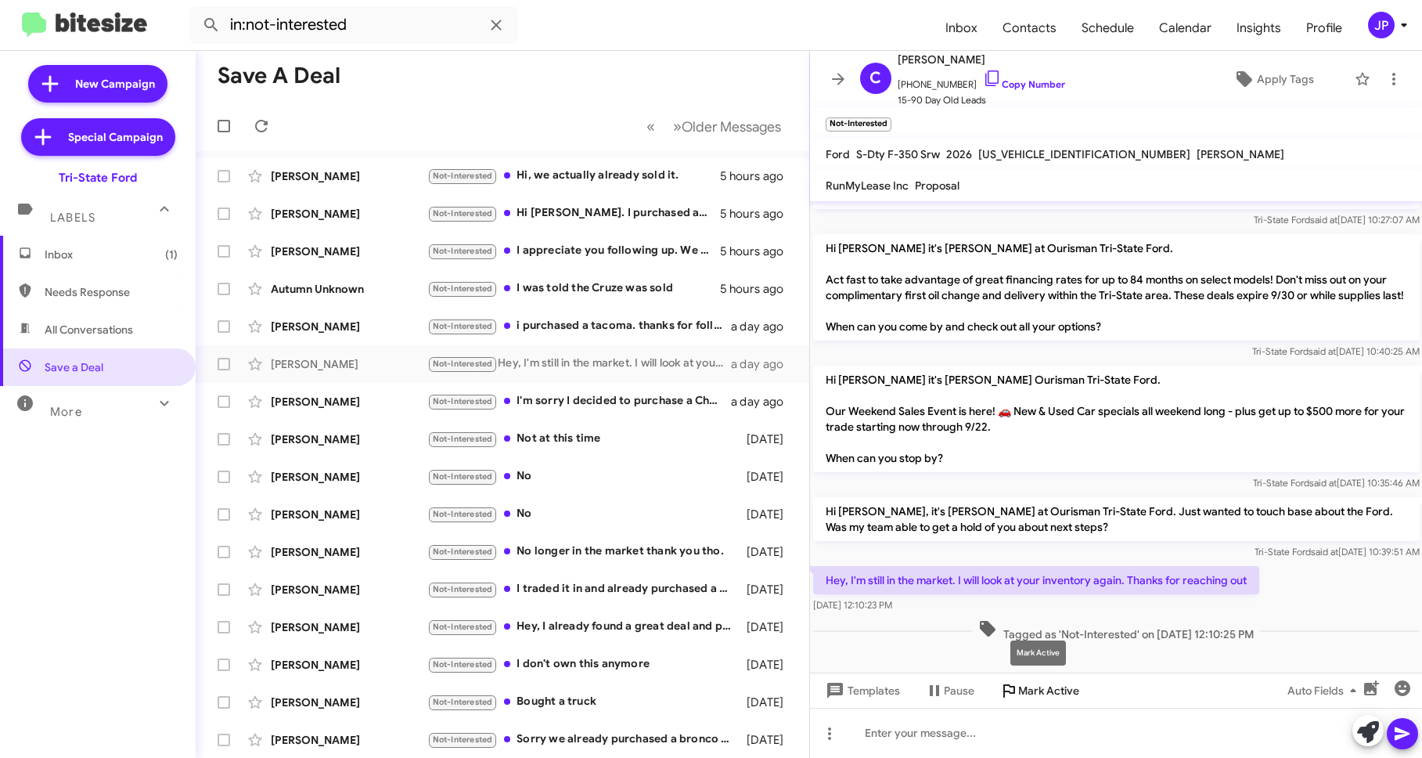
click at [1057, 690] on span "Mark Active" at bounding box center [1048, 690] width 61 height 28
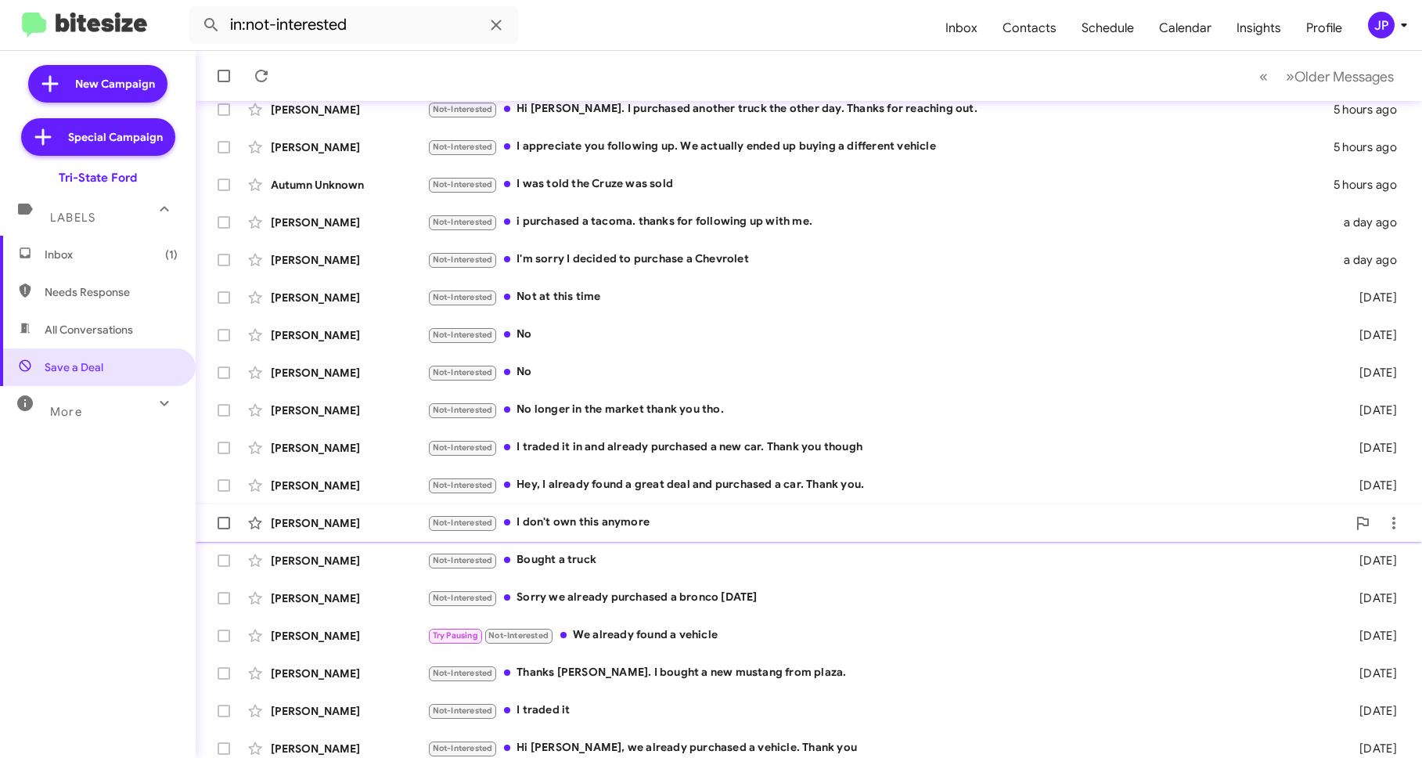
scroll to position [113, 0]
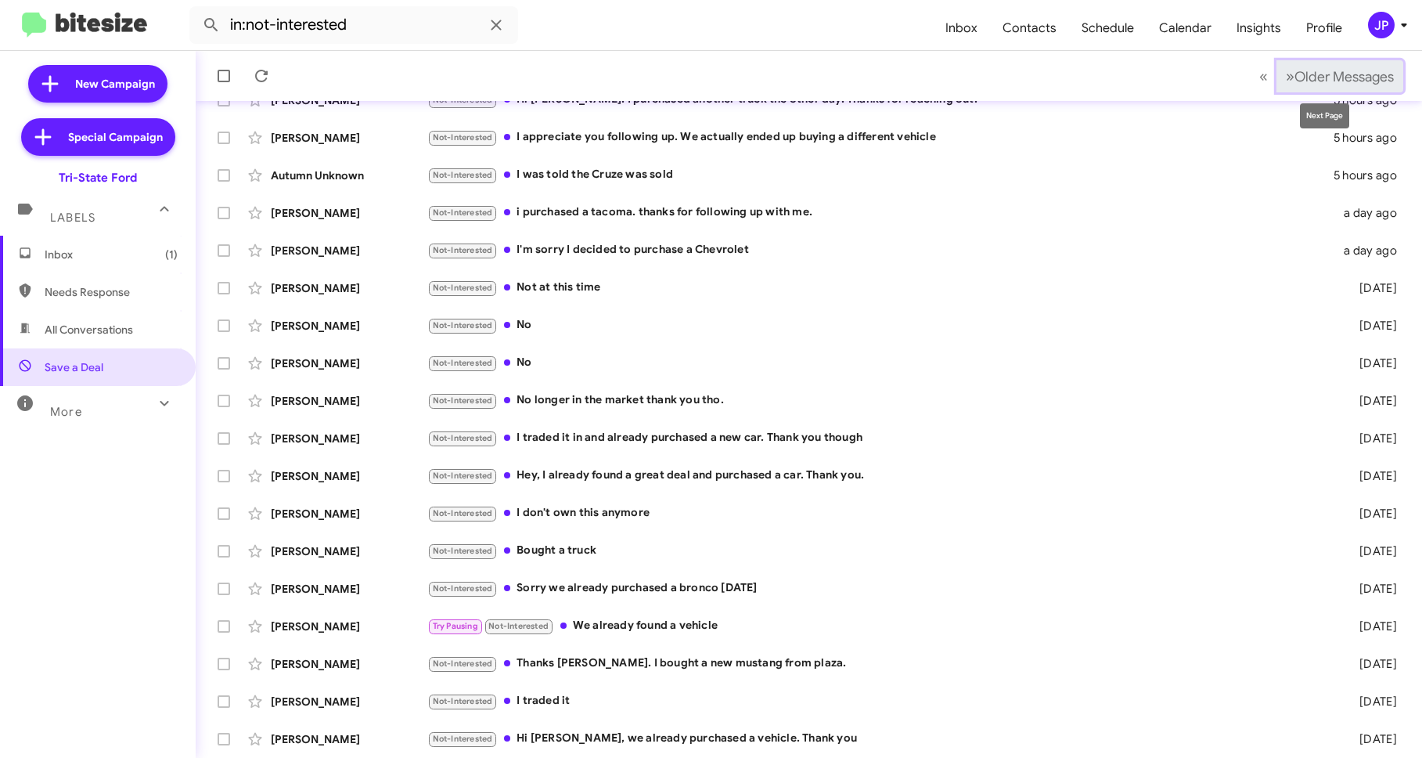
click at [1320, 81] on span "Older Messages" at bounding box center [1343, 76] width 99 height 17
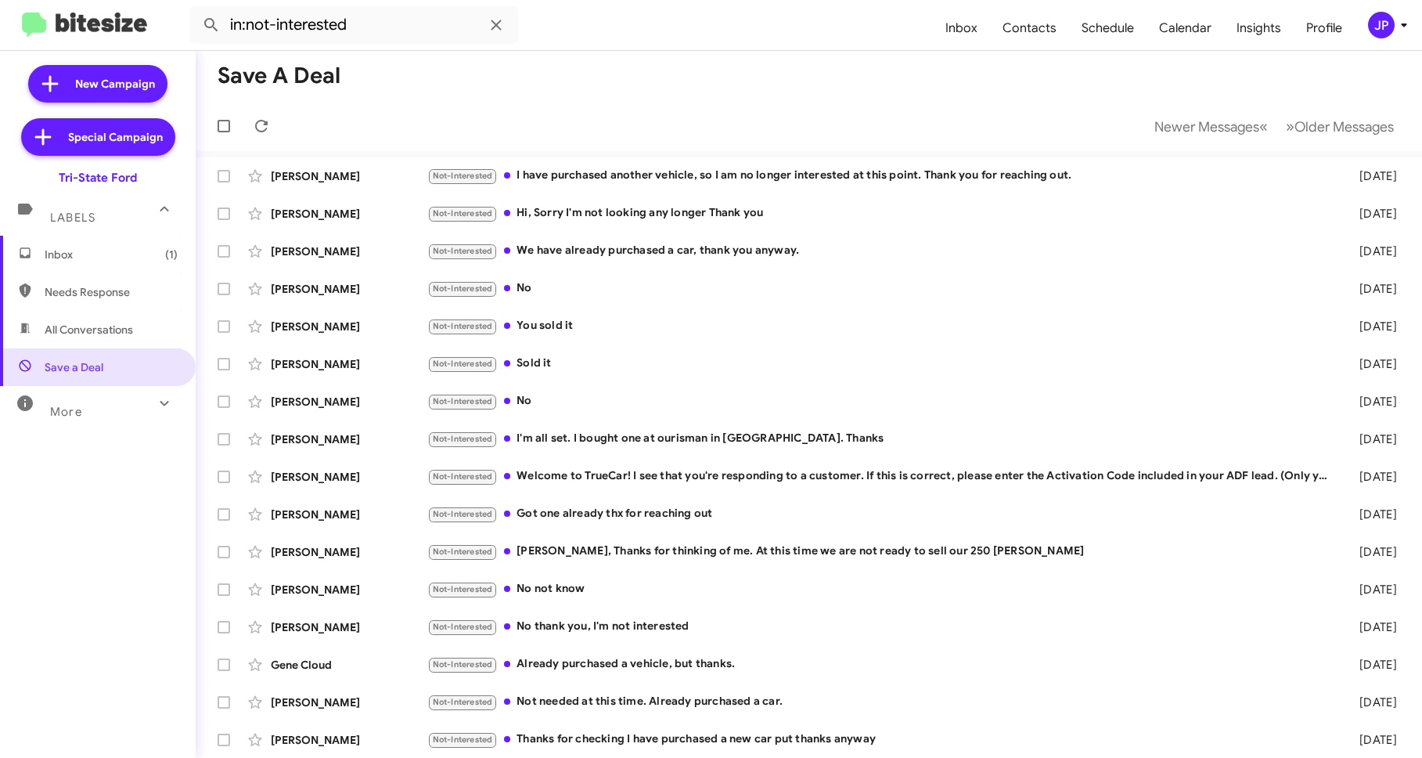
click at [87, 250] on span "Inbox (1)" at bounding box center [111, 255] width 133 height 16
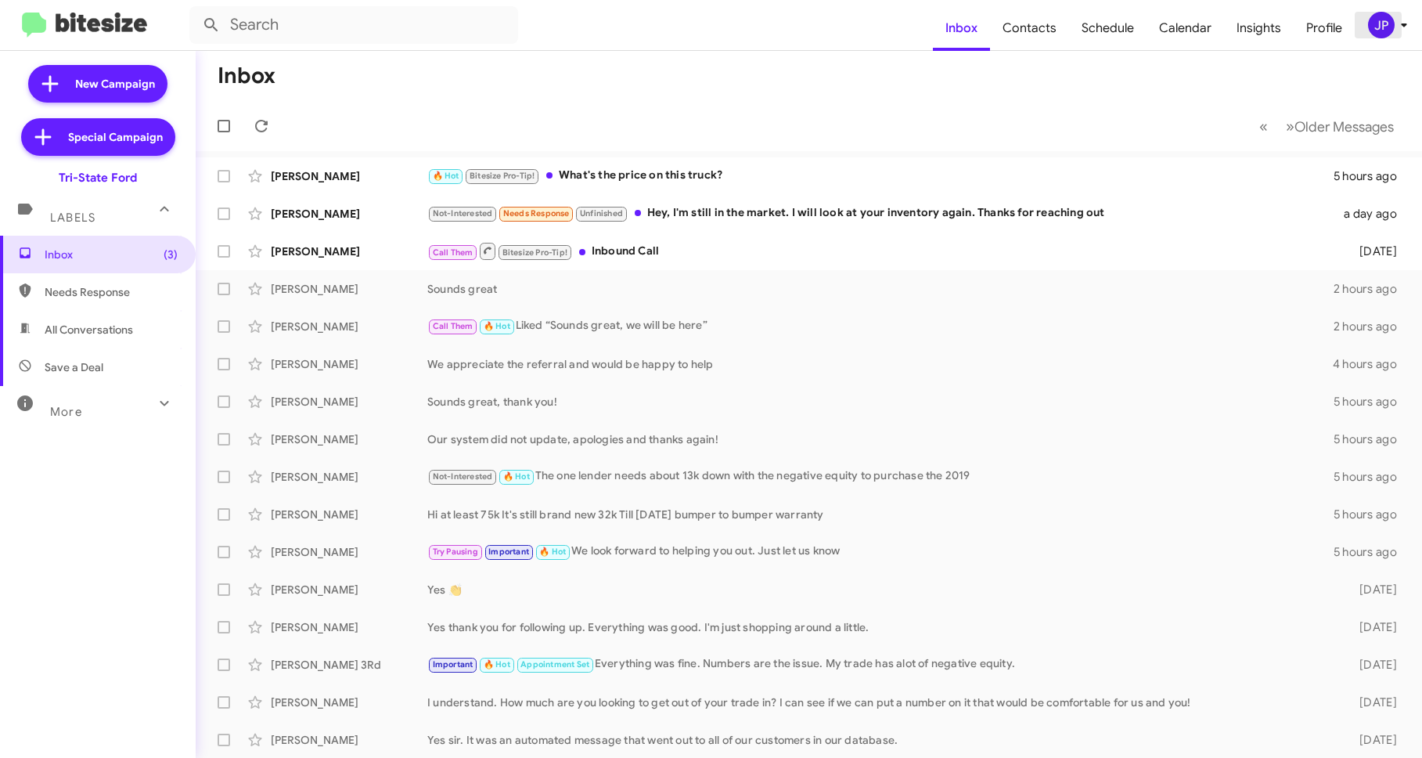
click at [1364, 25] on button "JP" at bounding box center [1380, 25] width 50 height 27
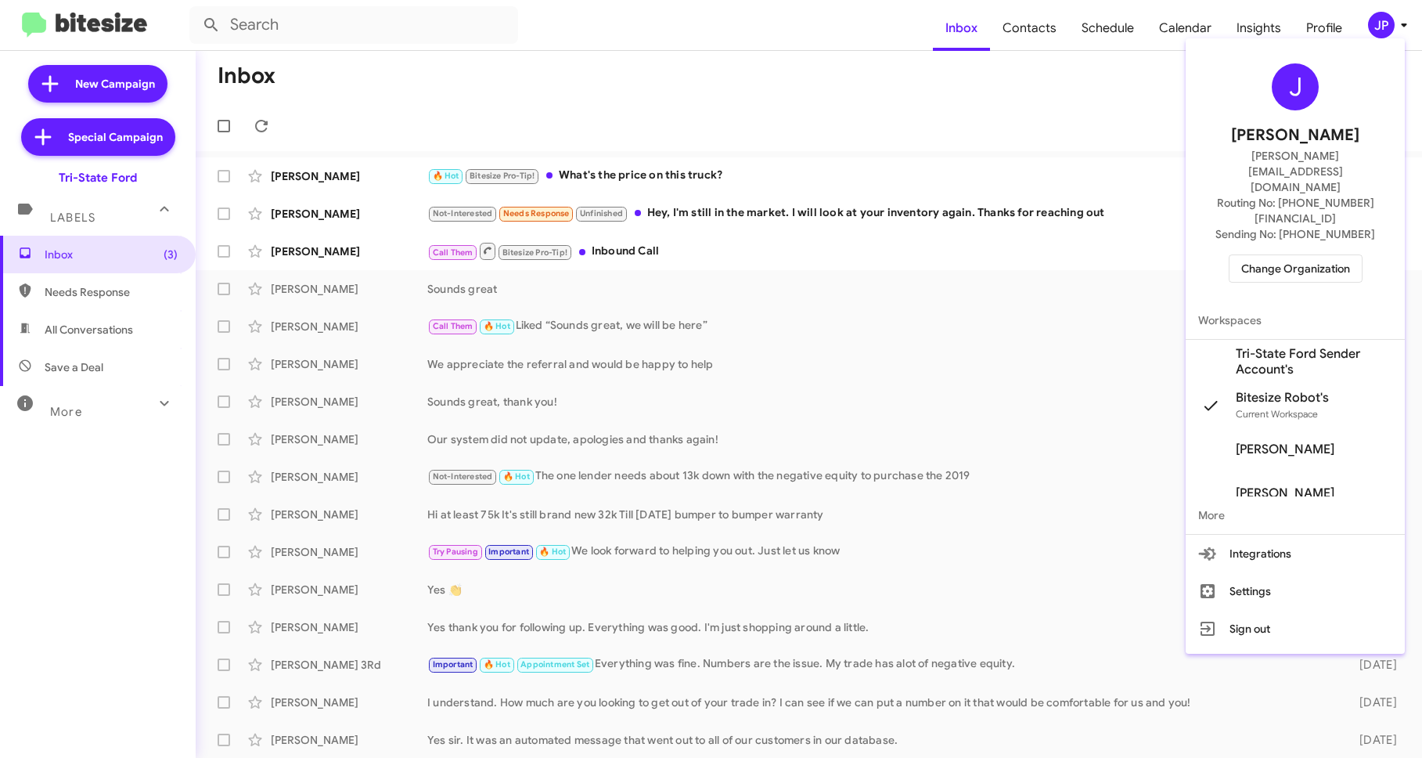
click at [1313, 200] on div "J Jamie Payton jamie@bitesize.co Routing No: +1 (410) 709-3434 Sending No: +1 (…" at bounding box center [1295, 173] width 219 height 257
click at [1309, 255] on span "Change Organization" at bounding box center [1295, 268] width 109 height 27
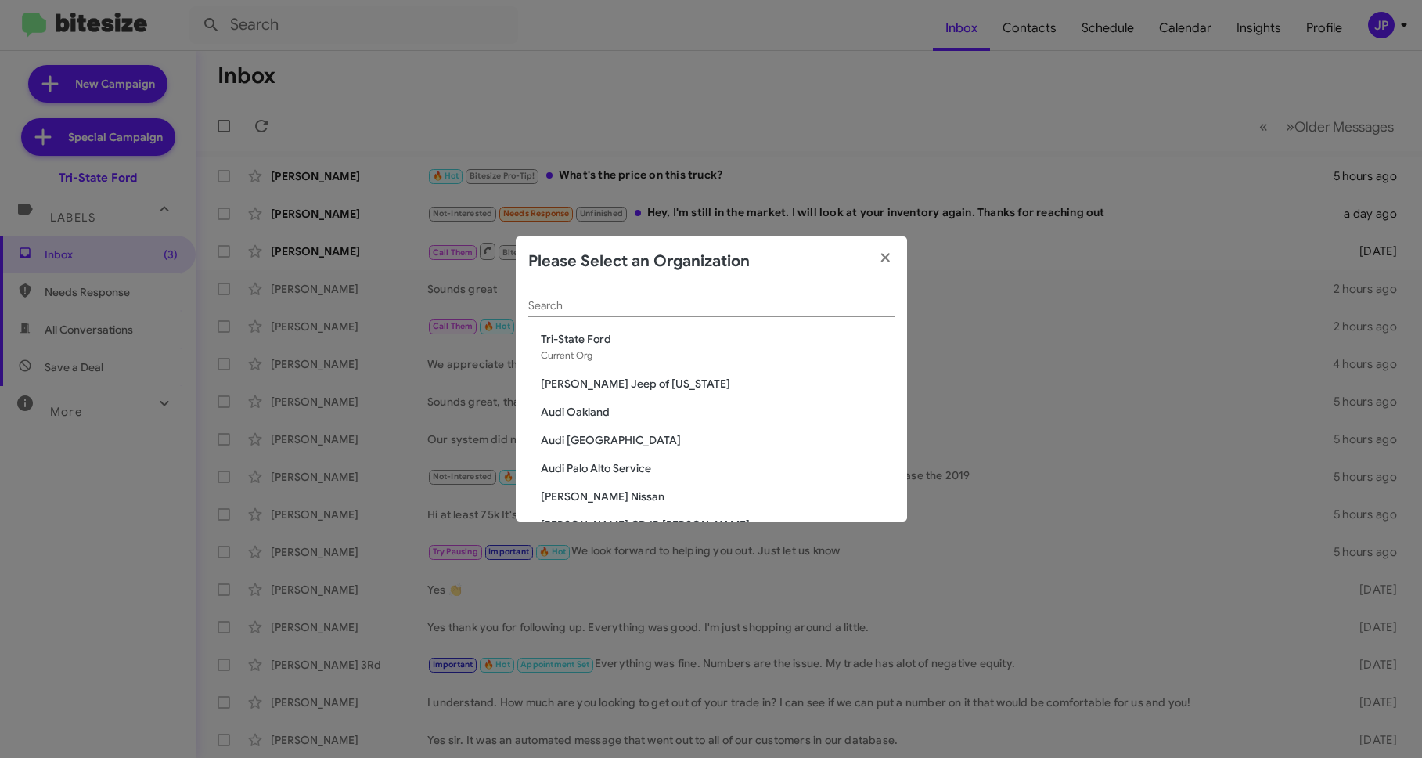
click at [748, 297] on div "Search" at bounding box center [711, 301] width 366 height 31
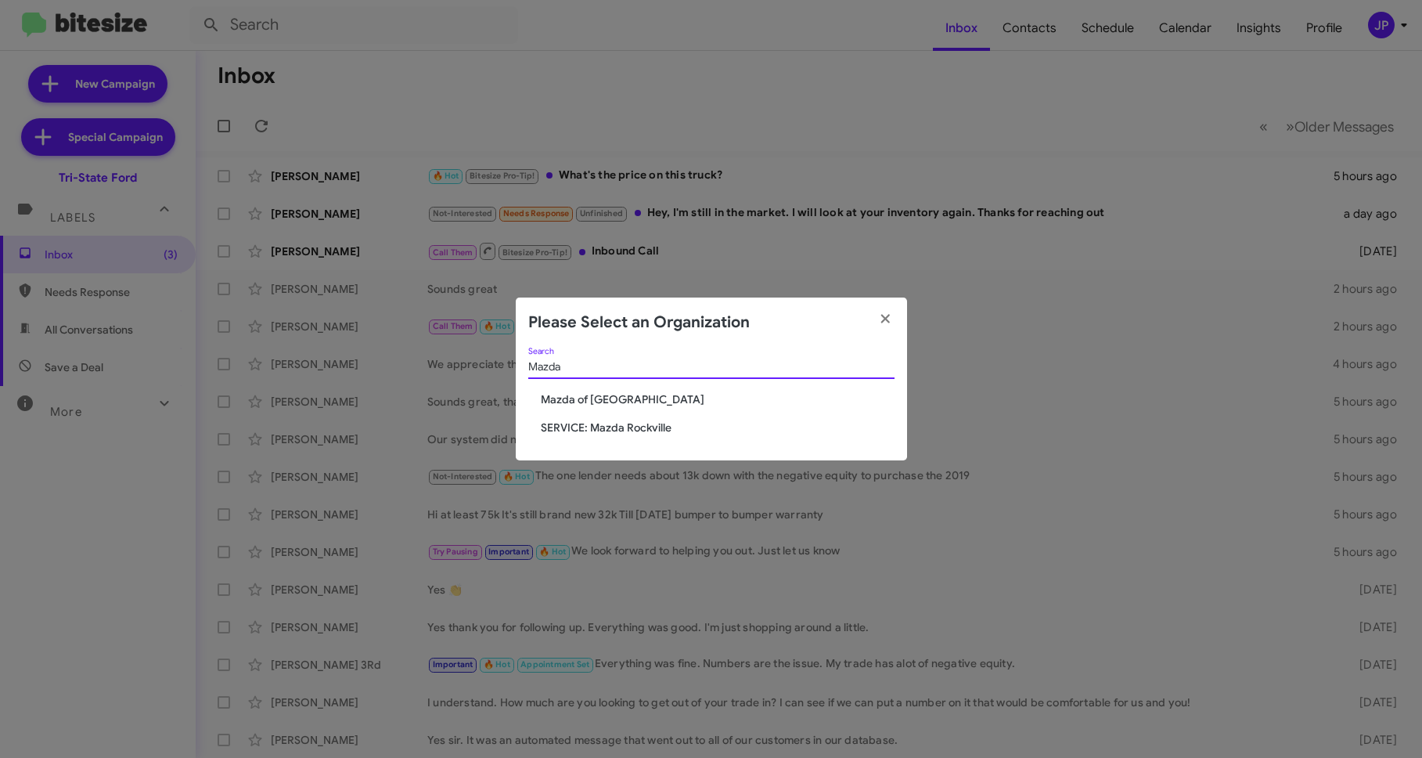
type input "Mazda"
click at [624, 393] on span "Mazda of [GEOGRAPHIC_DATA]" at bounding box center [718, 399] width 354 height 16
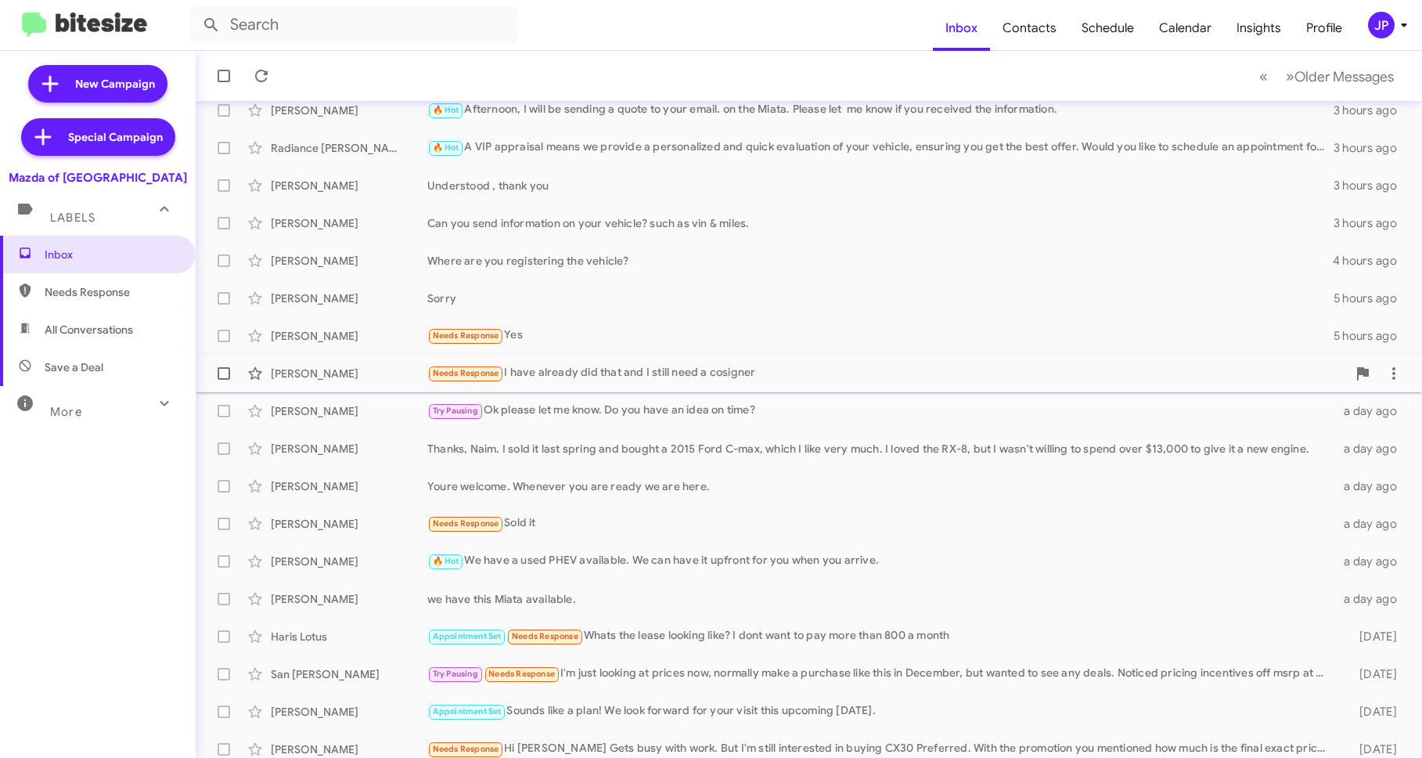
scroll to position [151, 0]
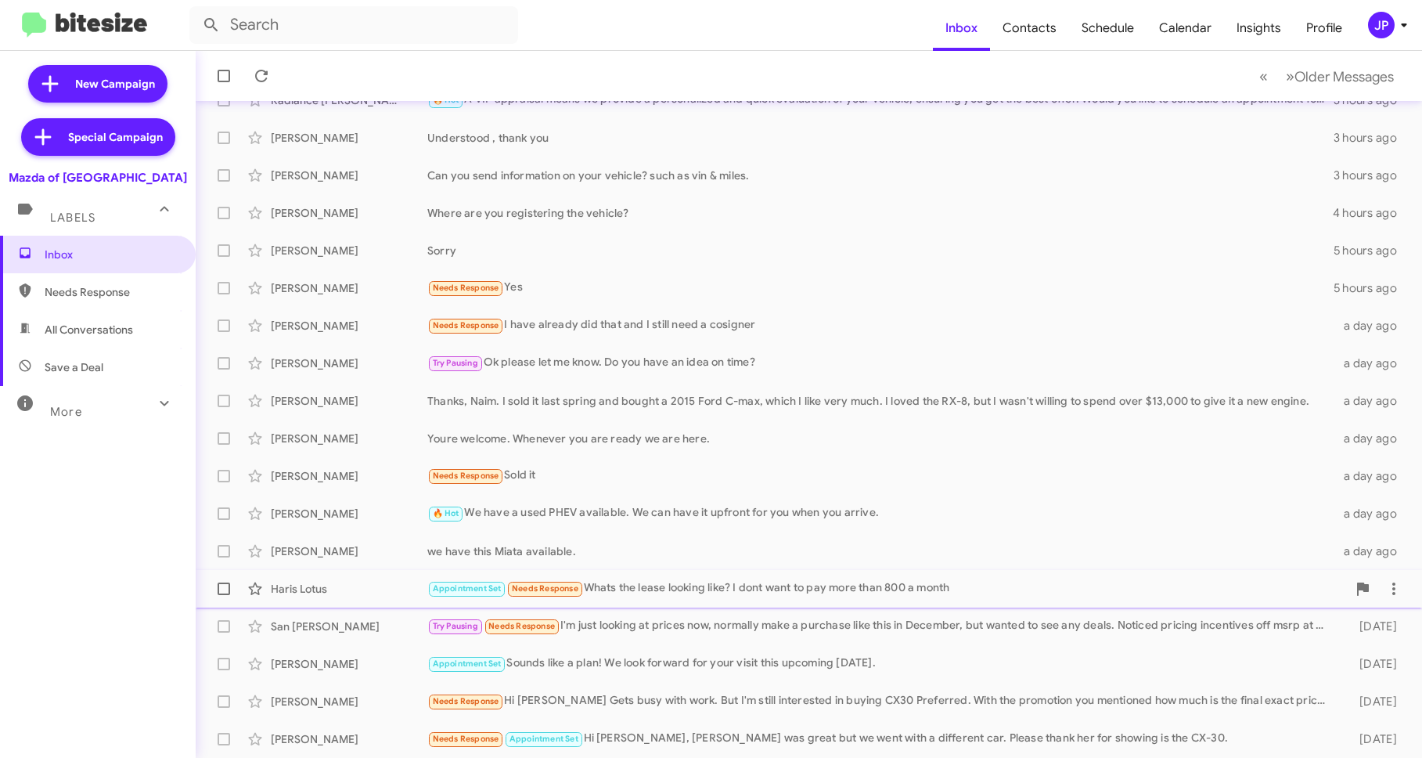
click at [765, 597] on div "Appointment Set Needs Response Whats the lease looking like? I dont want to pay…" at bounding box center [887, 588] width 920 height 18
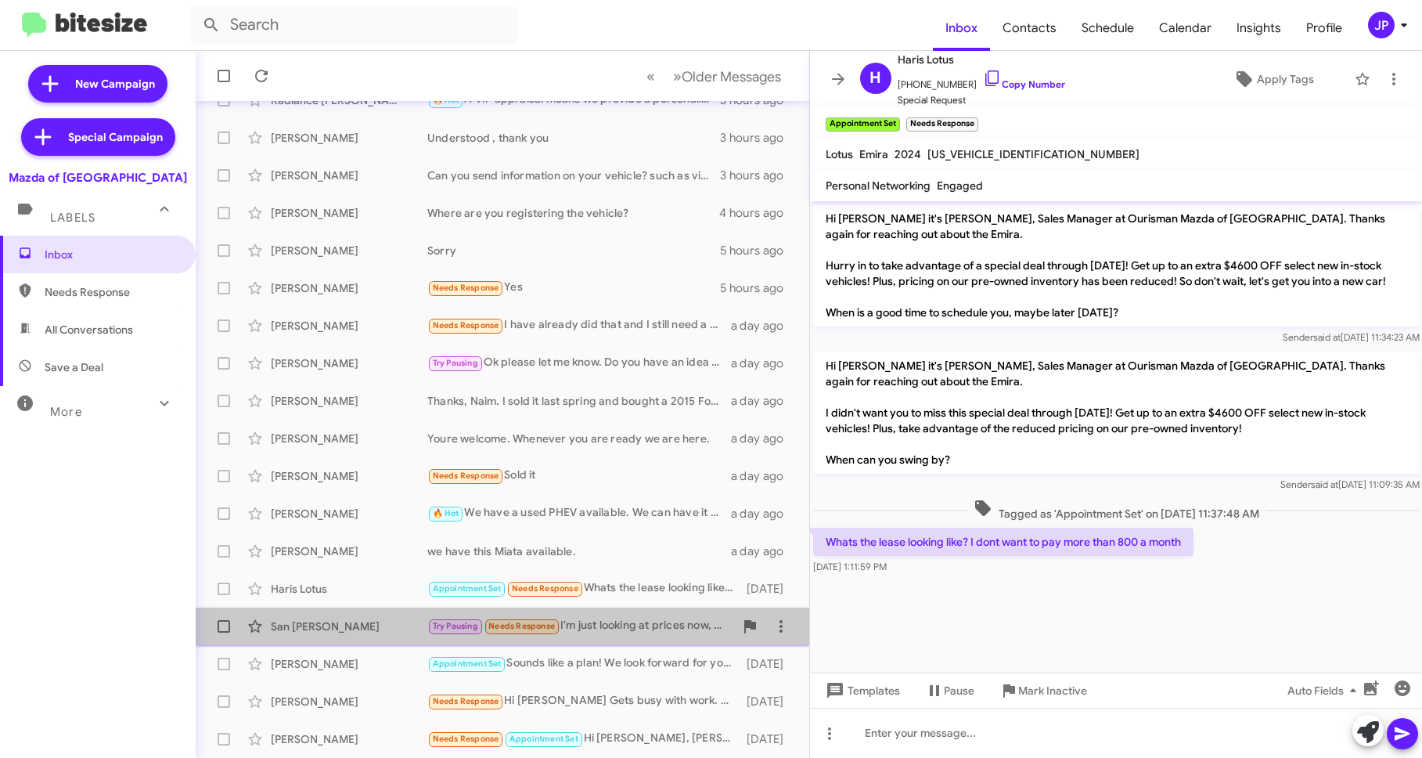
click at [594, 632] on div "Try Pausing Needs Response I'm just looking at prices now, normally make a purc…" at bounding box center [580, 626] width 307 height 18
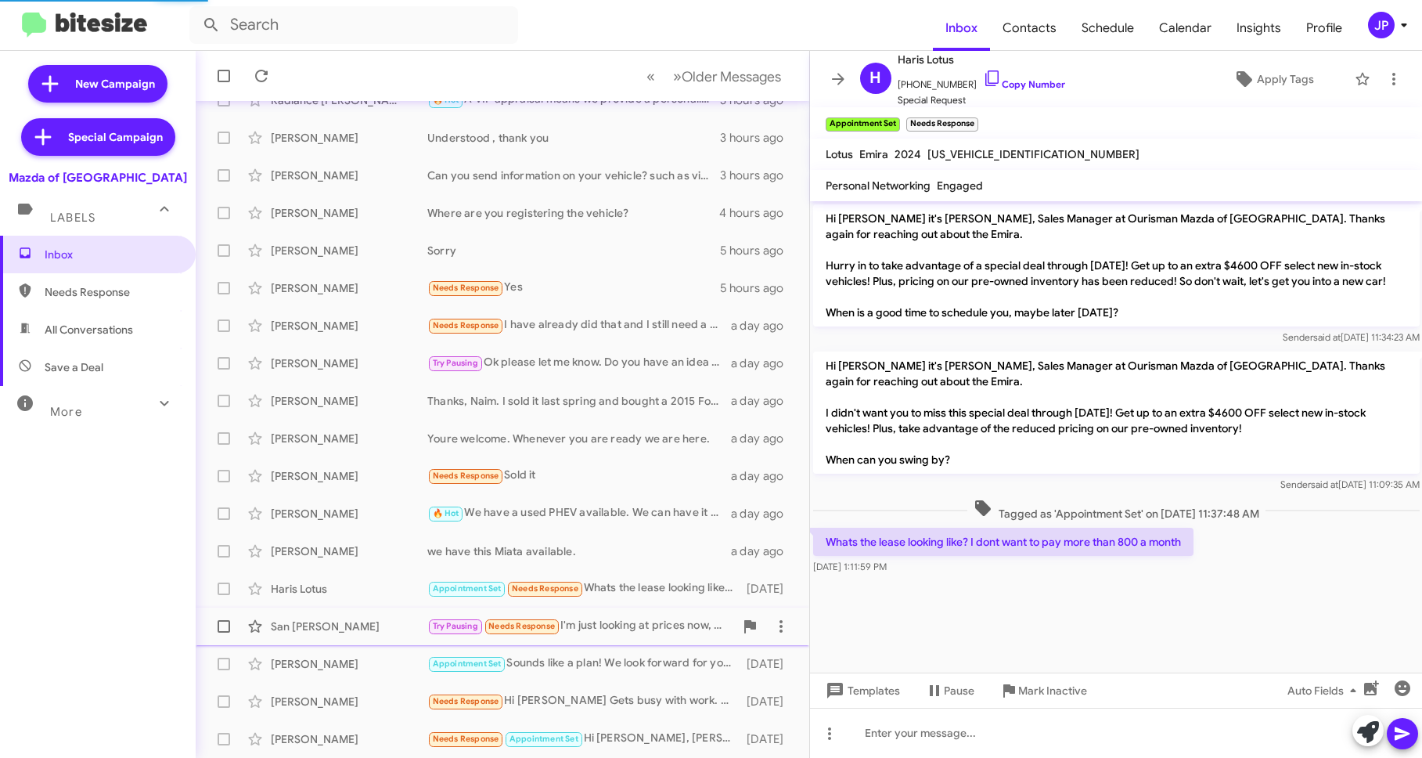
scroll to position [164, 0]
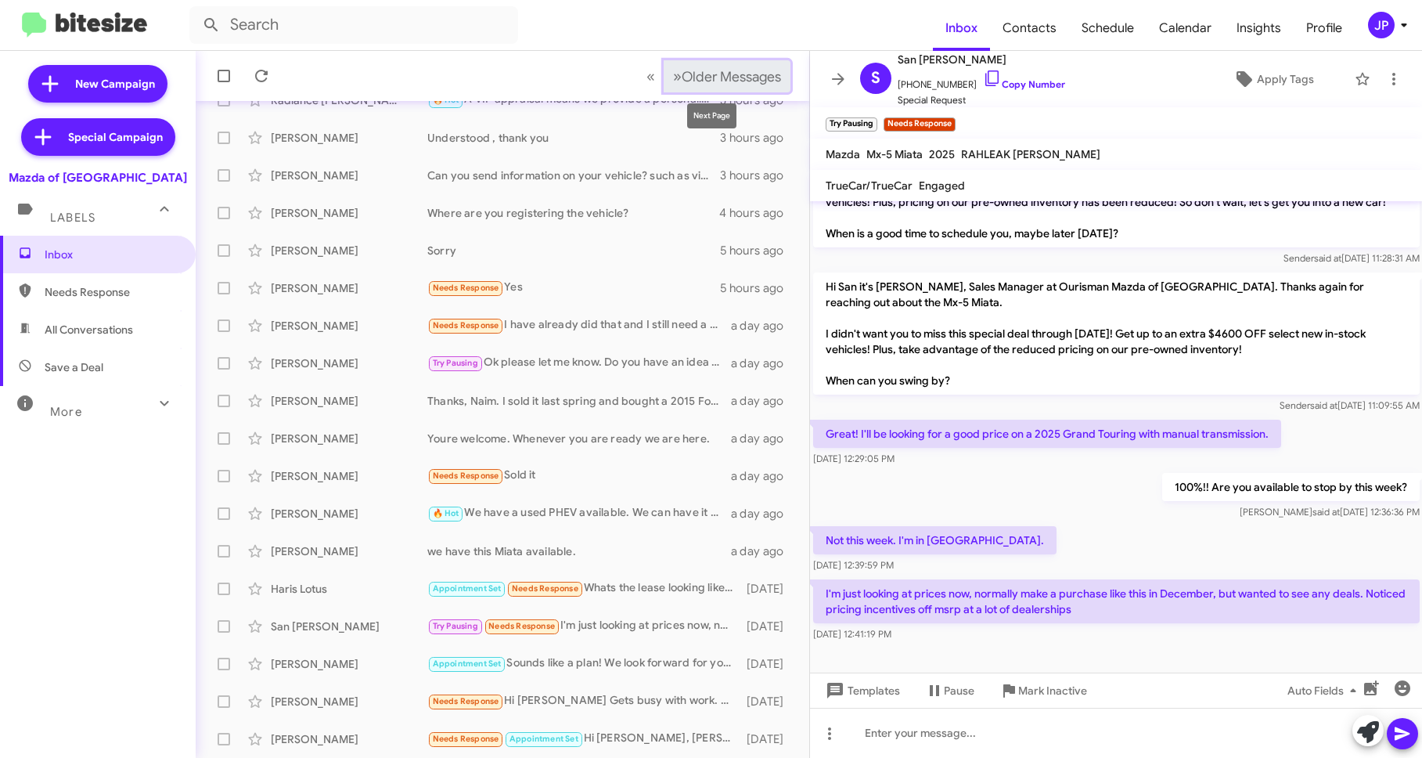
click at [711, 86] on button "» Next Older Messages" at bounding box center [727, 76] width 127 height 32
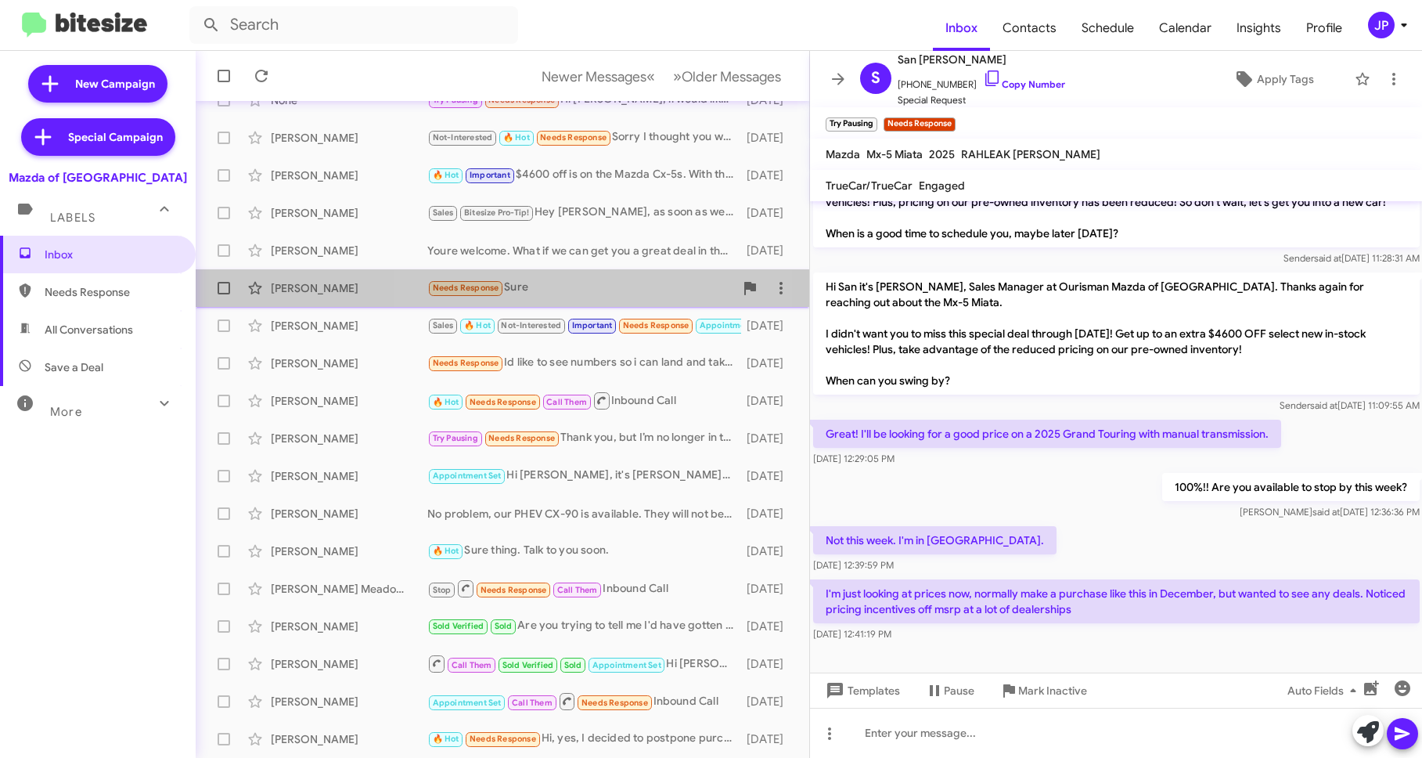
click at [545, 292] on div "Needs Response Sure" at bounding box center [580, 288] width 307 height 18
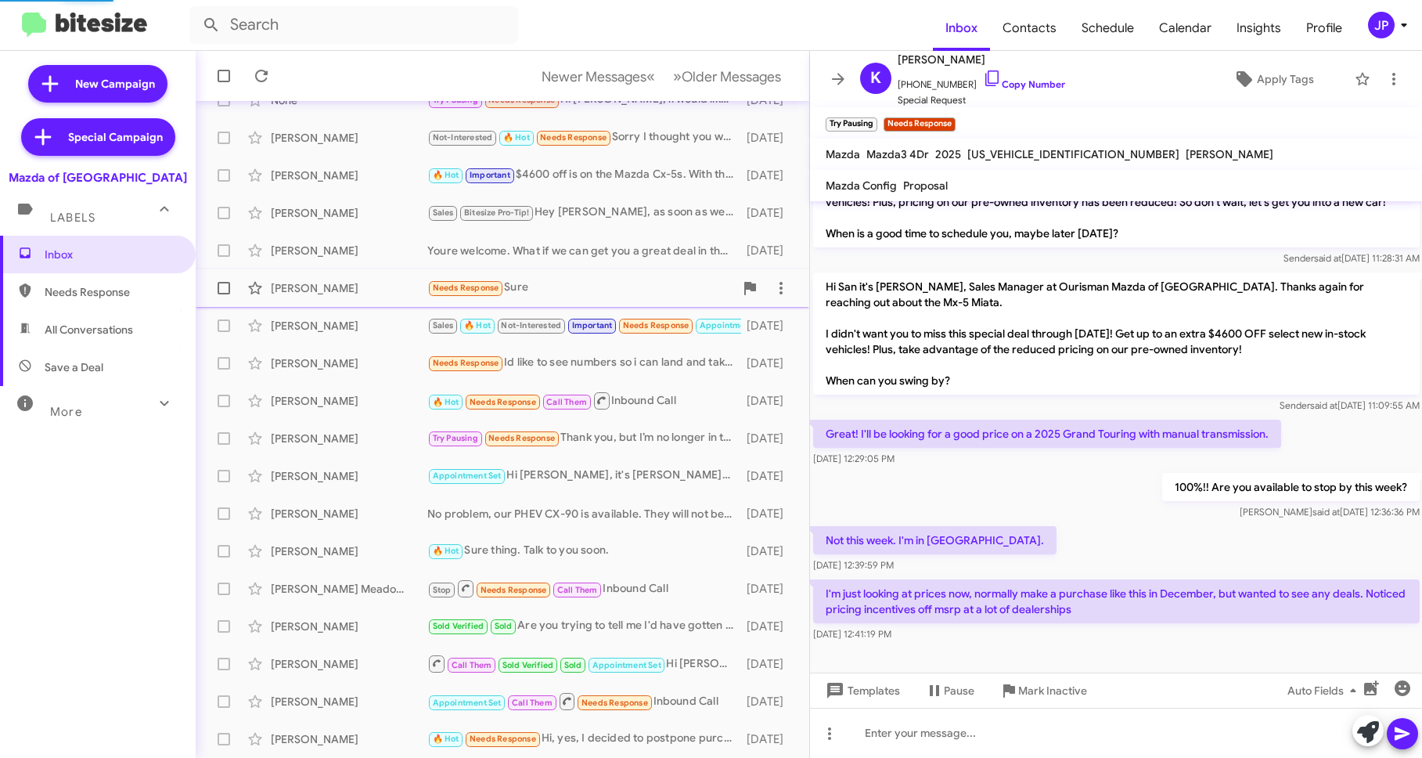
scroll to position [491, 0]
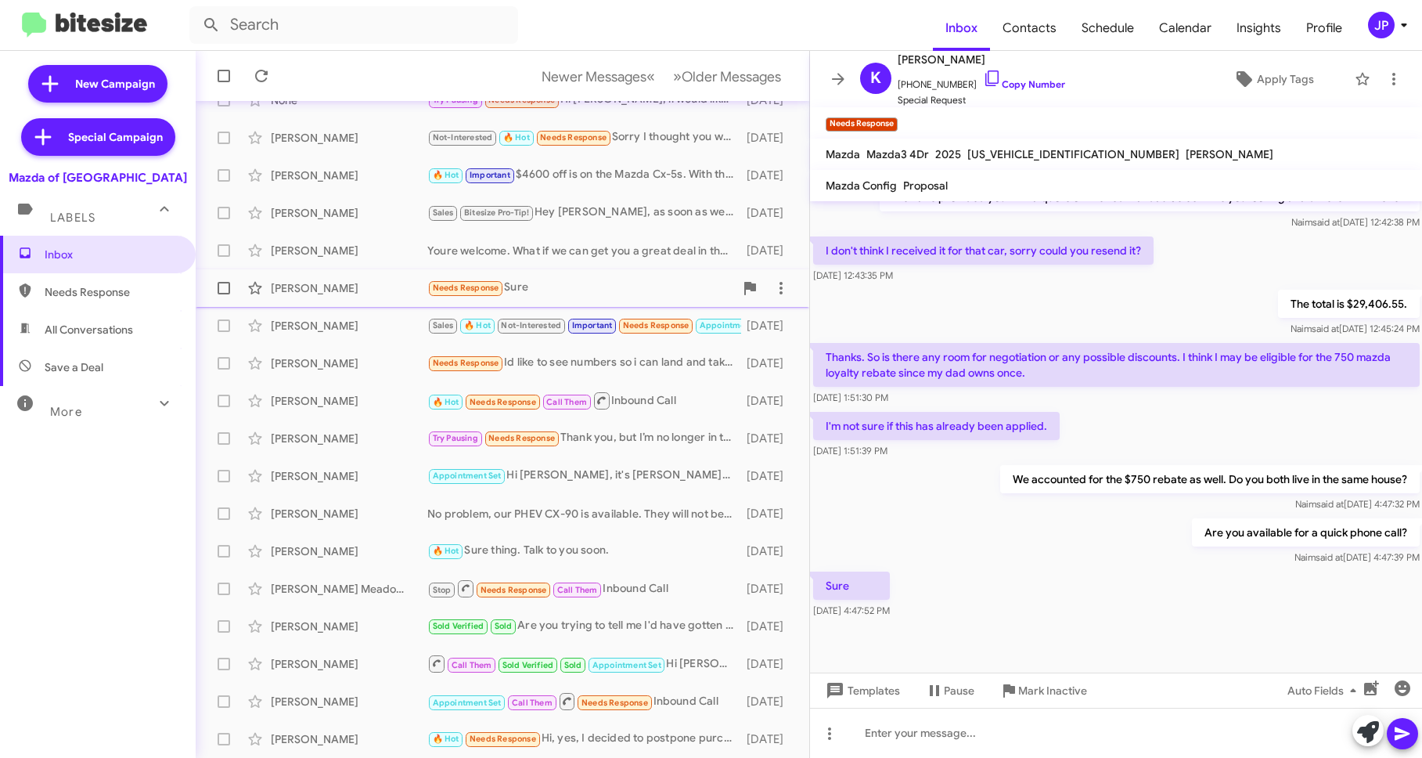
click at [567, 302] on div "[PERSON_NAME] Needs Response Sure [DATE]" at bounding box center [502, 287] width 589 height 31
click at [609, 367] on div "Needs Response Id like to see numbers so i can land and take delivery on the 4th" at bounding box center [580, 363] width 307 height 18
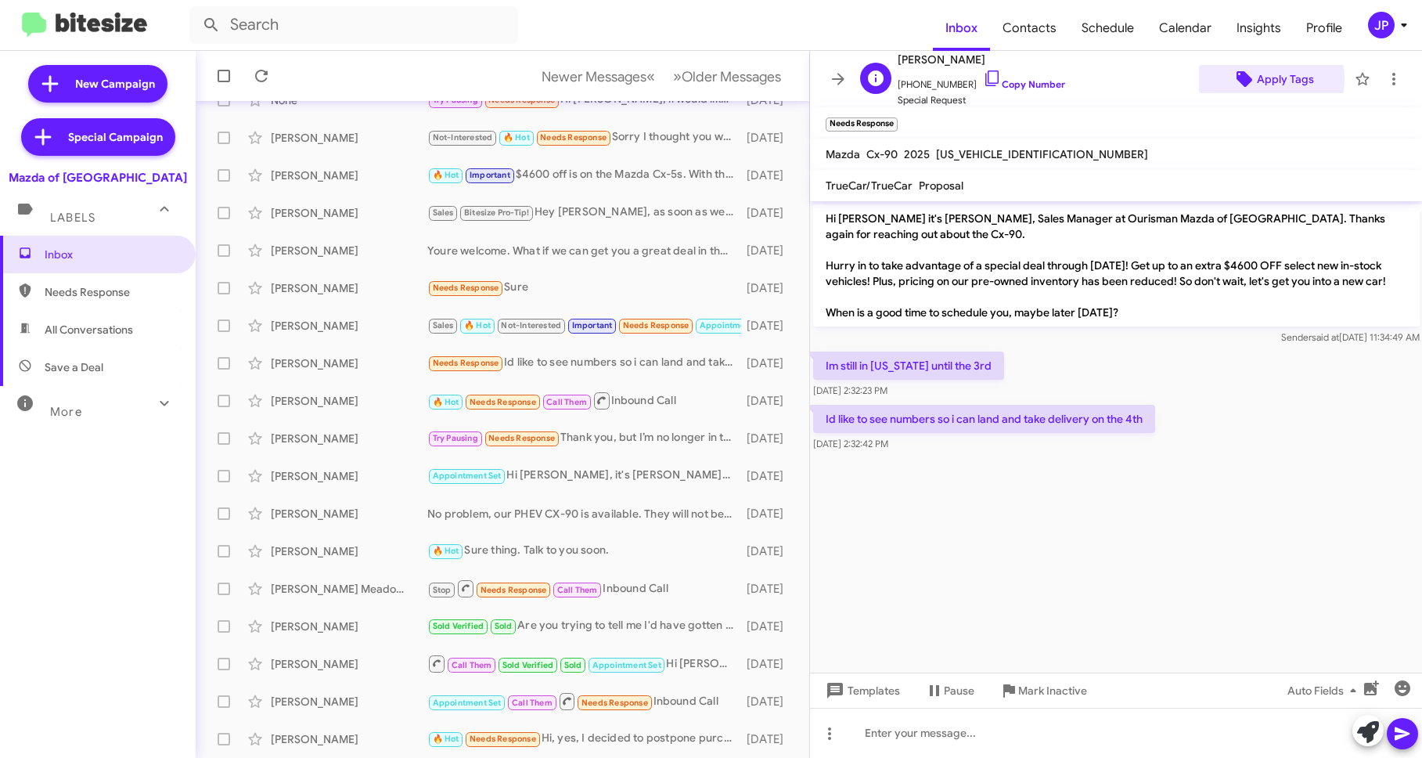
click at [1257, 79] on span "Apply Tags" at bounding box center [1285, 79] width 57 height 28
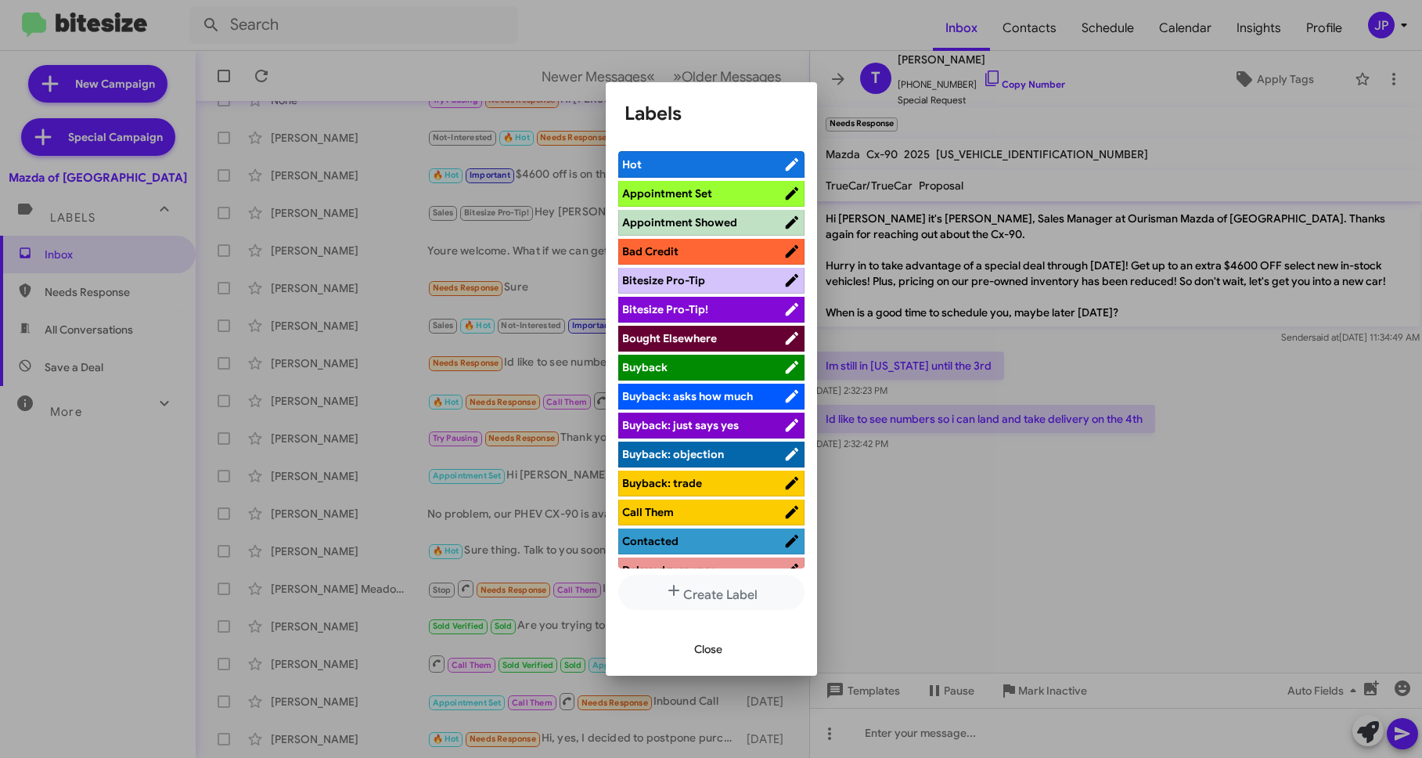
click at [709, 307] on span "Bitesize Pro-Tip!" at bounding box center [702, 309] width 161 height 16
click at [1158, 471] on div at bounding box center [711, 379] width 1422 height 758
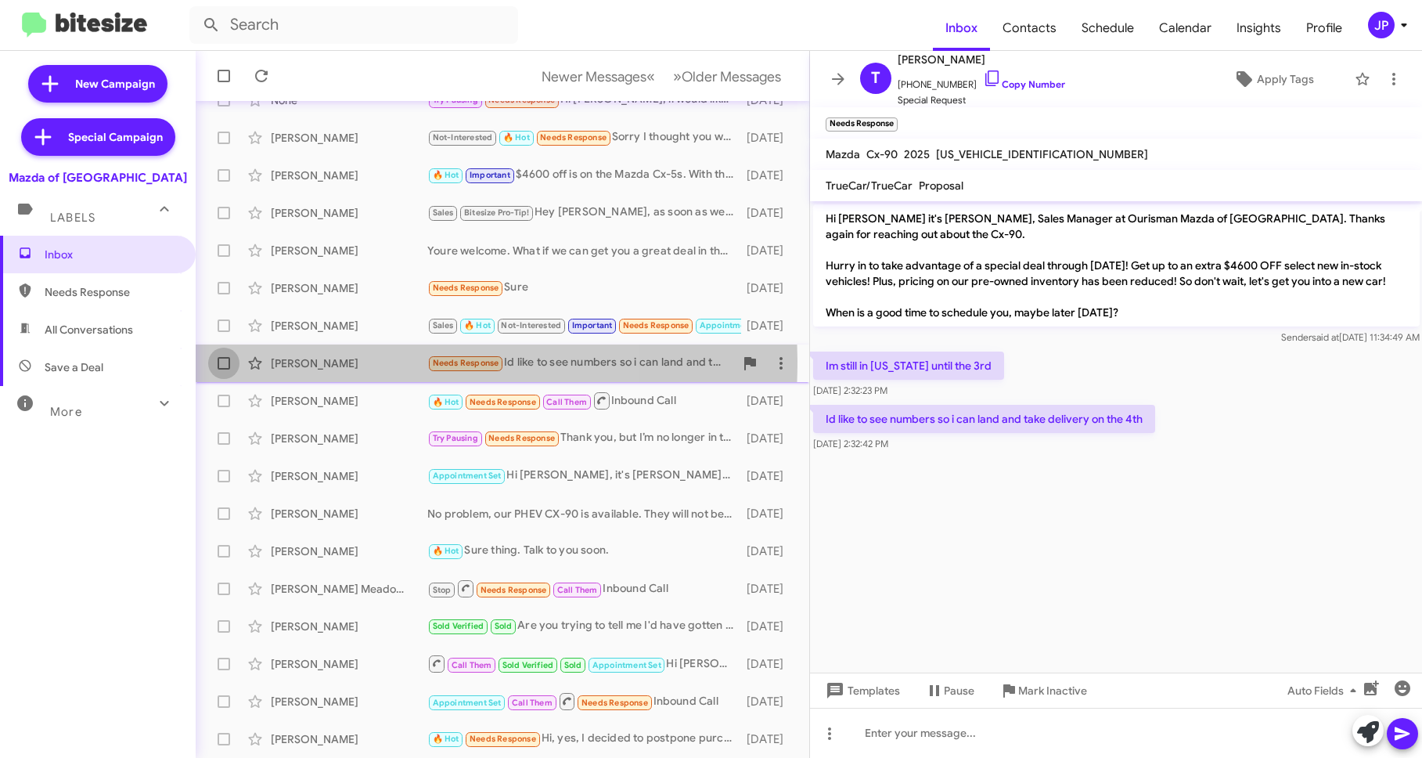
click at [221, 360] on span at bounding box center [224, 363] width 13 height 13
click at [223, 369] on input "checkbox" at bounding box center [223, 369] width 1 height 1
checkbox input "true"
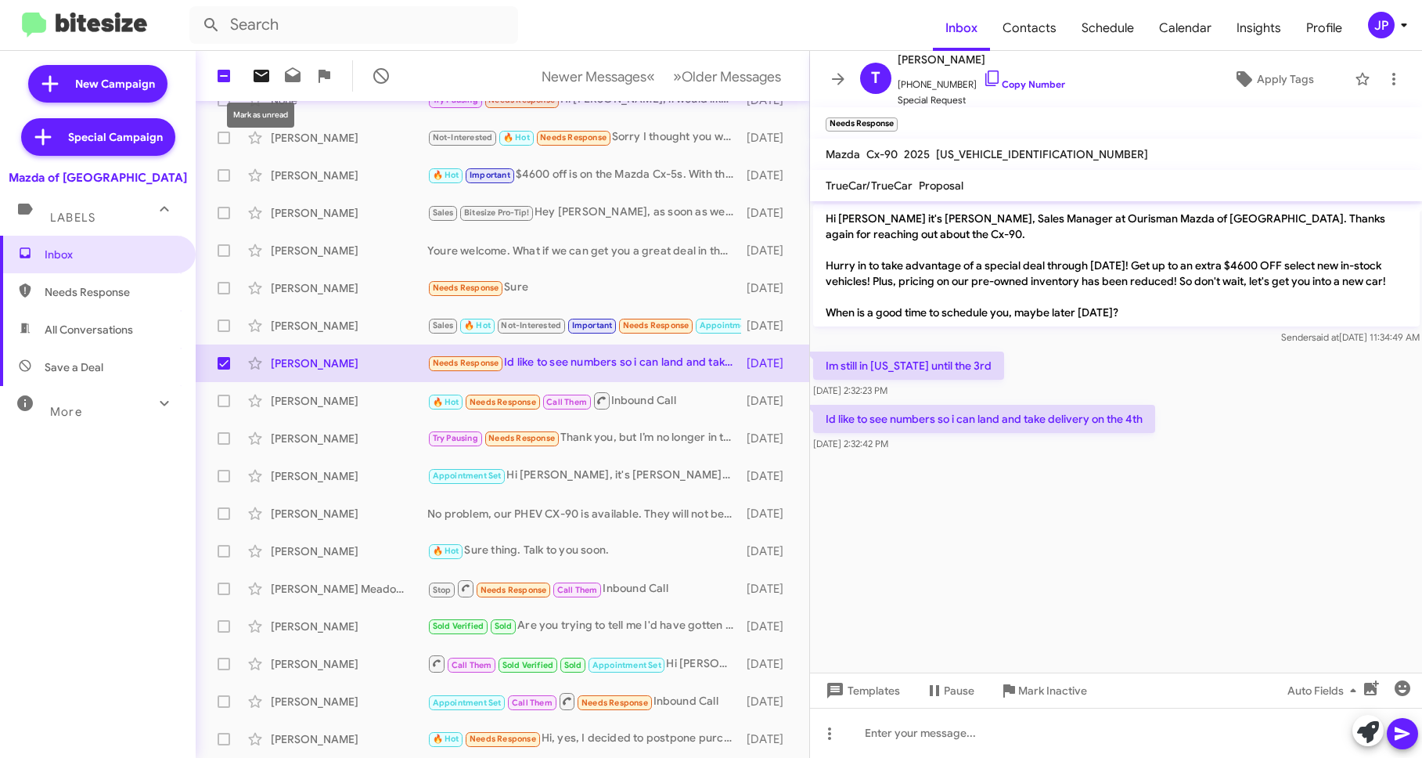
click at [269, 77] on icon at bounding box center [261, 76] width 19 height 19
click at [1374, 40] on mat-toolbar "Inbox Contacts Schedule Calendar Insights Profile JP" at bounding box center [711, 25] width 1422 height 50
click at [1381, 36] on div "JP" at bounding box center [1381, 25] width 27 height 27
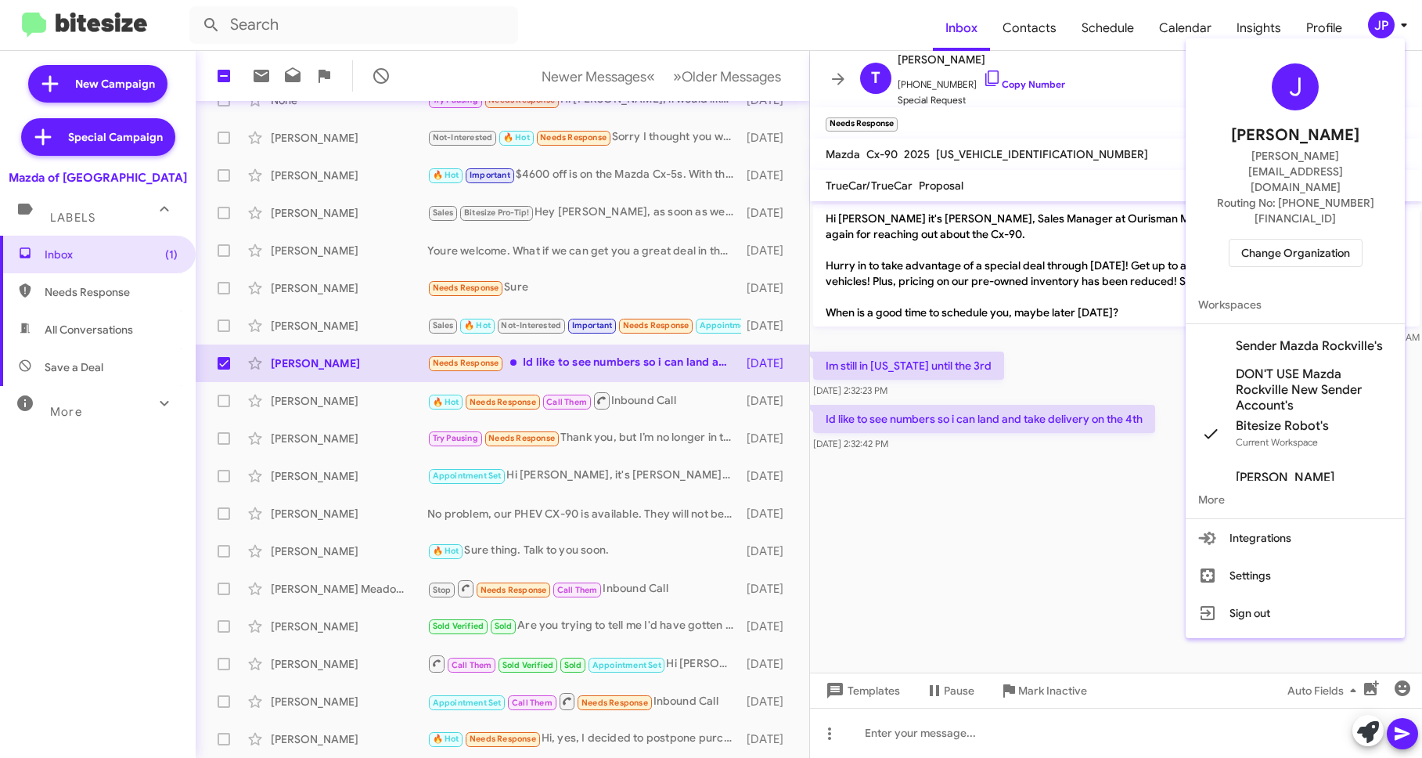
click at [1330, 239] on span "Change Organization" at bounding box center [1295, 252] width 109 height 27
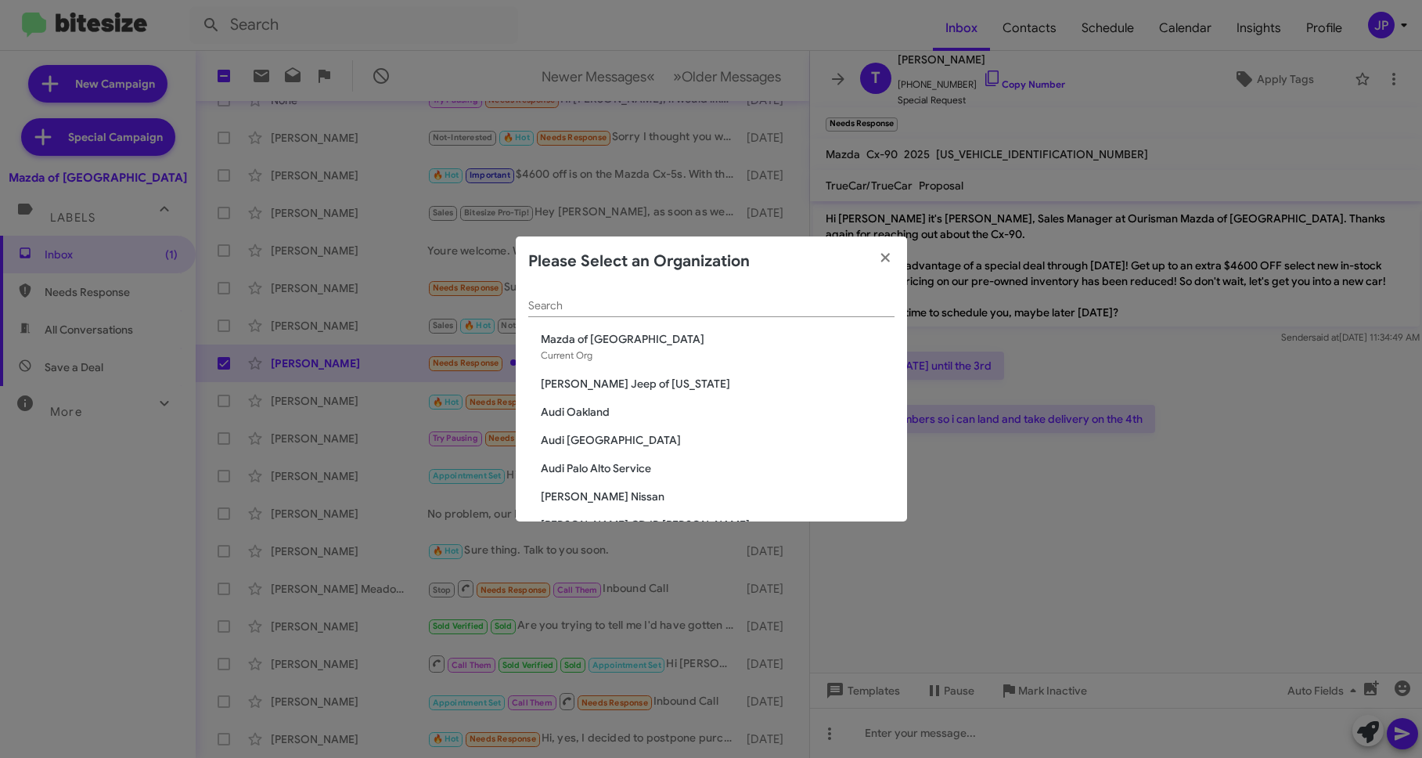
click at [714, 309] on input "Search" at bounding box center [711, 306] width 366 height 13
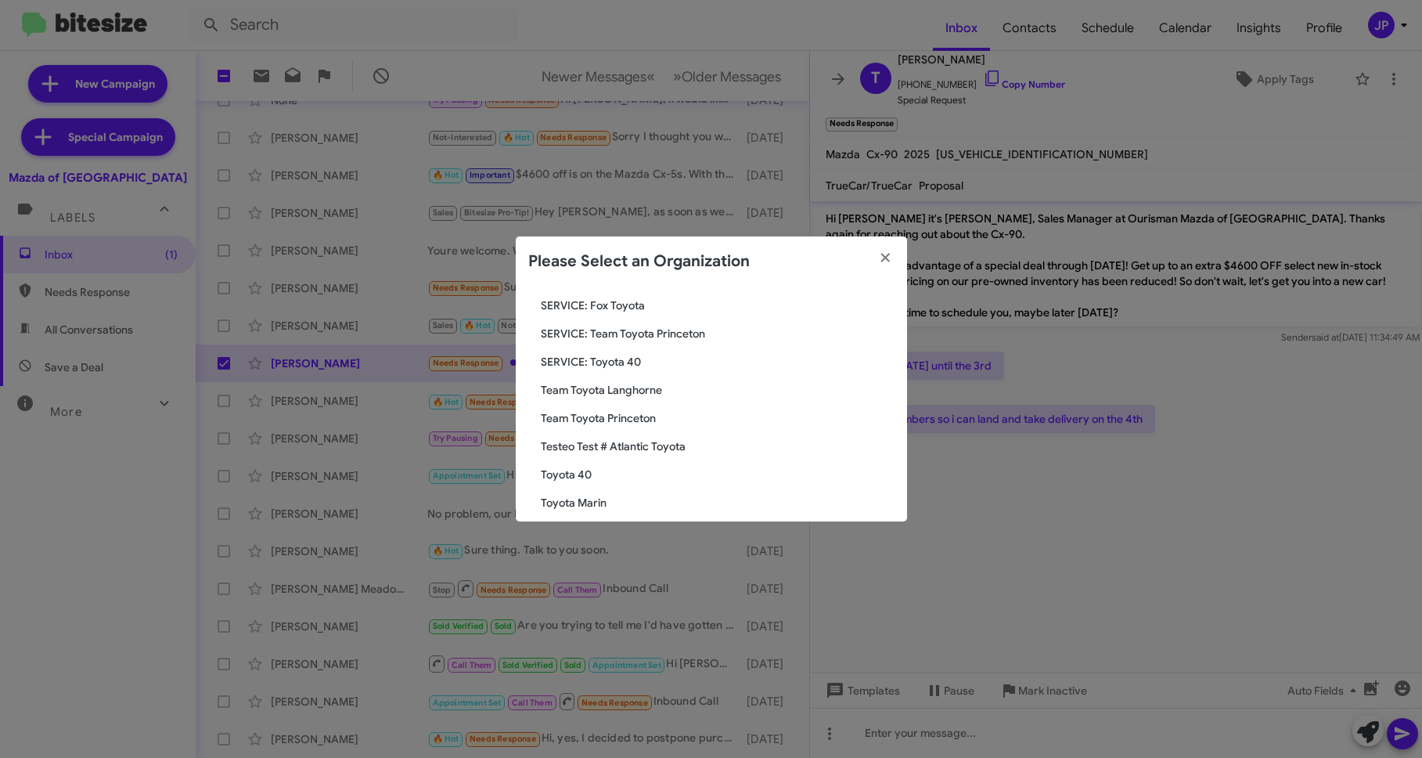
scroll to position [132, 0]
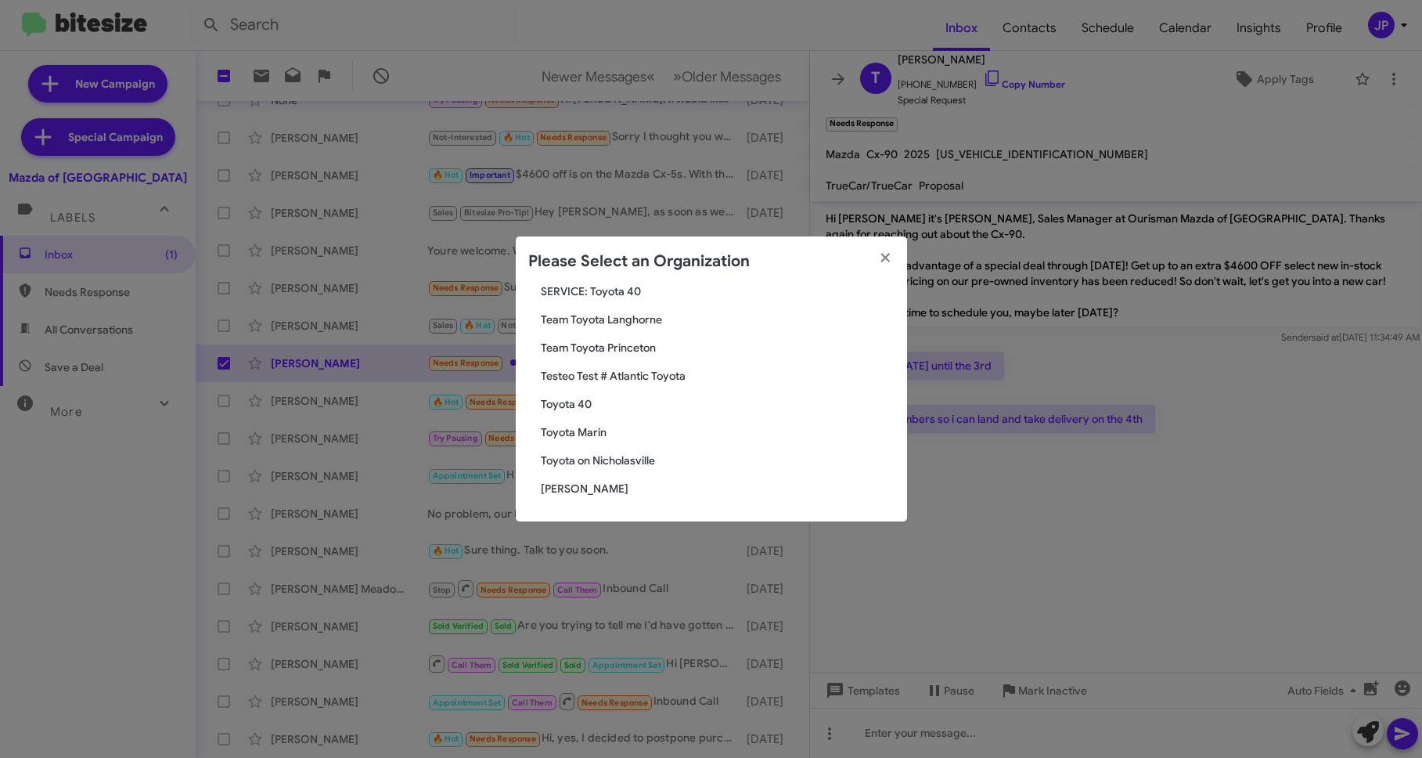
type input "Toyota"
click at [577, 409] on span "Toyota 40" at bounding box center [718, 404] width 354 height 16
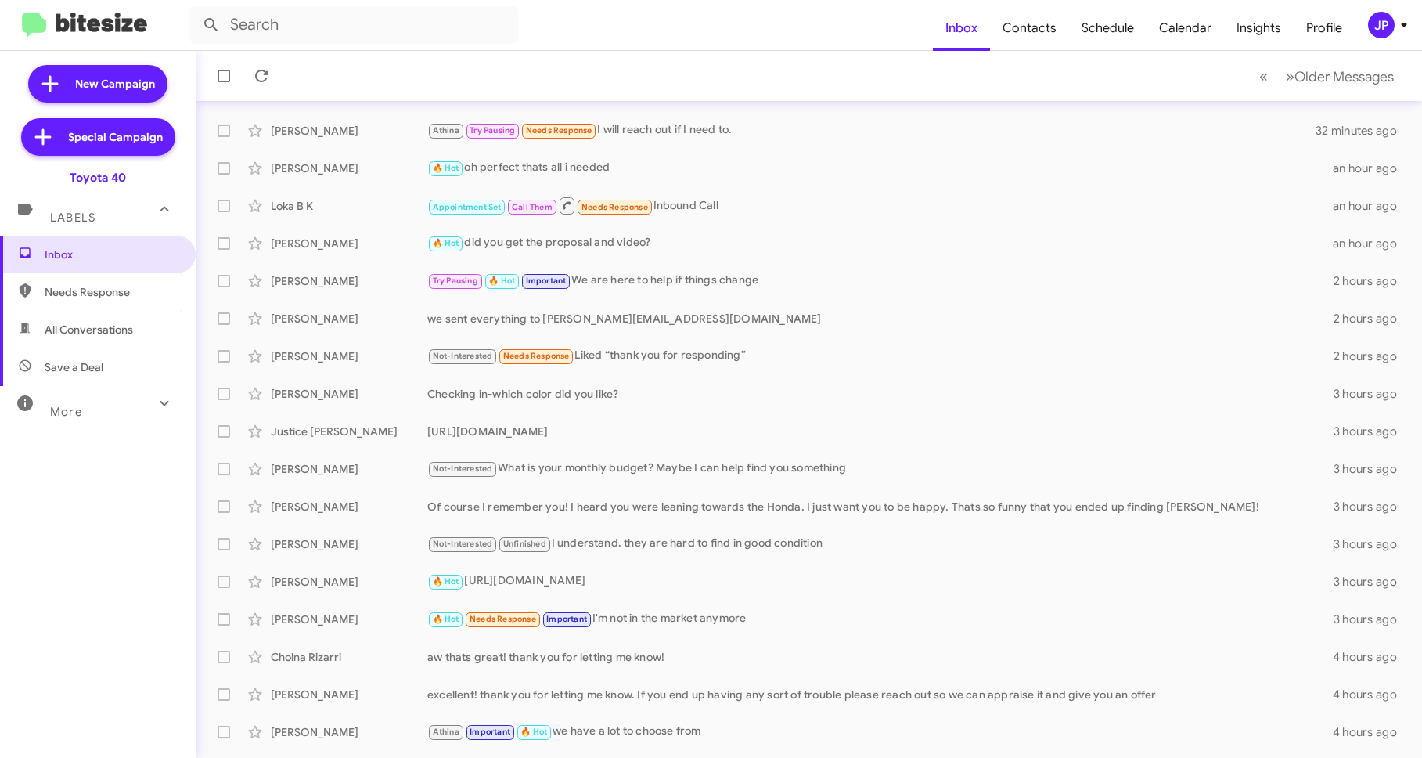
scroll to position [151, 0]
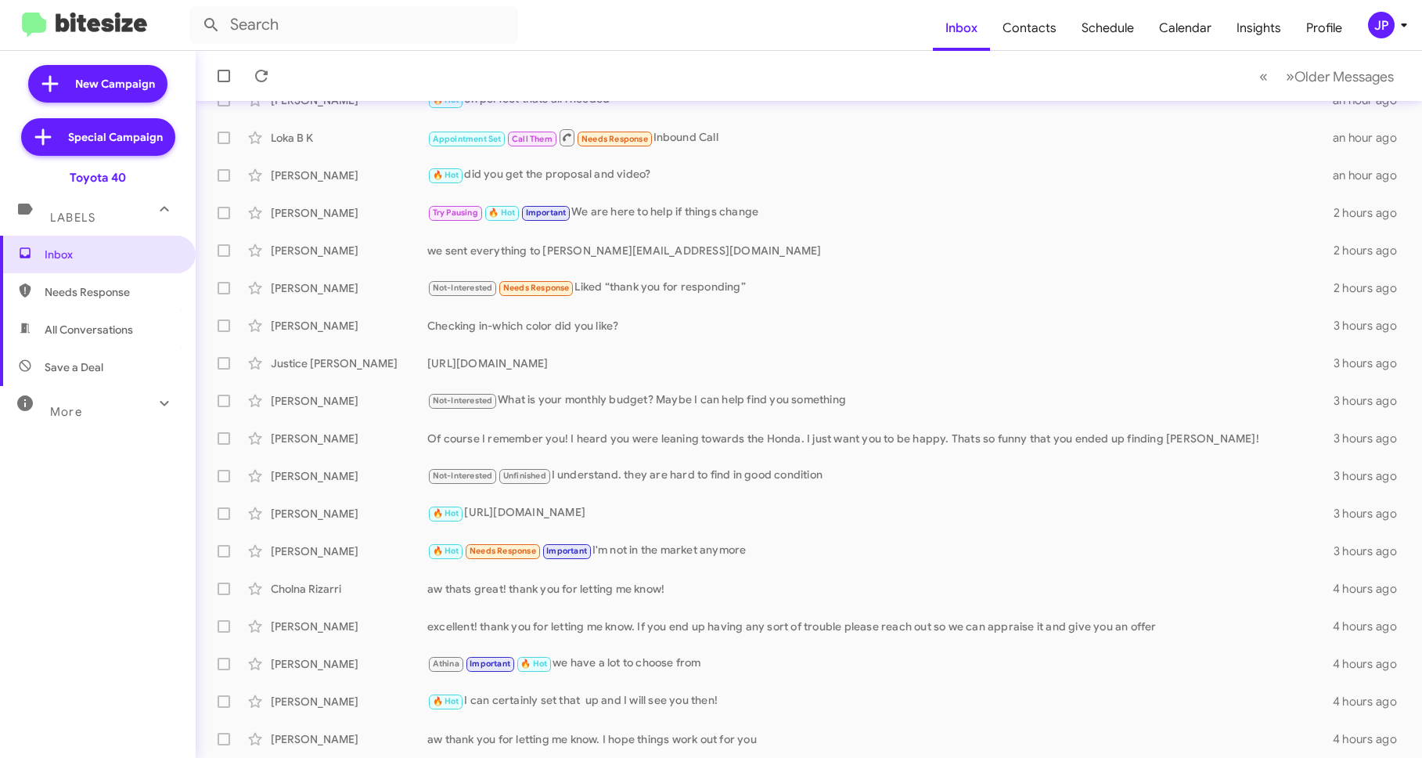
click at [99, 369] on span "Save a Deal" at bounding box center [74, 367] width 59 height 16
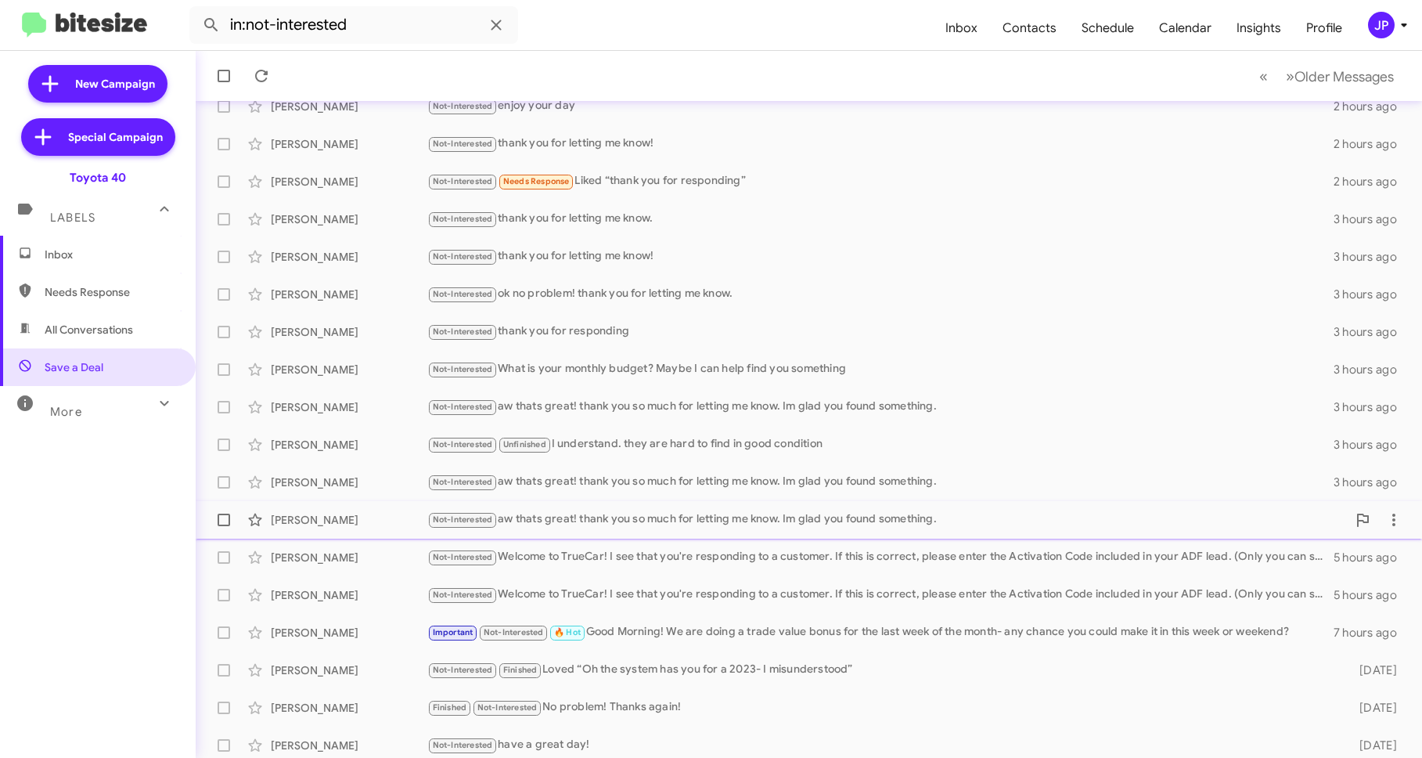
scroll to position [151, 0]
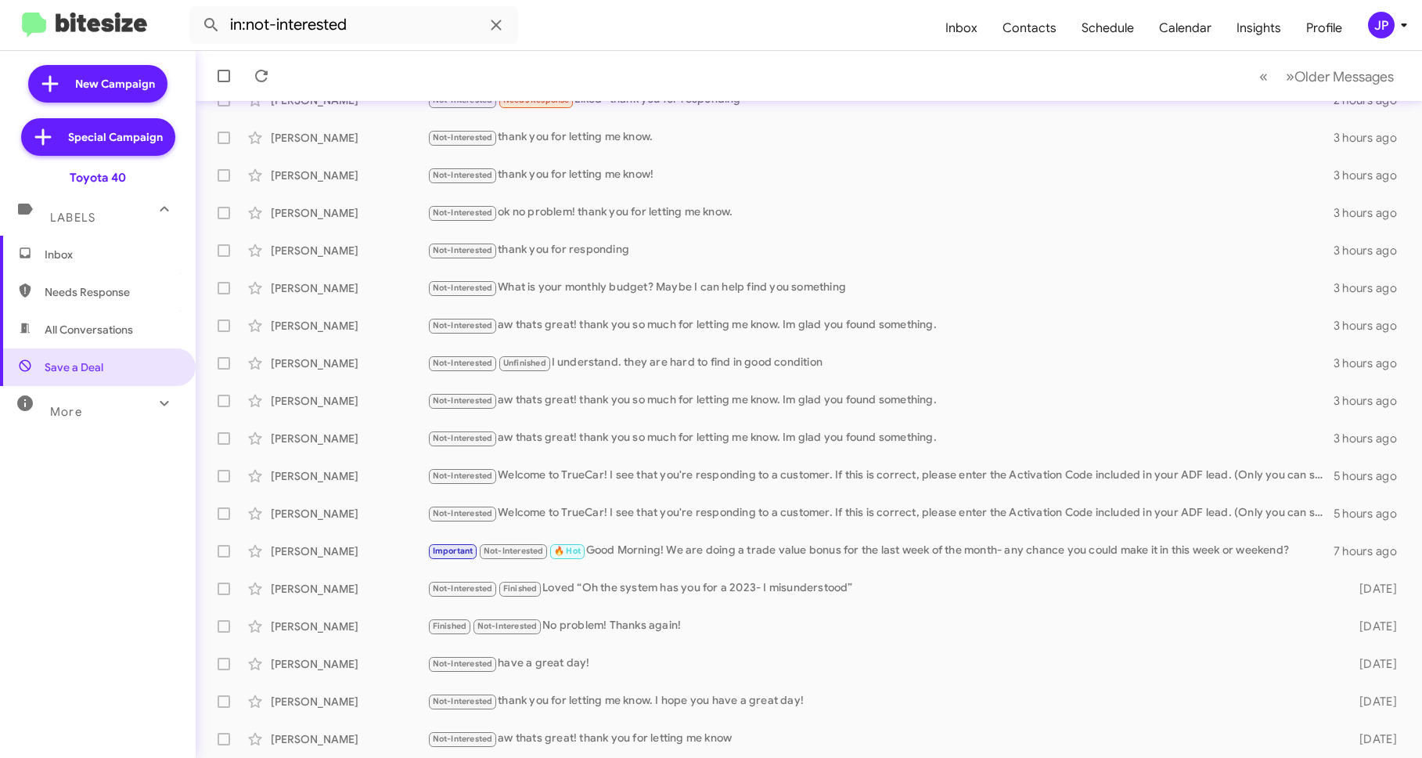
click at [107, 405] on div "More" at bounding box center [82, 405] width 139 height 29
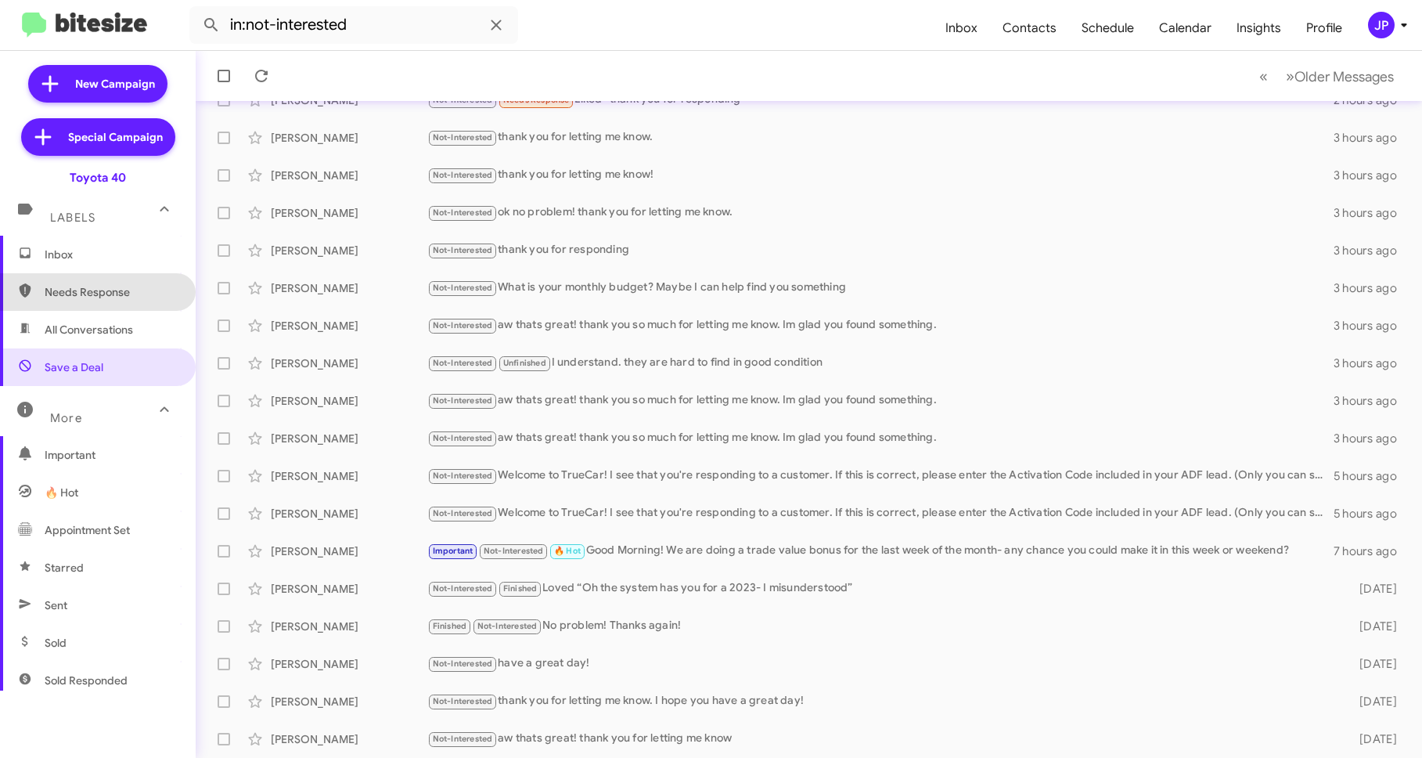
click at [112, 298] on span "Needs Response" at bounding box center [111, 292] width 133 height 16
type input "in:needs-response"
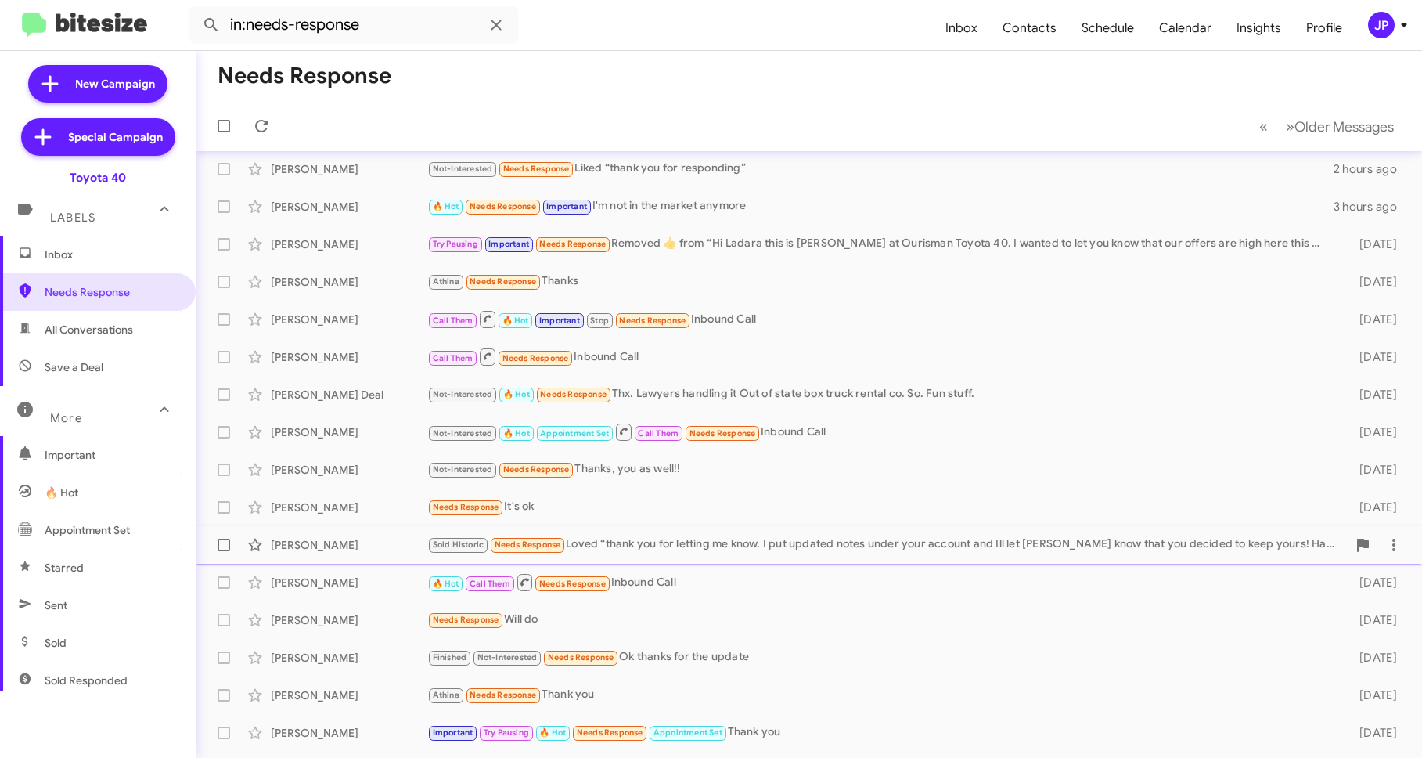
scroll to position [151, 0]
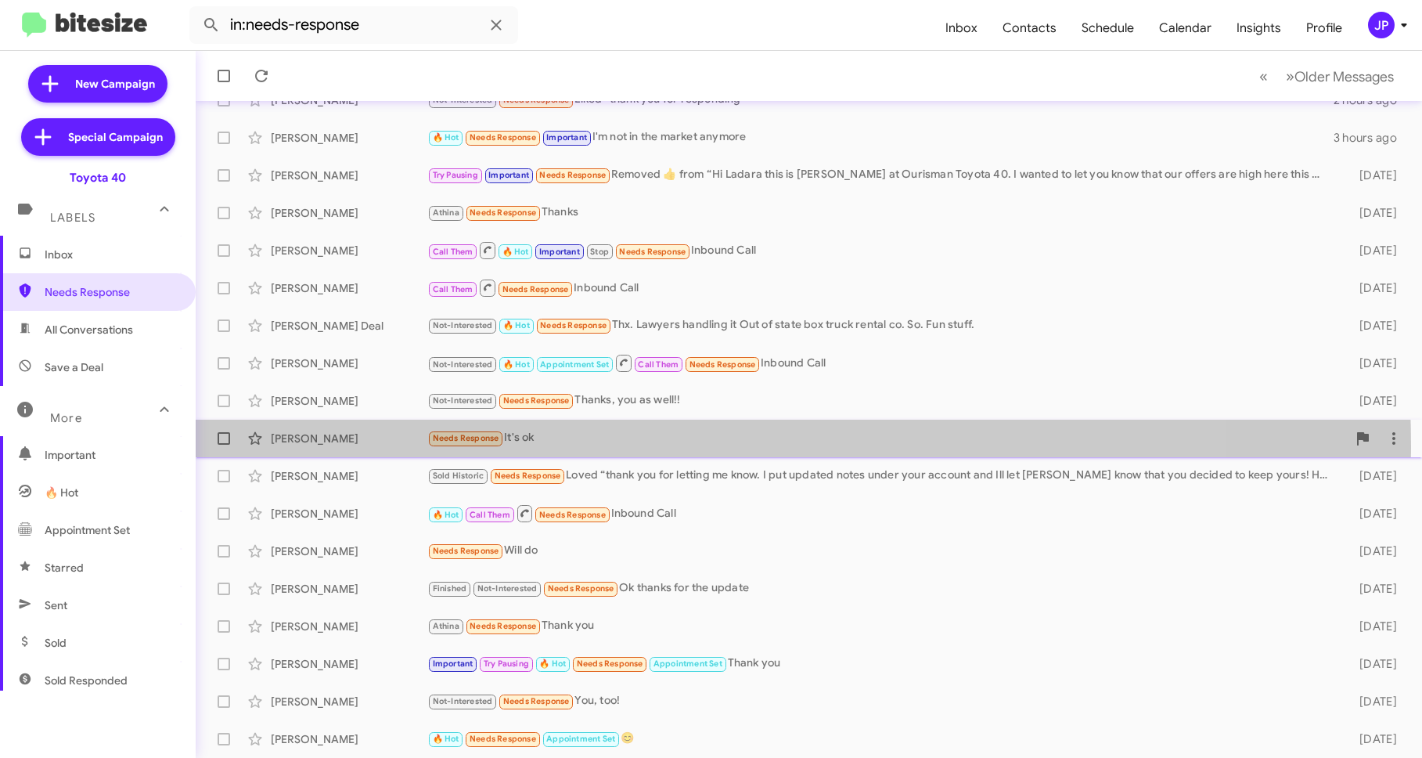
click at [523, 447] on div "[PERSON_NAME] Needs Response It's ok [DATE]" at bounding box center [808, 438] width 1201 height 31
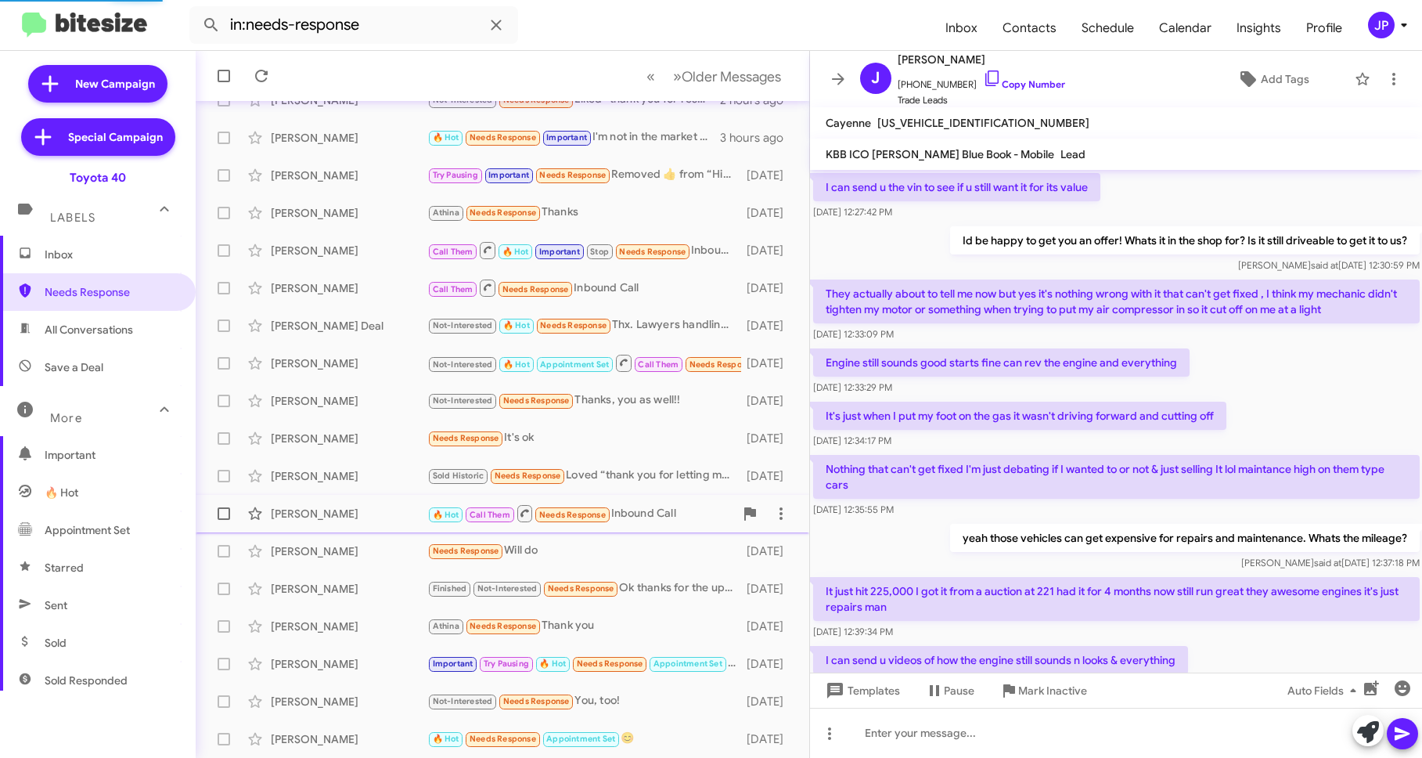
scroll to position [718, 0]
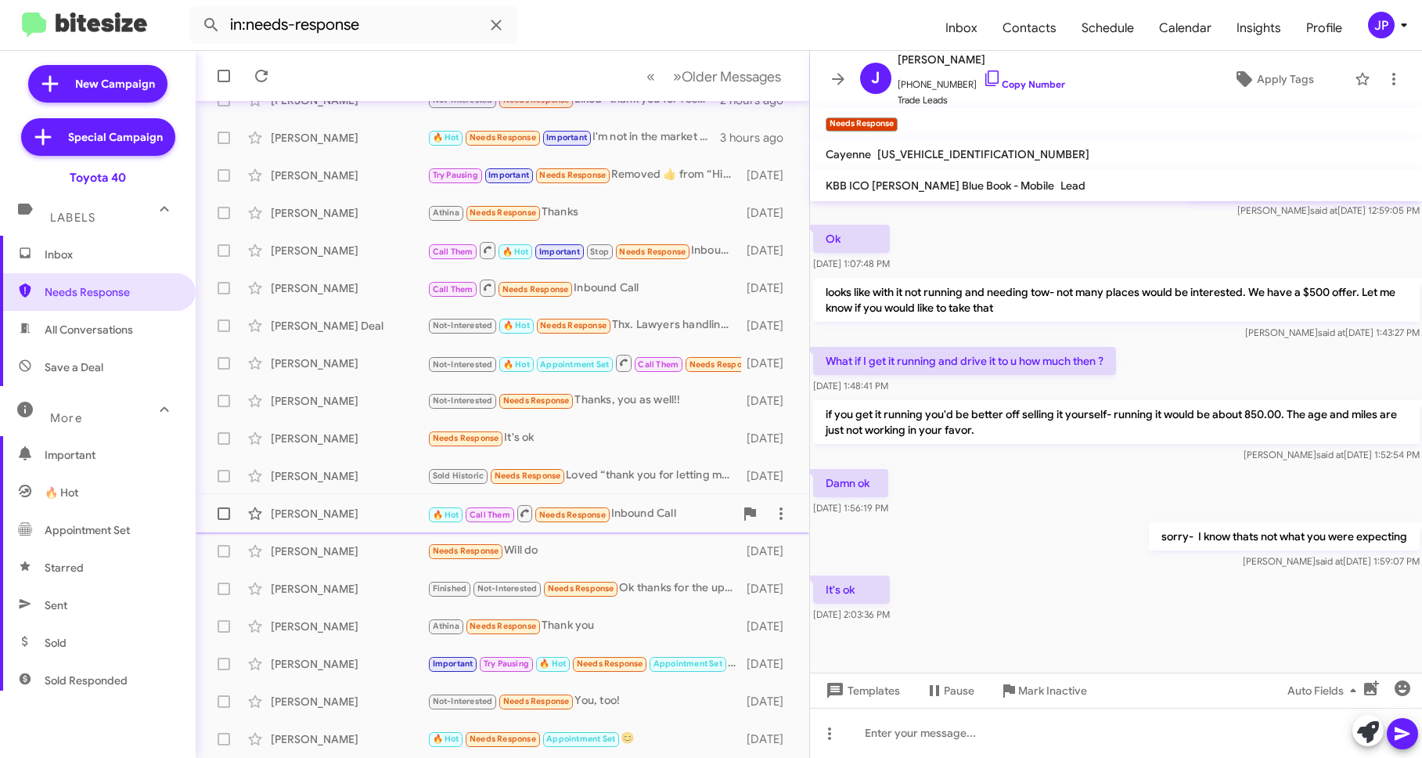
click at [643, 517] on div "🔥 Hot Call Them Needs Response Inbound Call" at bounding box center [580, 513] width 307 height 20
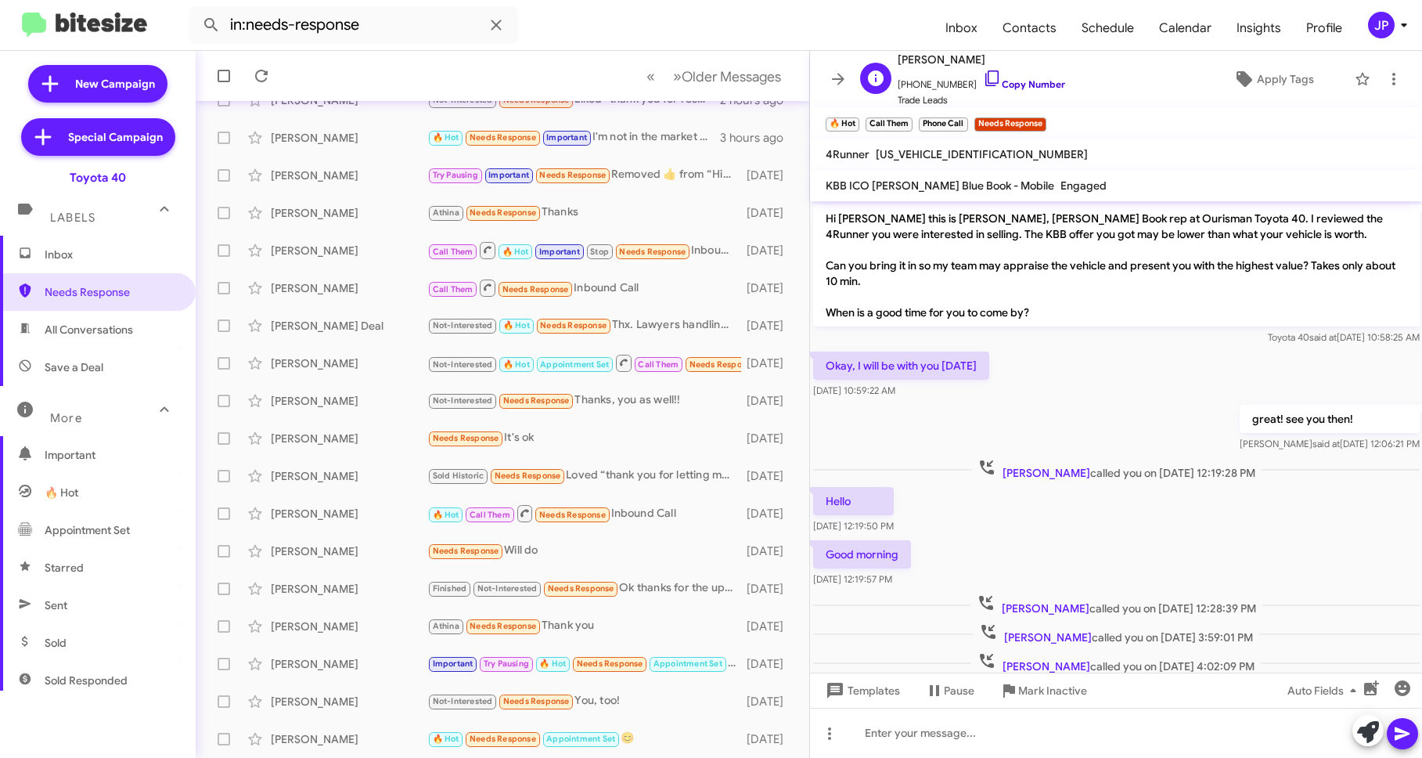
click at [1034, 85] on link "Copy Number" at bounding box center [1024, 84] width 82 height 12
click at [716, 83] on span "Older Messages" at bounding box center [731, 76] width 99 height 17
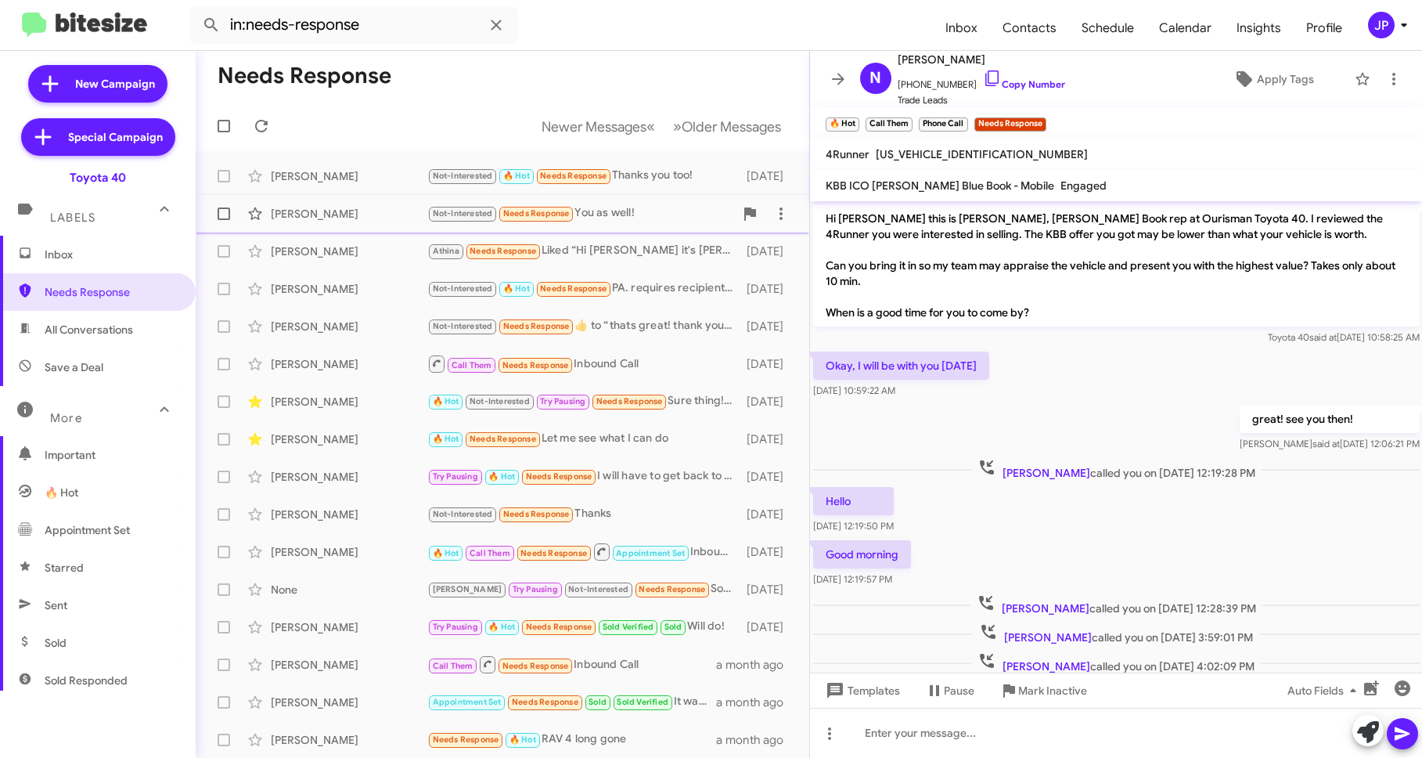
click at [377, 224] on div "[PERSON_NAME] Not-Interested Needs Response You as well! [DATE]" at bounding box center [502, 213] width 589 height 31
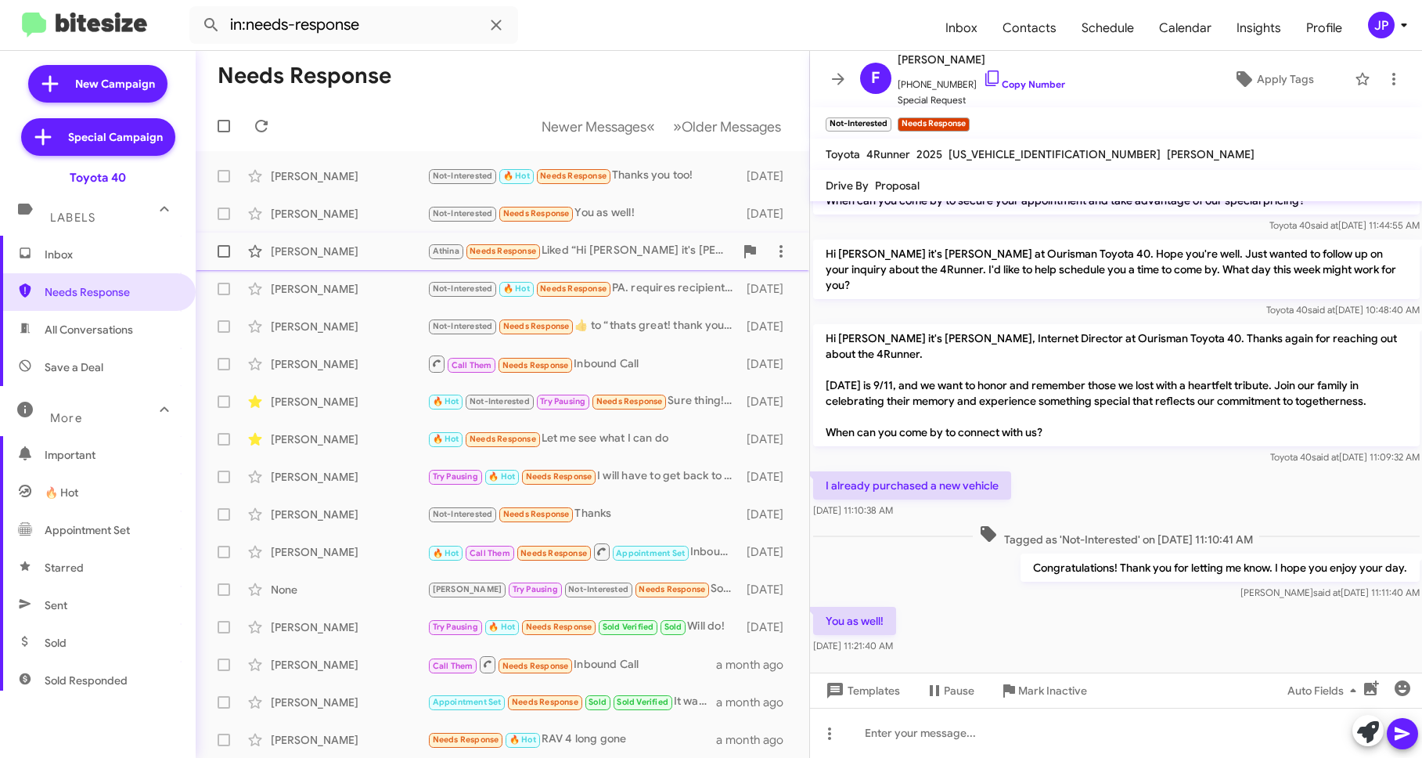
click at [364, 246] on div "[PERSON_NAME]" at bounding box center [349, 251] width 157 height 16
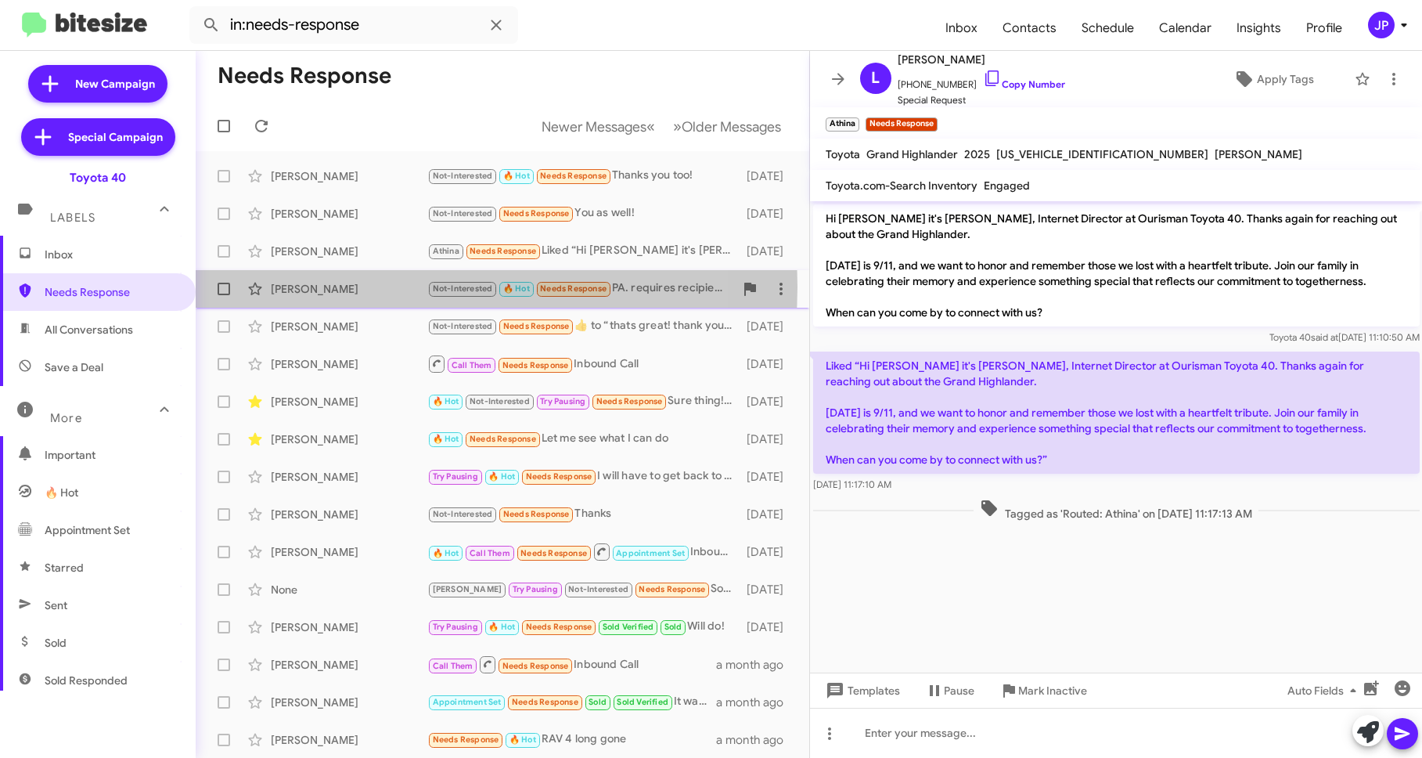
click at [365, 287] on div "[PERSON_NAME]" at bounding box center [349, 289] width 157 height 16
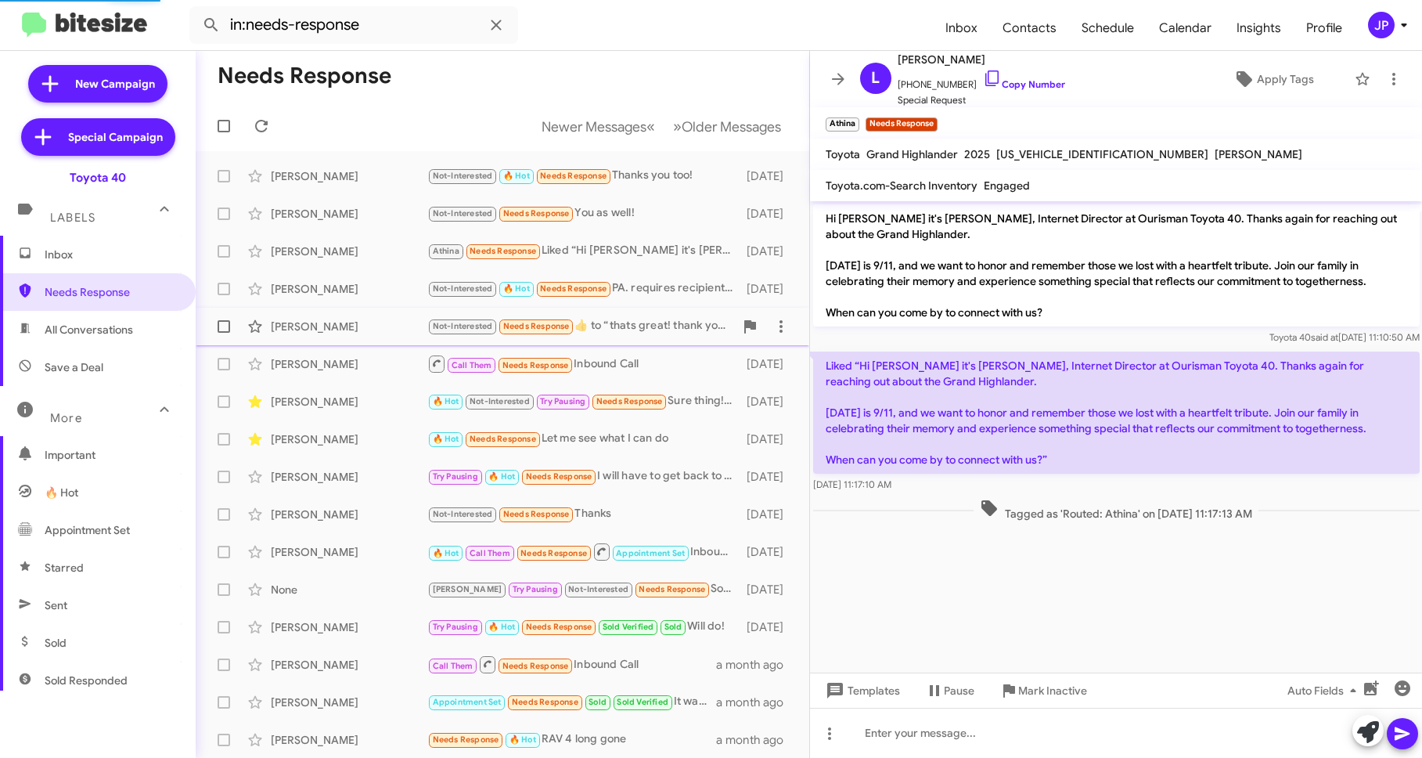
scroll to position [310, 0]
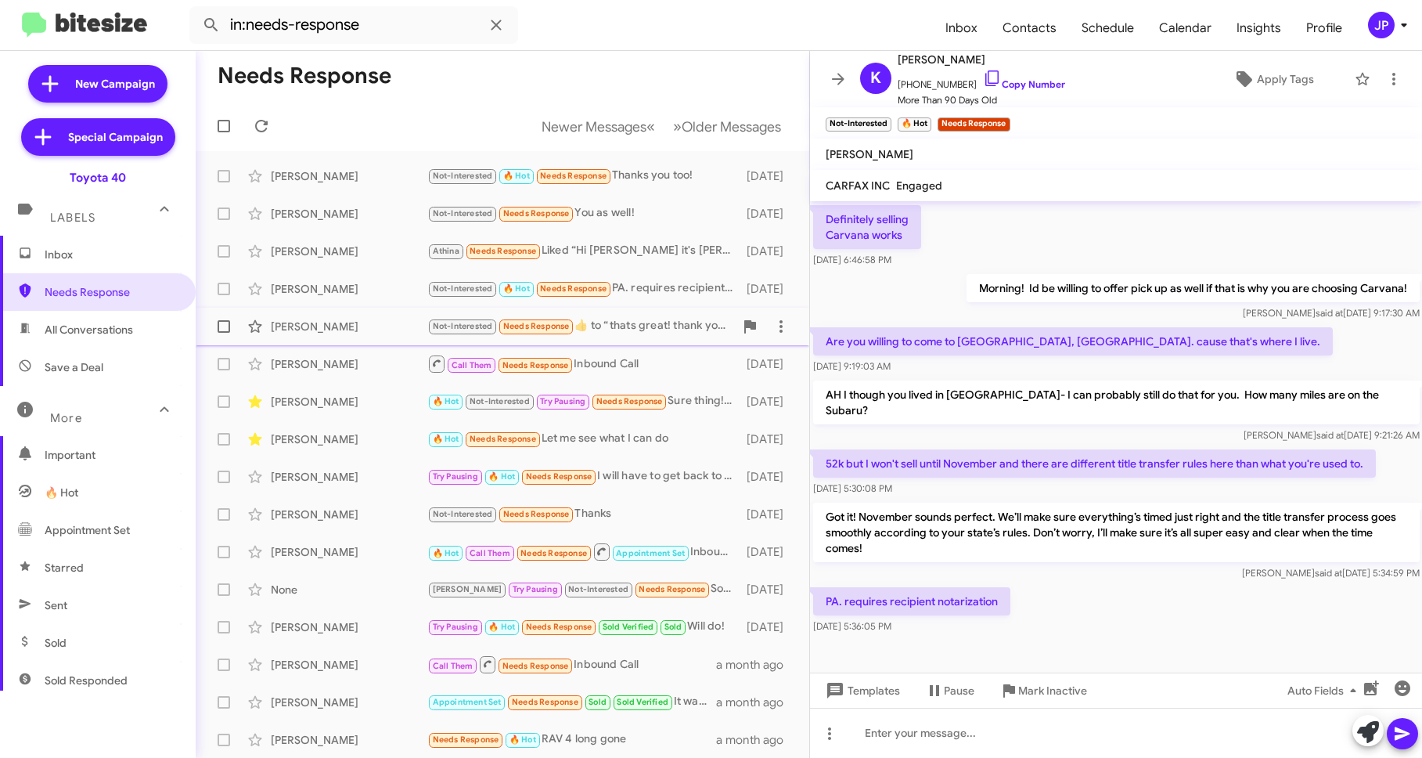
click at [364, 319] on div "[PERSON_NAME]" at bounding box center [349, 327] width 157 height 16
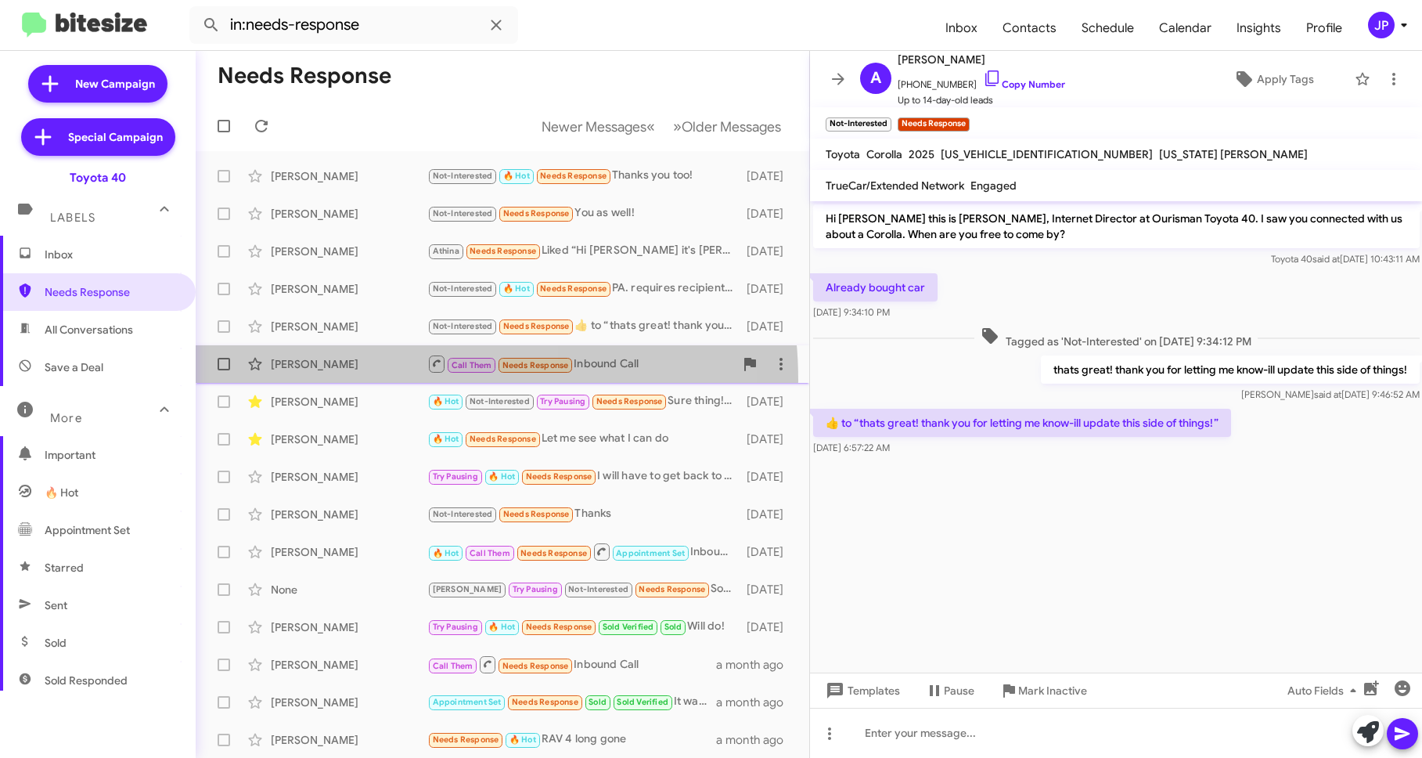
click at [380, 380] on span "[PERSON_NAME] Call Them Needs Response Inbound Call [DATE]" at bounding box center [503, 364] width 614 height 38
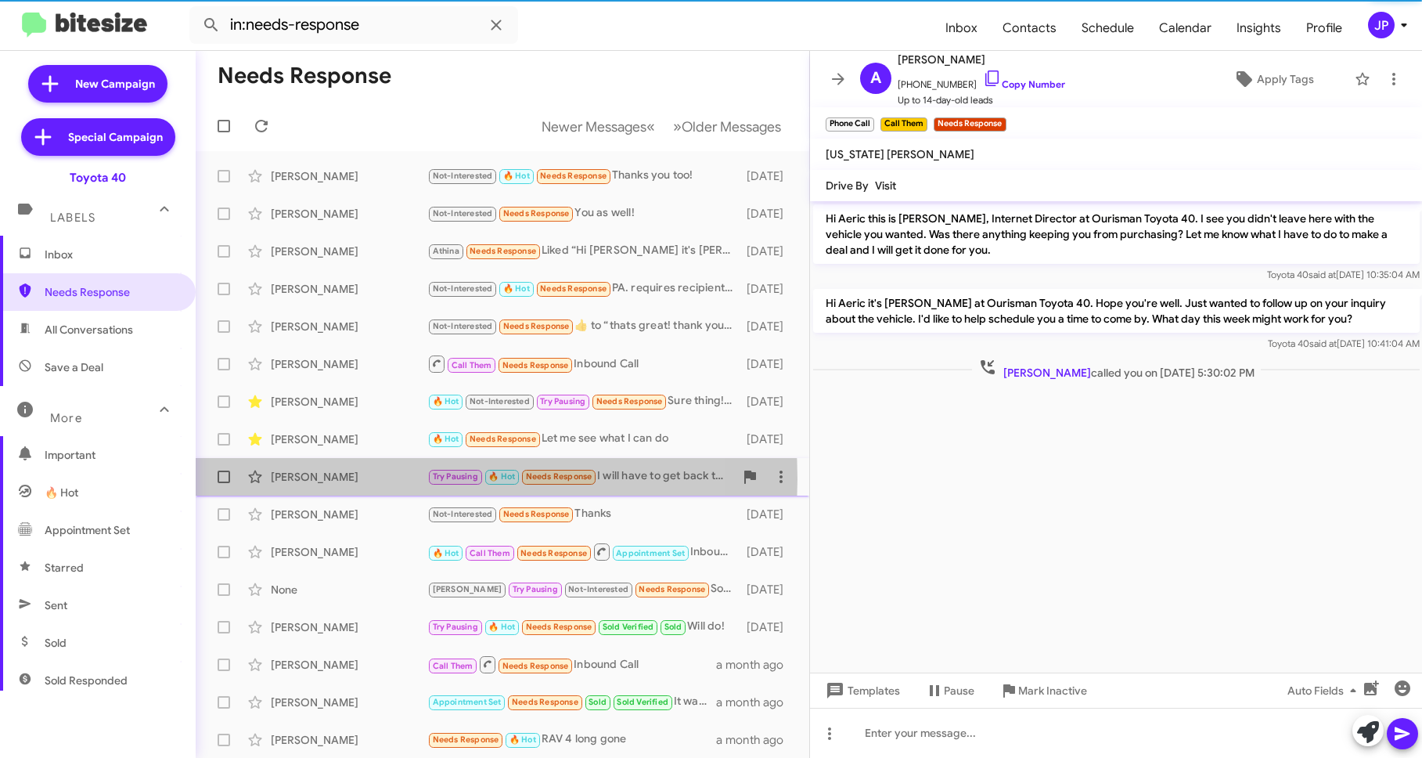
click at [363, 479] on div "[PERSON_NAME]" at bounding box center [349, 477] width 157 height 16
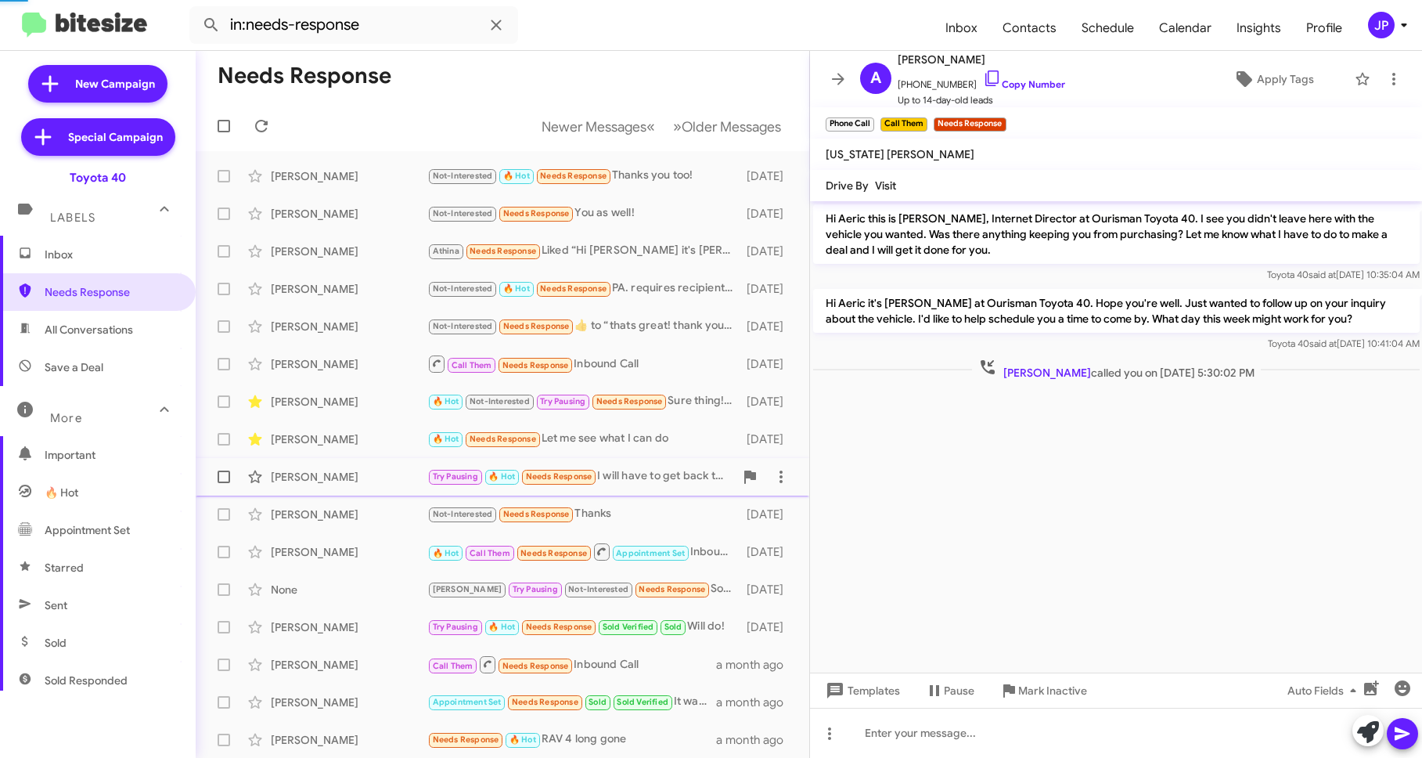
scroll to position [304, 0]
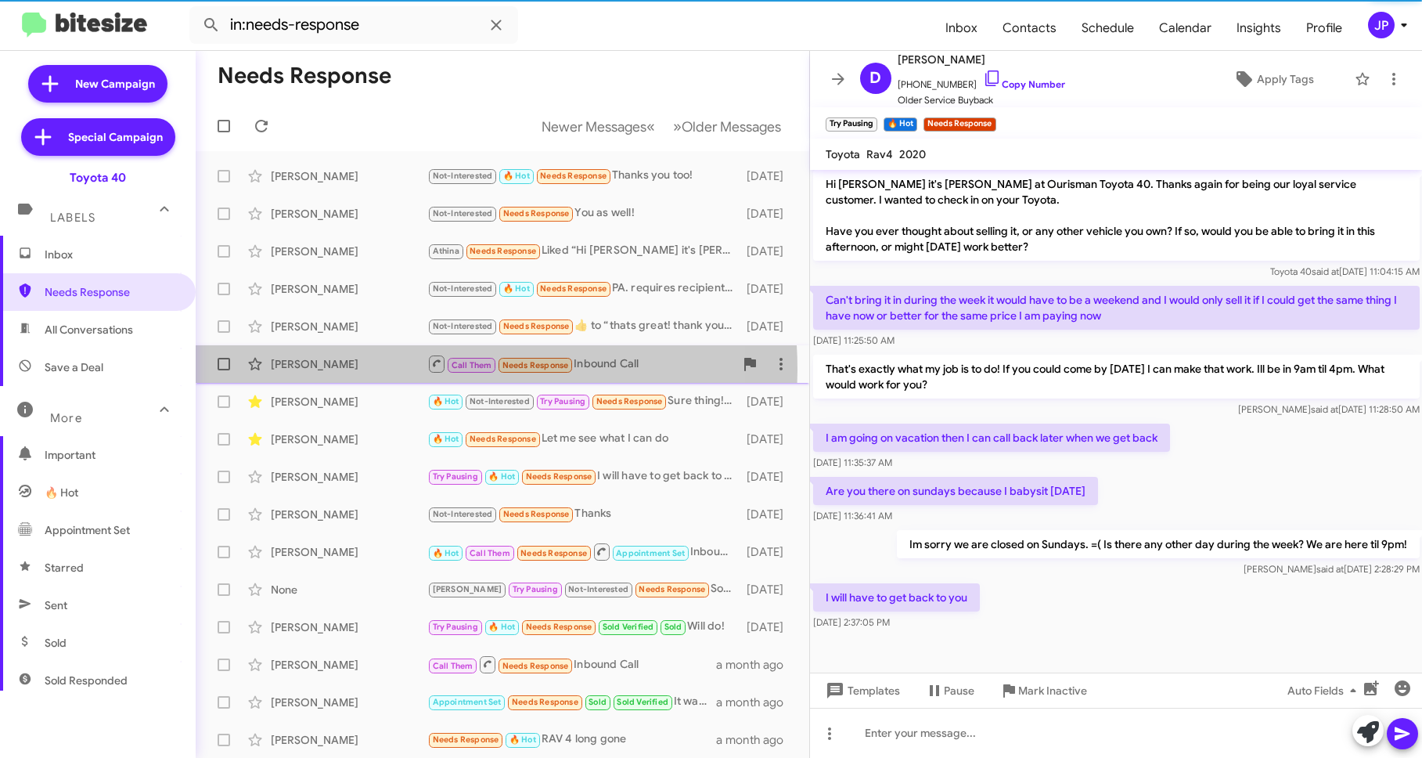
click at [373, 370] on div "[PERSON_NAME]" at bounding box center [349, 364] width 157 height 16
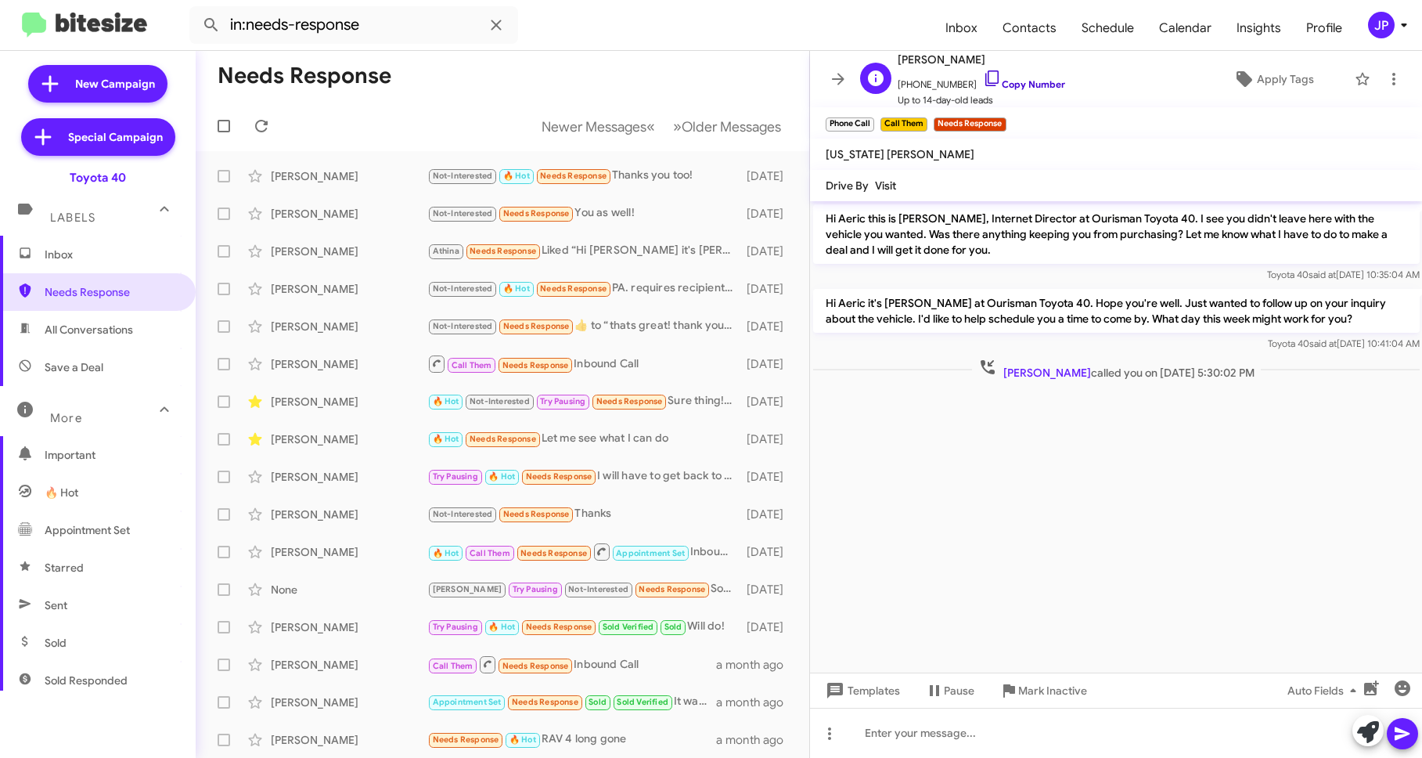
click at [989, 81] on link "Copy Number" at bounding box center [1024, 84] width 82 height 12
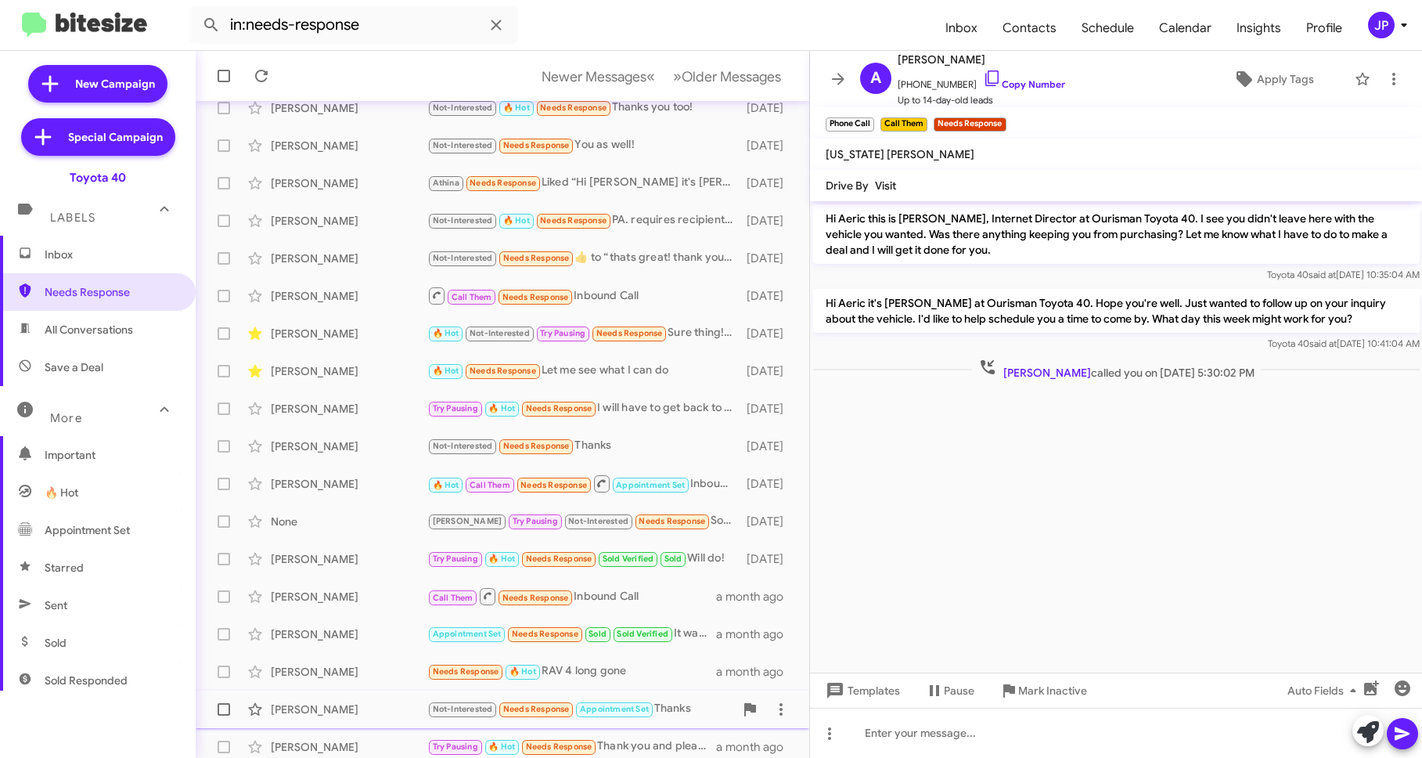
scroll to position [151, 0]
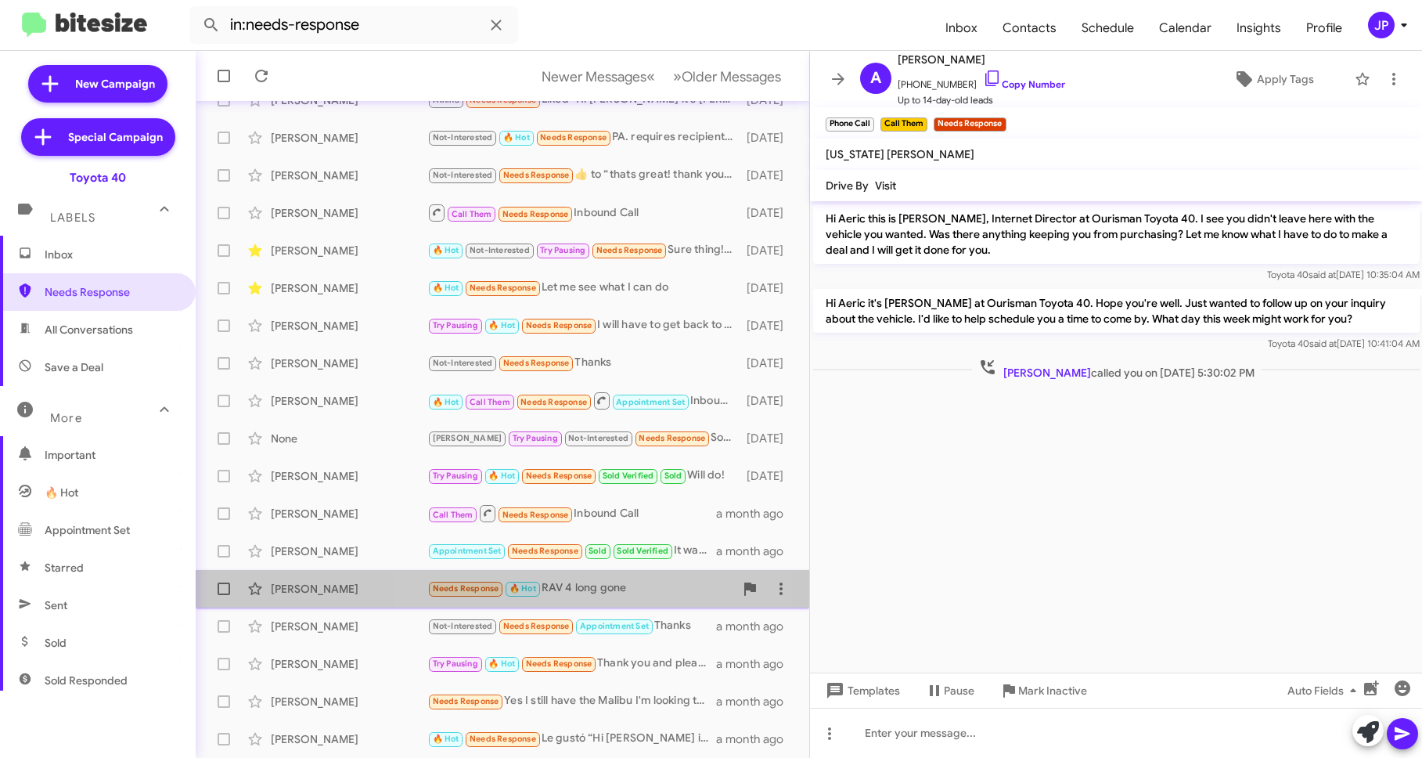
click at [571, 592] on div "Needs Response 🔥 Hot RAV 4 long gone" at bounding box center [580, 588] width 307 height 18
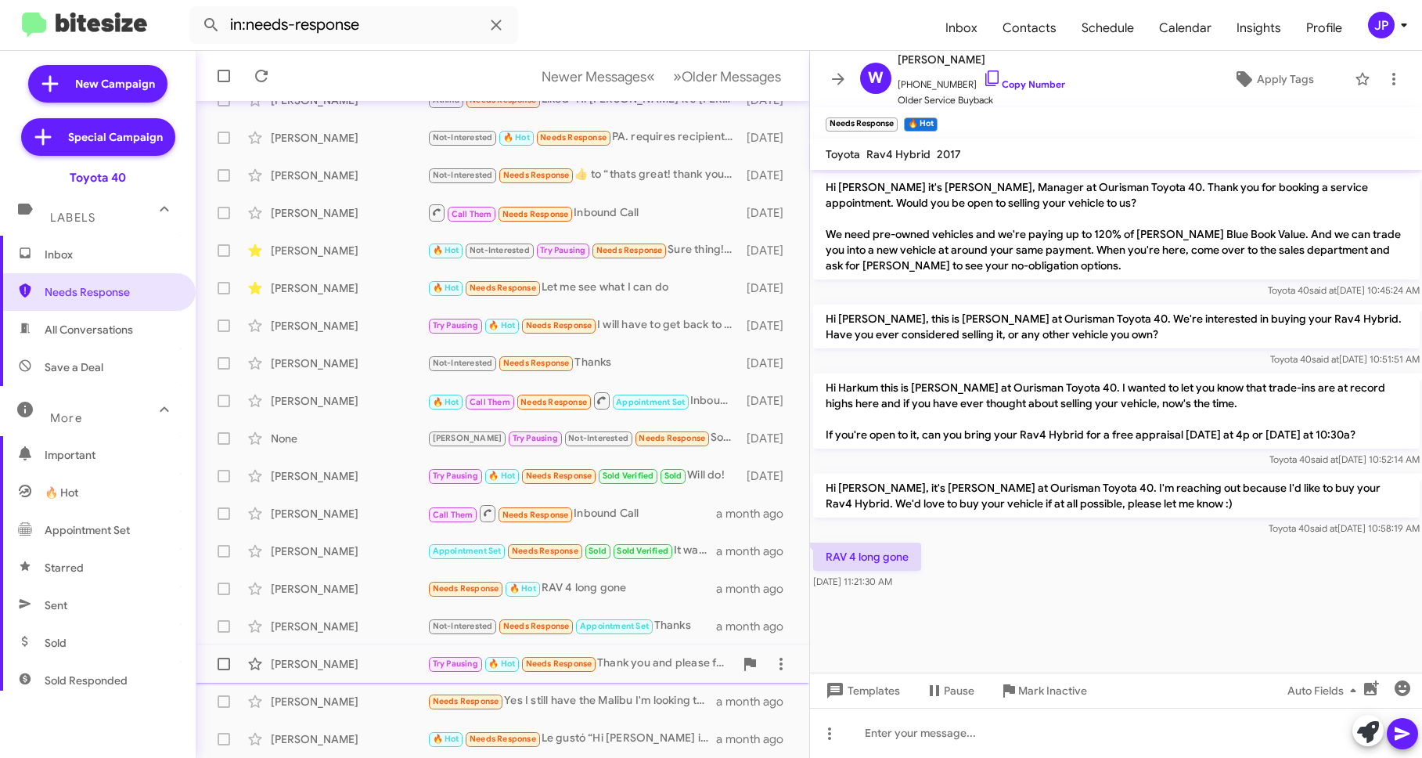
click at [367, 664] on div "[PERSON_NAME]" at bounding box center [349, 664] width 157 height 16
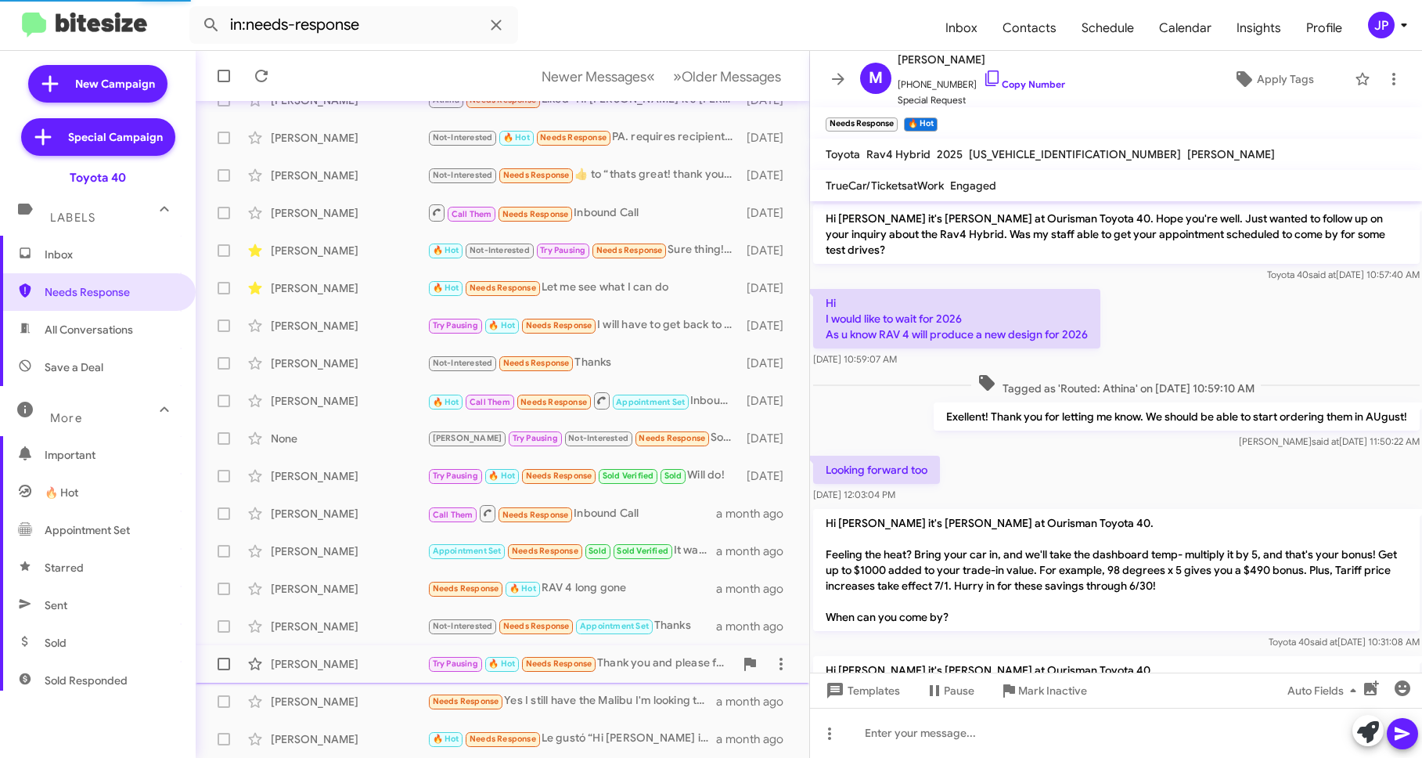
scroll to position [1365, 0]
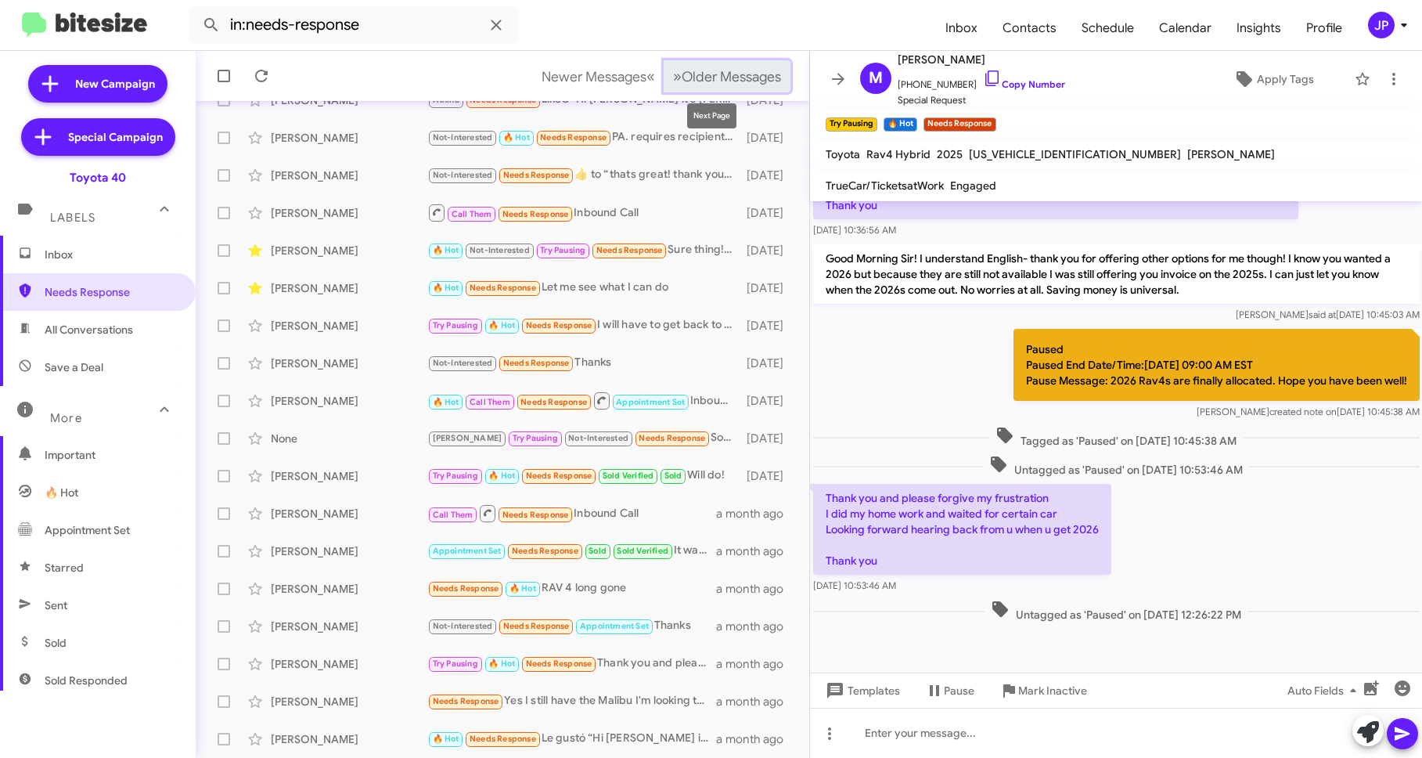
click at [724, 68] on span "Older Messages" at bounding box center [731, 76] width 99 height 17
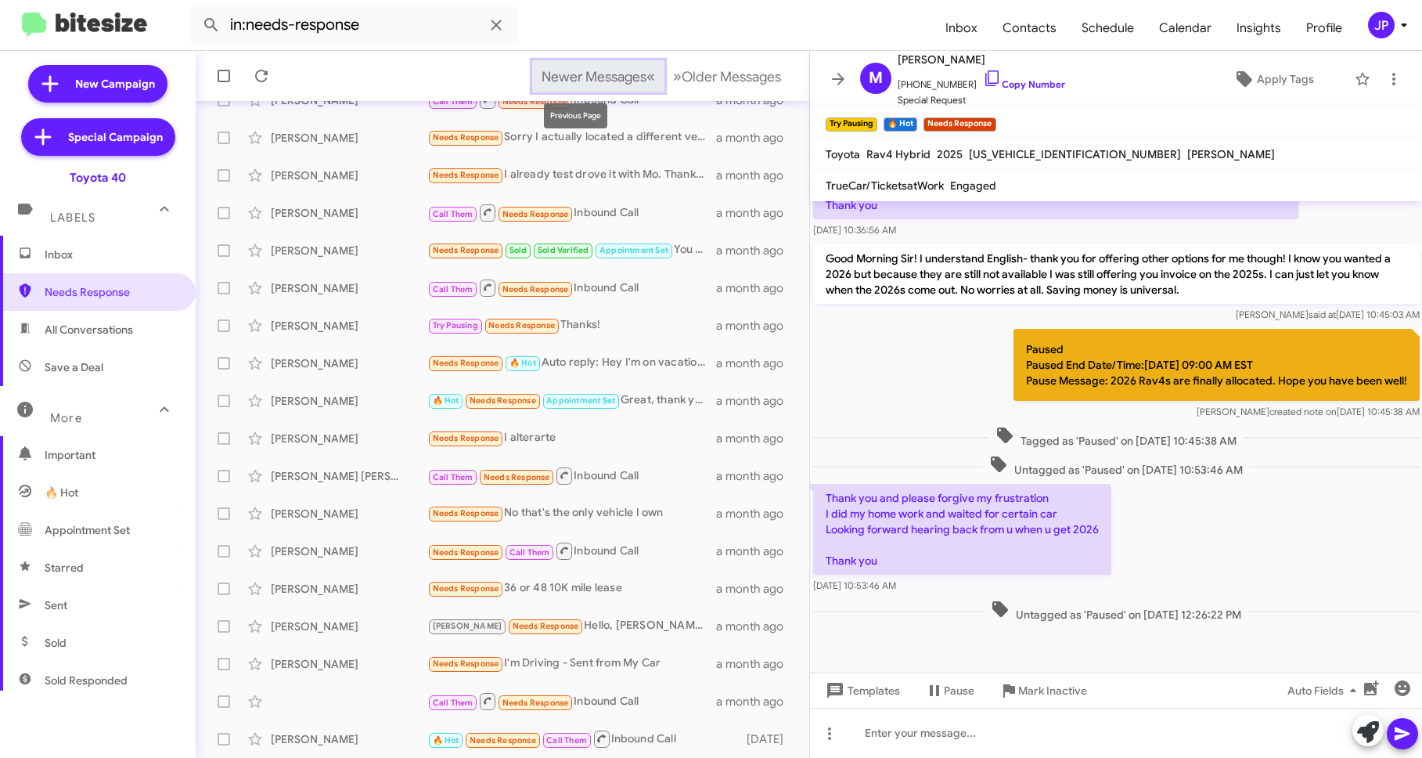
click at [569, 74] on span "Newer Messages" at bounding box center [594, 76] width 105 height 17
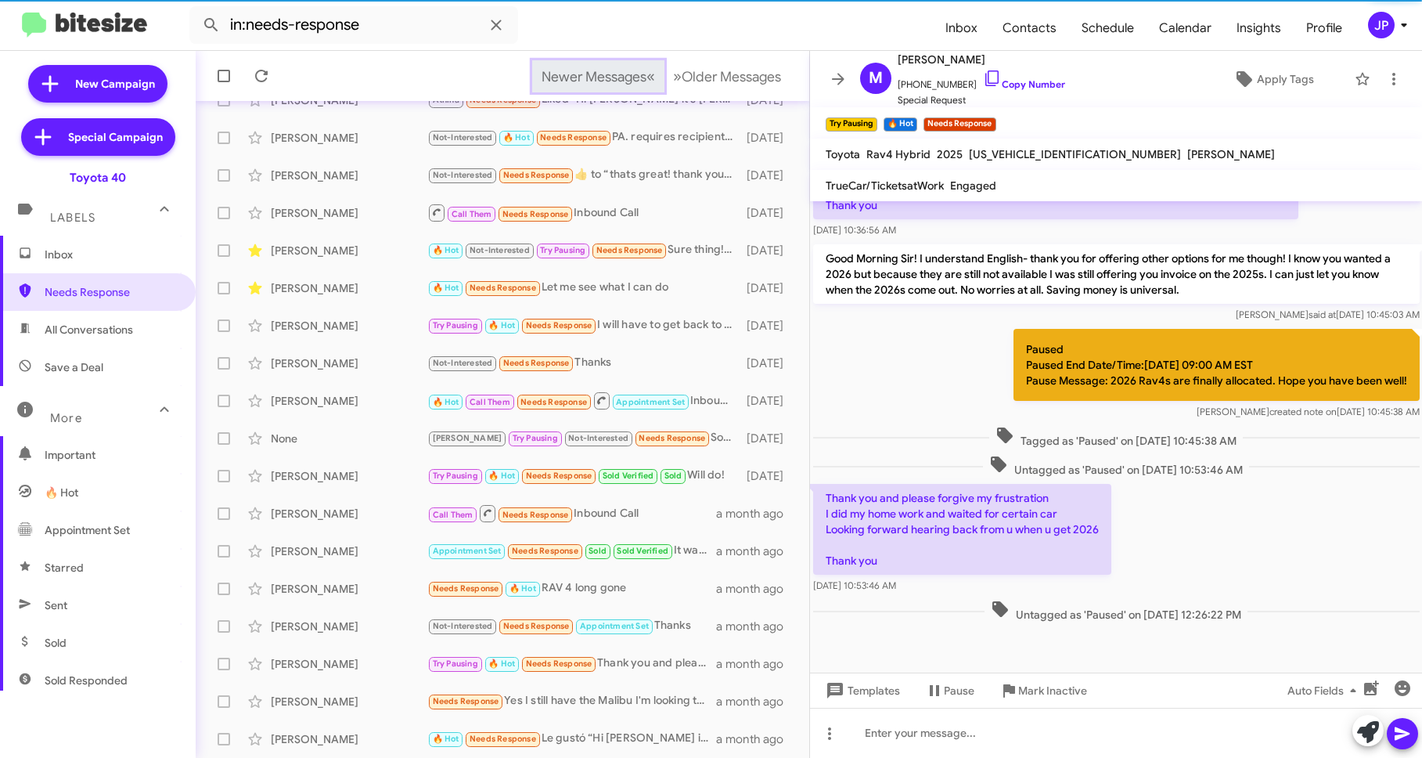
click at [572, 70] on span "Newer Messages" at bounding box center [594, 76] width 105 height 17
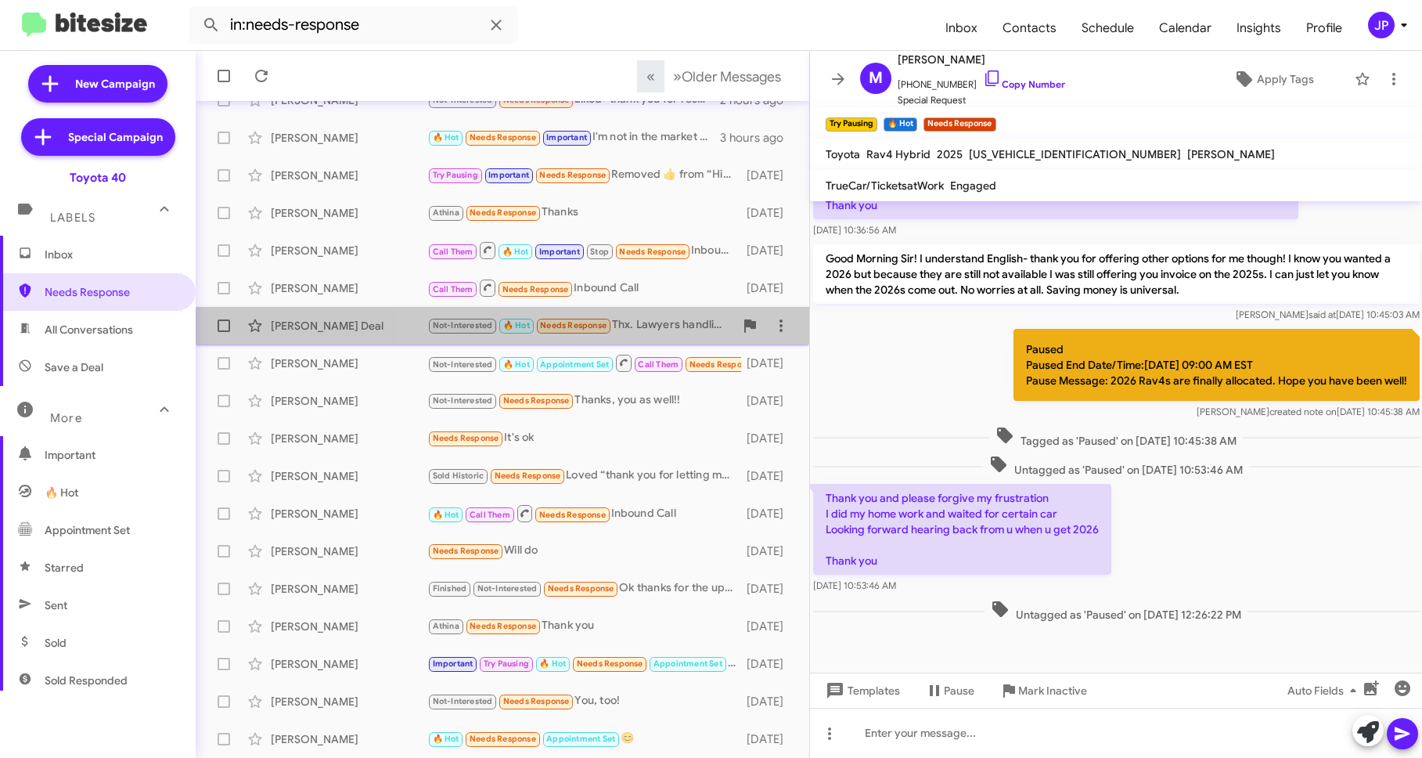
click at [644, 337] on div "[PERSON_NAME] Deal Not-Interested 🔥 Hot Needs Response Thx. Lawyers handling it…" at bounding box center [502, 325] width 589 height 31
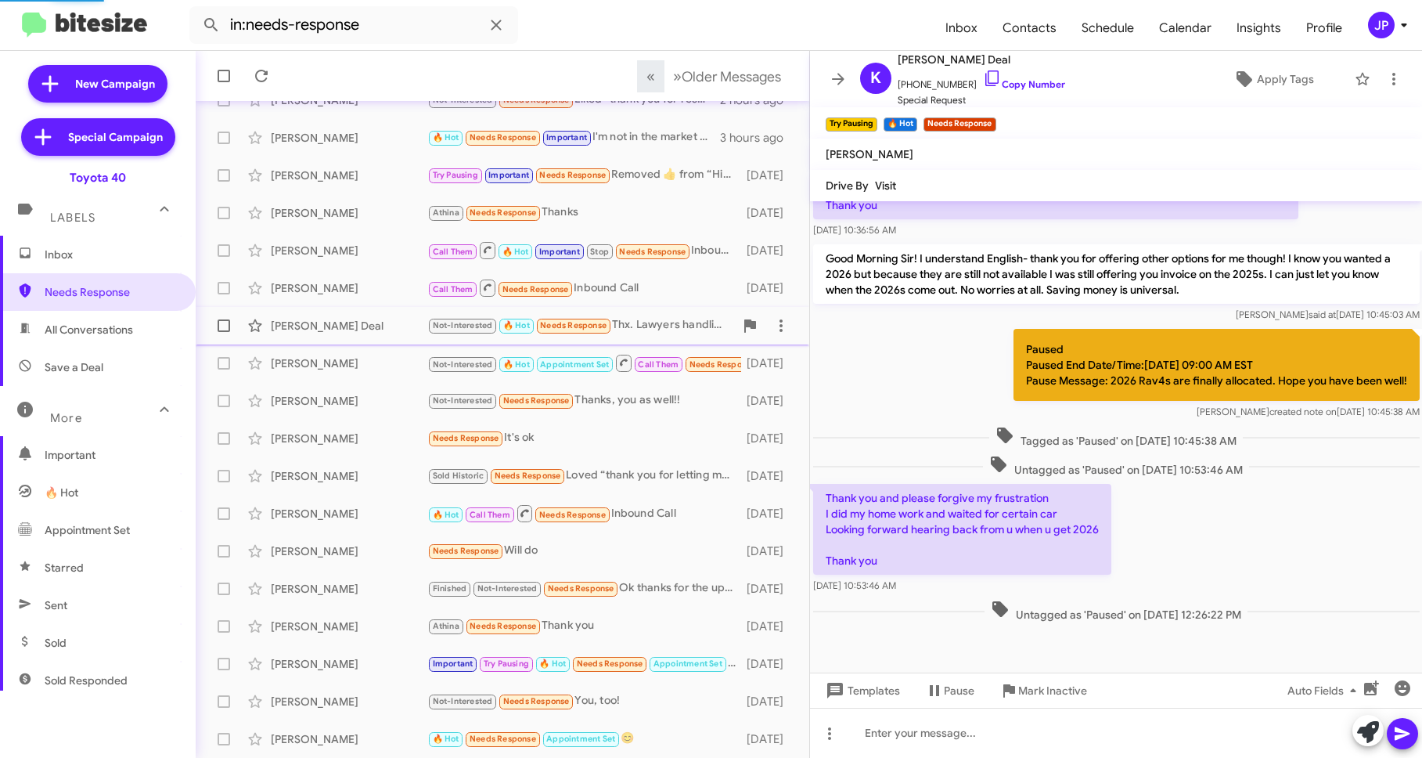
scroll to position [695, 0]
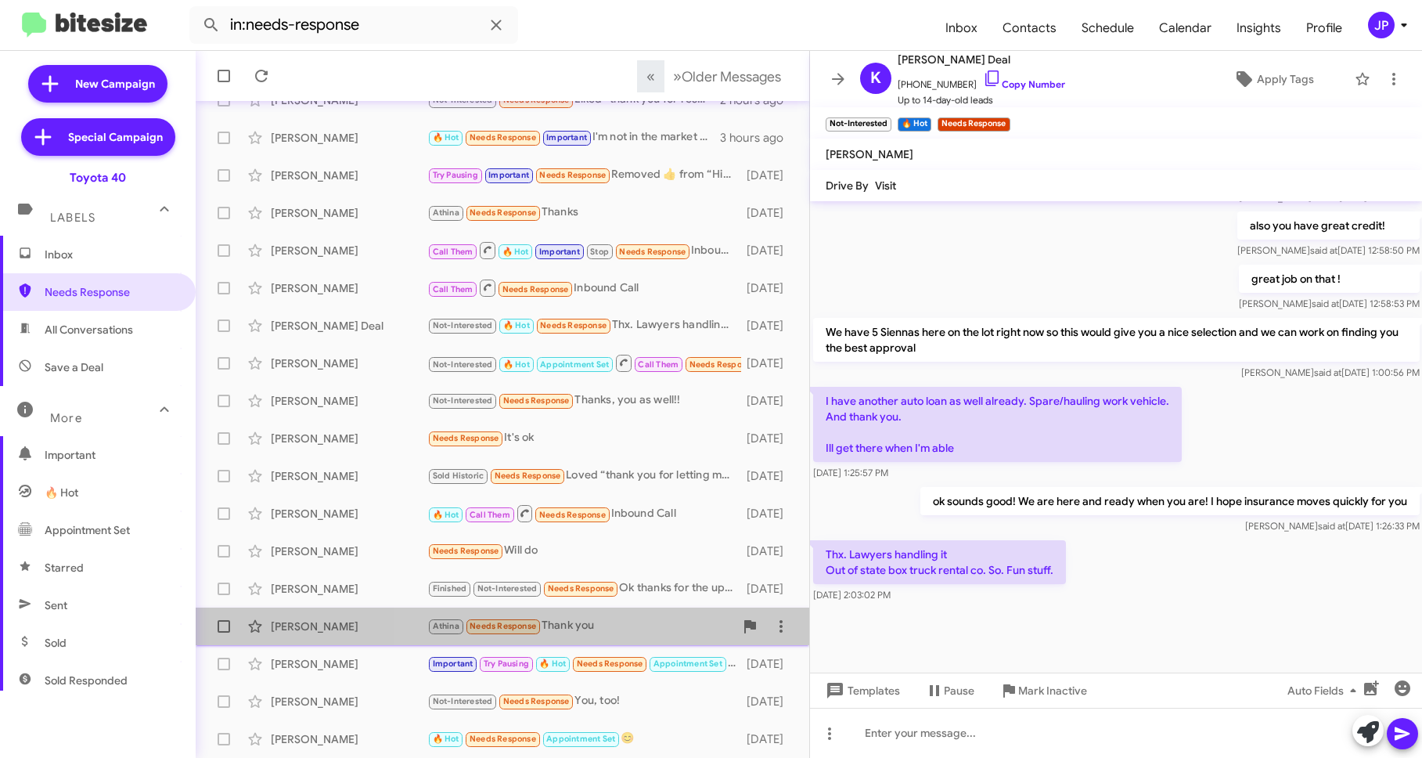
click at [627, 627] on div "[PERSON_NAME] Needs Response Thank you" at bounding box center [580, 626] width 307 height 18
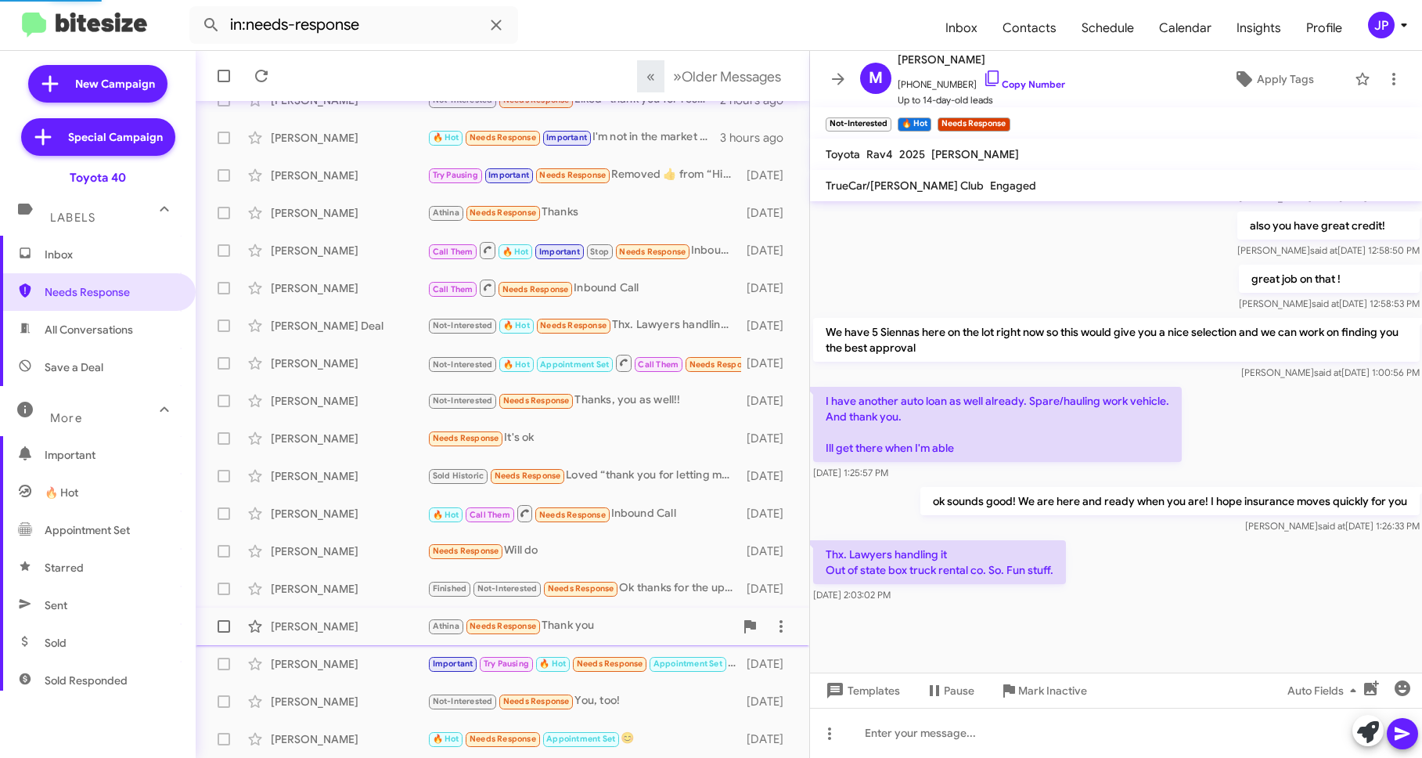
scroll to position [597, 0]
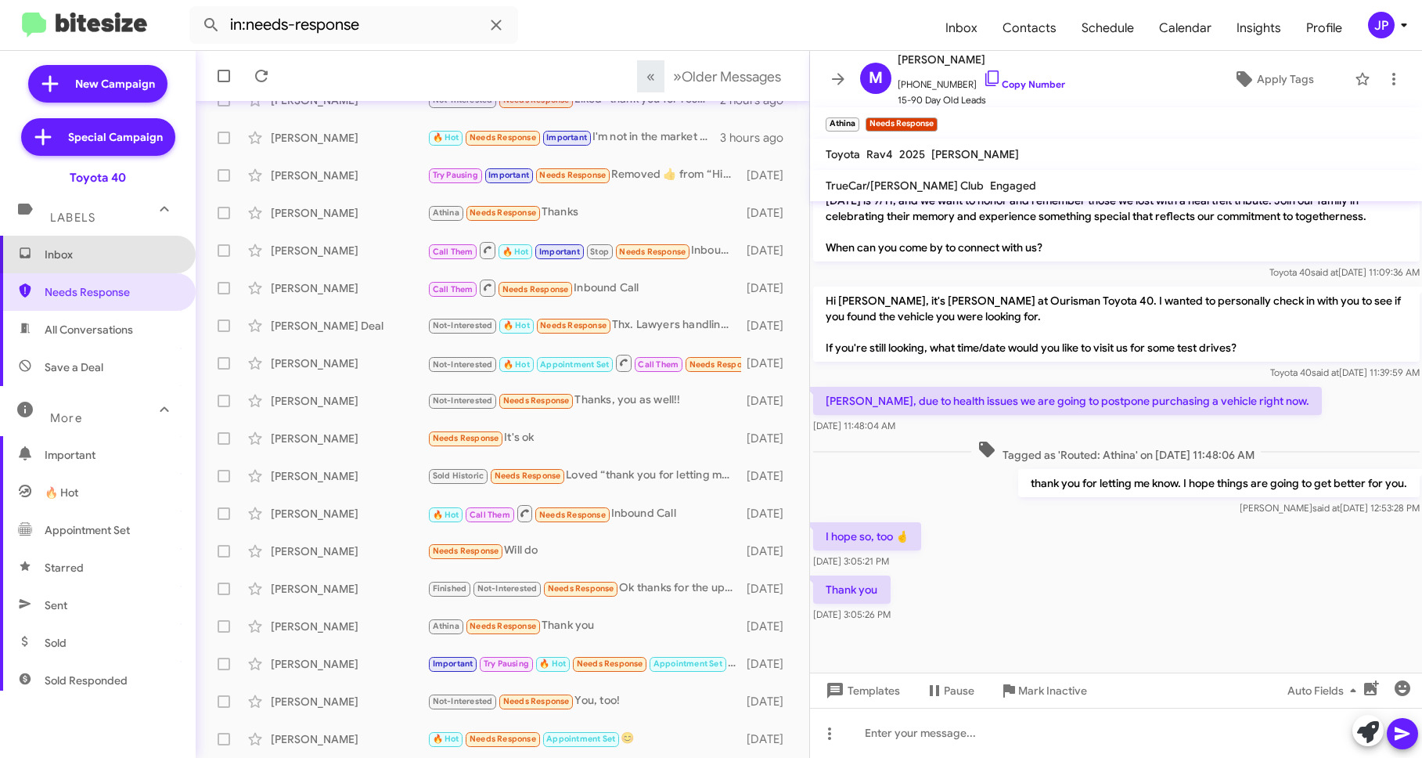
click at [104, 254] on span "Inbox" at bounding box center [111, 255] width 133 height 16
